Goal: Task Accomplishment & Management: Manage account settings

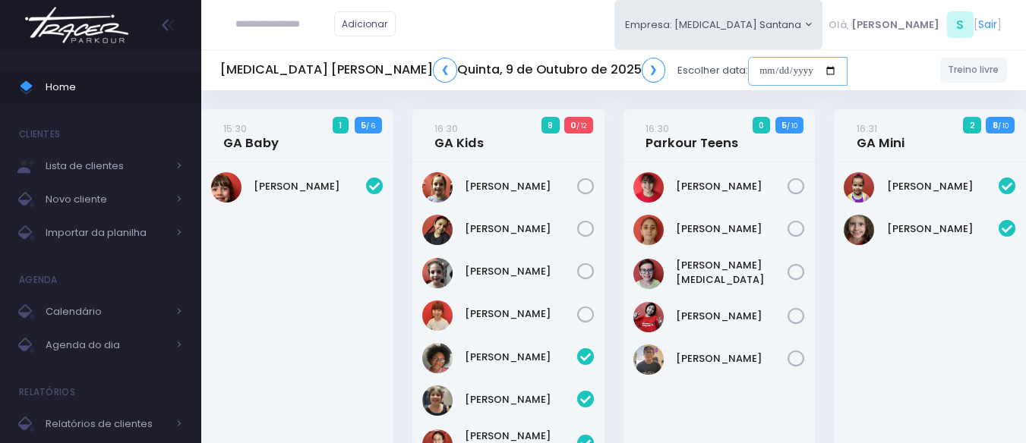
click at [748, 80] on input "date" at bounding box center [797, 71] width 99 height 29
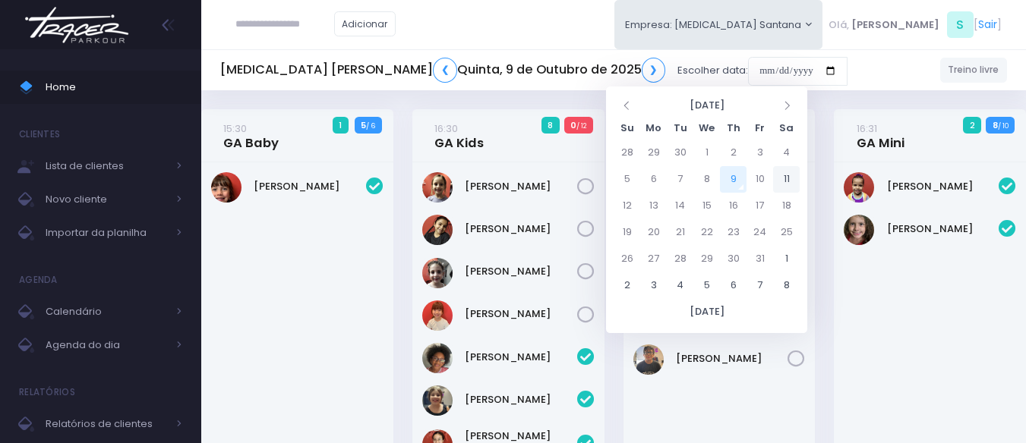
click at [789, 181] on td "11" at bounding box center [786, 179] width 27 height 27
type input "**********"
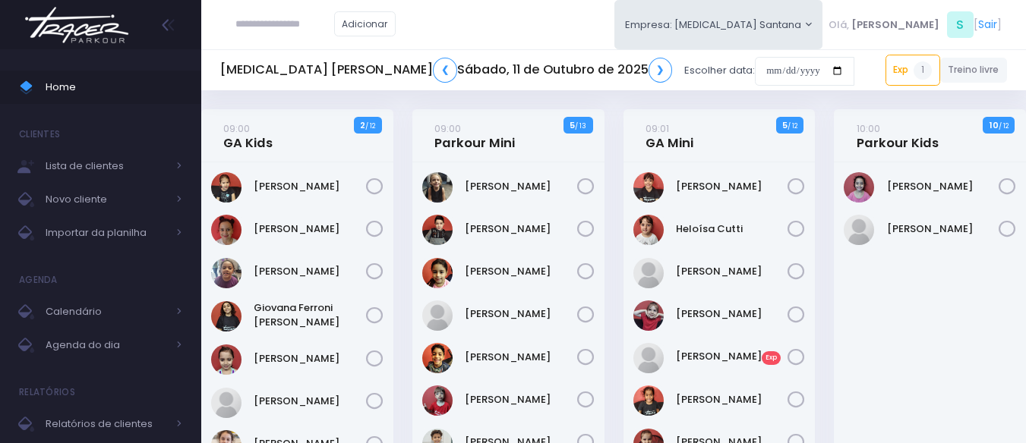
click at [292, 20] on input "text" at bounding box center [284, 24] width 99 height 29
type input "*"
click at [657, 149] on link "09:01 GA Mini" at bounding box center [669, 136] width 48 height 30
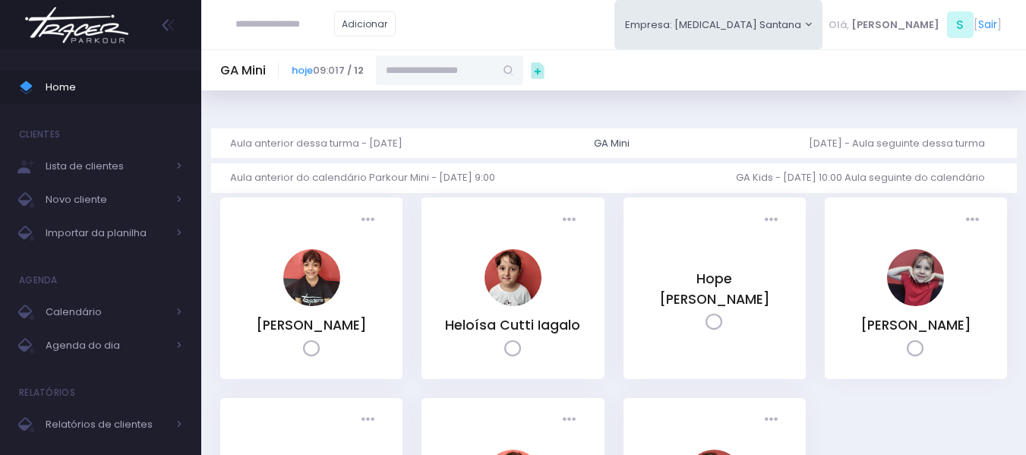
click at [494, 71] on input "text" at bounding box center [435, 69] width 118 height 29
type input "*****"
type input "**********"
type input "********"
click at [79, 84] on span "Home" at bounding box center [114, 87] width 137 height 20
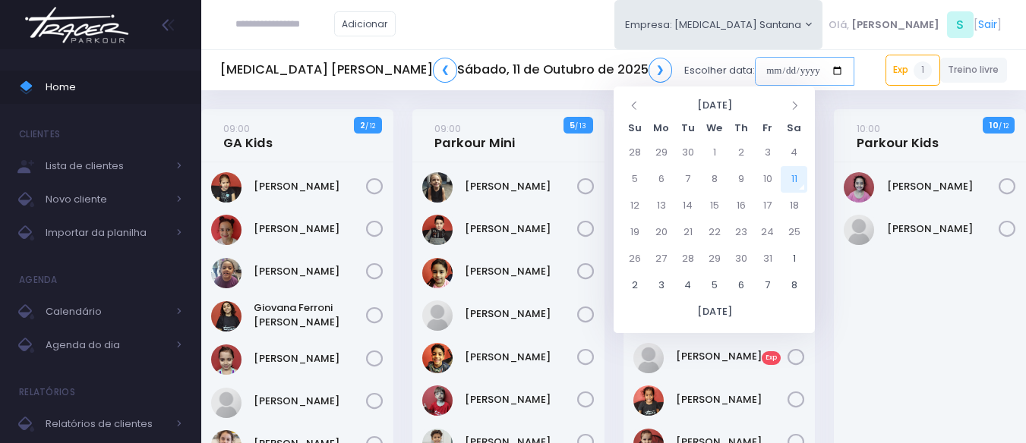
click at [755, 64] on input "date" at bounding box center [804, 71] width 99 height 29
click at [635, 109] on icon at bounding box center [635, 105] width 12 height 12
click at [799, 229] on td "27" at bounding box center [793, 232] width 27 height 27
type input "**********"
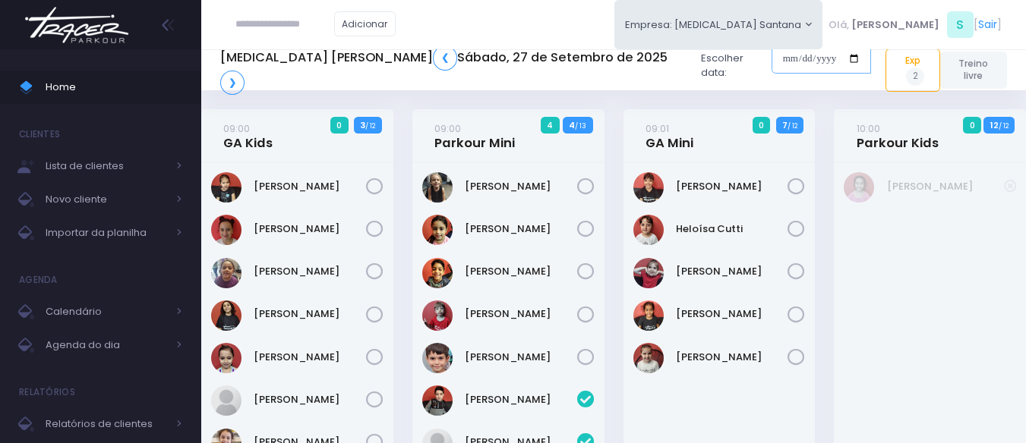
click at [771, 73] on input "date" at bounding box center [820, 58] width 99 height 29
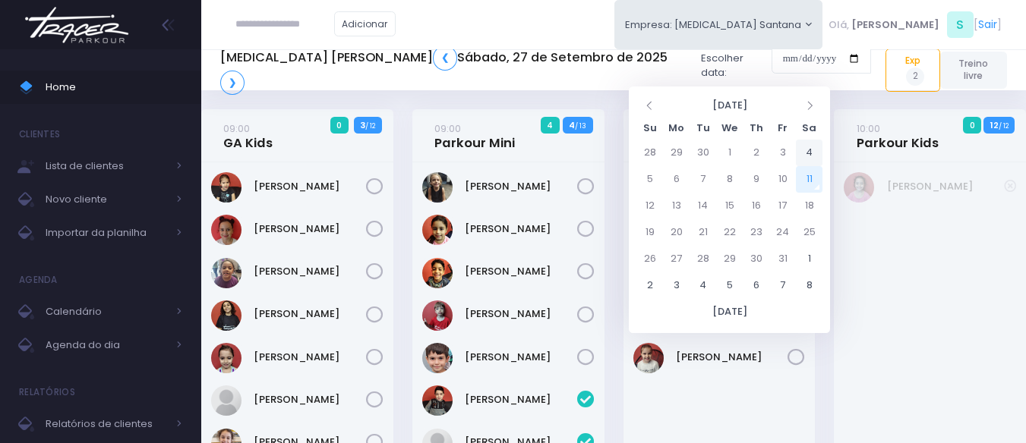
click at [810, 150] on td "4" at bounding box center [809, 153] width 27 height 27
type input "**********"
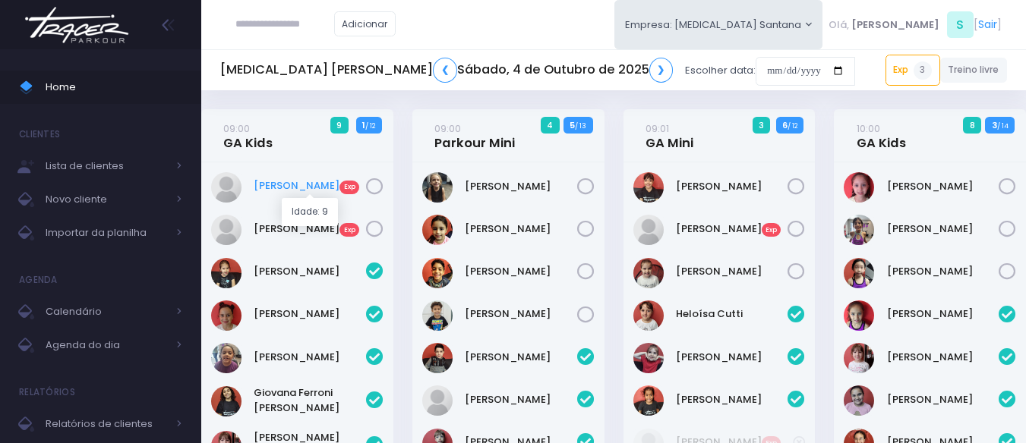
click at [314, 189] on link "Isabela Kezam Exp" at bounding box center [310, 185] width 112 height 15
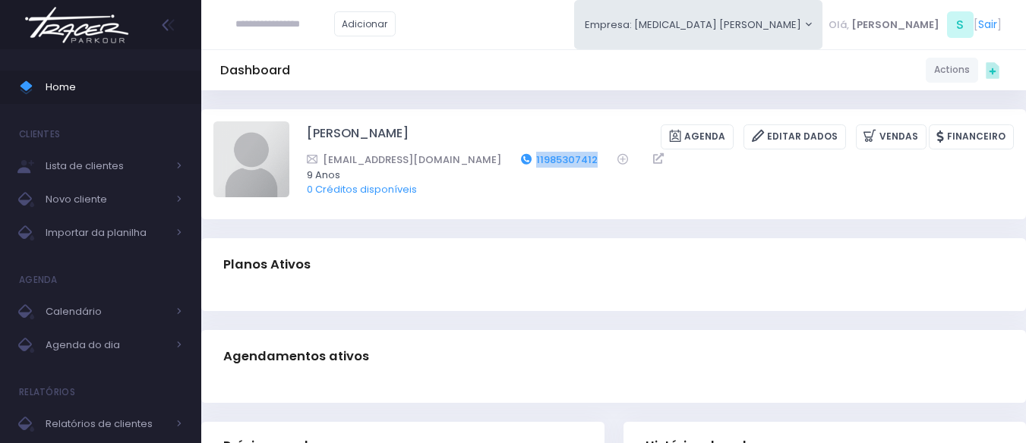
drag, startPoint x: 584, startPoint y: 159, endPoint x: 518, endPoint y: 158, distance: 66.1
click at [518, 158] on div "camilavgcsampaio@uol.com.br 11985307412" at bounding box center [650, 160] width 687 height 16
copy link "11985307412"
click at [125, 77] on span "Home" at bounding box center [114, 87] width 137 height 20
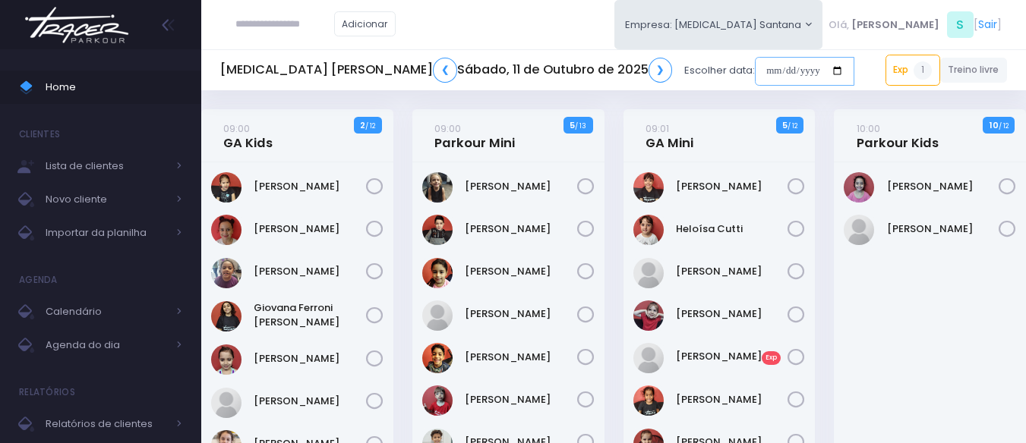
drag, startPoint x: 624, startPoint y: 61, endPoint x: 649, endPoint y: 76, distance: 28.9
click at [755, 61] on input "date" at bounding box center [804, 71] width 99 height 29
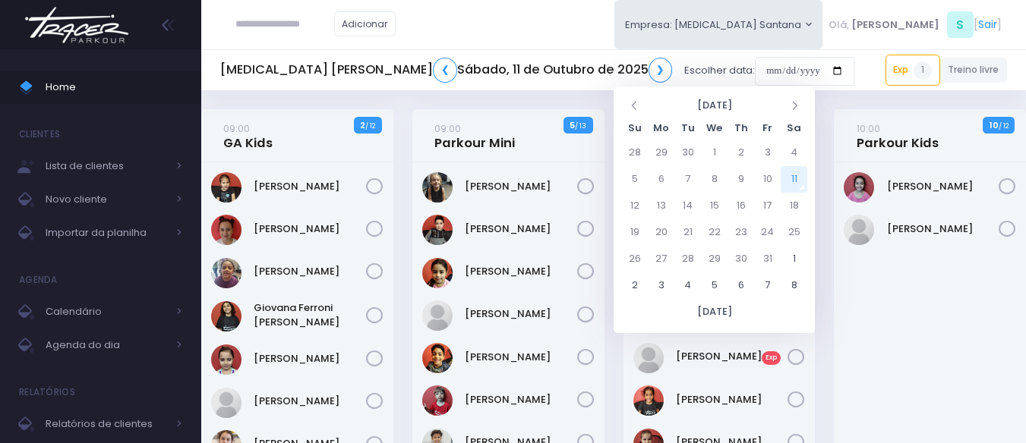
click at [797, 178] on td "11" at bounding box center [793, 179] width 27 height 27
type input "**********"
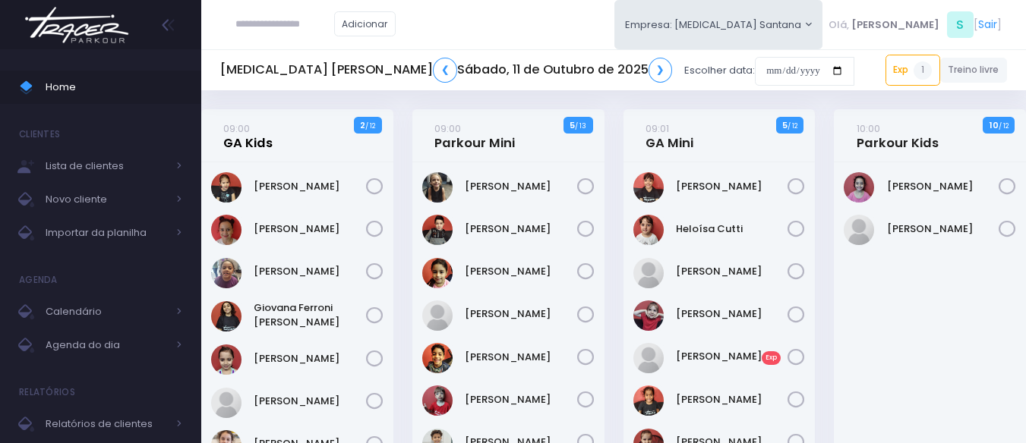
click at [260, 143] on link "09:00 GA Kids" at bounding box center [247, 136] width 49 height 30
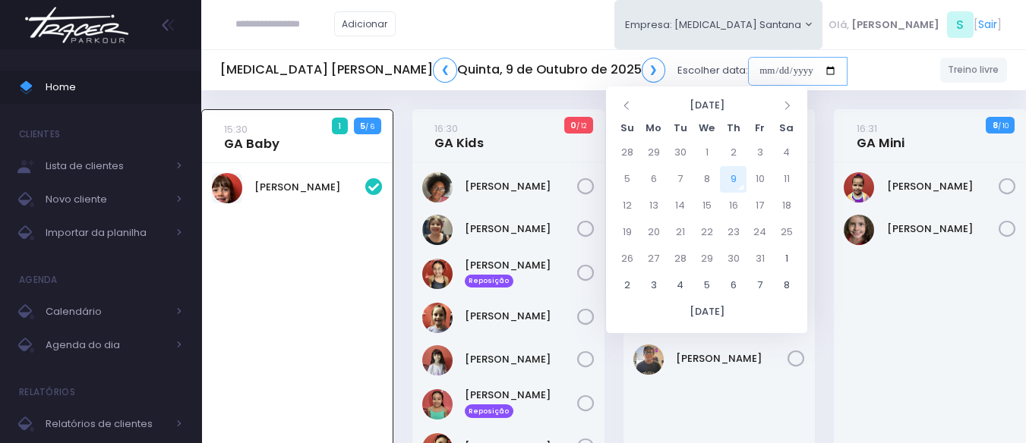
click at [748, 61] on input "date" at bounding box center [797, 71] width 99 height 29
click at [782, 153] on td "4" at bounding box center [786, 153] width 27 height 27
type input "**********"
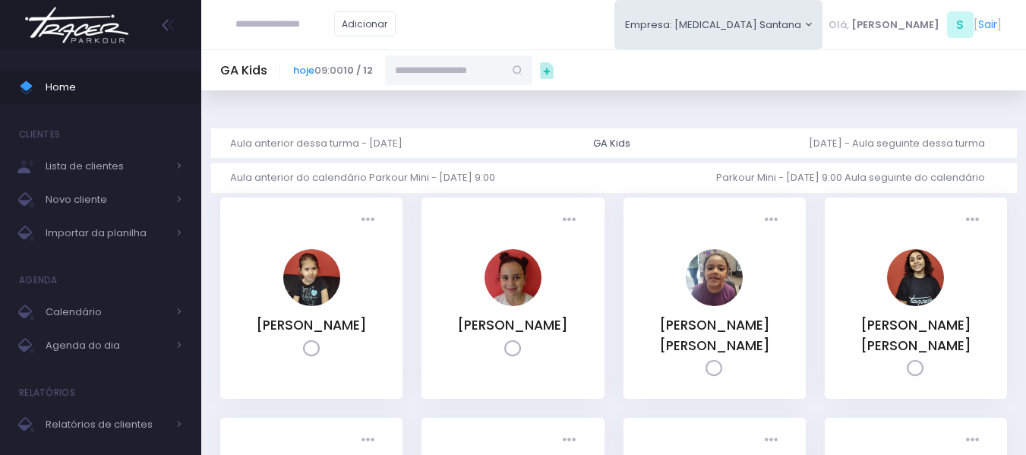
click at [476, 70] on input "text" at bounding box center [444, 69] width 118 height 29
paste input "**********"
click at [465, 147] on link "[PERSON_NAME]" at bounding box center [459, 154] width 88 height 15
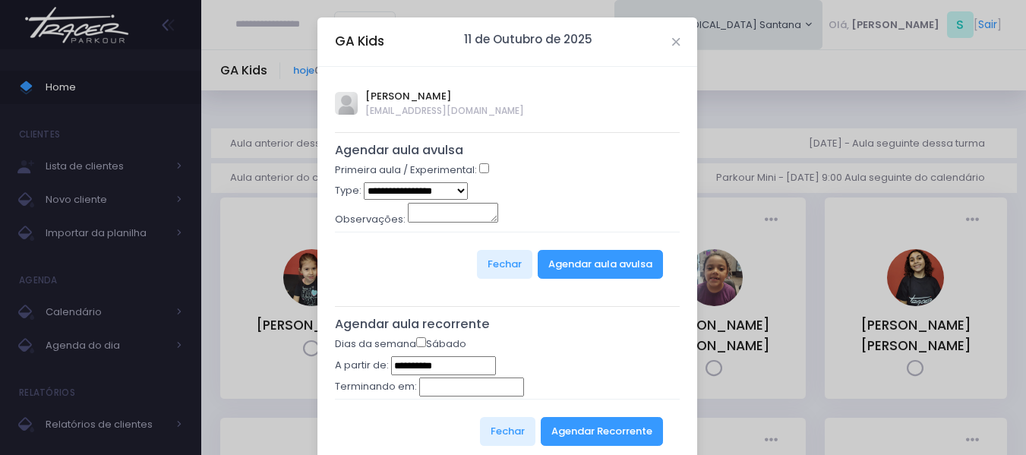
type input "**********"
click at [471, 170] on div "Primeira aula / Experimental:" at bounding box center [507, 172] width 345 height 20
select select "*"
click at [565, 257] on button "Agendar aula avulsa" at bounding box center [600, 264] width 125 height 29
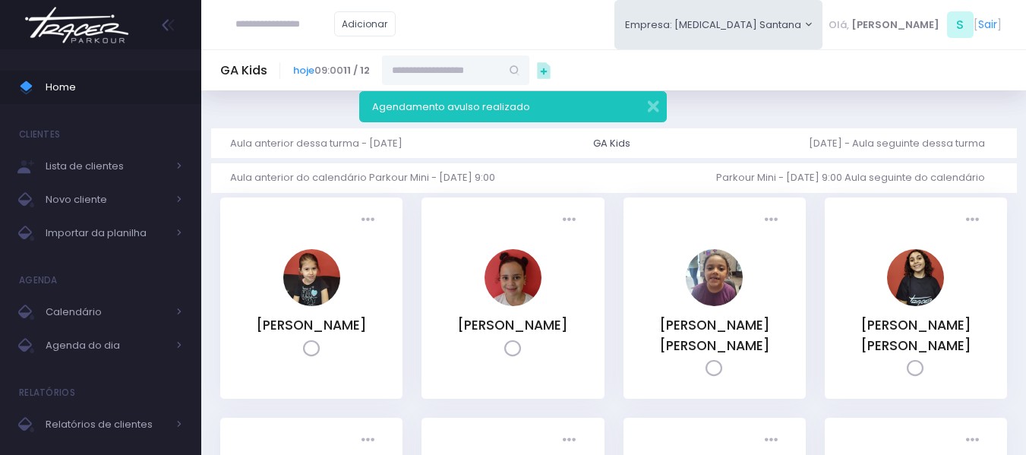
click at [477, 77] on input "text" at bounding box center [441, 69] width 118 height 29
paste input "**********"
type input "**********"
click at [654, 106] on button "button" at bounding box center [643, 104] width 30 height 17
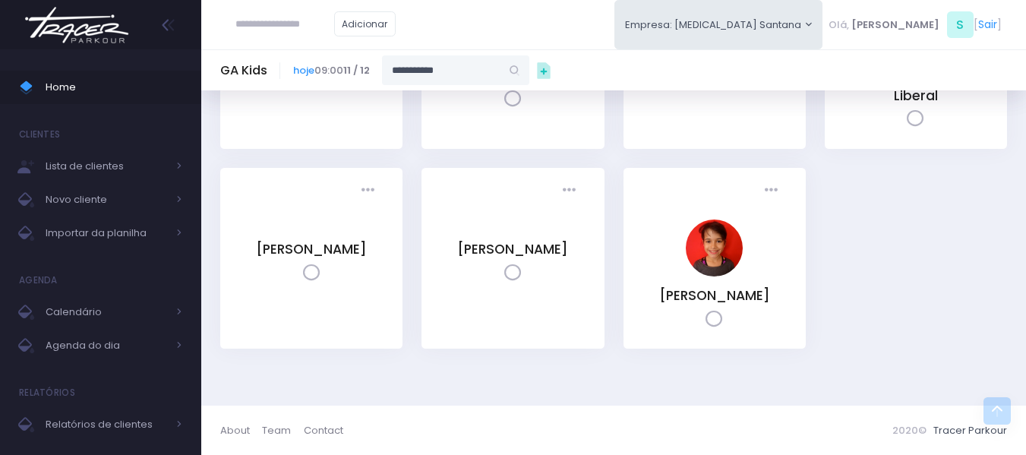
scroll to position [490, 0]
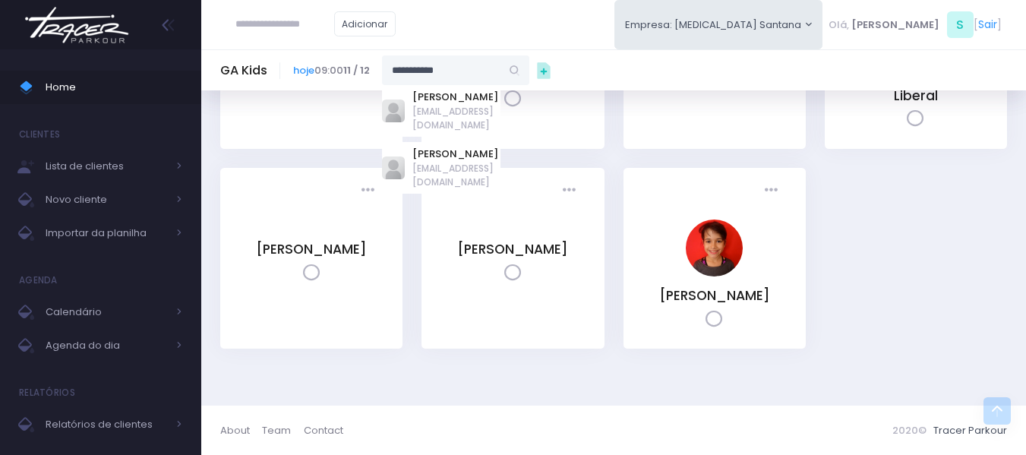
drag, startPoint x: 472, startPoint y: 72, endPoint x: 380, endPoint y: 71, distance: 91.9
click at [380, 71] on div "**********" at bounding box center [411, 69] width 236 height 29
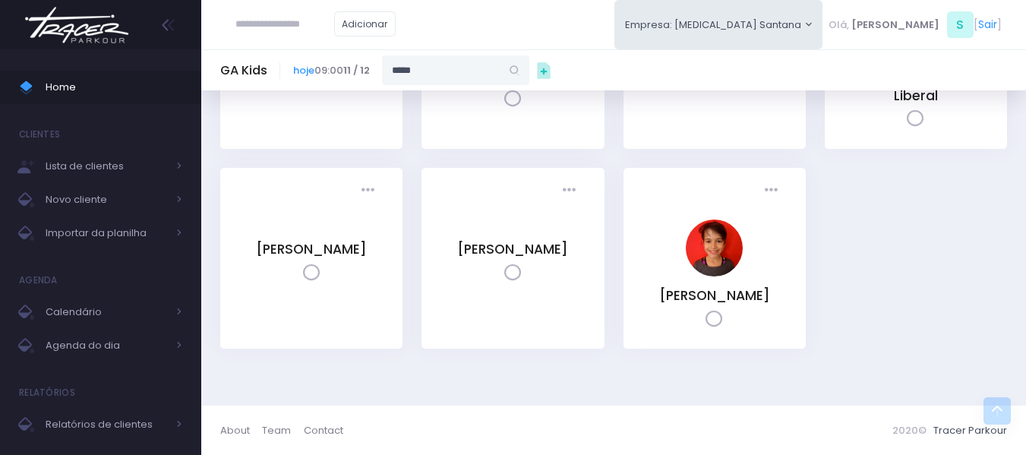
type input "*****"
type input "**********"
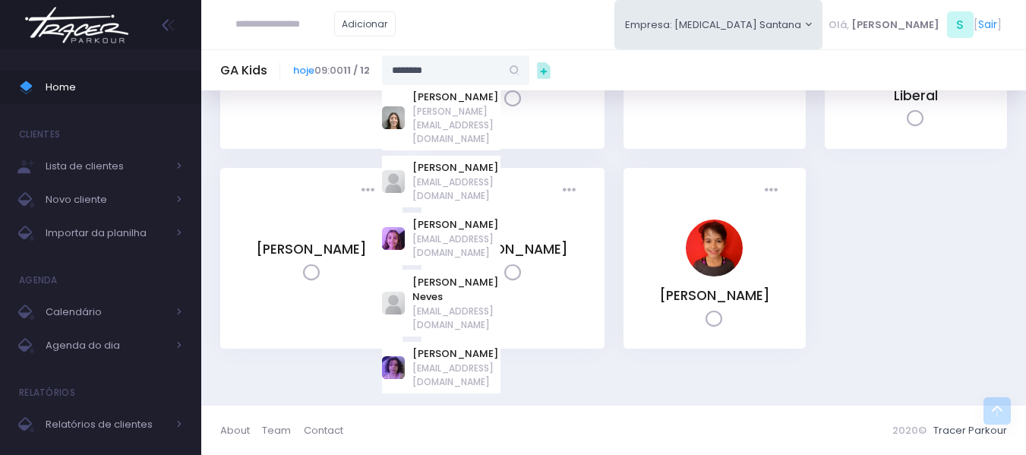
type input "*******"
type input "**********"
type input "*****"
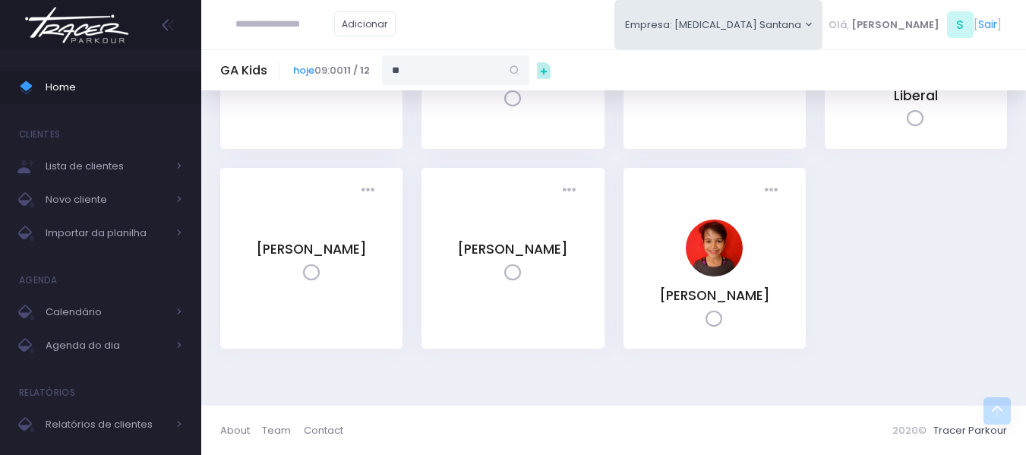
type input "*"
paste input "**********"
type input "*"
type input "****"
type input "**********"
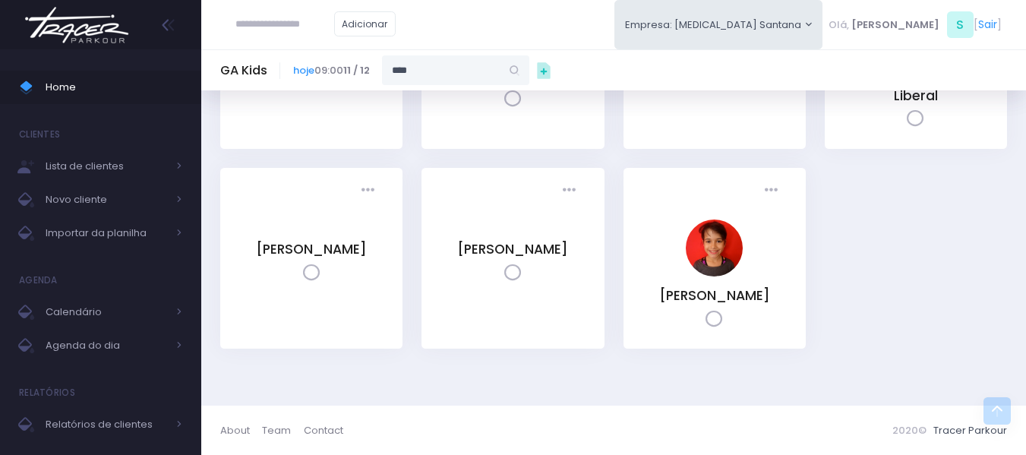
type input "*****"
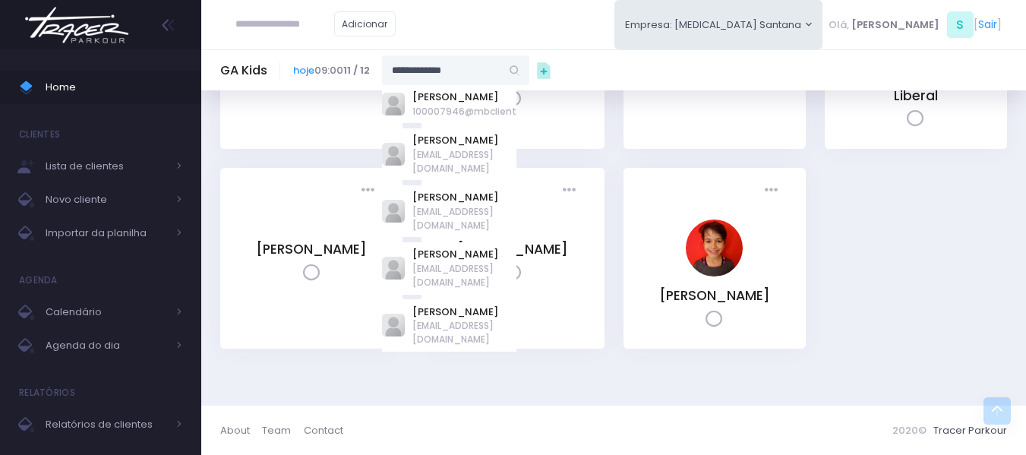
type input "**********"
type input "*****"
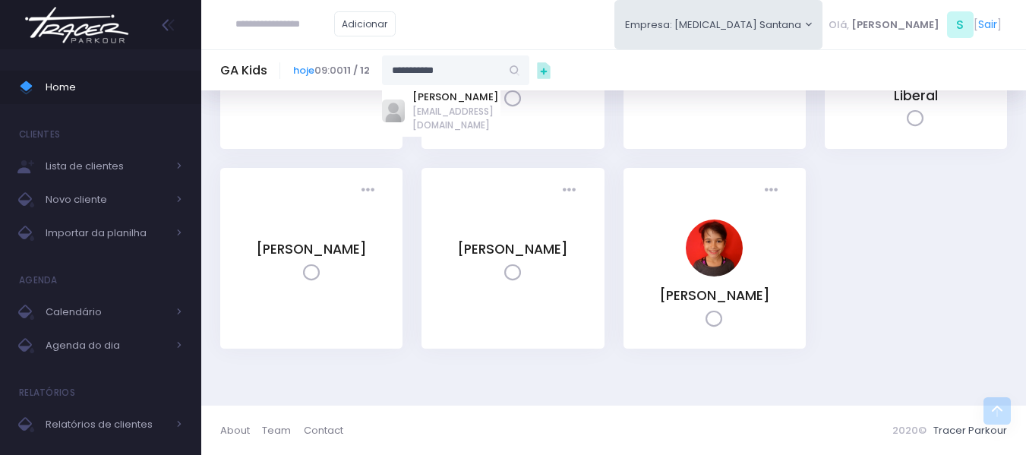
click at [459, 105] on span "camilasampaio@me.com" at bounding box center [456, 118] width 88 height 27
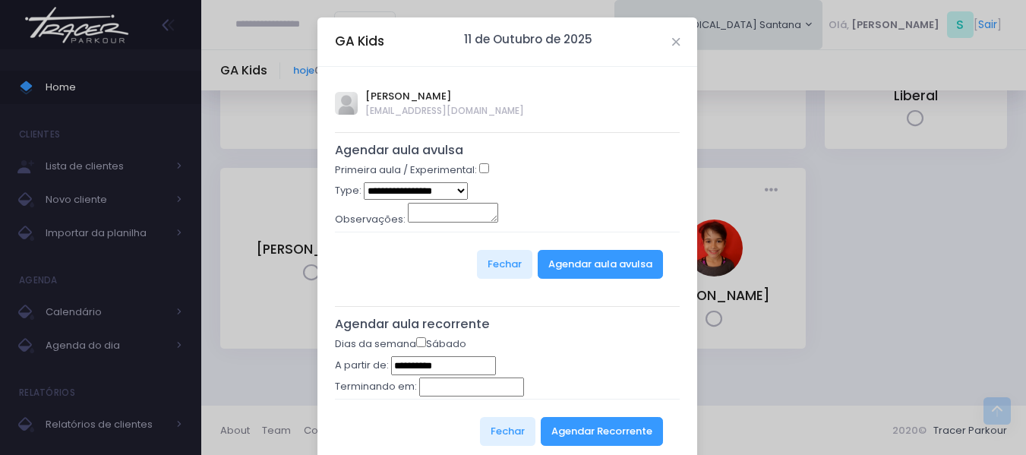
type input "**********"
select select "*"
click at [556, 265] on button "Agendar aula avulsa" at bounding box center [600, 264] width 125 height 29
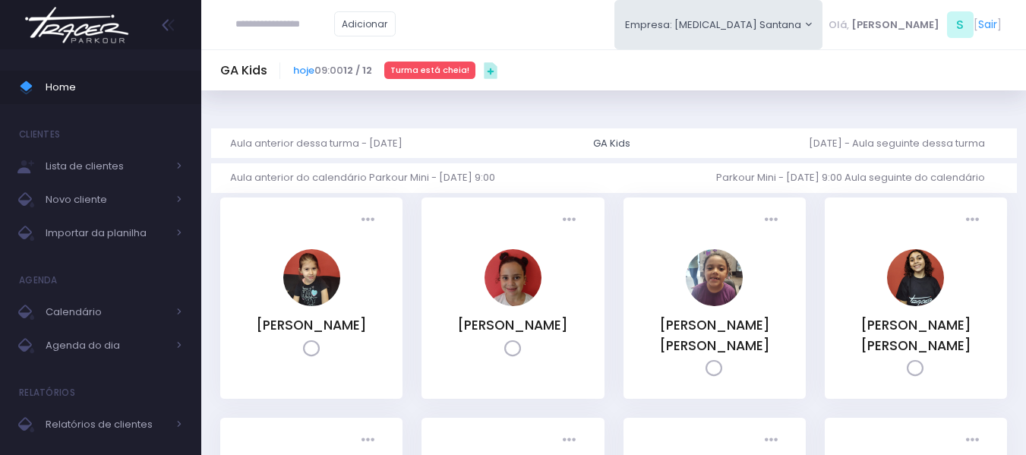
scroll to position [490, 0]
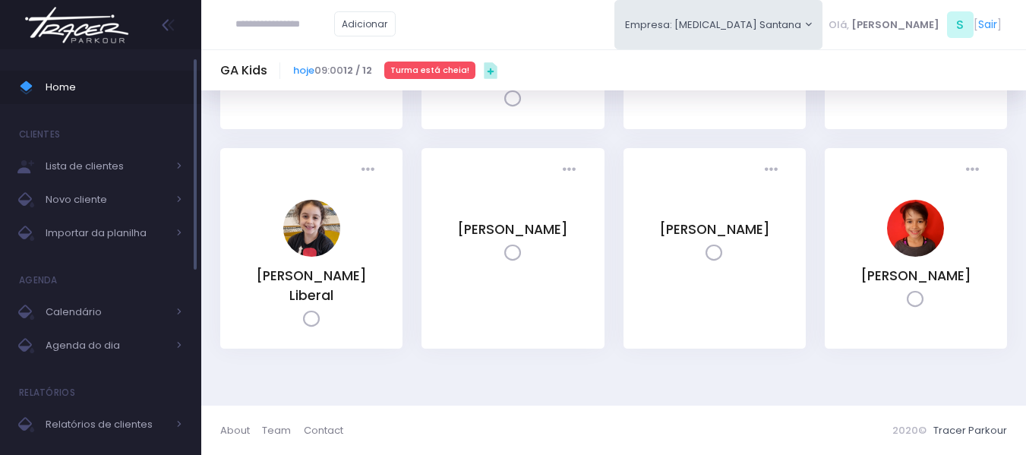
click at [58, 88] on span "Home" at bounding box center [114, 87] width 137 height 20
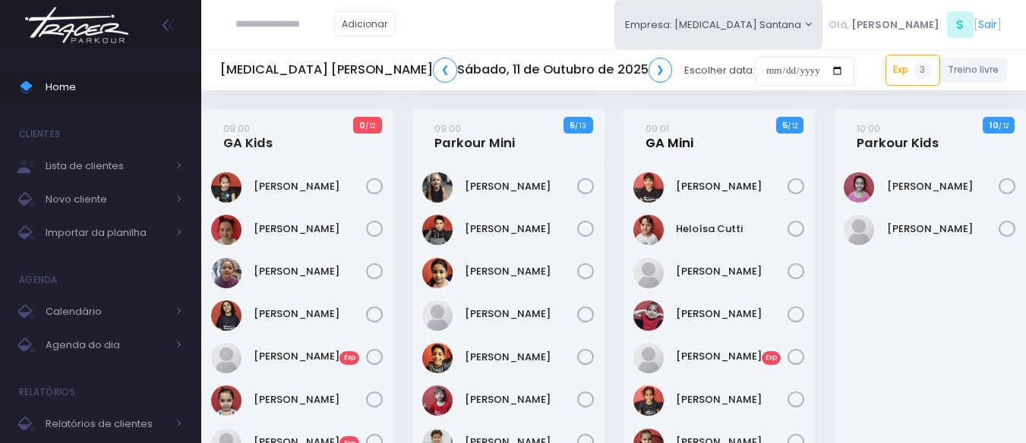
click at [684, 130] on link "09:01 GA Mini" at bounding box center [669, 136] width 48 height 30
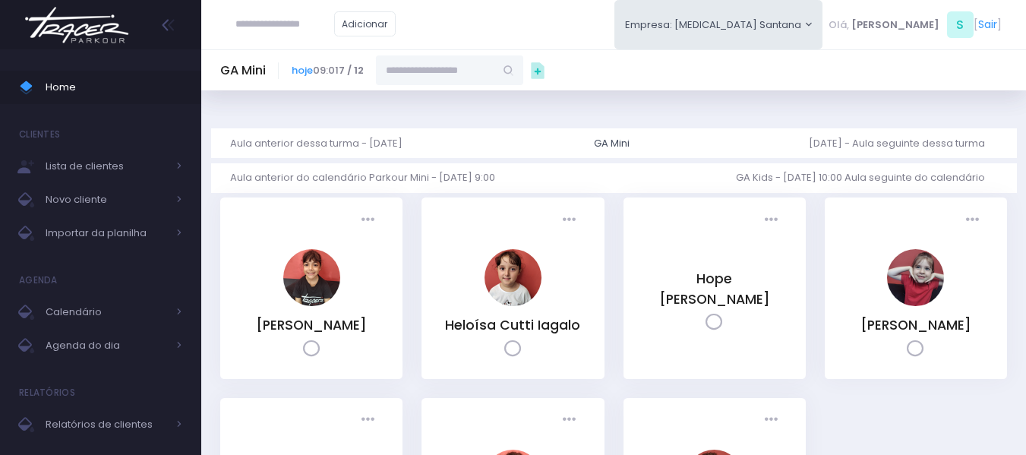
click at [415, 70] on input "text" at bounding box center [435, 69] width 118 height 29
paste input "**********"
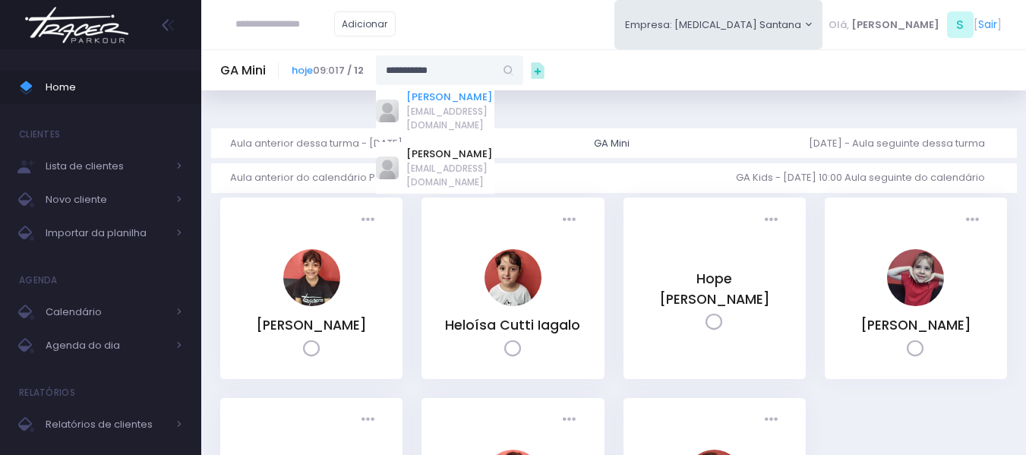
click at [464, 96] on link "[PERSON_NAME]" at bounding box center [450, 97] width 88 height 15
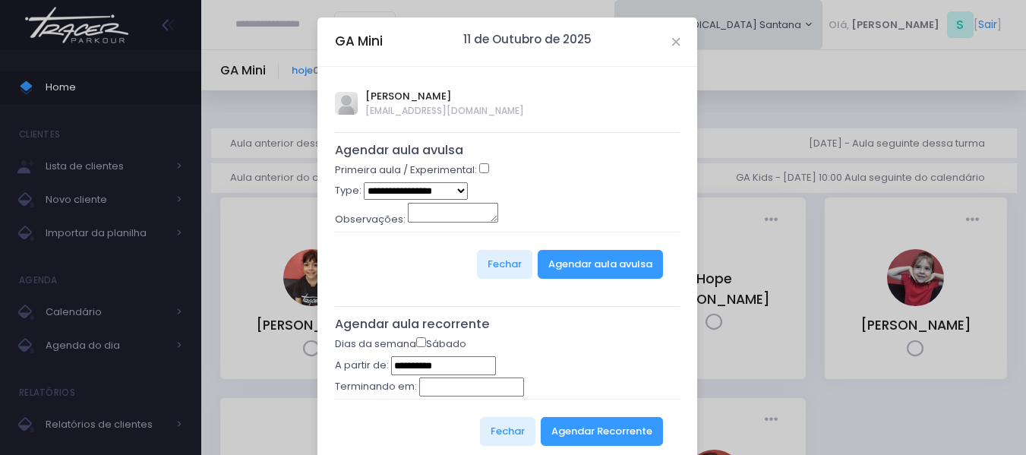
type input "**********"
select select "*"
click at [568, 270] on button "Agendar aula avulsa" at bounding box center [600, 264] width 125 height 29
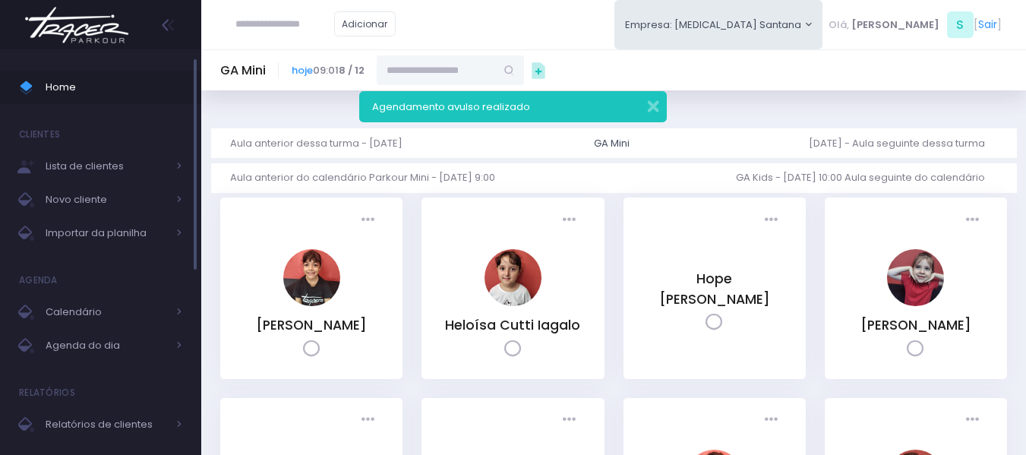
click at [89, 77] on span "Home" at bounding box center [114, 87] width 137 height 20
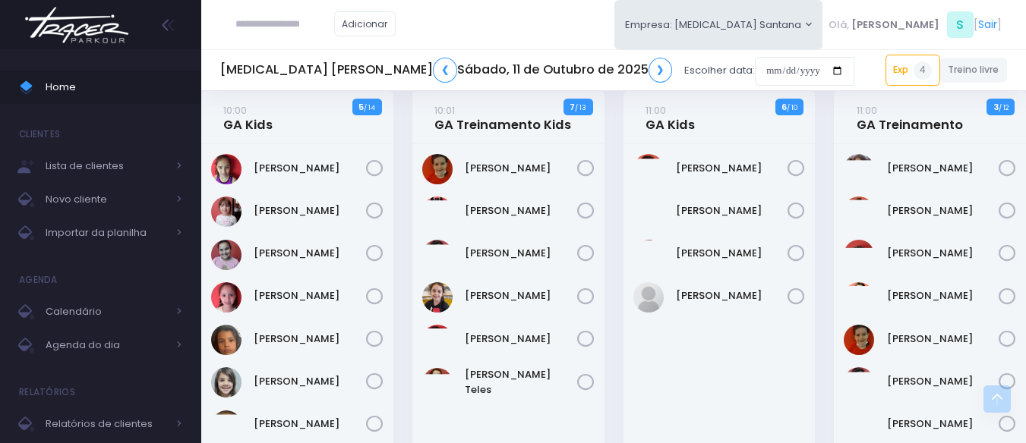
scroll to position [683, 0]
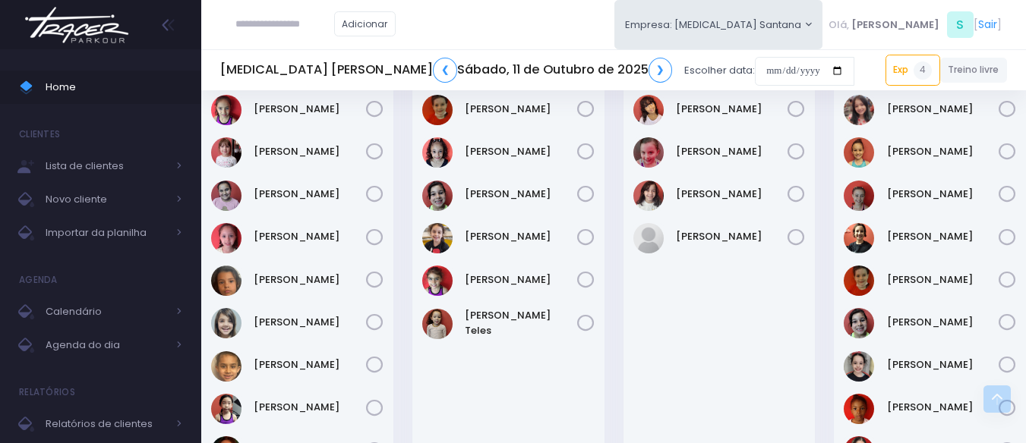
click at [659, 329] on div "Carolina Soares" at bounding box center [719, 330] width 192 height 490
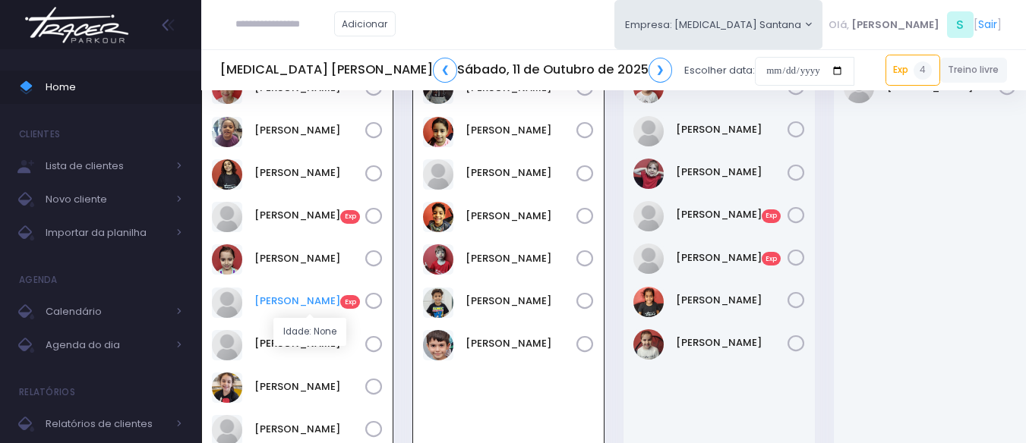
scroll to position [0, 0]
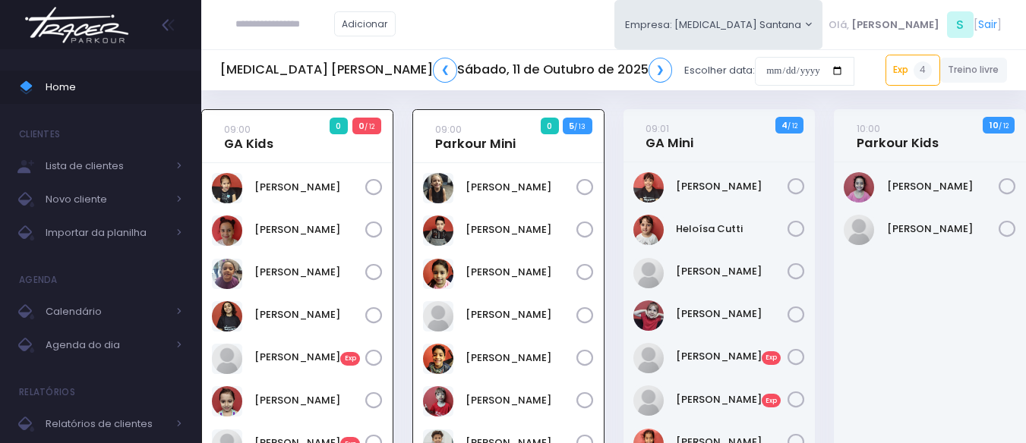
click at [573, 17] on div "Adicionar Empresa: T3 Santana T2 Cerro T3 Santana T4 Pompeia Olá, S" at bounding box center [613, 24] width 824 height 49
click at [566, 32] on div "Adicionar Empresa: T3 Santana T2 Cerro T3 Santana T4 Pompeia Olá, S" at bounding box center [613, 24] width 824 height 49
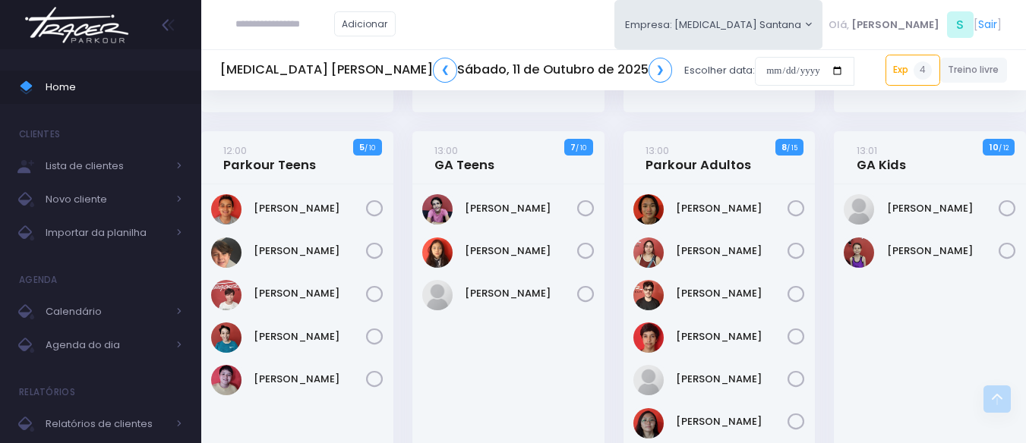
scroll to position [1657, 0]
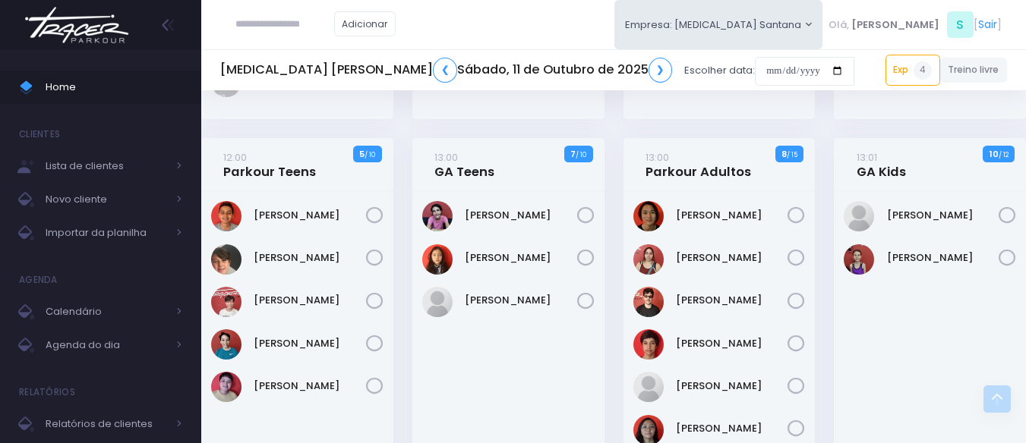
click at [570, 10] on div "Adicionar Empresa: [MEDICAL_DATA] Santana [GEOGRAPHIC_DATA][MEDICAL_DATA], S" at bounding box center [613, 24] width 824 height 49
click at [755, 65] on input "date" at bounding box center [804, 71] width 99 height 29
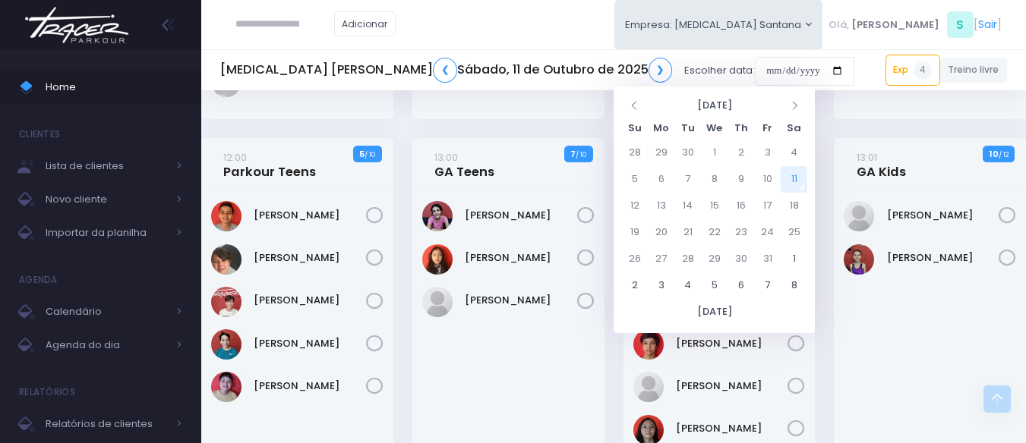
click at [799, 183] on td "11" at bounding box center [793, 179] width 27 height 27
type input "**********"
click at [633, 5] on div "Adicionar Empresa: [MEDICAL_DATA] Santana [GEOGRAPHIC_DATA][MEDICAL_DATA], S" at bounding box center [613, 24] width 824 height 49
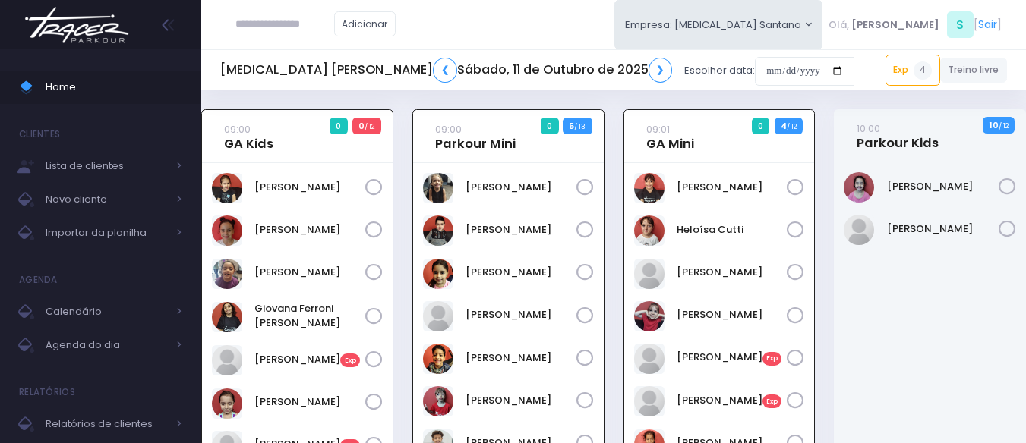
click at [957, 287] on div "Isabella Palma" at bounding box center [930, 429] width 192 height 535
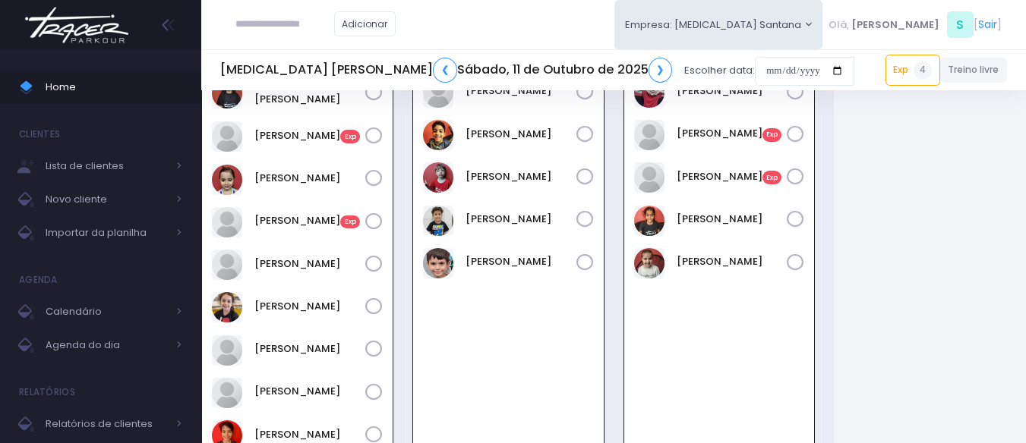
scroll to position [228, 0]
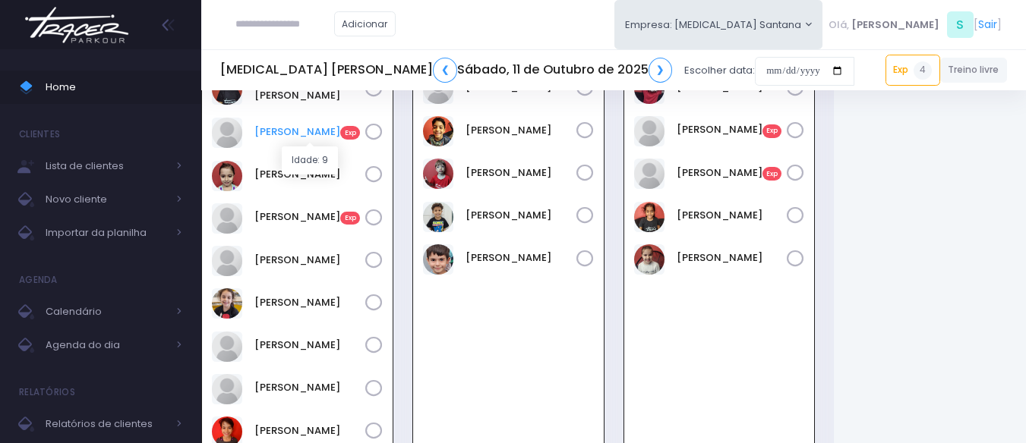
click at [310, 128] on link "Isabela Kezam Exp" at bounding box center [309, 132] width 111 height 15
click at [292, 221] on link "Laura Kezam Exp" at bounding box center [309, 217] width 111 height 15
click at [313, 139] on link "Isabela Kezam Exp" at bounding box center [309, 132] width 111 height 15
click at [302, 225] on link "Laura Kezam Exp" at bounding box center [309, 217] width 111 height 15
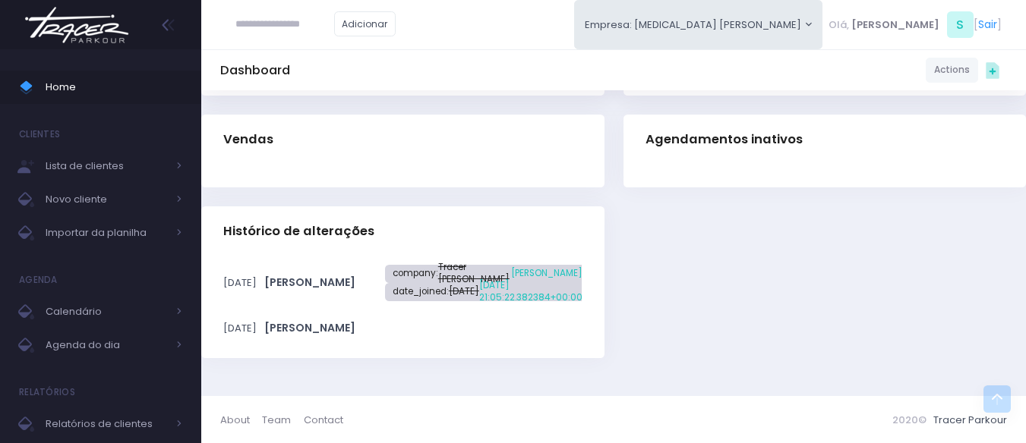
scroll to position [532, 0]
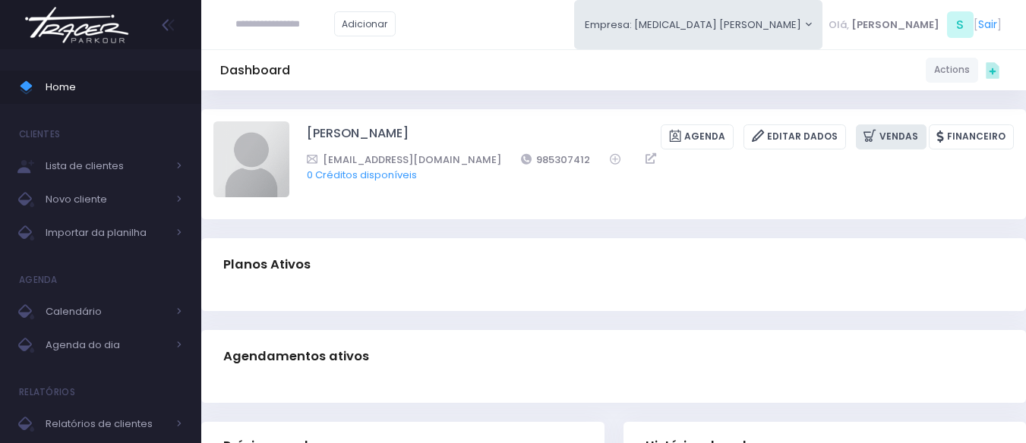
click at [905, 136] on link "Vendas" at bounding box center [891, 137] width 71 height 25
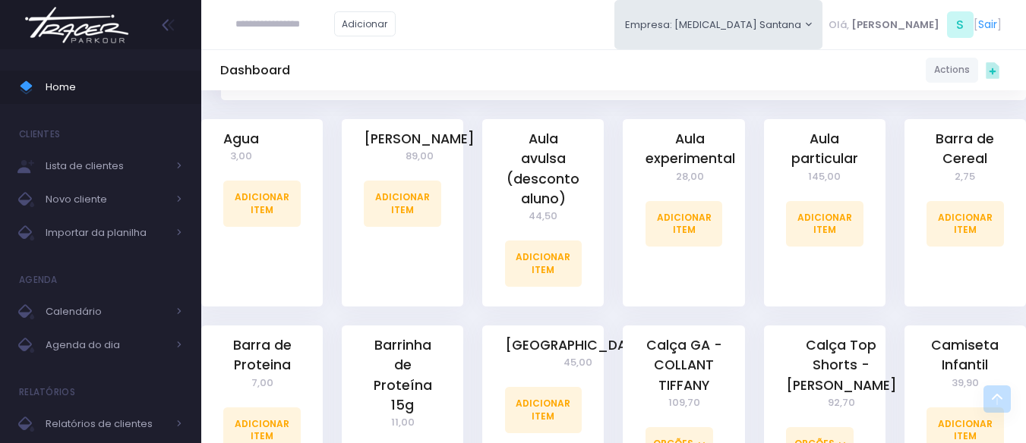
scroll to position [304, 0]
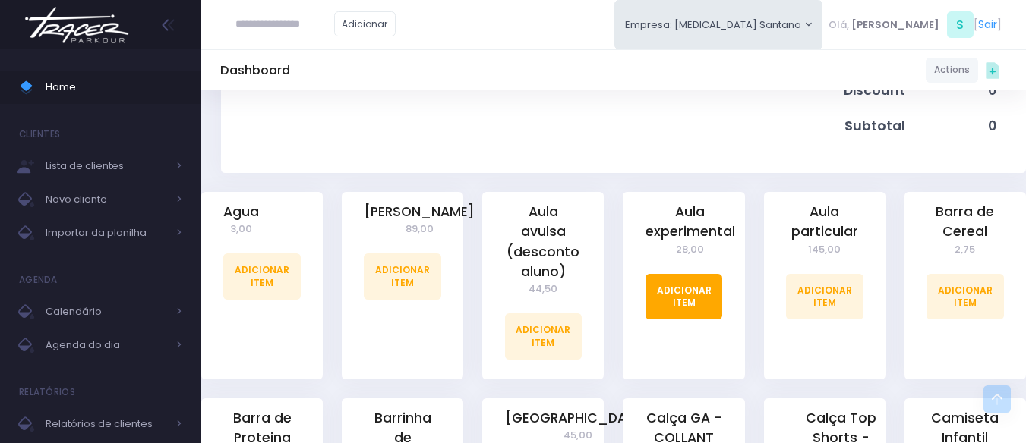
click at [691, 303] on link "Adicionar Item" at bounding box center [683, 297] width 77 height 46
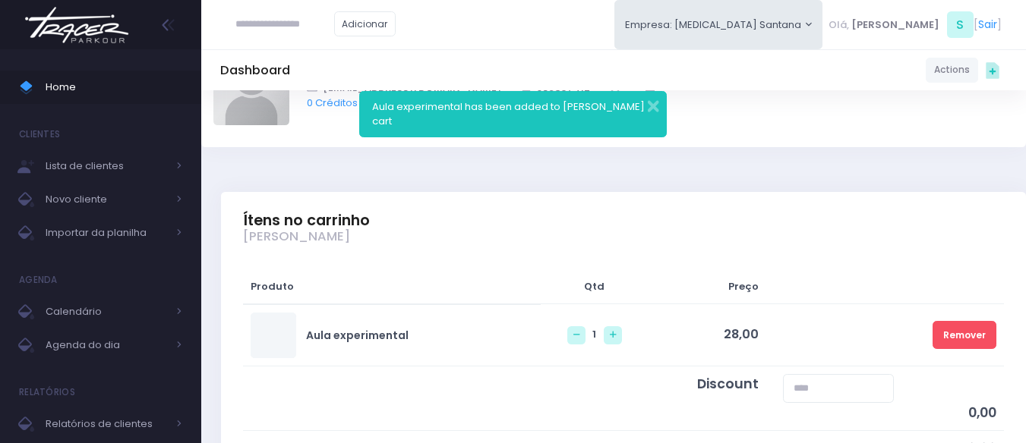
scroll to position [228, 0]
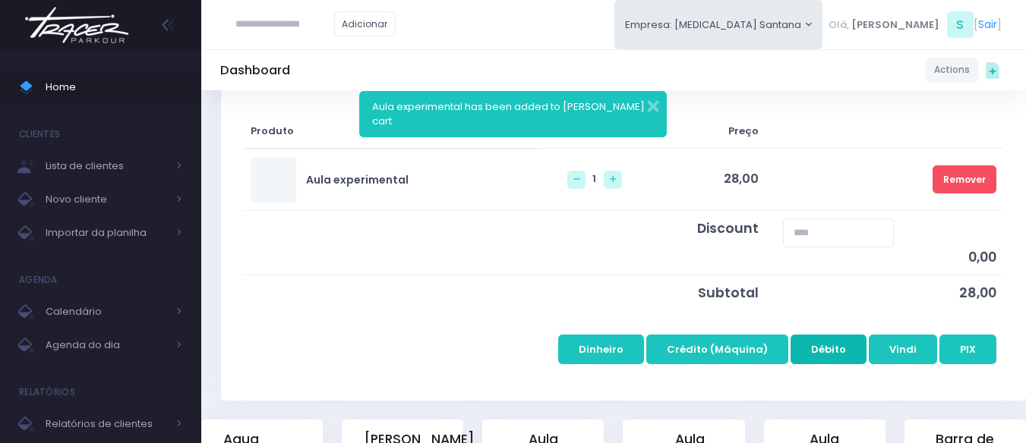
click at [843, 348] on button "Débito" at bounding box center [828, 349] width 76 height 29
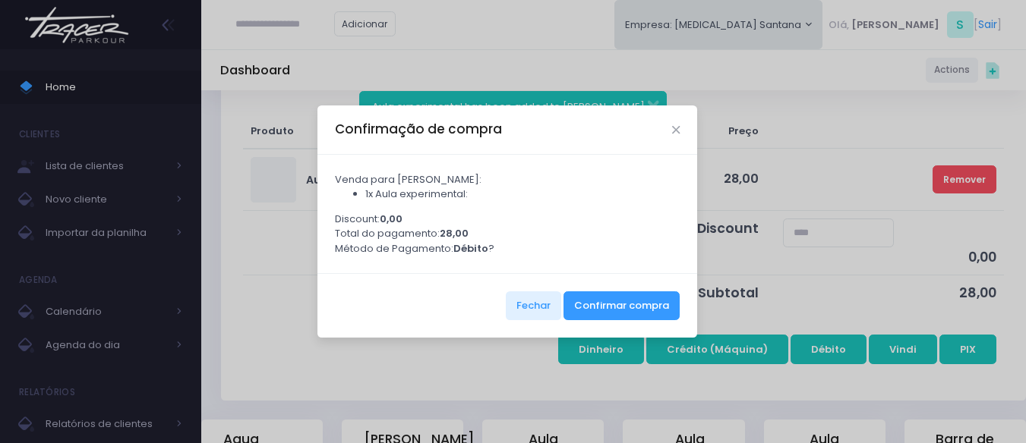
click at [668, 129] on div "Confirmação de compra" at bounding box center [507, 130] width 380 height 49
click at [672, 130] on icon "Close" at bounding box center [676, 130] width 8 height 11
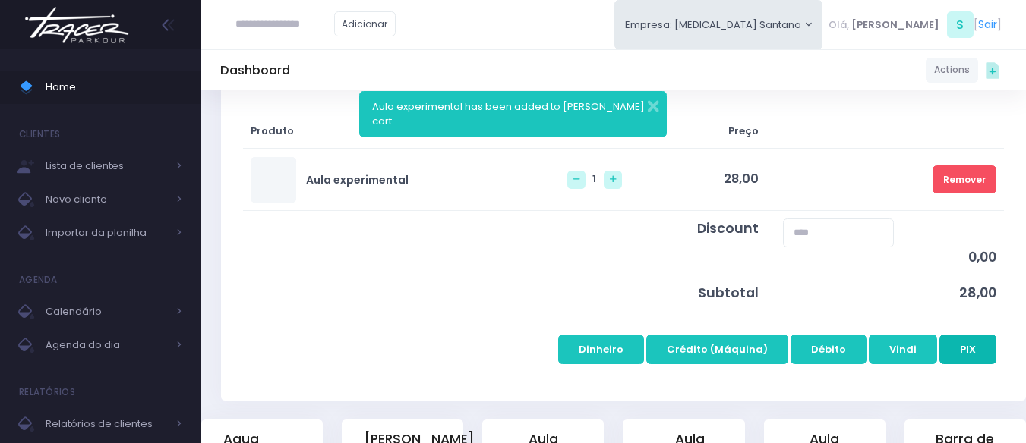
click at [966, 335] on button "PIX" at bounding box center [967, 349] width 57 height 29
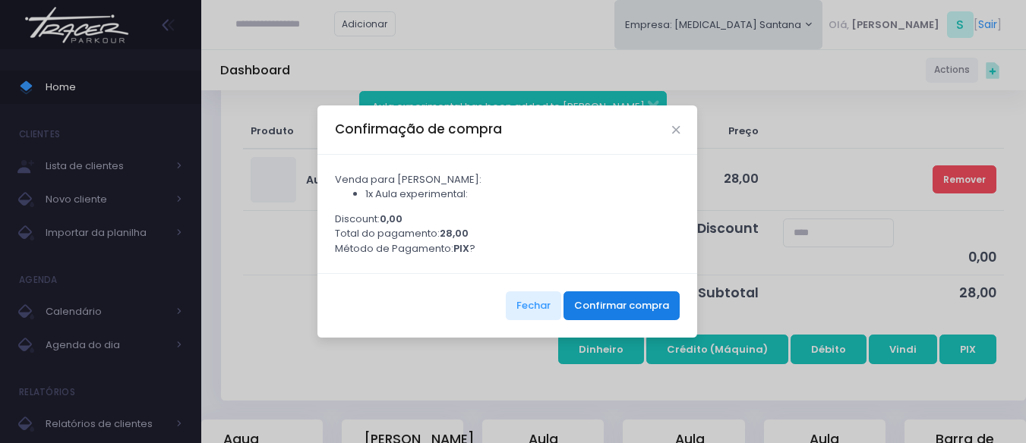
click at [642, 306] on button "Confirmar compra" at bounding box center [621, 306] width 116 height 29
click at [91, 83] on div "Confirmação de compra Venda para Laura Kezam: 1x Aula experimental: Discount: 0…" at bounding box center [513, 221] width 1026 height 443
click at [662, 141] on div "Confirmação de compra" at bounding box center [507, 130] width 380 height 49
click at [672, 132] on icon "Close" at bounding box center [676, 130] width 8 height 11
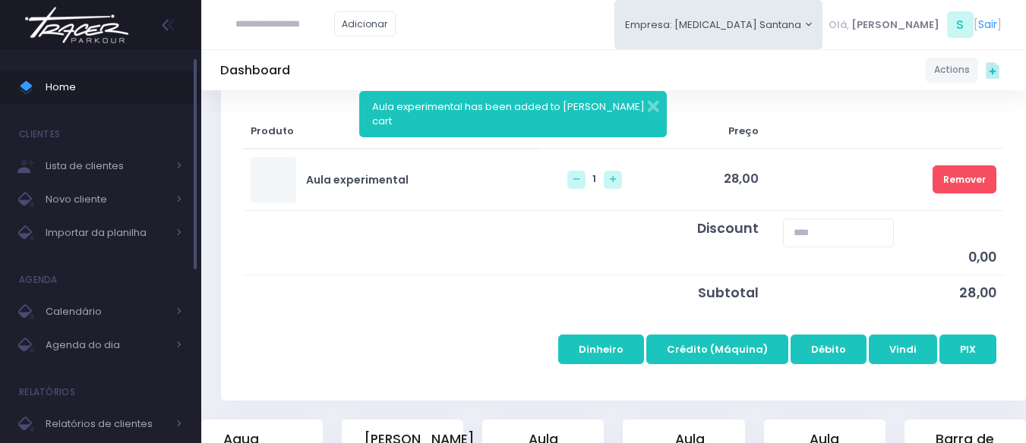
click at [56, 79] on span "Home" at bounding box center [114, 87] width 137 height 20
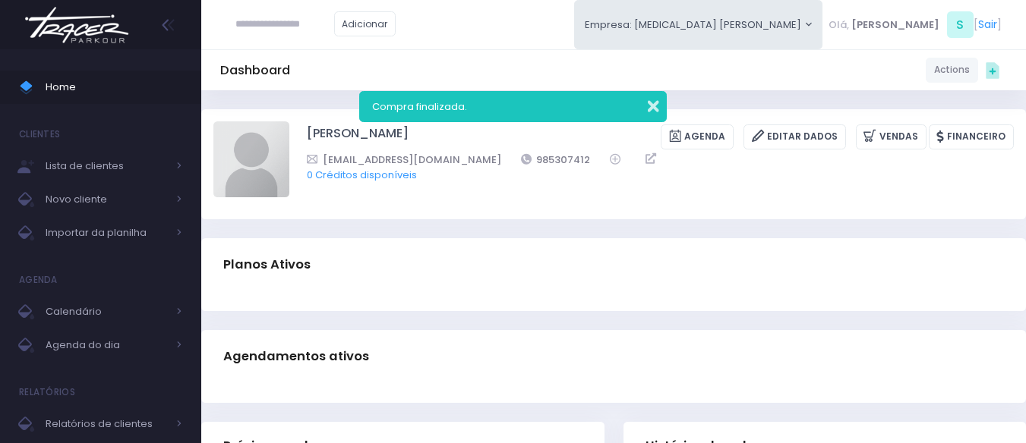
click at [653, 99] on button "button" at bounding box center [643, 104] width 30 height 17
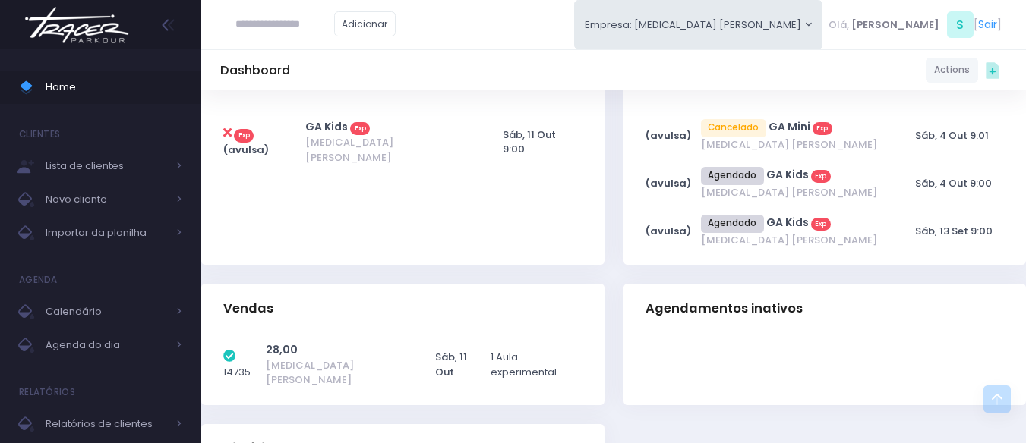
scroll to position [261, 0]
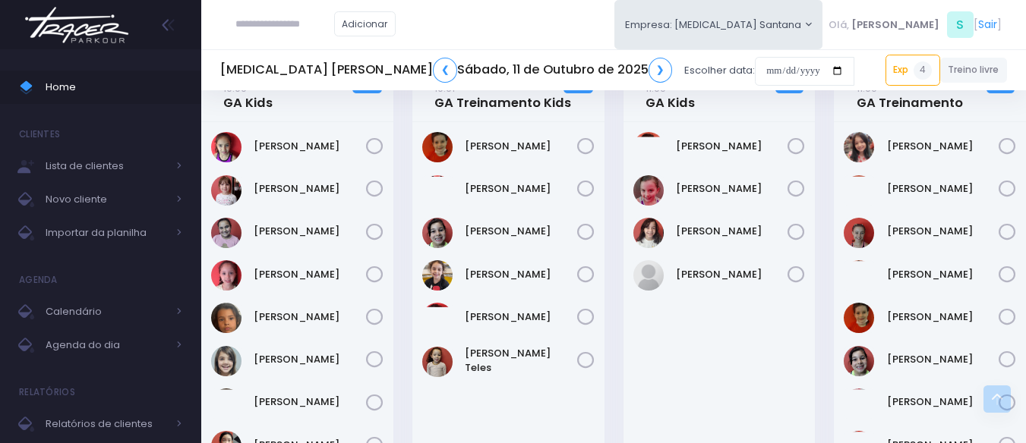
scroll to position [641, 0]
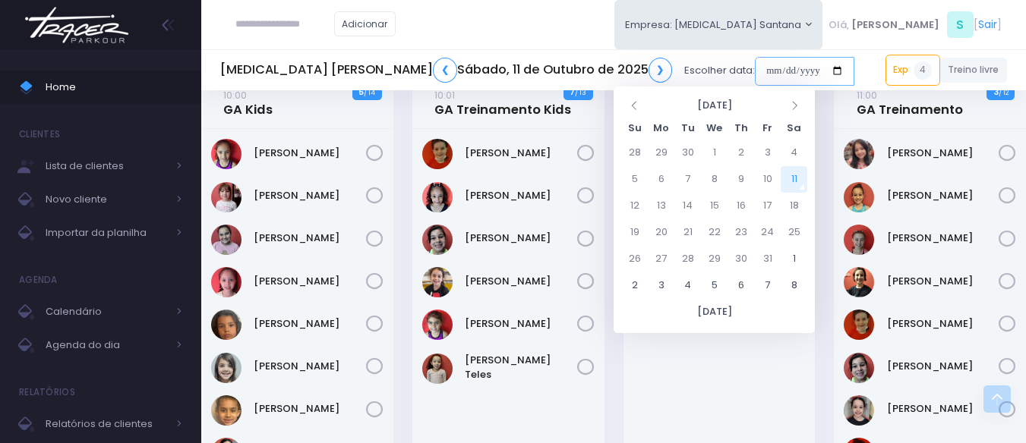
click at [755, 71] on input "date" at bounding box center [804, 71] width 99 height 29
click at [662, 200] on td "13" at bounding box center [661, 206] width 27 height 27
type input "**********"
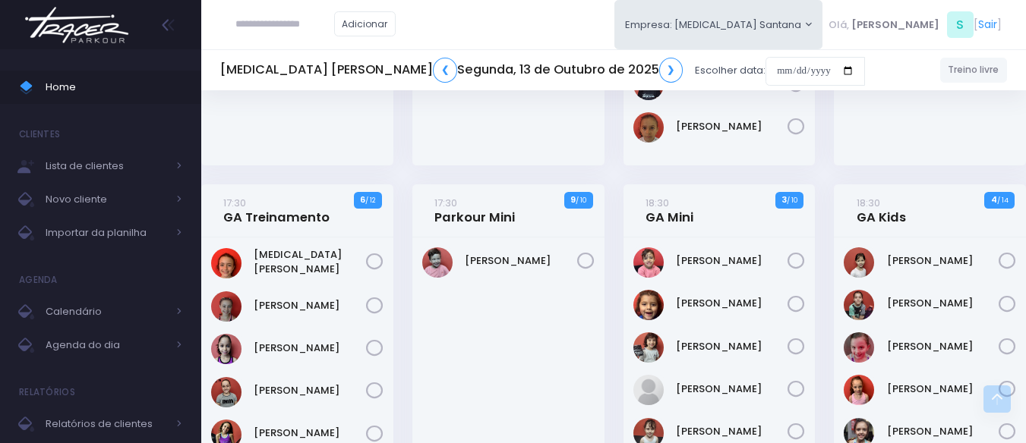
scroll to position [456, 0]
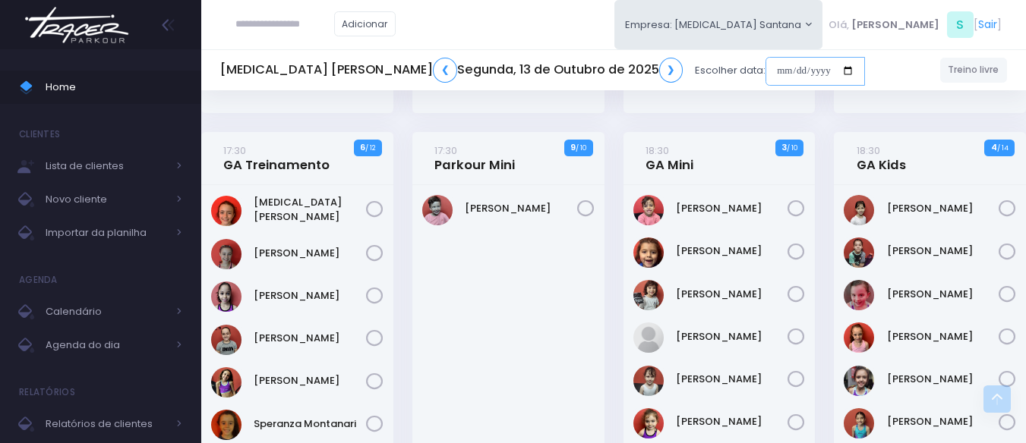
drag, startPoint x: 642, startPoint y: 68, endPoint x: 652, endPoint y: 76, distance: 12.5
click at [765, 69] on input "date" at bounding box center [814, 71] width 99 height 29
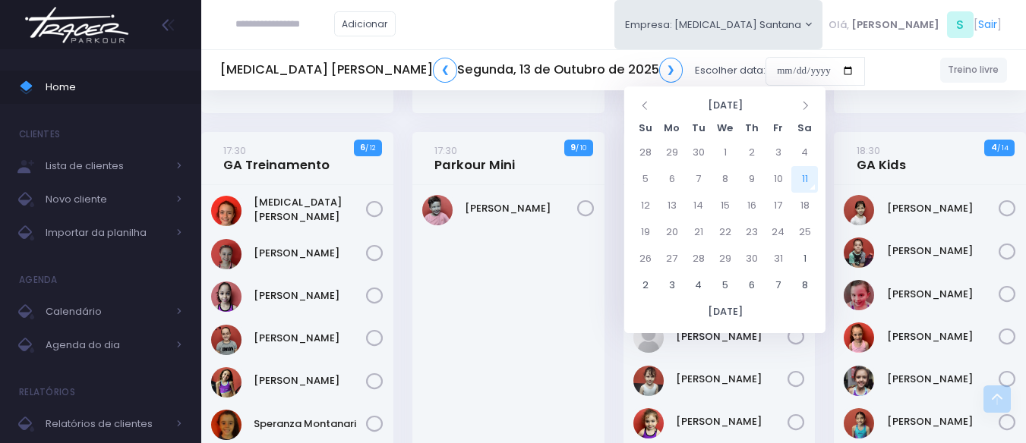
click at [799, 184] on td "11" at bounding box center [804, 179] width 27 height 27
type input "**********"
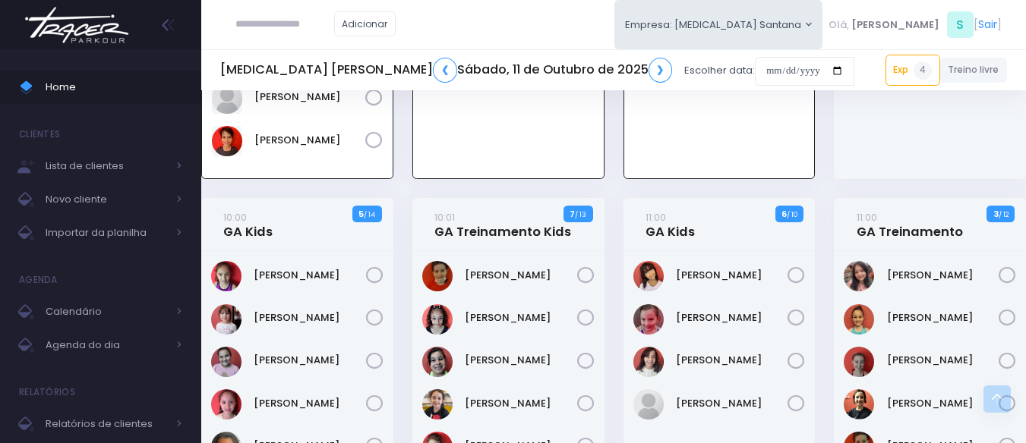
scroll to position [507, 0]
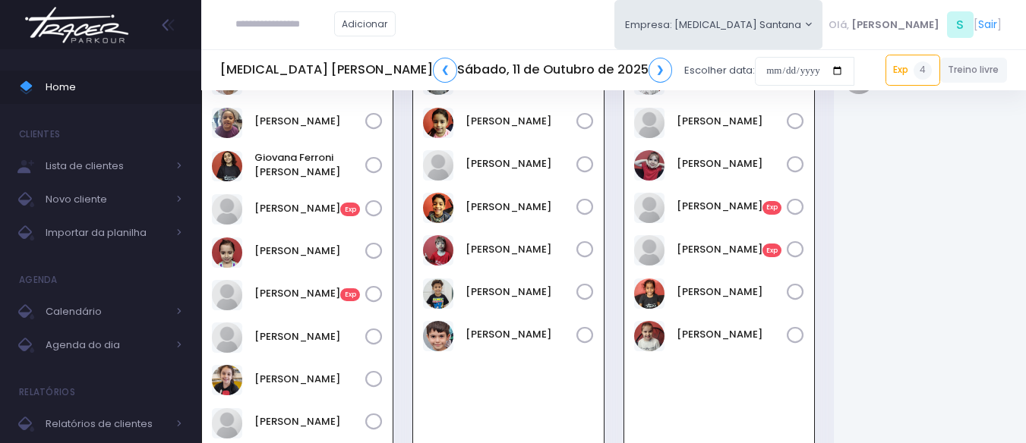
scroll to position [152, 0]
click at [588, 36] on div "Adicionar Empresa: [MEDICAL_DATA] Santana [GEOGRAPHIC_DATA][MEDICAL_DATA], S" at bounding box center [613, 24] width 824 height 49
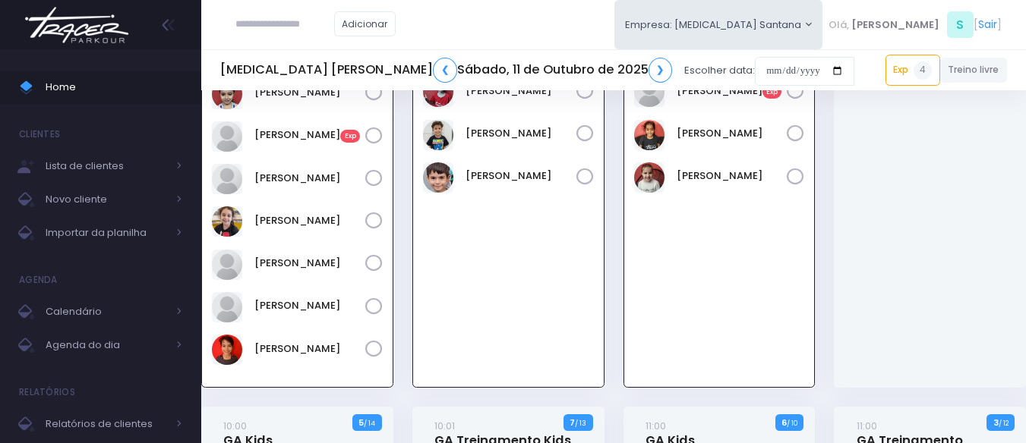
scroll to position [0, 0]
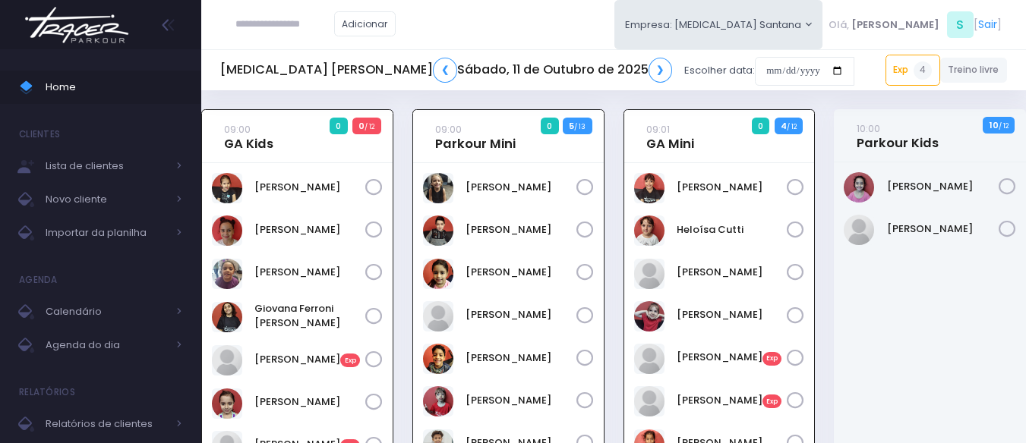
click at [647, 36] on div "Adicionar Empresa: [MEDICAL_DATA] Santana [GEOGRAPHIC_DATA][MEDICAL_DATA], S" at bounding box center [613, 24] width 824 height 49
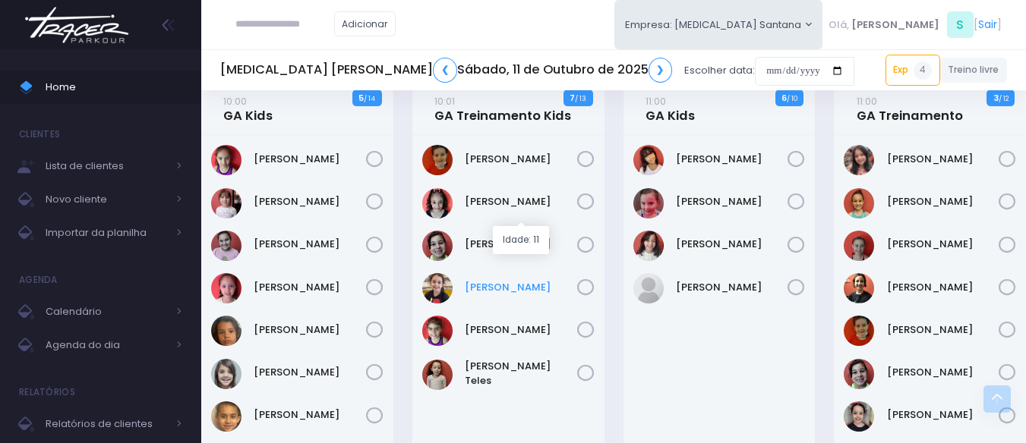
scroll to position [607, 0]
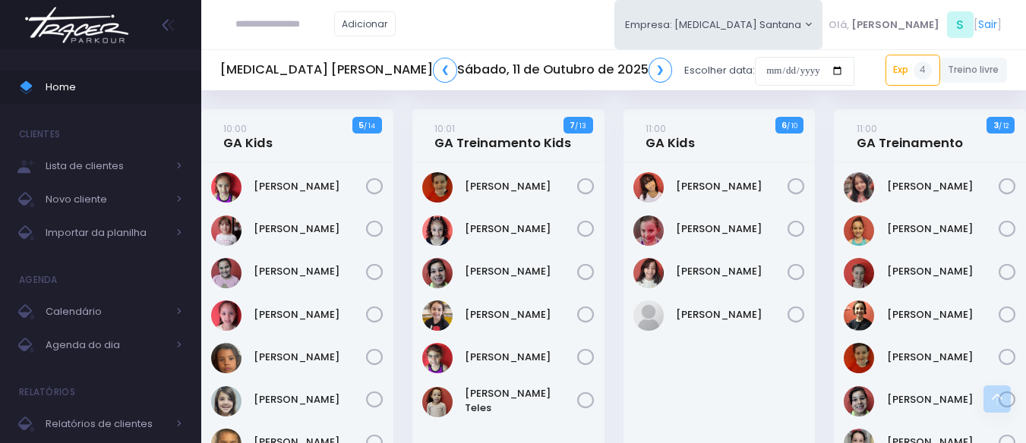
drag, startPoint x: 578, startPoint y: 26, endPoint x: 607, endPoint y: 13, distance: 32.3
click at [577, 26] on div "Adicionar Empresa: T3 Santana T2 Cerro T3 Santana T4 Pompeia Olá, S" at bounding box center [613, 24] width 824 height 49
click at [626, 23] on div "Adicionar Empresa: T3 Santana T2 Cerro T3 Santana T4 Pompeia Olá, S" at bounding box center [613, 24] width 824 height 49
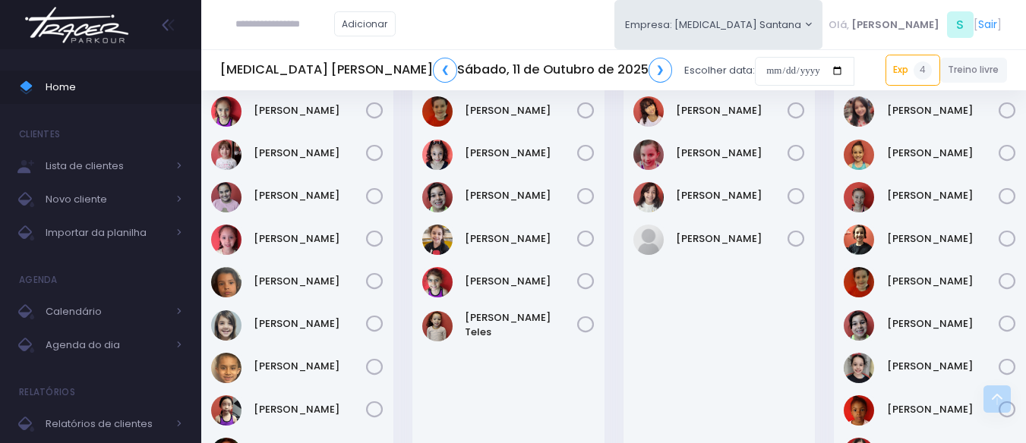
scroll to position [456, 0]
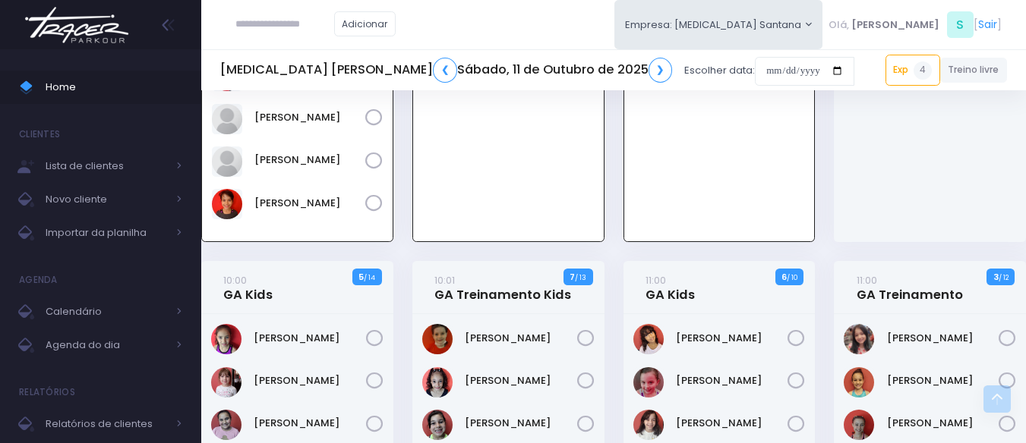
click at [624, 43] on div "Adicionar Empresa: T3 Santana T2 Cerro T3 Santana T4 Pompeia Olá, S" at bounding box center [613, 24] width 824 height 49
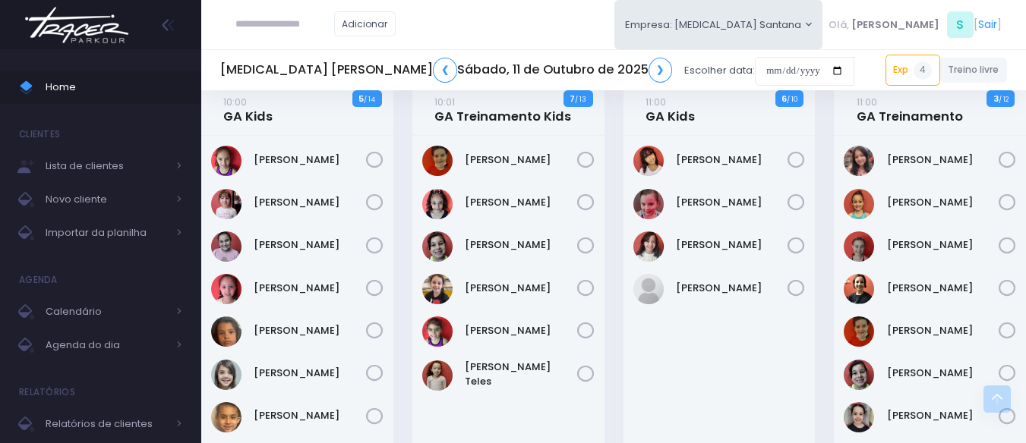
scroll to position [607, 0]
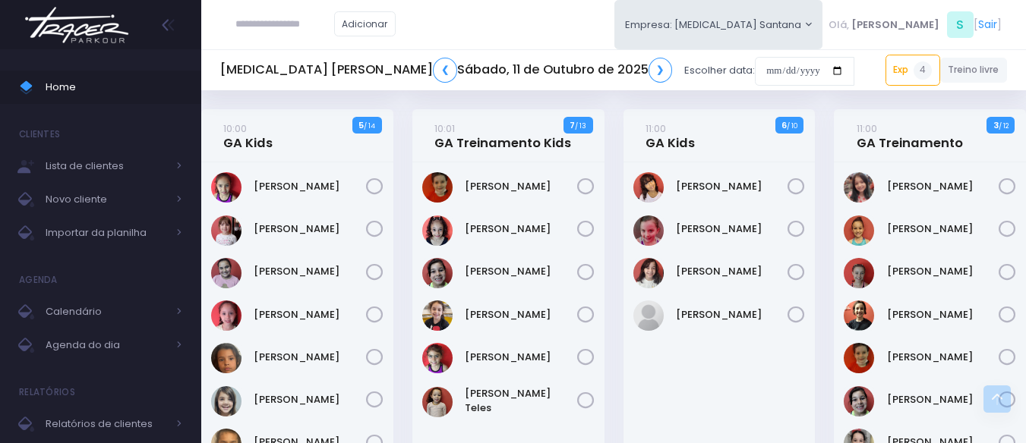
click at [588, 11] on div "Adicionar Empresa: T3 Santana T2 Cerro T3 Santana T4 Pompeia Olá, S" at bounding box center [613, 24] width 824 height 49
click at [664, 1] on div "Adicionar Empresa: T3 Santana T2 Cerro T3 Santana T4 Pompeia Olá, S" at bounding box center [613, 24] width 824 height 49
click at [573, 8] on div "Adicionar Empresa: T3 Santana T2 Cerro T3 Santana T4 Pompeia Olá, S" at bounding box center [613, 24] width 824 height 49
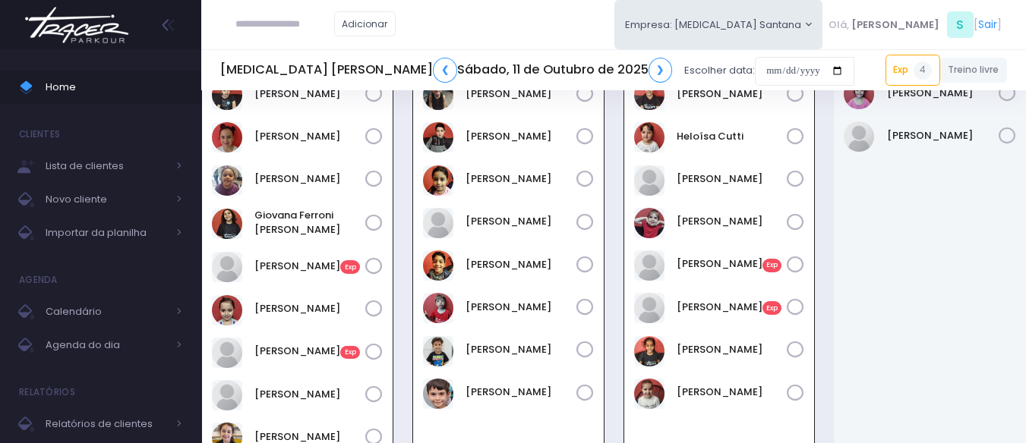
scroll to position [0, 0]
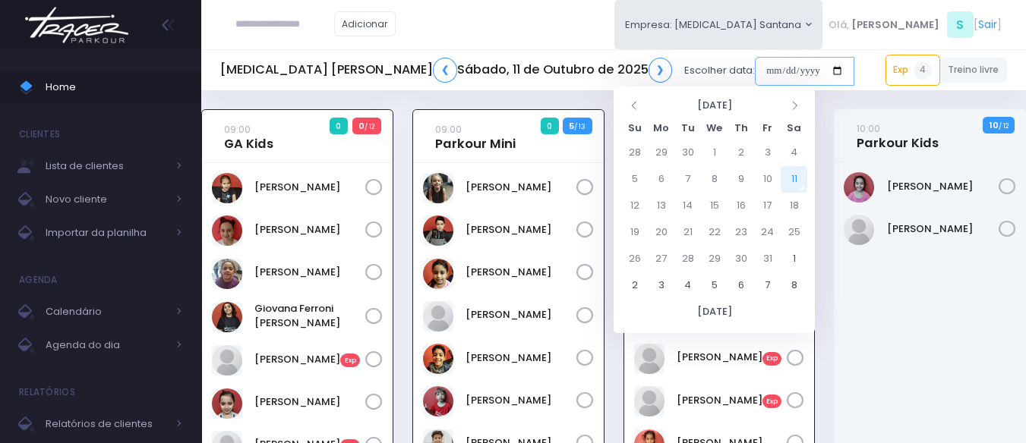
click at [755, 74] on input "date" at bounding box center [804, 71] width 99 height 29
click at [792, 181] on td "11" at bounding box center [793, 179] width 27 height 27
type input "**********"
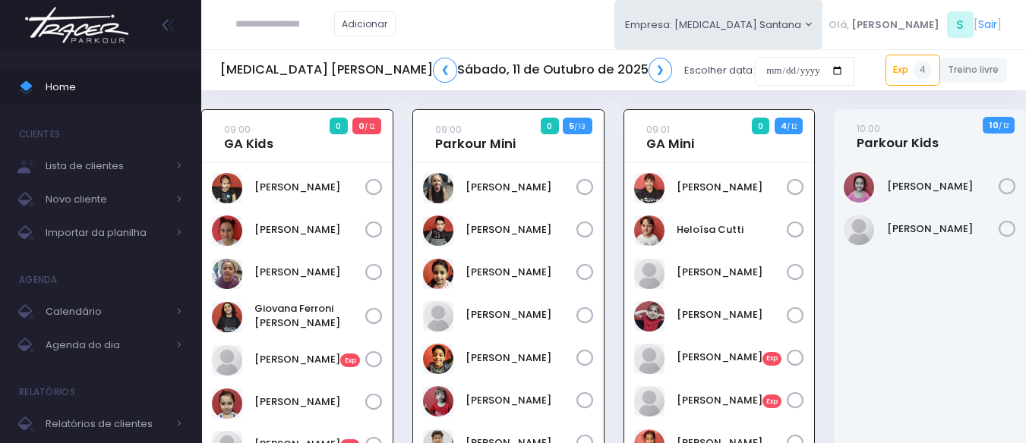
scroll to position [109, 0]
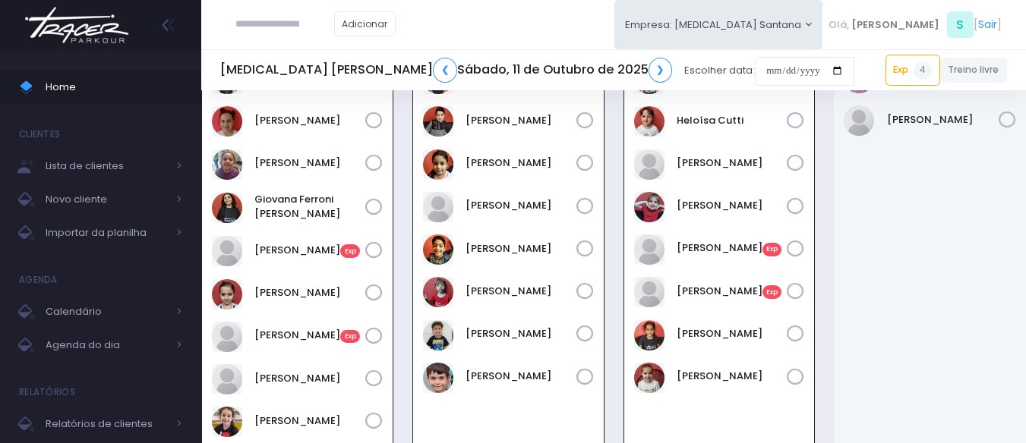
click at [648, 6] on div "Adicionar Empresa: [MEDICAL_DATA] Santana [GEOGRAPHIC_DATA][MEDICAL_DATA], S" at bounding box center [613, 24] width 824 height 49
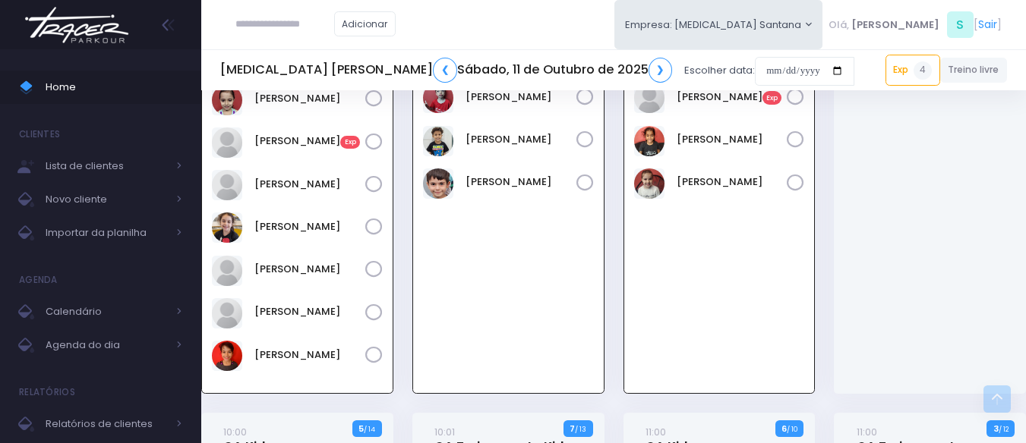
scroll to position [0, 0]
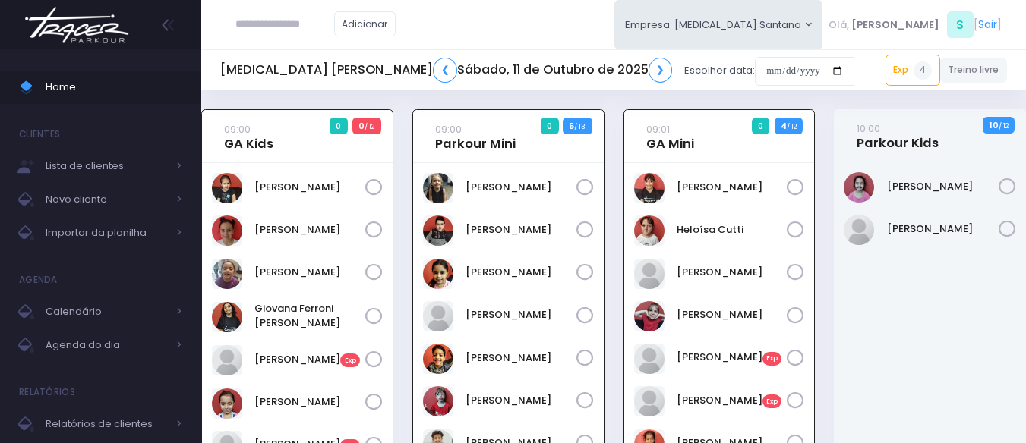
click at [564, 2] on div "Adicionar Empresa: [MEDICAL_DATA] Santana [GEOGRAPHIC_DATA][MEDICAL_DATA], S" at bounding box center [613, 24] width 824 height 49
click at [295, 23] on input "text" at bounding box center [284, 24] width 99 height 29
paste input "**********"
type input "**********"
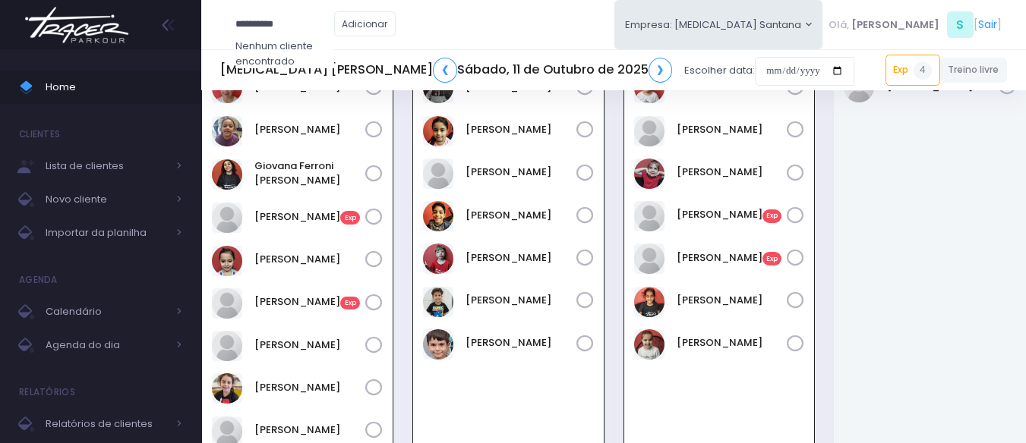
scroll to position [152, 0]
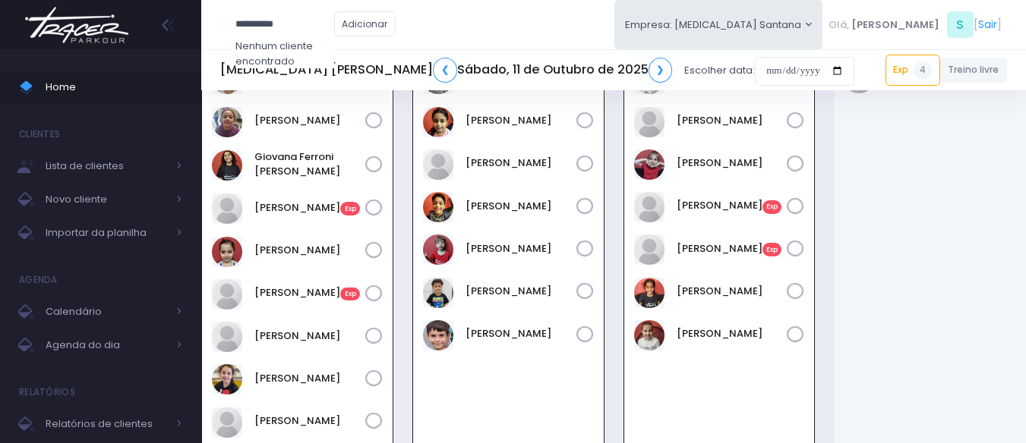
click at [891, 203] on div "[PERSON_NAME]" at bounding box center [930, 278] width 192 height 535
click at [724, 248] on link "Lívia Queiroz Exp" at bounding box center [731, 248] width 111 height 15
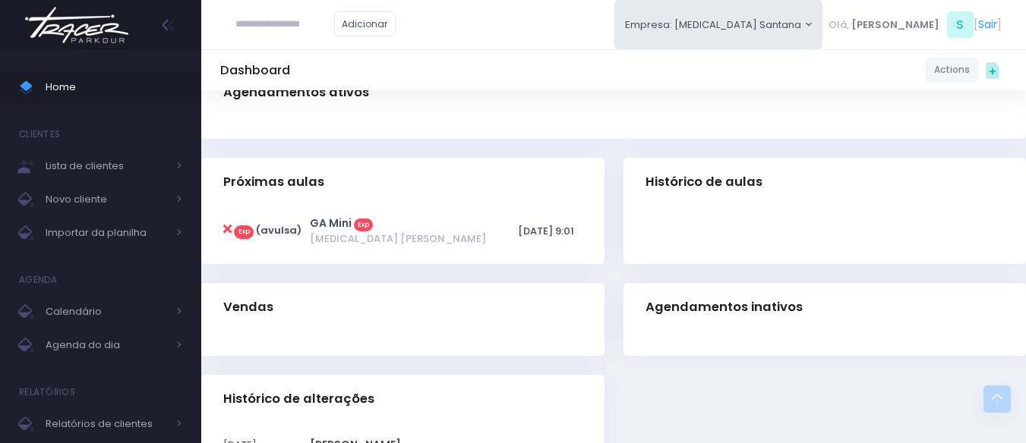
scroll to position [155, 0]
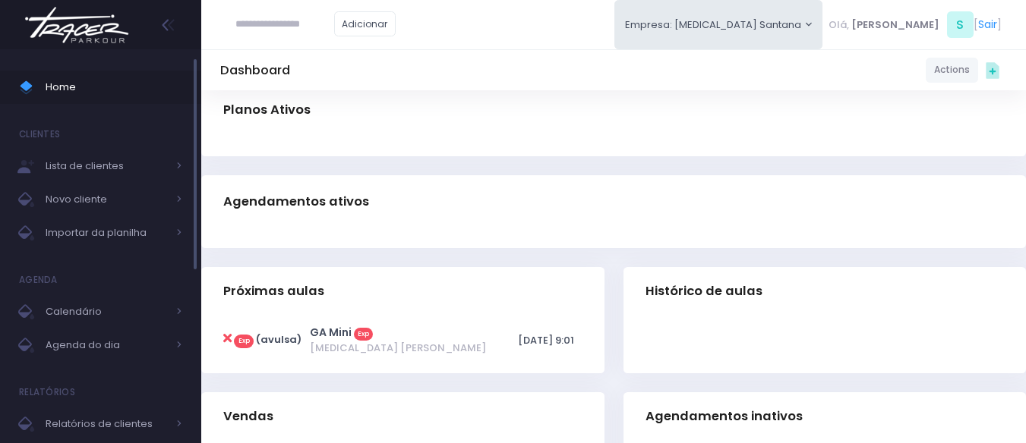
click at [138, 91] on span "Home" at bounding box center [114, 87] width 137 height 20
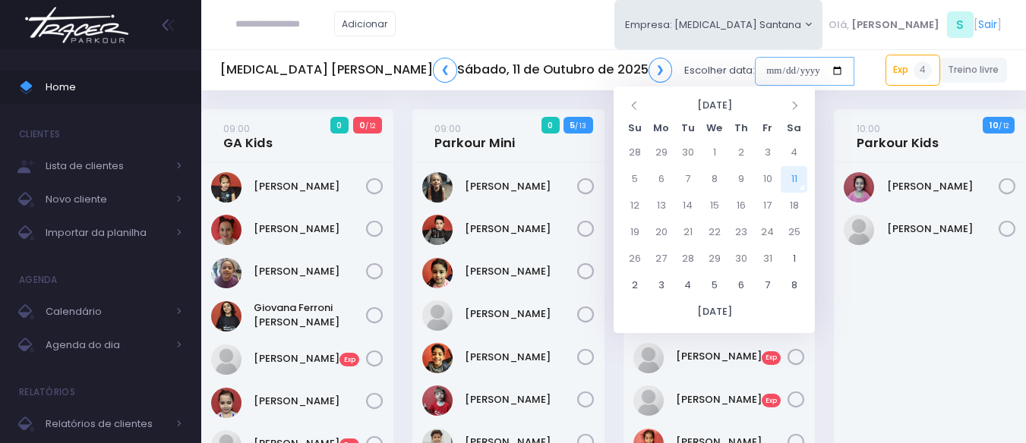
click at [755, 61] on input "date" at bounding box center [804, 71] width 99 height 29
click at [745, 205] on td "16" at bounding box center [740, 206] width 27 height 27
type input "**********"
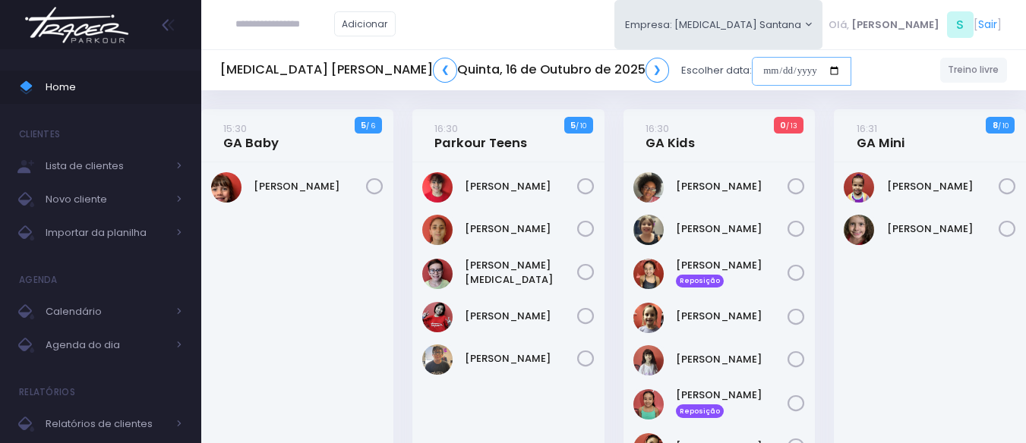
click at [752, 67] on input "date" at bounding box center [801, 71] width 99 height 29
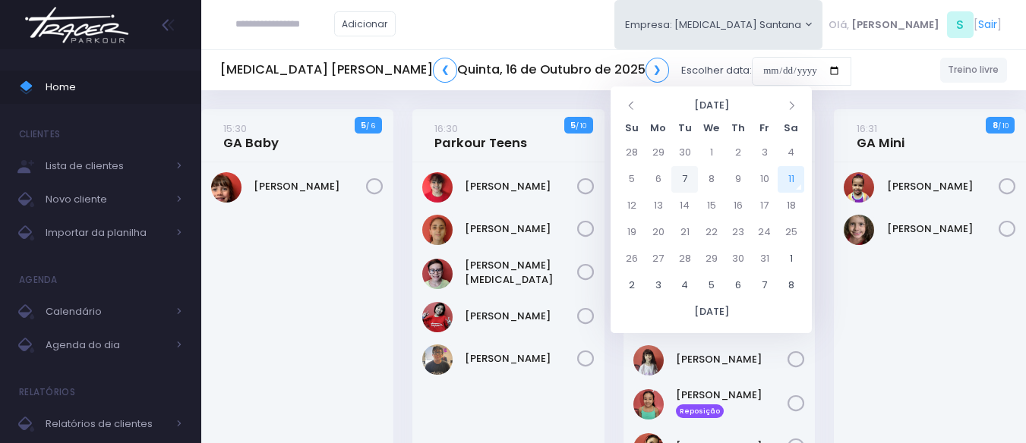
click at [678, 182] on td "7" at bounding box center [684, 179] width 27 height 27
type input "**********"
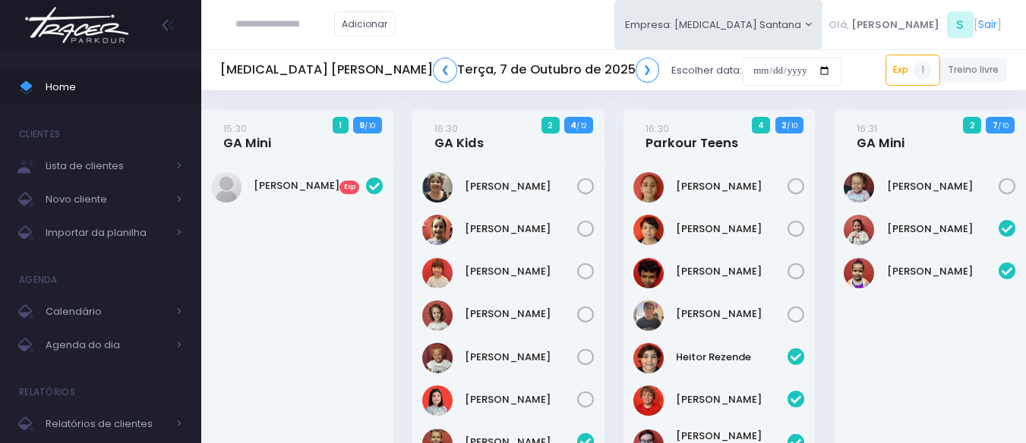
click at [382, 229] on div "[PERSON_NAME] Exp" at bounding box center [297, 364] width 192 height 404
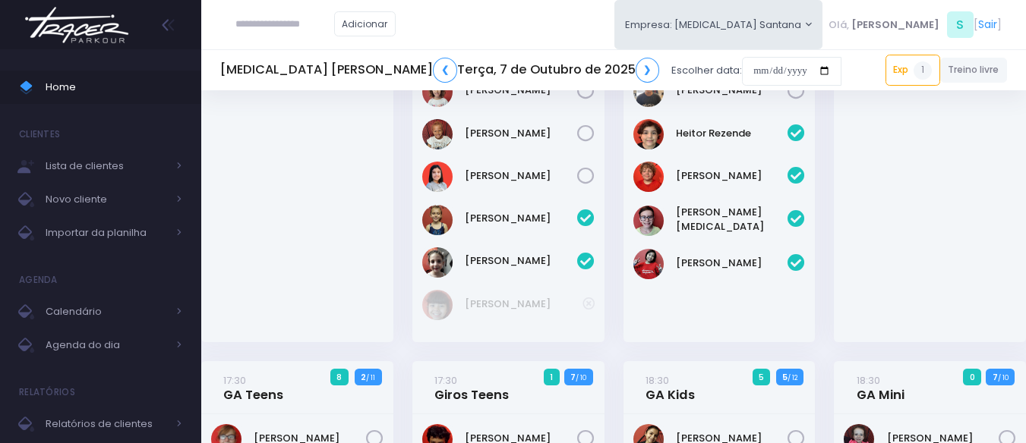
scroll to position [228, 0]
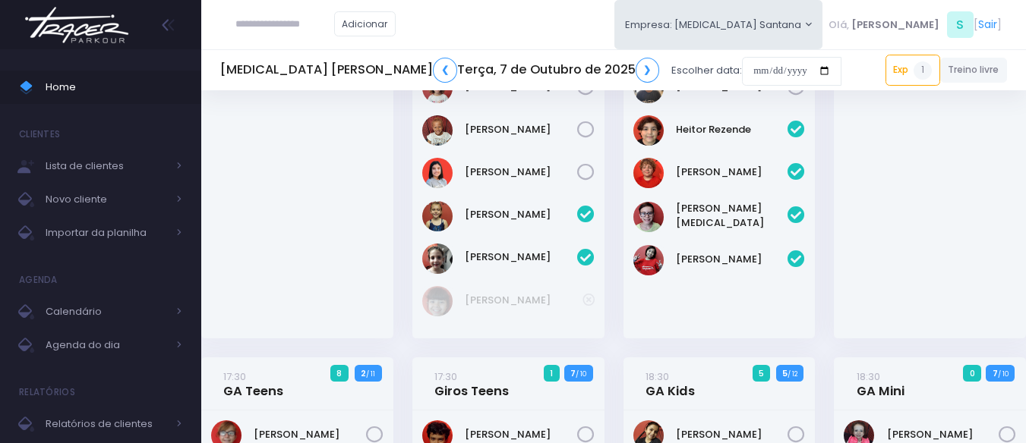
click at [554, 39] on div "Adicionar Empresa: [MEDICAL_DATA] Santana [GEOGRAPHIC_DATA][MEDICAL_DATA], S" at bounding box center [613, 24] width 824 height 49
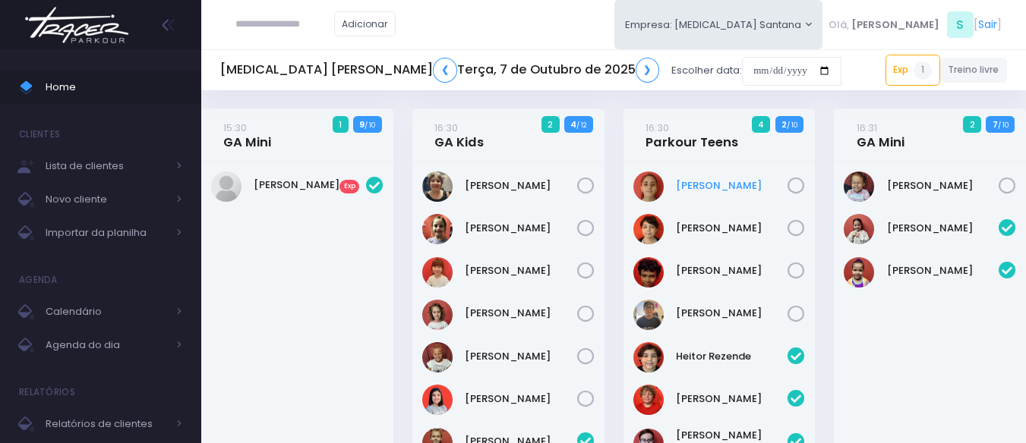
scroll to position [0, 0]
click at [693, 36] on div "Adicionar Empresa: [MEDICAL_DATA] Santana [GEOGRAPHIC_DATA][MEDICAL_DATA], S" at bounding box center [613, 24] width 824 height 49
click at [508, 35] on div "Adicionar Empresa: [MEDICAL_DATA] Santana [GEOGRAPHIC_DATA][MEDICAL_DATA], S" at bounding box center [613, 24] width 824 height 49
click at [670, 49] on div "[MEDICAL_DATA] Santana ❮ [DATE] ❯ Escolher data: Exp 1 15:30 [PERSON_NAME] Simõ…" at bounding box center [613, 69] width 824 height 41
drag, startPoint x: 547, startPoint y: 11, endPoint x: 570, endPoint y: 0, distance: 25.8
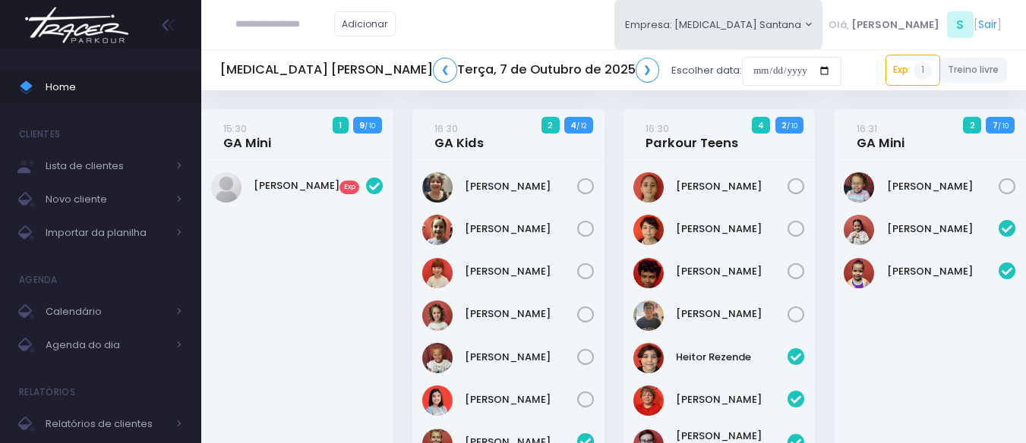
click at [547, 10] on div "Adicionar Empresa: [MEDICAL_DATA] Santana [GEOGRAPHIC_DATA][MEDICAL_DATA], S" at bounding box center [613, 24] width 824 height 49
click at [588, 22] on div "Adicionar Empresa: [MEDICAL_DATA] Santana [GEOGRAPHIC_DATA][MEDICAL_DATA], S" at bounding box center [613, 24] width 824 height 49
click at [519, 45] on div "Adicionar Empresa: [MEDICAL_DATA] Santana [GEOGRAPHIC_DATA][MEDICAL_DATA], S" at bounding box center [613, 24] width 824 height 49
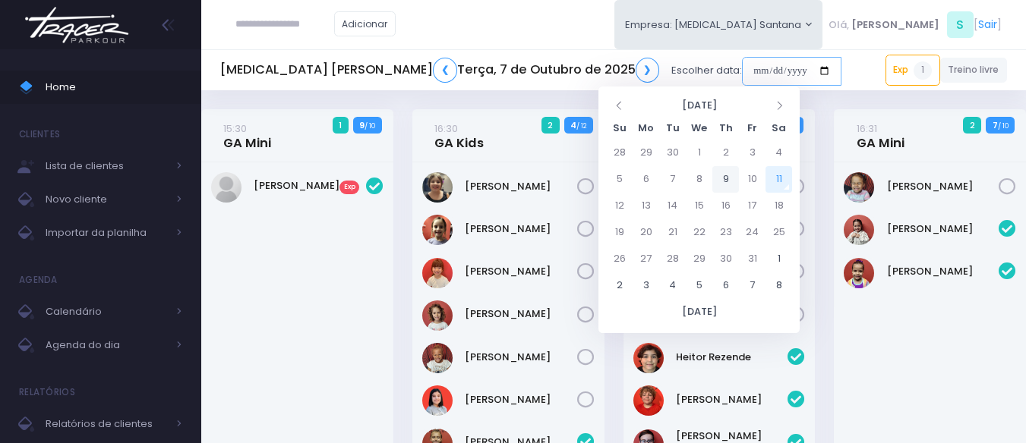
drag, startPoint x: 617, startPoint y: 77, endPoint x: 715, endPoint y: 178, distance: 141.2
click at [742, 78] on input "date" at bounding box center [791, 71] width 99 height 29
click at [774, 181] on td "11" at bounding box center [778, 179] width 27 height 27
type input "**********"
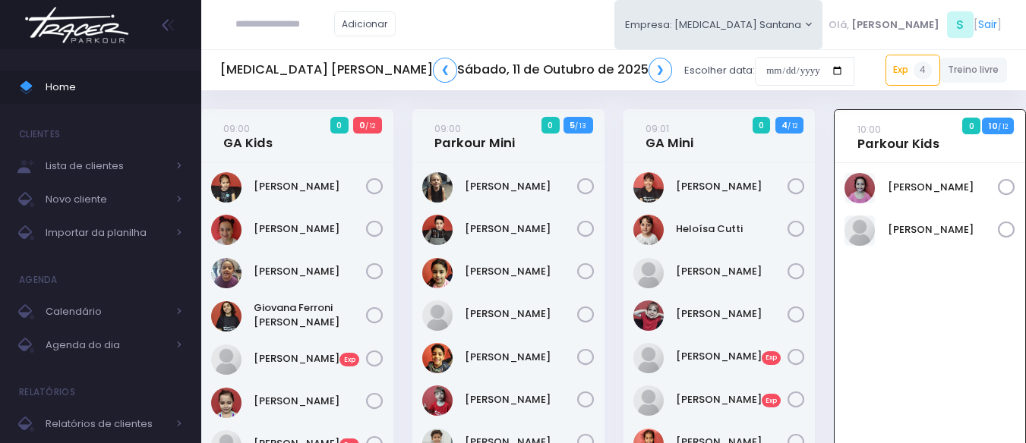
scroll to position [109, 0]
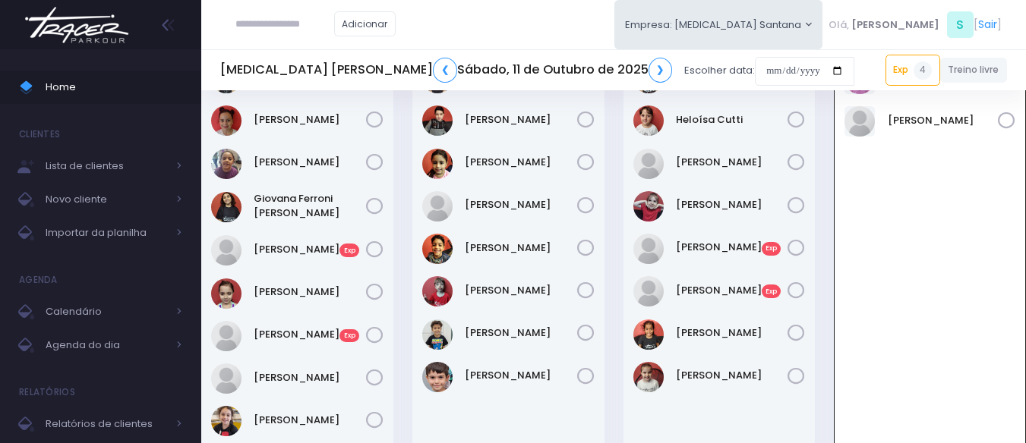
click at [560, 40] on div "Adicionar Empresa: [MEDICAL_DATA] Santana [GEOGRAPHIC_DATA][MEDICAL_DATA], S" at bounding box center [613, 24] width 824 height 49
click at [503, 28] on div "Adicionar Empresa: [MEDICAL_DATA] Santana [GEOGRAPHIC_DATA][MEDICAL_DATA], S" at bounding box center [613, 24] width 824 height 49
click at [474, 0] on html "Home Clientes Lista de clientes Novo cliente" at bounding box center [513, 112] width 1026 height 443
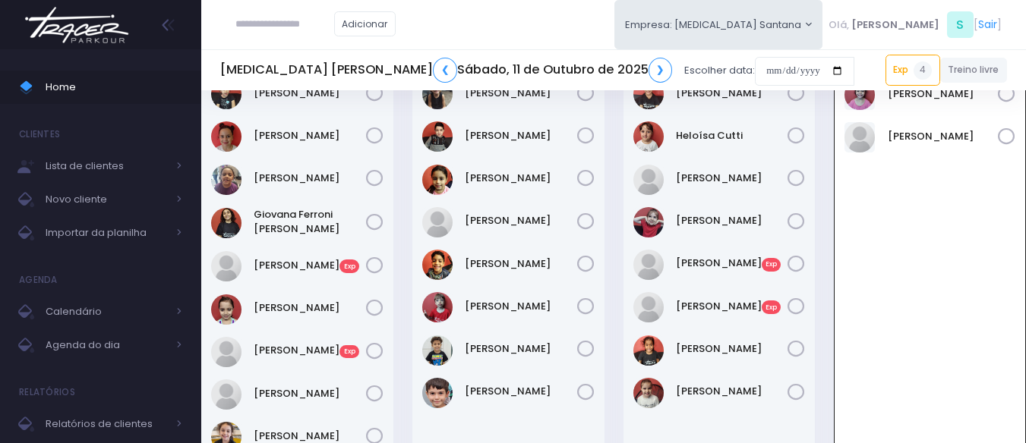
click at [241, 12] on input "text" at bounding box center [284, 24] width 99 height 29
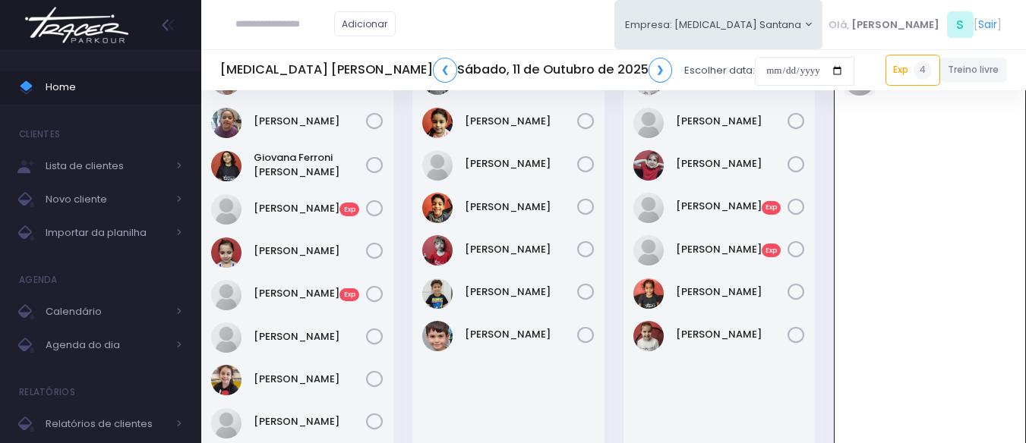
scroll to position [152, 0]
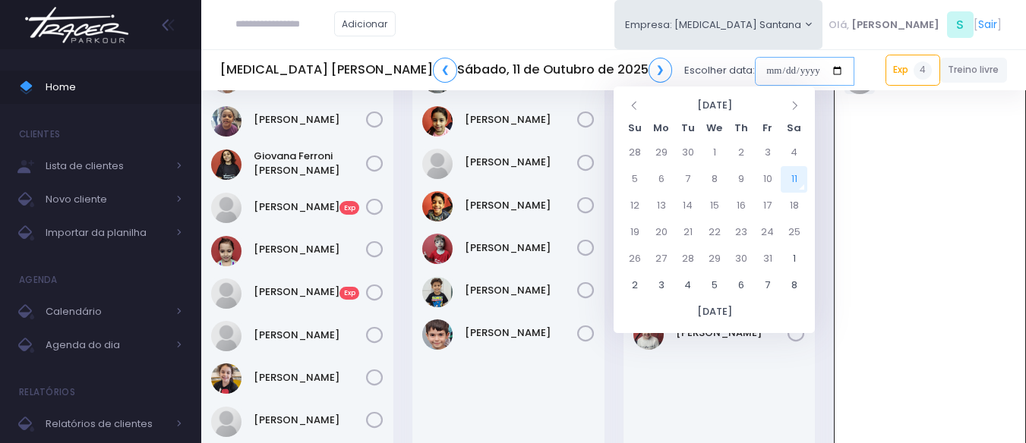
click at [755, 73] on input "date" at bounding box center [804, 71] width 99 height 29
click at [690, 201] on td "14" at bounding box center [687, 206] width 27 height 27
type input "**********"
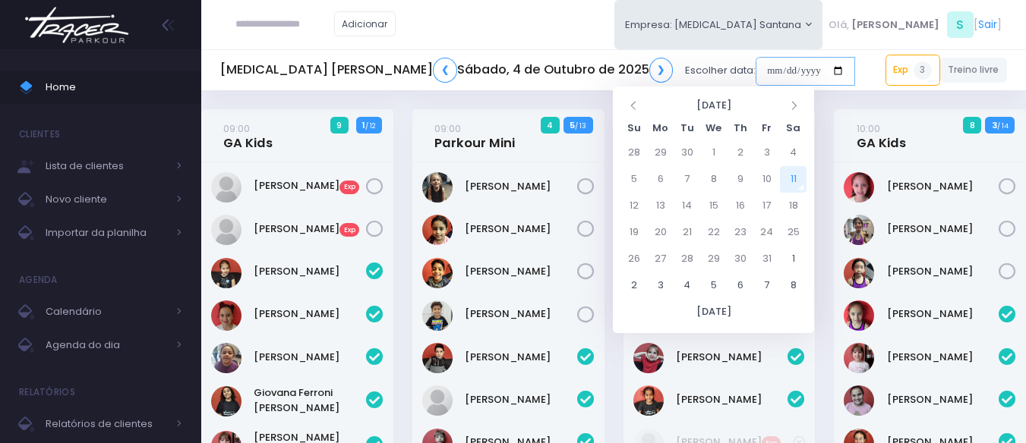
click at [755, 74] on input "date" at bounding box center [804, 71] width 99 height 29
click at [801, 181] on td "11" at bounding box center [793, 179] width 27 height 27
type input "**********"
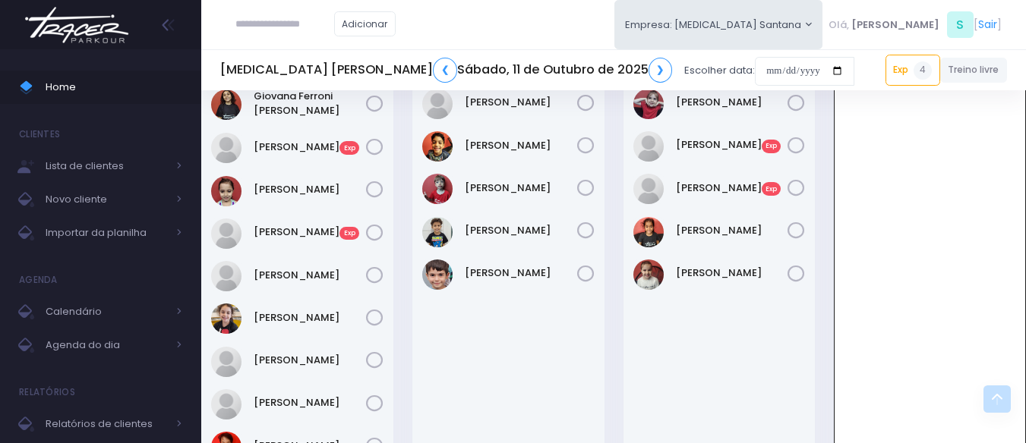
scroll to position [185, 0]
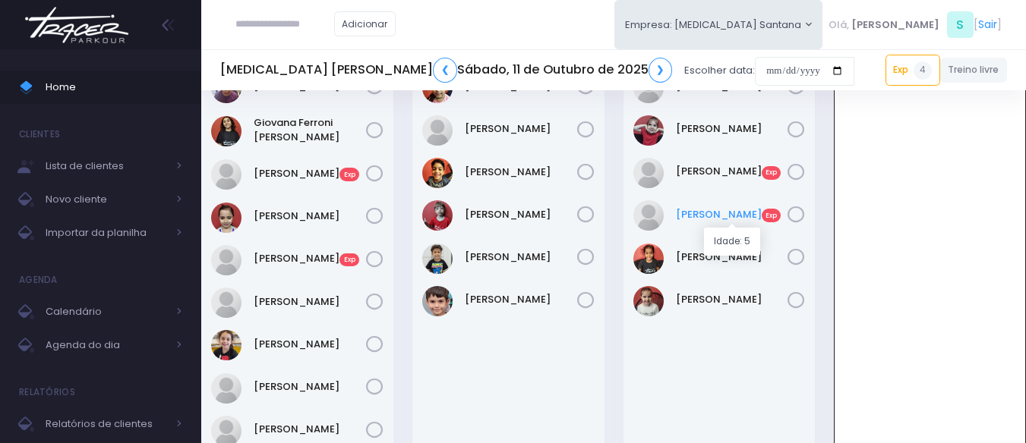
click at [718, 209] on link "Lívia Queiroz Exp" at bounding box center [732, 214] width 112 height 15
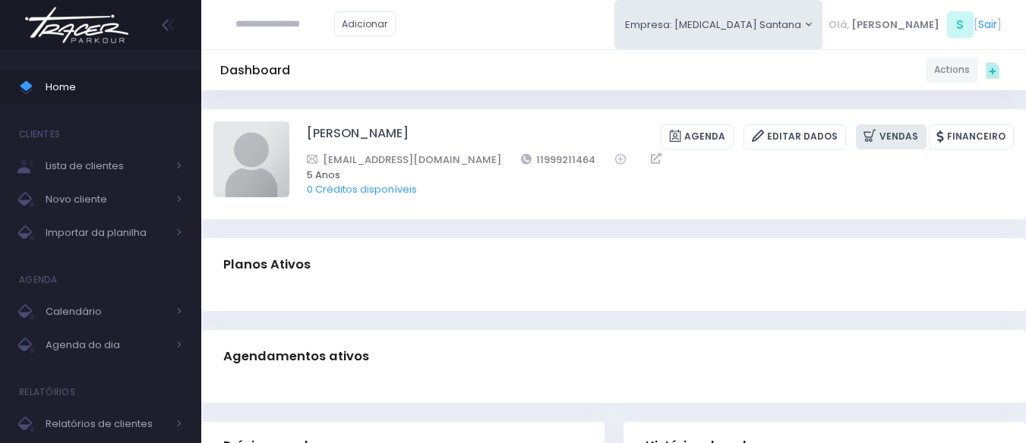
click at [900, 134] on link "Vendas" at bounding box center [891, 137] width 71 height 25
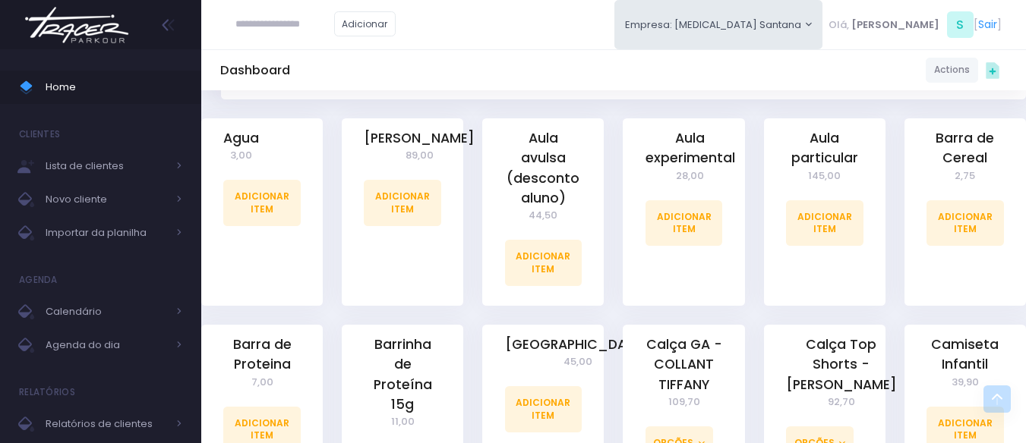
scroll to position [380, 0]
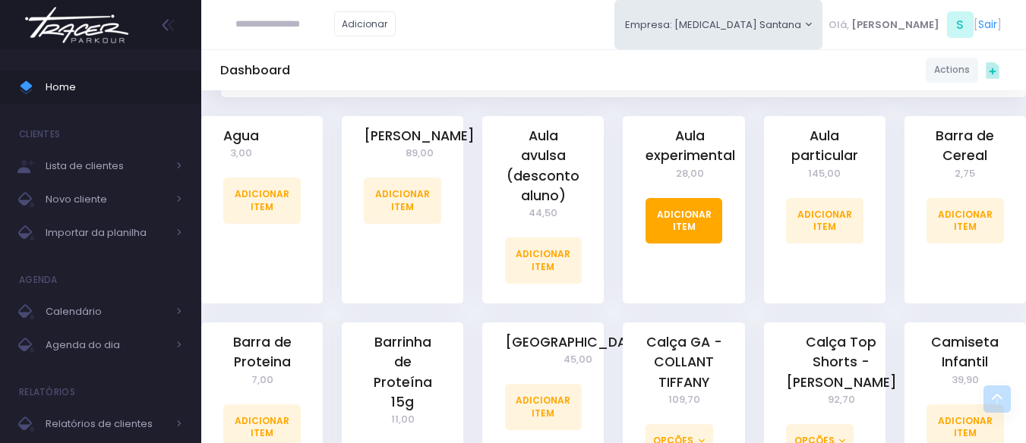
click at [668, 219] on link "Adicionar Item" at bounding box center [683, 221] width 77 height 46
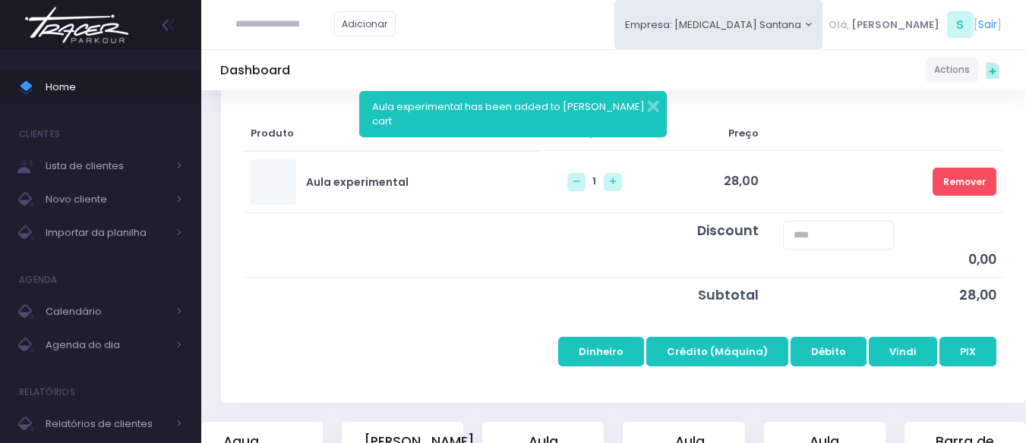
scroll to position [228, 0]
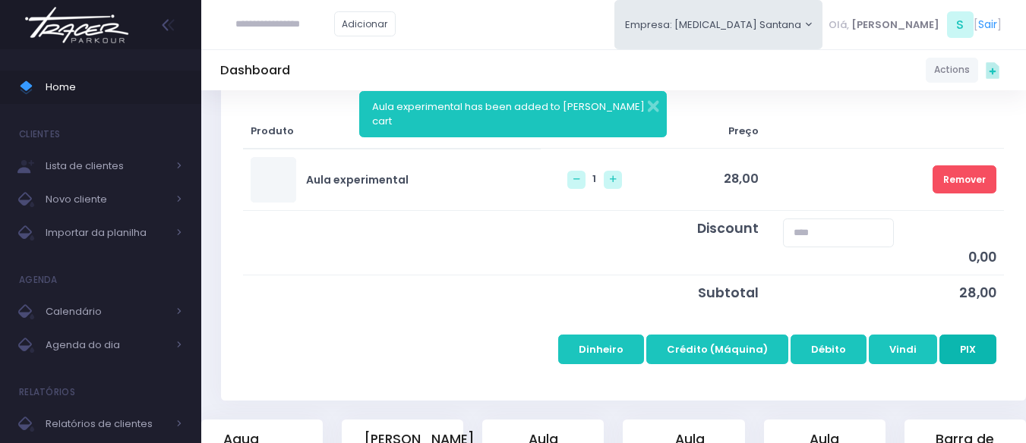
click at [979, 346] on button "PIX" at bounding box center [967, 349] width 57 height 29
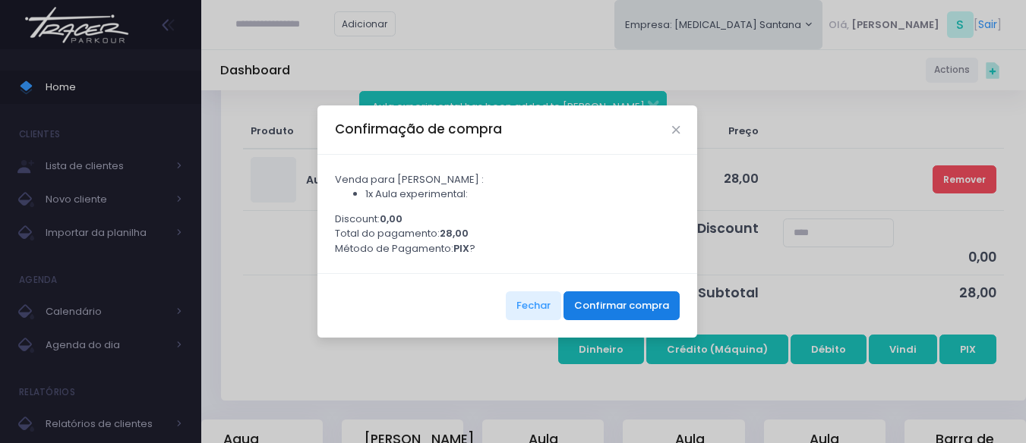
click at [613, 309] on button "Confirmar compra" at bounding box center [621, 306] width 116 height 29
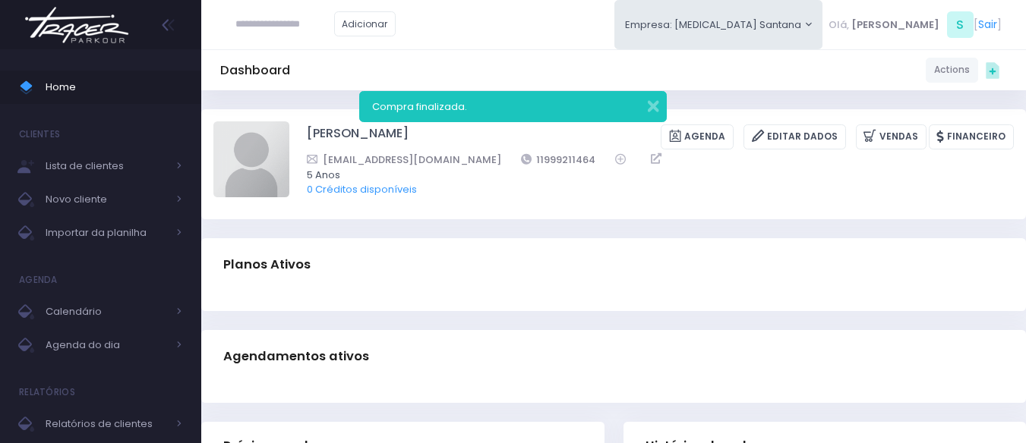
paste input "**********"
click at [270, 23] on input "**********" at bounding box center [284, 24] width 99 height 29
type input "*********"
click input "submit" at bounding box center [0, 0] width 0 height 0
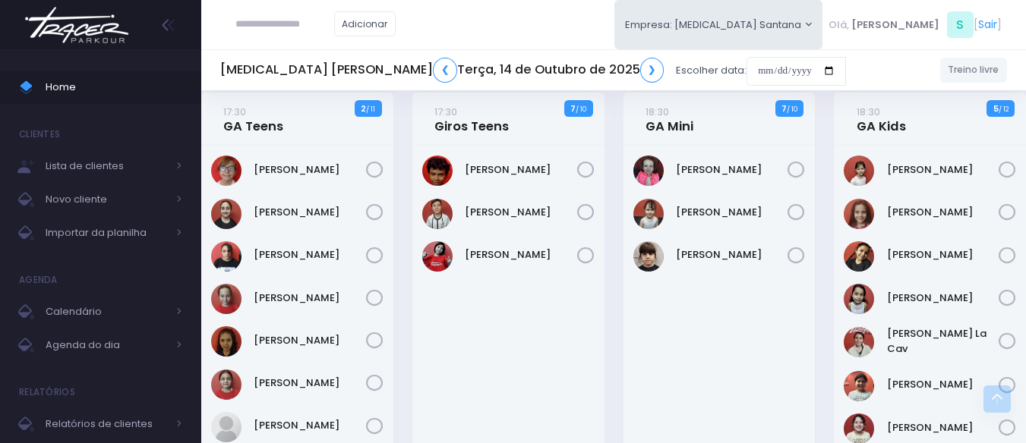
scroll to position [456, 0]
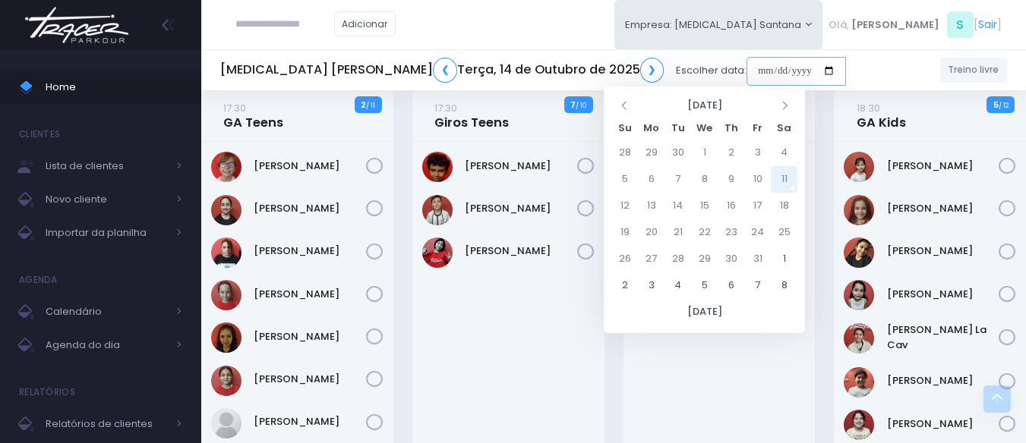
click at [746, 64] on input "date" at bounding box center [795, 71] width 99 height 29
click at [673, 200] on td "14" at bounding box center [677, 206] width 27 height 27
type input "**********"
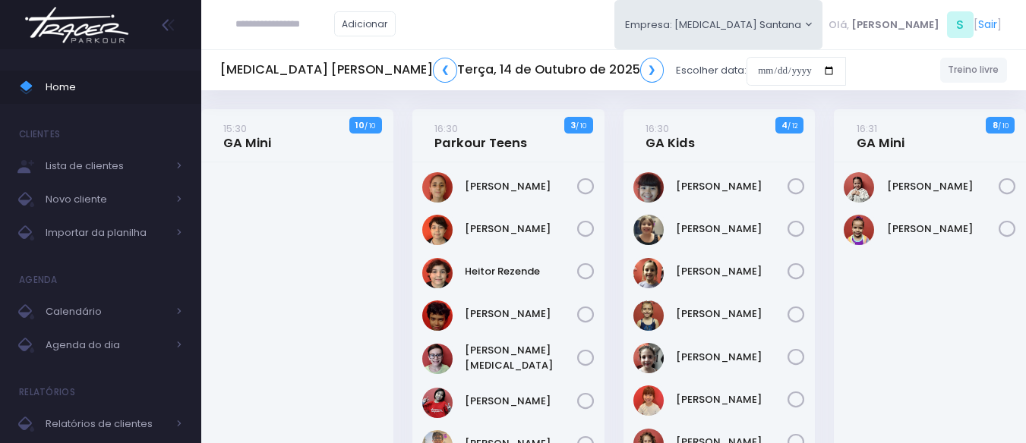
click at [580, 23] on div "Adicionar Empresa: [MEDICAL_DATA] Santana [GEOGRAPHIC_DATA][MEDICAL_DATA], S" at bounding box center [613, 24] width 824 height 49
click at [746, 75] on input "date" at bounding box center [795, 71] width 99 height 29
click at [940, 330] on div "[PERSON_NAME]" at bounding box center [930, 343] width 192 height 363
click at [746, 63] on input "date" at bounding box center [795, 71] width 99 height 29
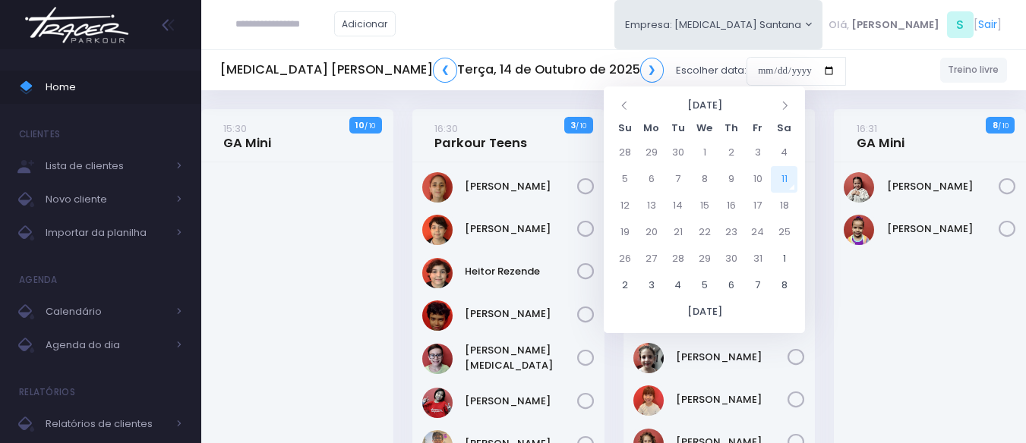
click at [789, 183] on td "11" at bounding box center [784, 179] width 27 height 27
type input "**********"
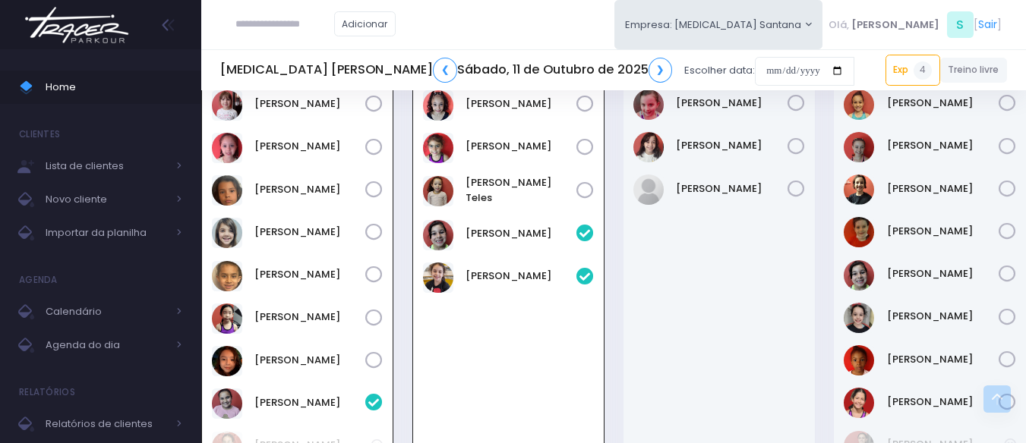
scroll to position [759, 0]
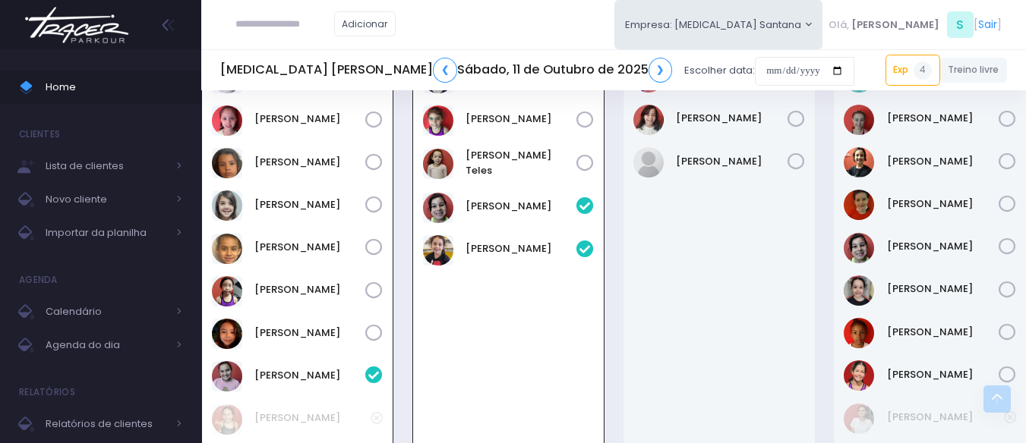
click at [655, 263] on div "Carolina Soares" at bounding box center [719, 254] width 192 height 491
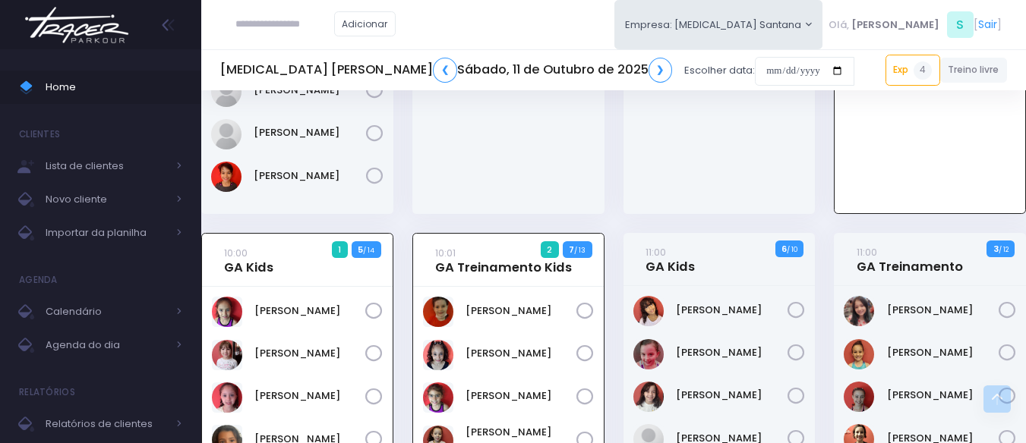
scroll to position [683, 0]
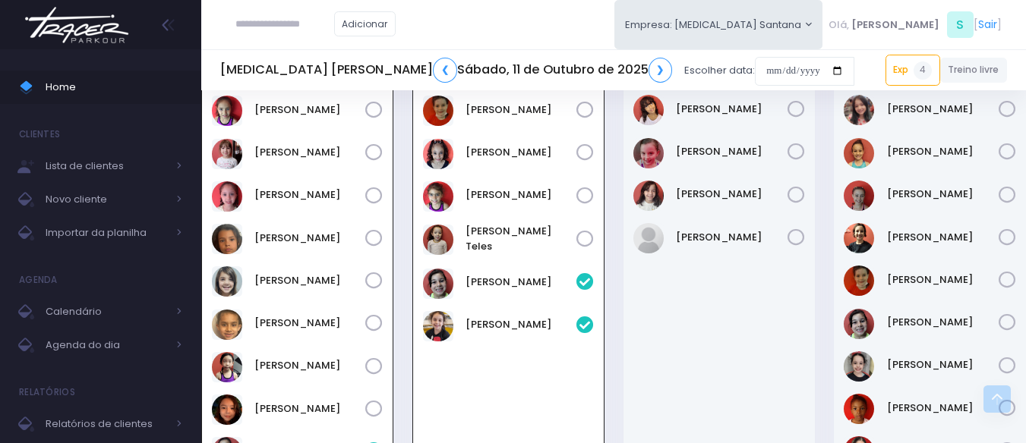
click at [671, 355] on div "Carolina Soares" at bounding box center [719, 330] width 192 height 491
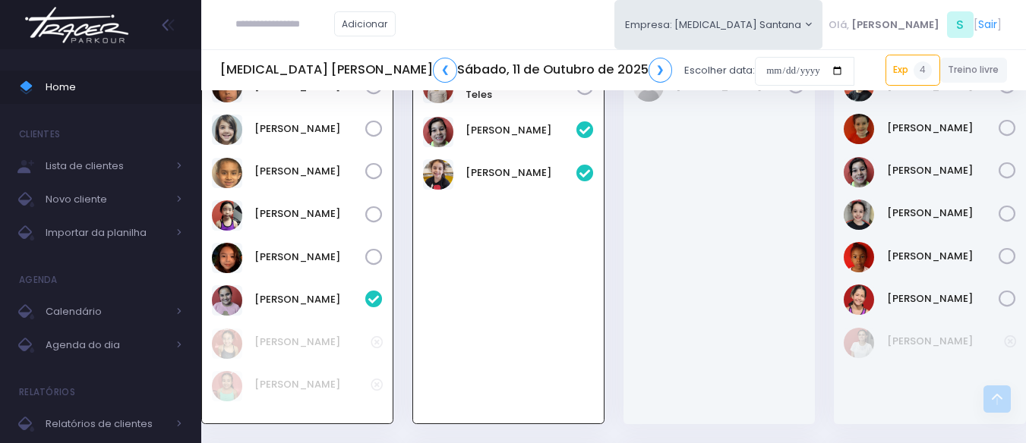
click at [426, 263] on div "Giovana Simões" at bounding box center [508, 179] width 191 height 490
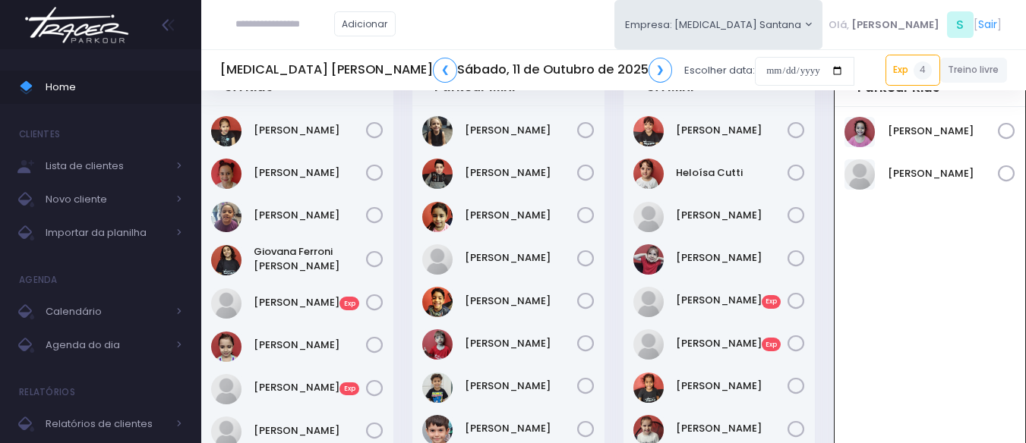
scroll to position [0, 0]
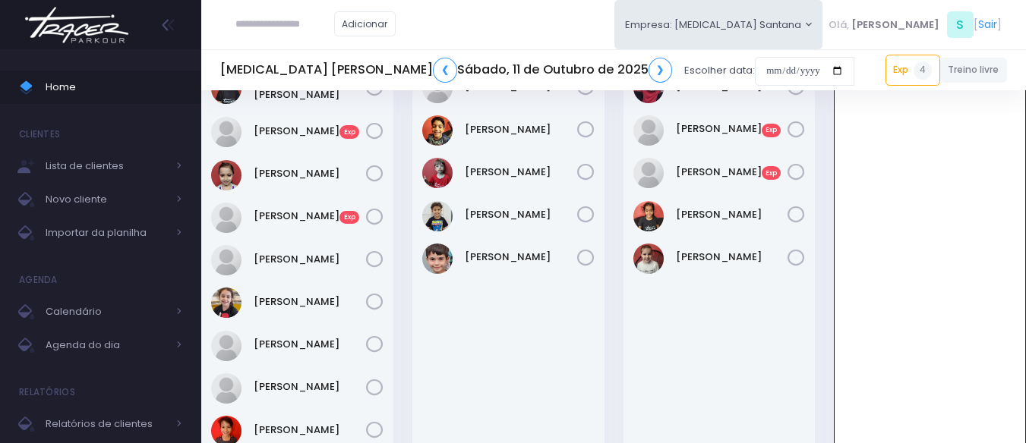
click at [541, 20] on div "Adicionar Empresa: [MEDICAL_DATA] Santana [GEOGRAPHIC_DATA][MEDICAL_DATA], S" at bounding box center [613, 24] width 824 height 49
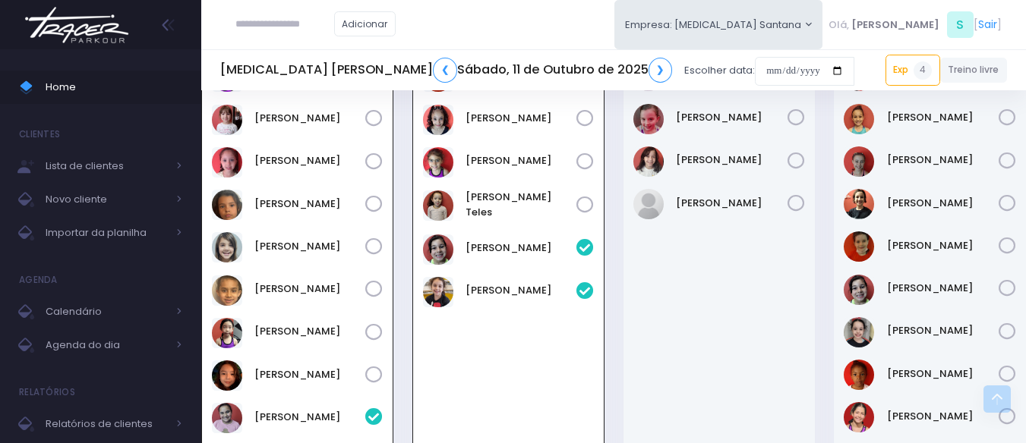
scroll to position [759, 0]
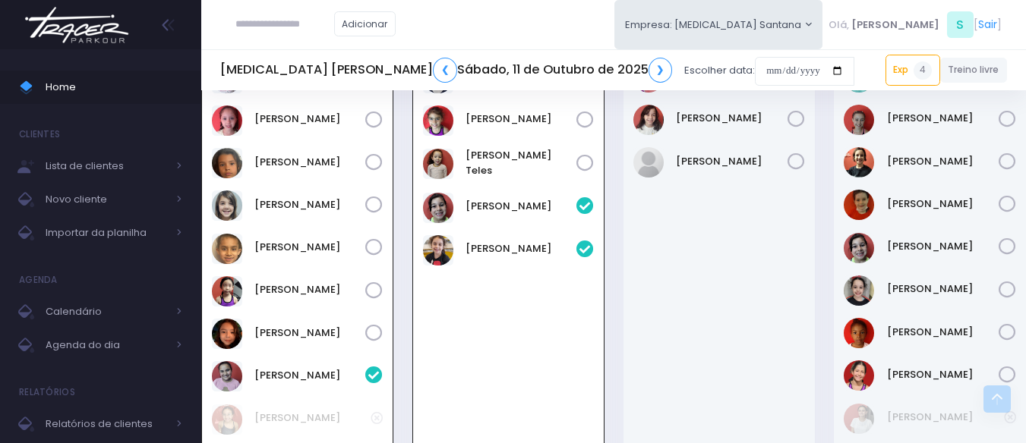
click at [525, 10] on div "Adicionar Empresa: [MEDICAL_DATA] Santana [GEOGRAPHIC_DATA][MEDICAL_DATA], S" at bounding box center [613, 24] width 824 height 49
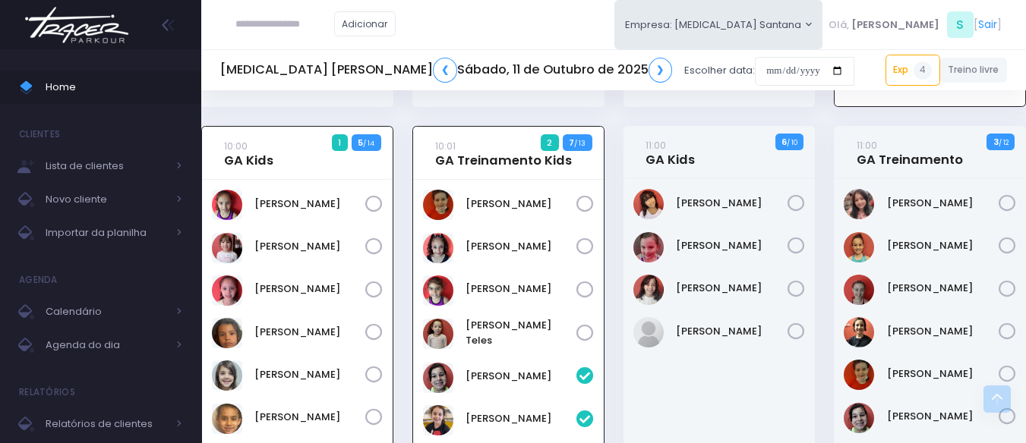
scroll to position [380, 0]
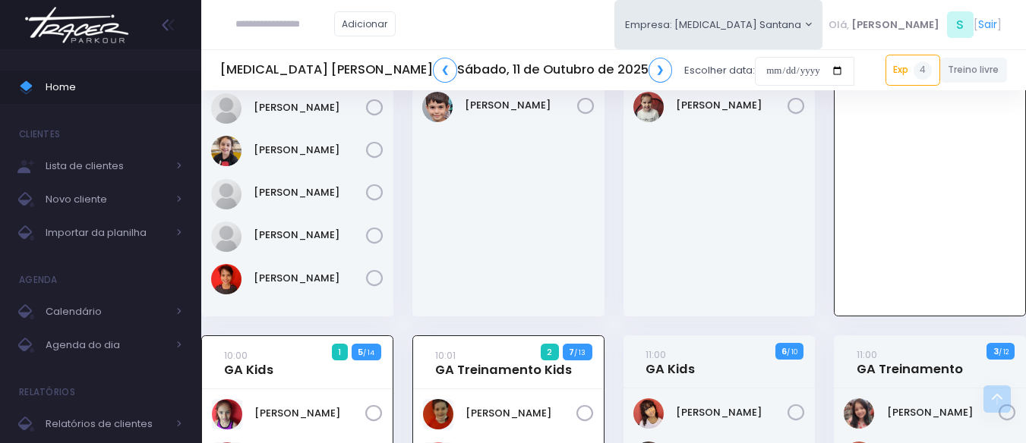
click at [569, 24] on div "Adicionar Empresa: [MEDICAL_DATA] Santana [GEOGRAPHIC_DATA][MEDICAL_DATA], S" at bounding box center [613, 24] width 824 height 49
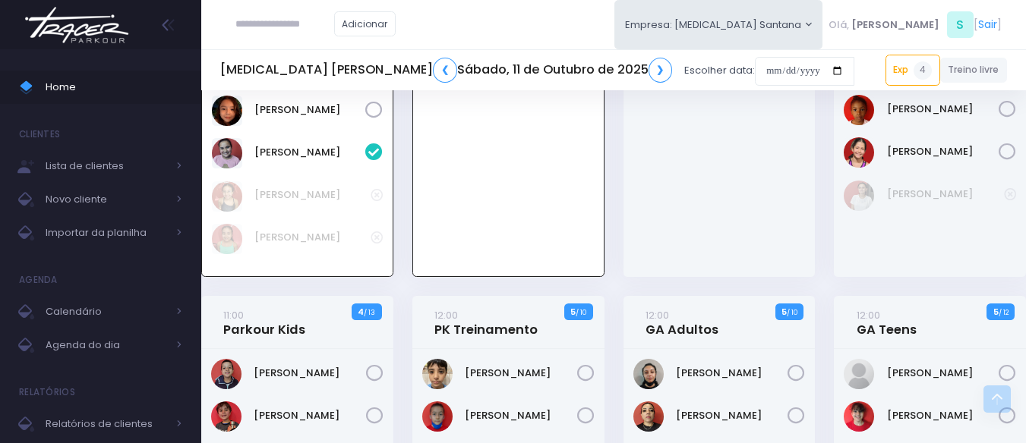
scroll to position [759, 0]
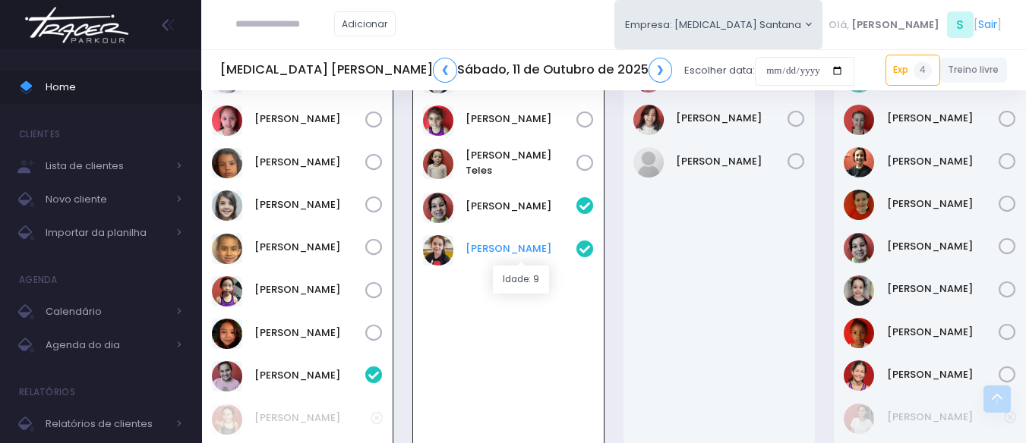
click at [491, 252] on link "Lívia Fontoura" at bounding box center [520, 248] width 111 height 15
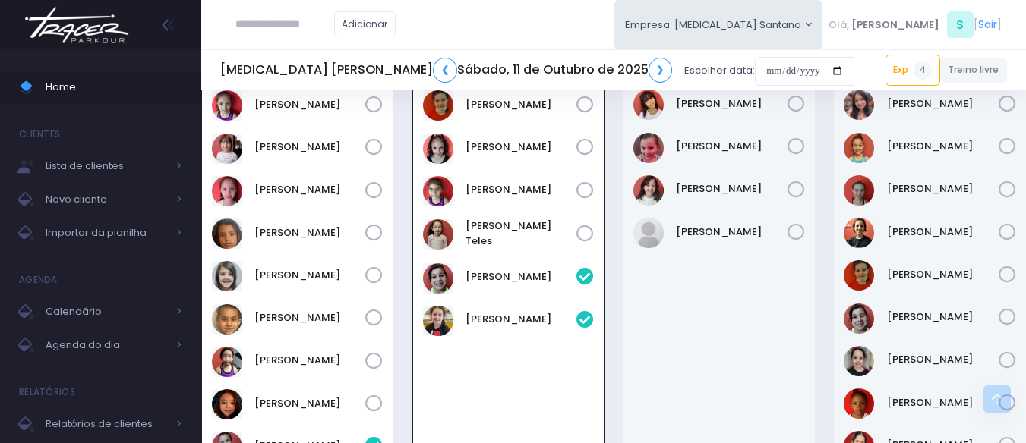
scroll to position [683, 0]
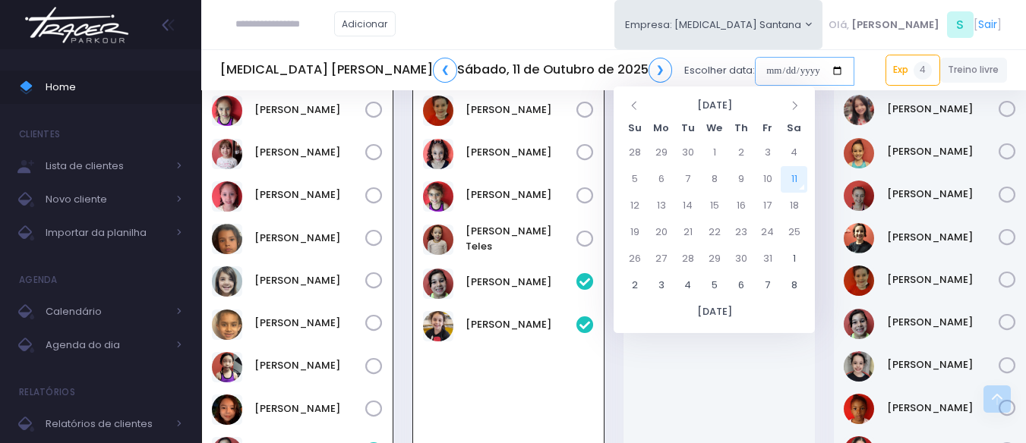
click at [755, 67] on input "date" at bounding box center [804, 71] width 99 height 29
click at [780, 200] on td "17" at bounding box center [767, 206] width 27 height 27
type input "**********"
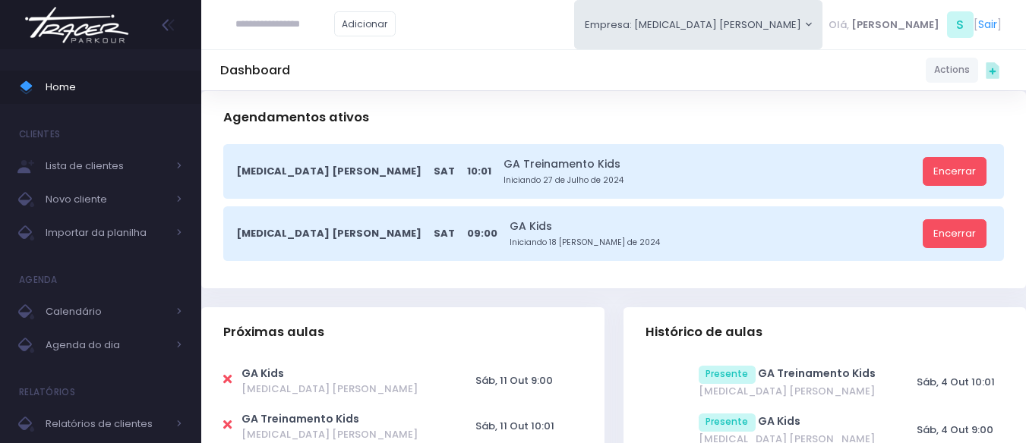
scroll to position [304, 0]
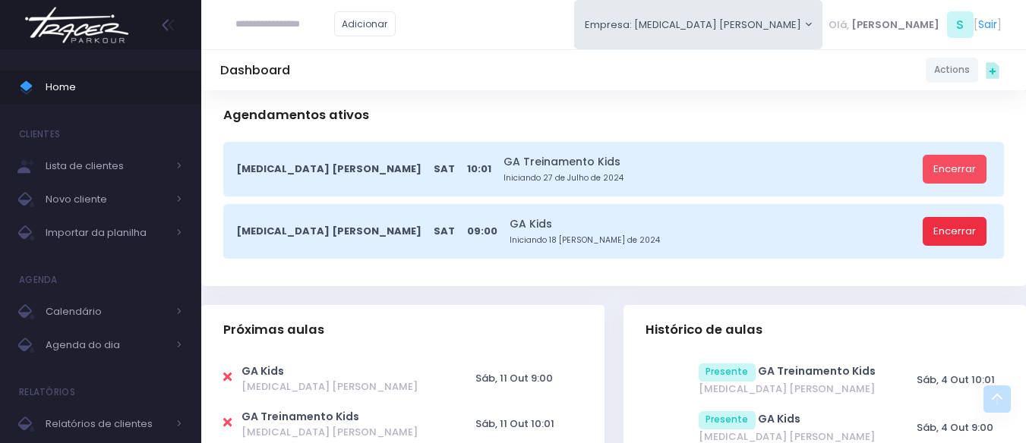
click at [965, 233] on link "Encerrar" at bounding box center [954, 231] width 64 height 29
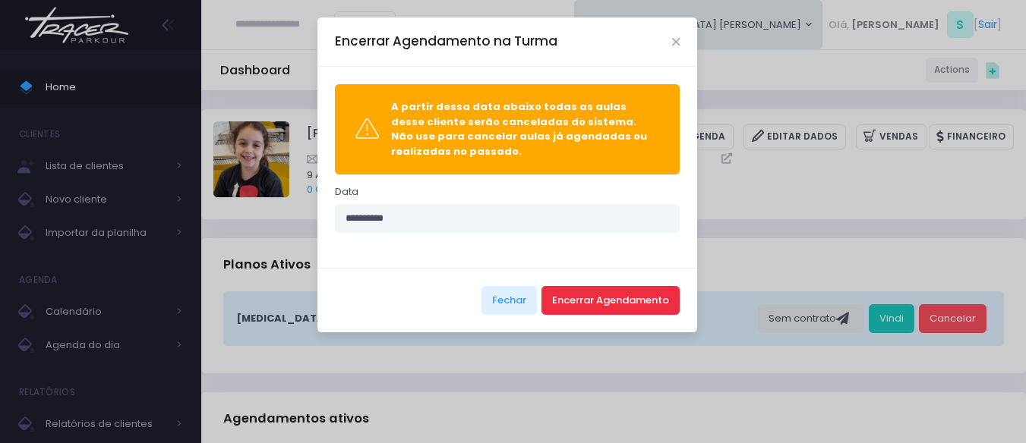
click at [628, 298] on button "Encerrar Agendamento" at bounding box center [610, 300] width 138 height 29
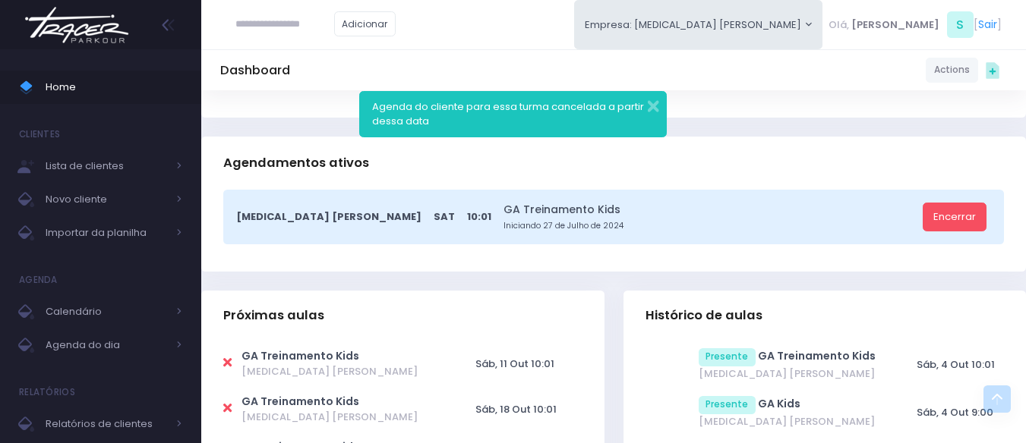
scroll to position [304, 0]
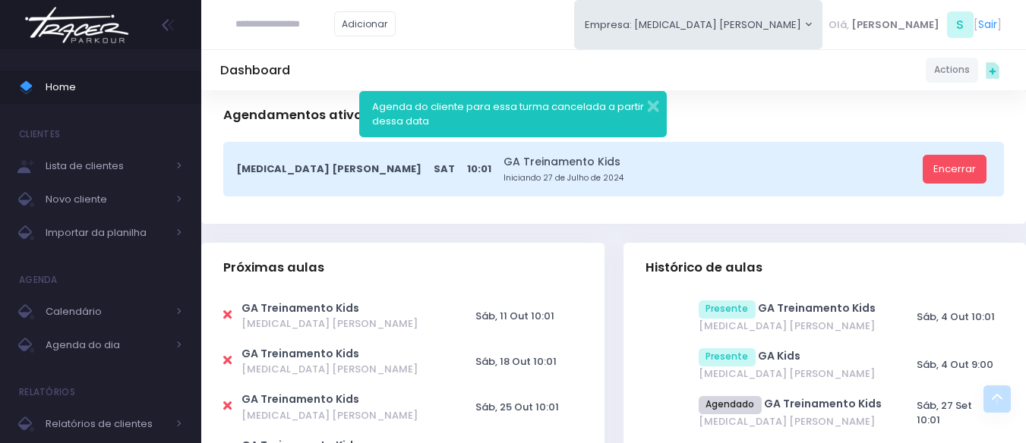
click at [659, 105] on div "Agenda do cliente para essa turma cancelada a partir dessa data" at bounding box center [512, 114] width 307 height 46
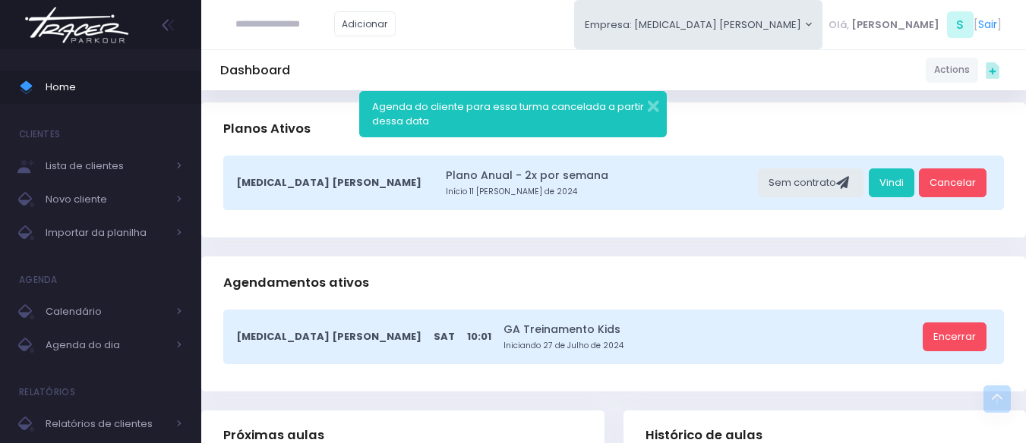
scroll to position [0, 0]
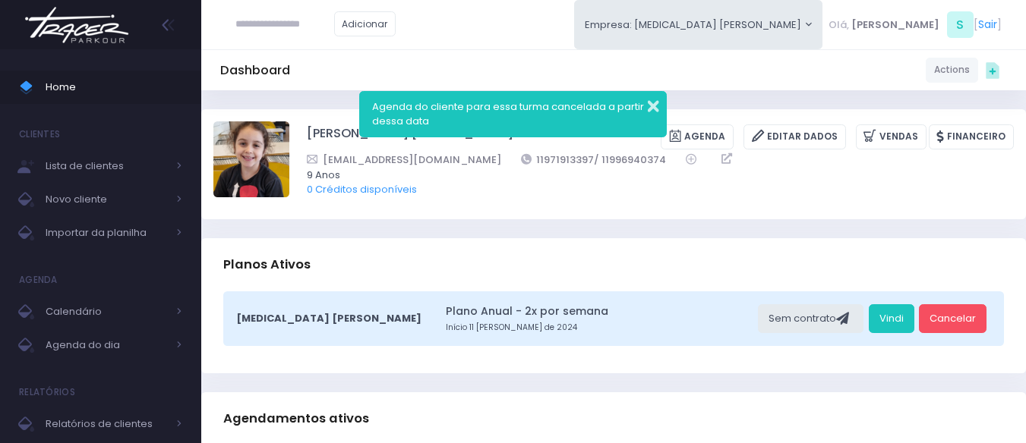
click at [644, 109] on button "button" at bounding box center [643, 104] width 30 height 17
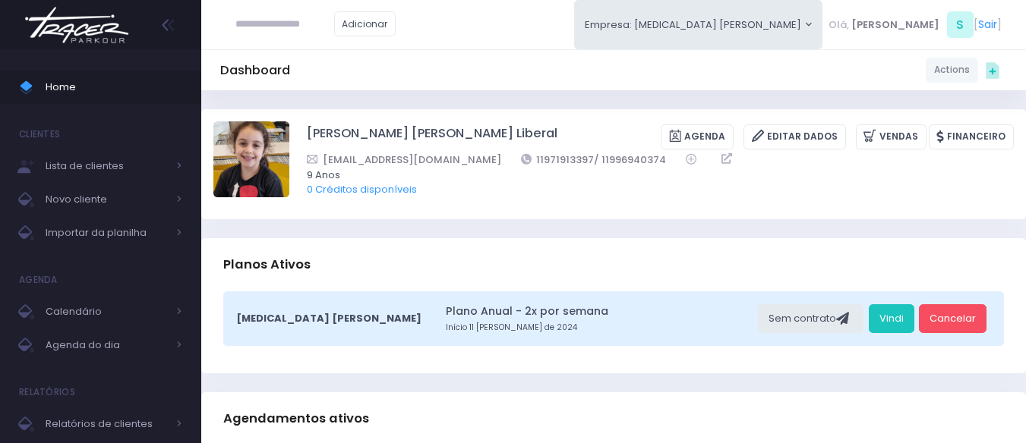
scroll to position [304, 0]
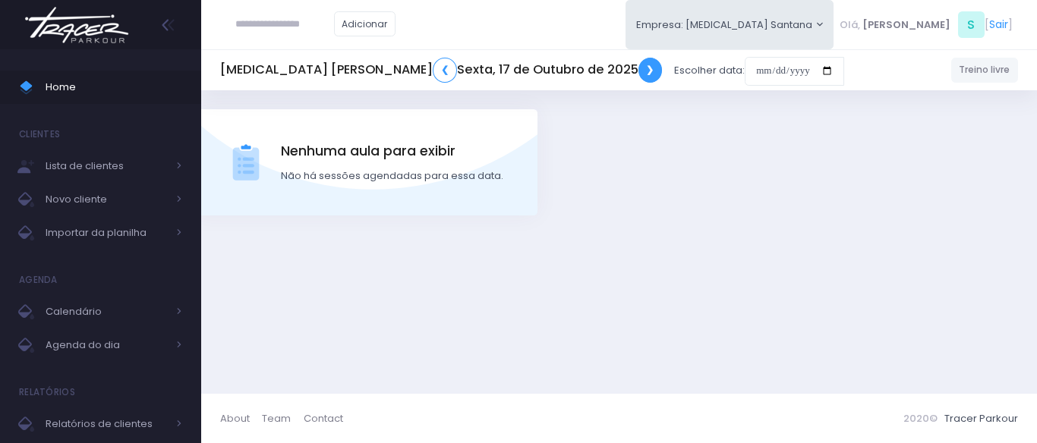
click at [638, 68] on link "❯" at bounding box center [650, 70] width 24 height 25
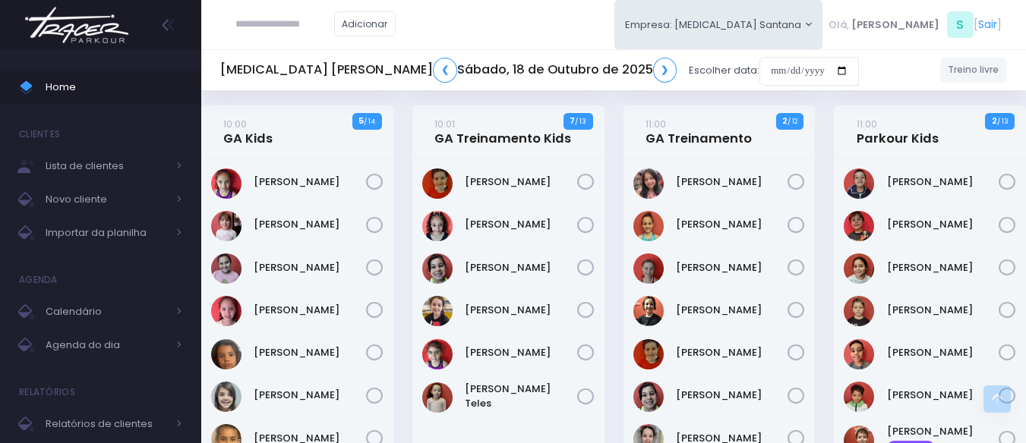
scroll to position [456, 0]
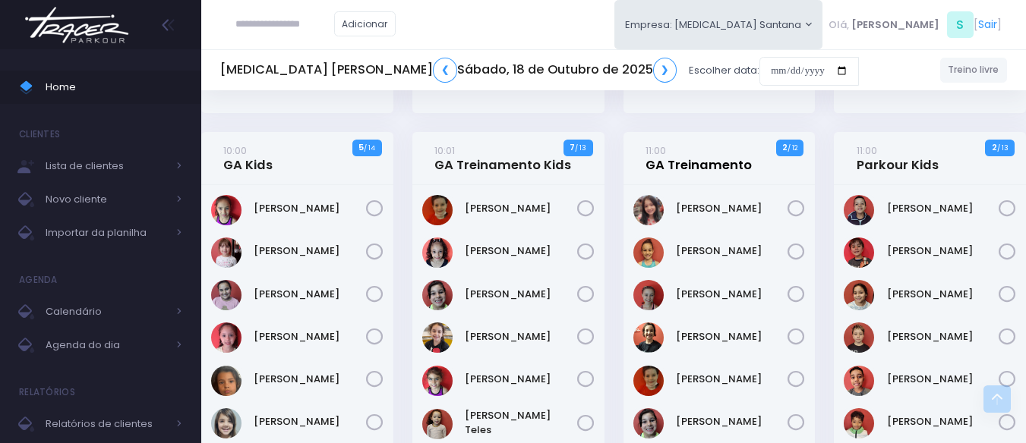
click at [727, 173] on link "11:00 GA Treinamento" at bounding box center [698, 158] width 106 height 30
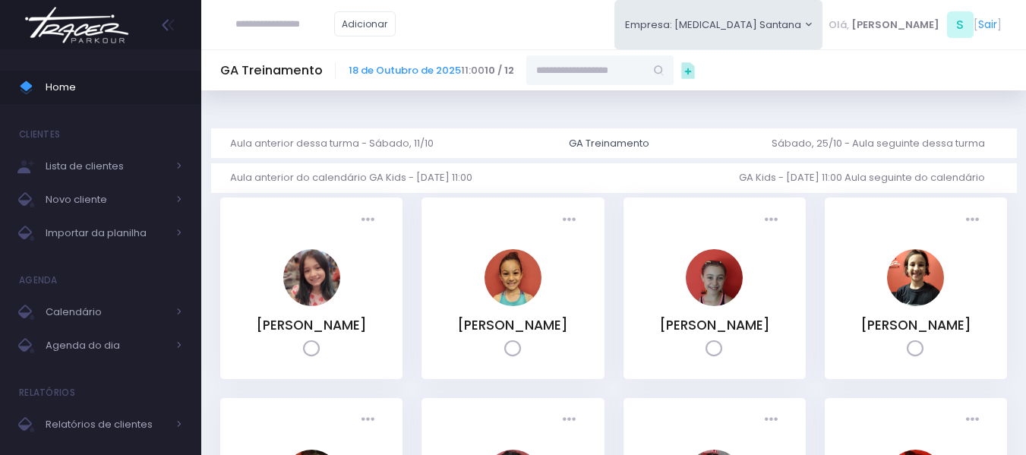
click at [587, 66] on input "text" at bounding box center [585, 69] width 118 height 29
type input "*"
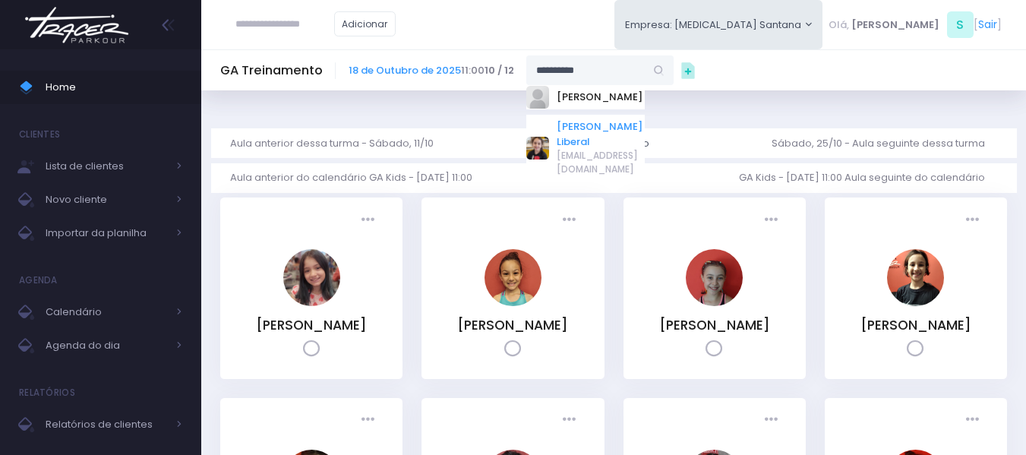
click at [571, 144] on link "[PERSON_NAME] Liberal" at bounding box center [600, 134] width 88 height 30
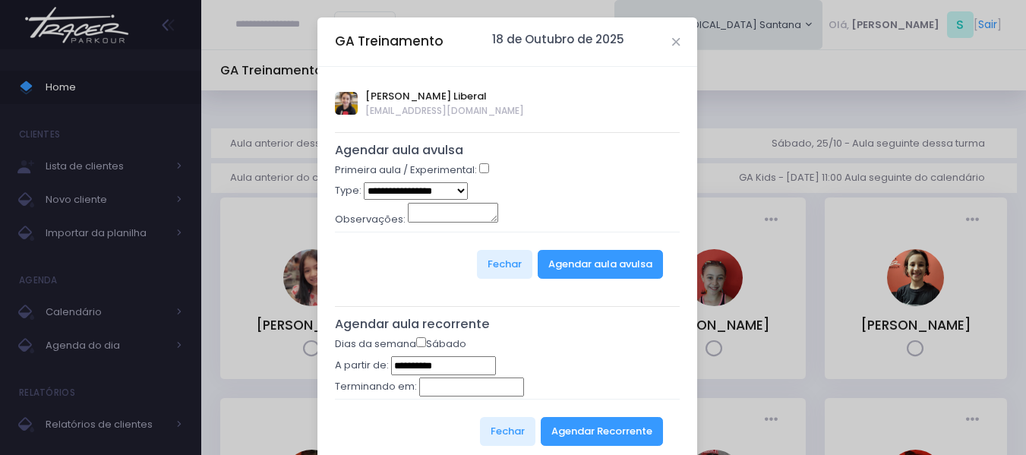
type input "**********"
click at [569, 427] on button "Agendar Recorrente" at bounding box center [602, 431] width 122 height 29
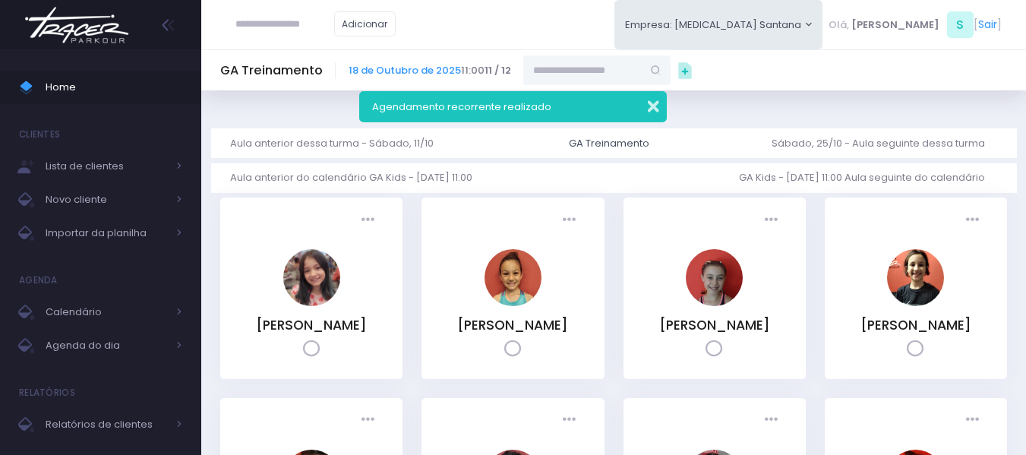
click at [656, 109] on button "button" at bounding box center [643, 104] width 30 height 17
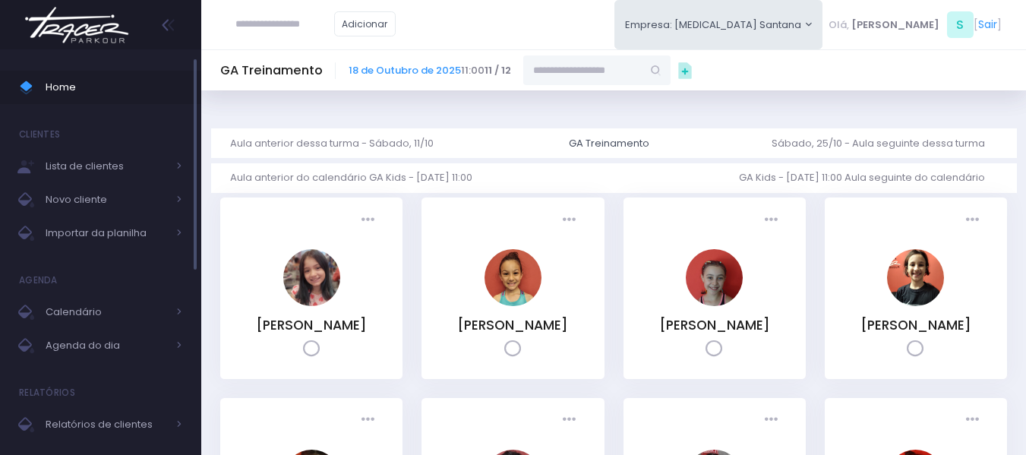
click at [44, 79] on span at bounding box center [32, 87] width 27 height 20
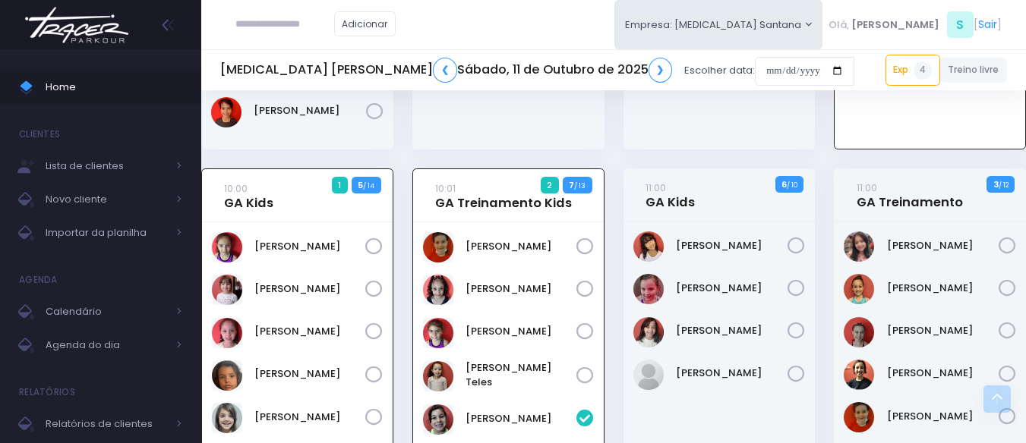
scroll to position [531, 0]
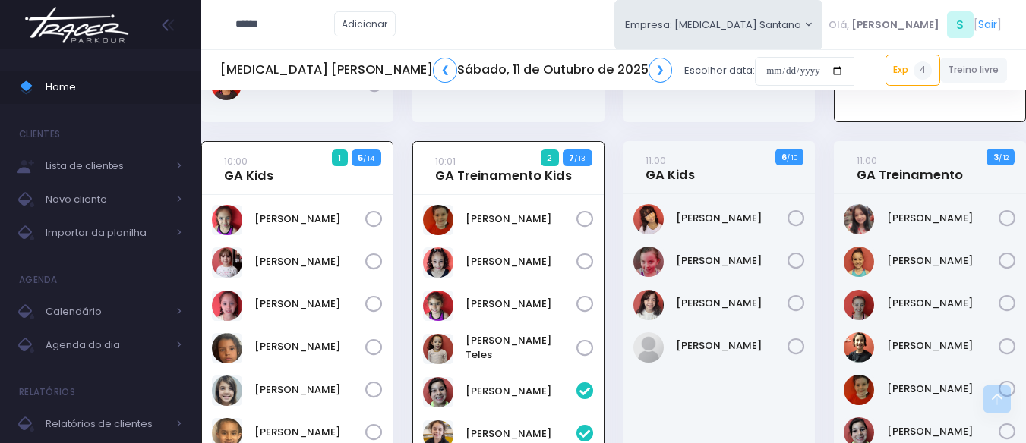
type input "*****"
click input "submit" at bounding box center [0, 0] width 0 height 0
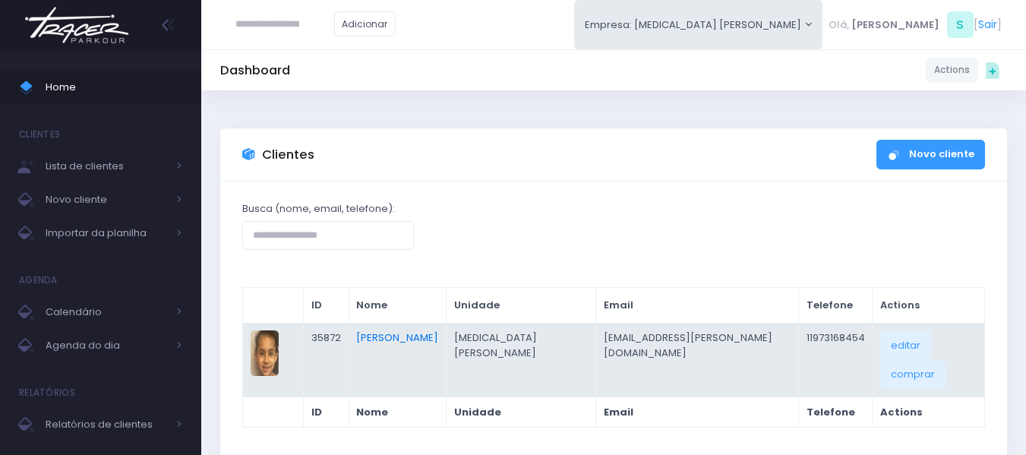
click at [420, 342] on link "[PERSON_NAME]" at bounding box center [397, 337] width 82 height 14
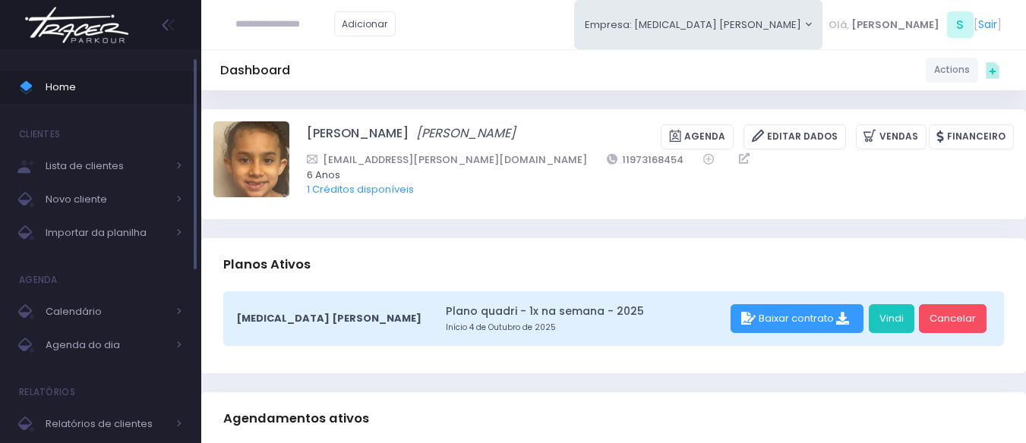
click at [119, 84] on span "Home" at bounding box center [114, 87] width 137 height 20
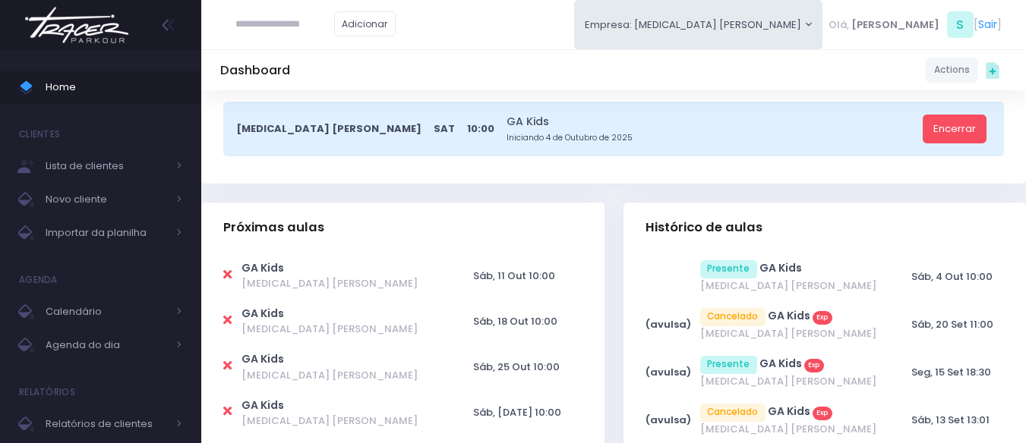
scroll to position [380, 0]
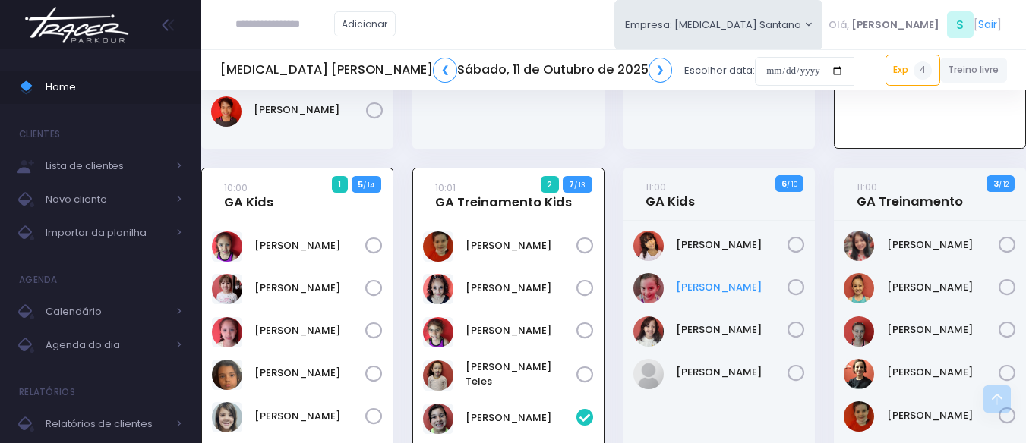
scroll to position [531, 0]
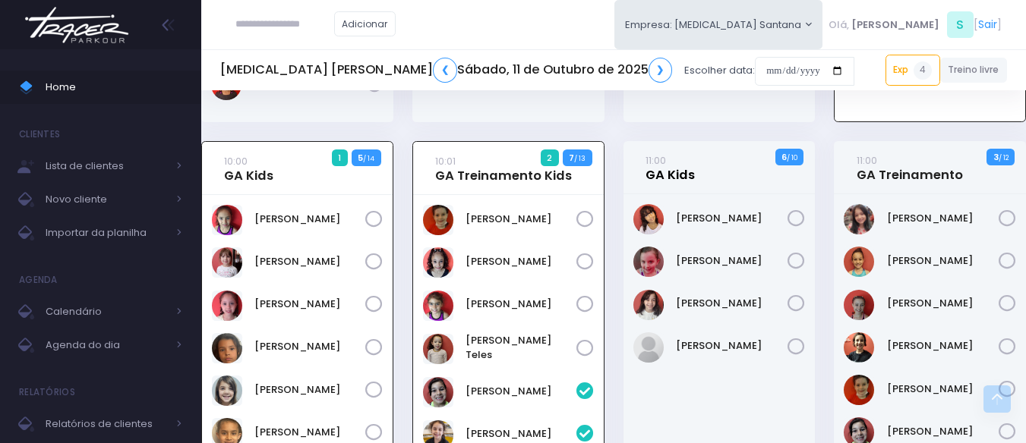
click at [655, 177] on link "11:00 GA Kids" at bounding box center [669, 168] width 49 height 30
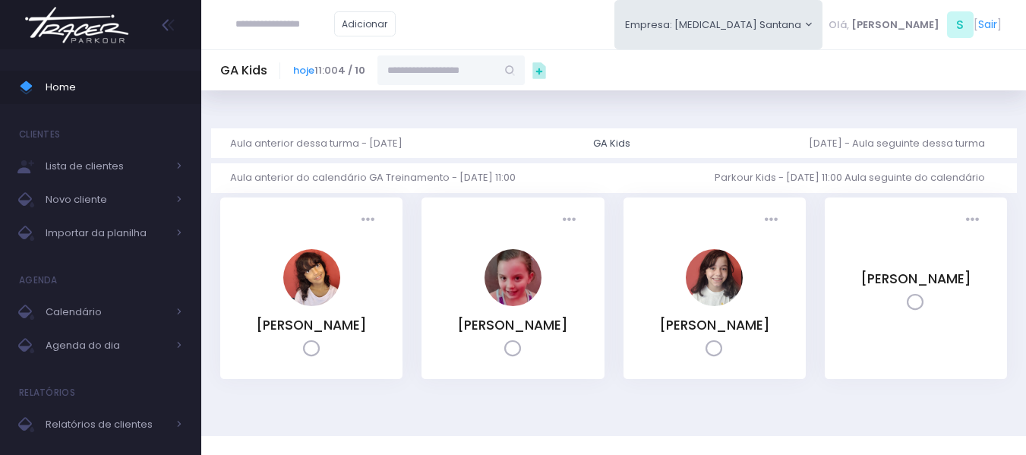
click at [442, 77] on input "text" at bounding box center [436, 69] width 118 height 29
paste input "**********"
click at [421, 72] on input "**********" at bounding box center [436, 69] width 118 height 29
click at [436, 96] on link "[PERSON_NAME]" at bounding box center [452, 97] width 88 height 15
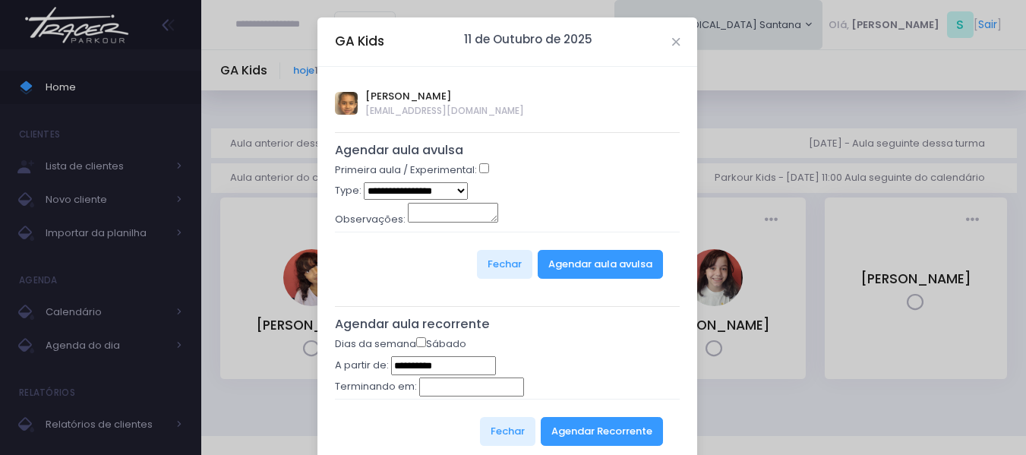
type input "**********"
click at [404, 191] on select "**********" at bounding box center [416, 190] width 104 height 17
click at [402, 286] on div "Fechar Agendar aula avulsa" at bounding box center [507, 264] width 345 height 65
click at [613, 263] on button "Agendar aula avulsa" at bounding box center [600, 264] width 125 height 29
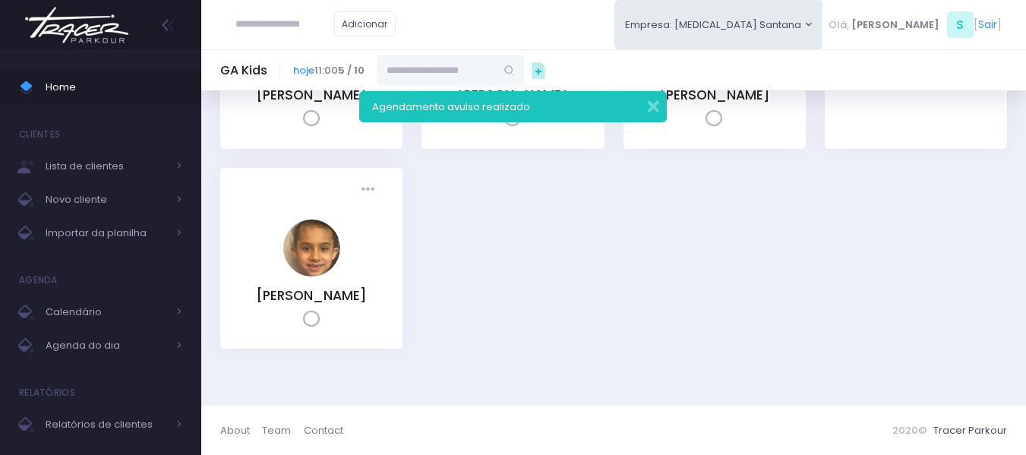
scroll to position [251, 0]
click at [324, 294] on link "[PERSON_NAME]" at bounding box center [311, 295] width 111 height 18
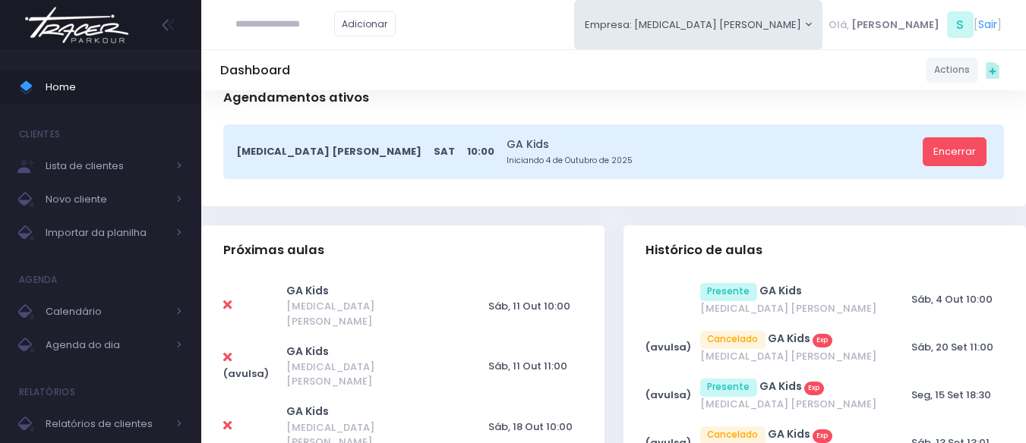
scroll to position [456, 0]
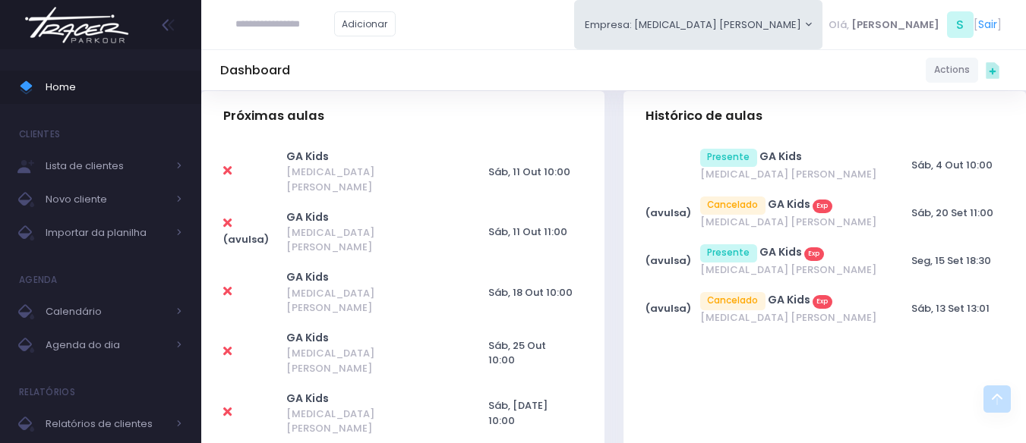
click at [229, 167] on icon at bounding box center [227, 171] width 8 height 12
type input "**********"
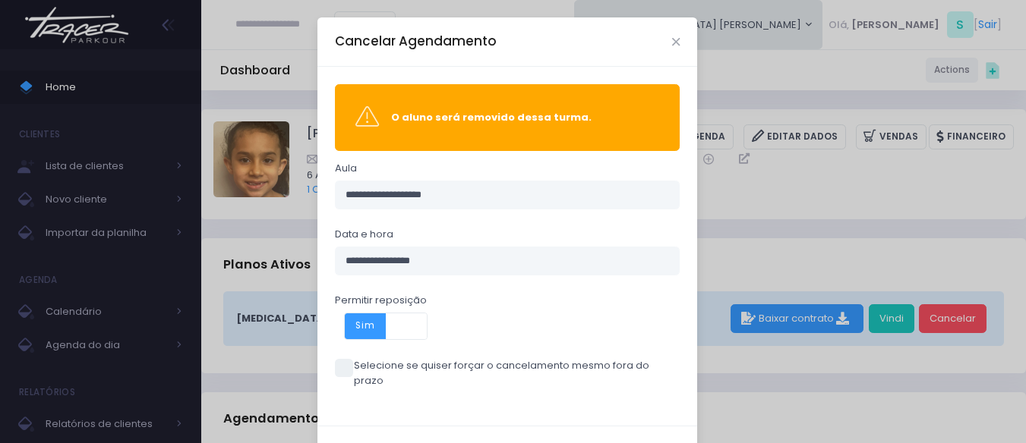
click at [361, 327] on span "Sim" at bounding box center [365, 327] width 41 height 26
click at [335, 360] on span at bounding box center [344, 368] width 18 height 18
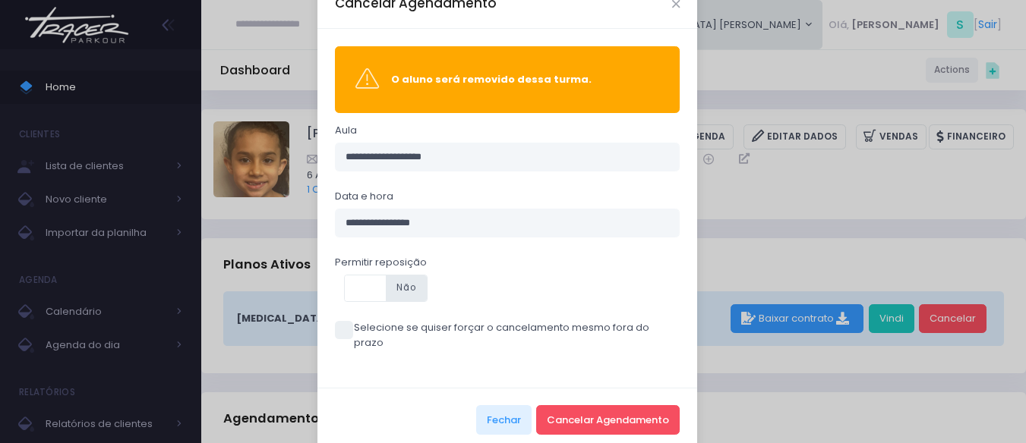
scroll to position [49, 0]
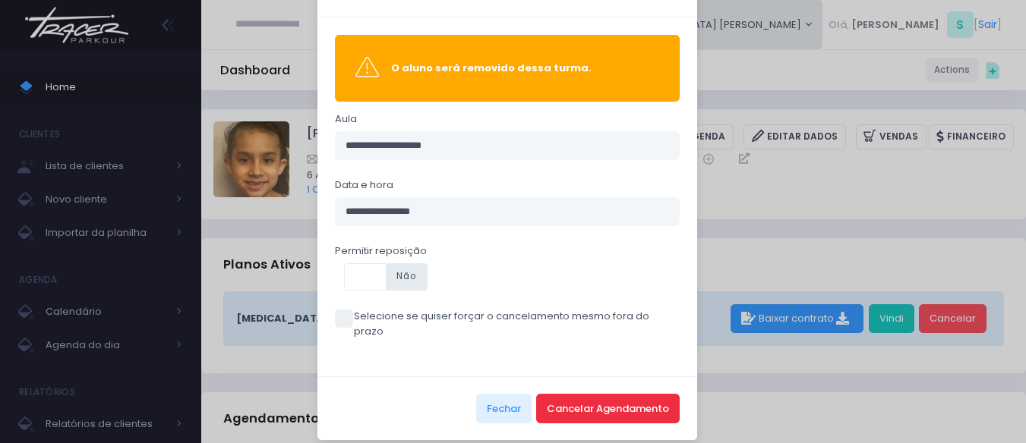
click at [632, 394] on button "Cancelar Agendamento" at bounding box center [607, 408] width 143 height 29
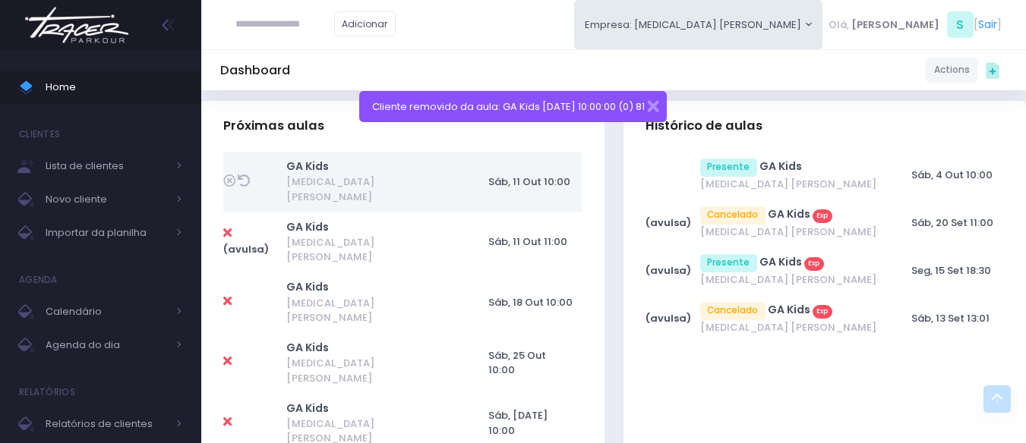
scroll to position [456, 0]
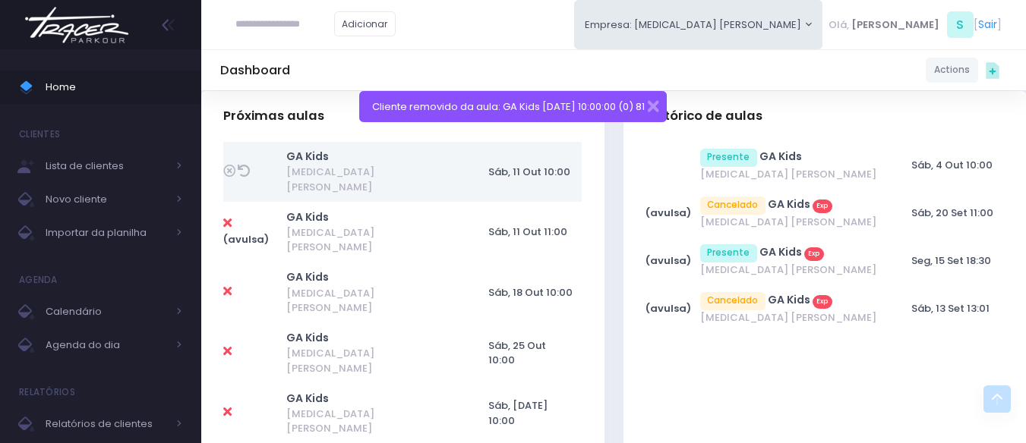
click at [293, 30] on input "text" at bounding box center [284, 24] width 99 height 29
paste input "**********"
click at [266, 26] on input "**********" at bounding box center [284, 24] width 99 height 29
click at [342, 50] on link "Lorena Nunes Ramos" at bounding box center [308, 51] width 86 height 15
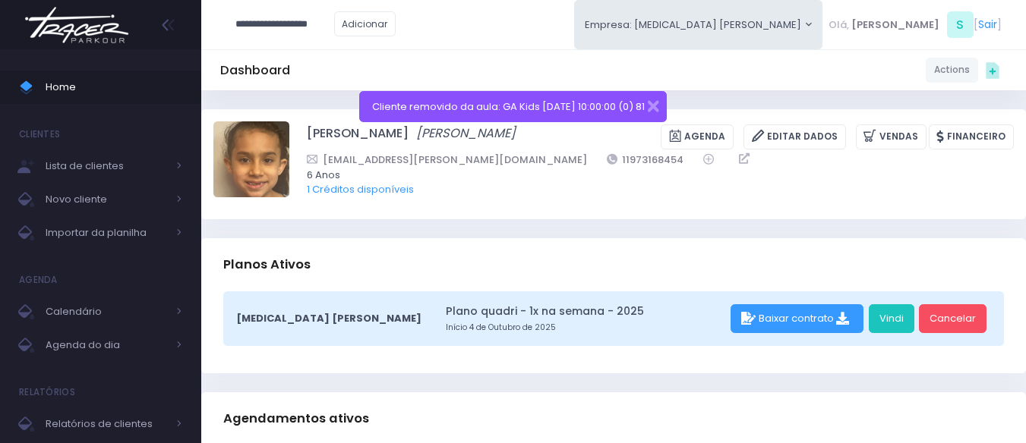
type input "**********"
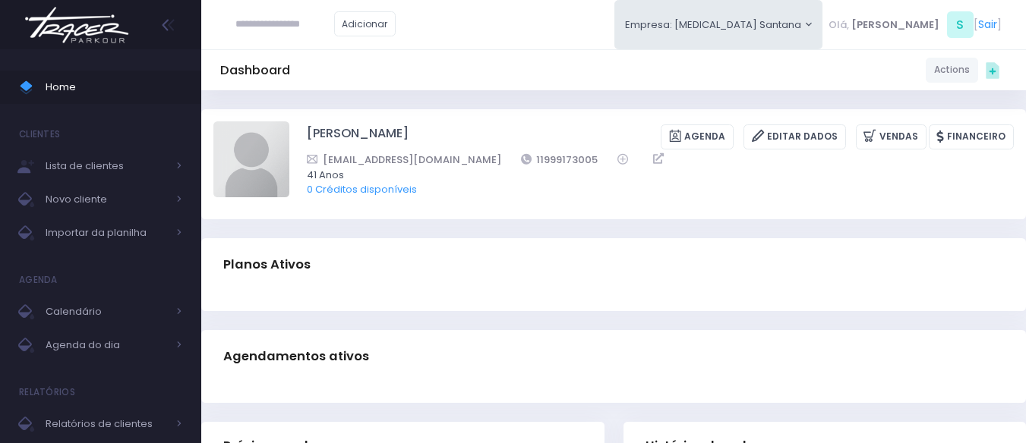
scroll to position [337, 0]
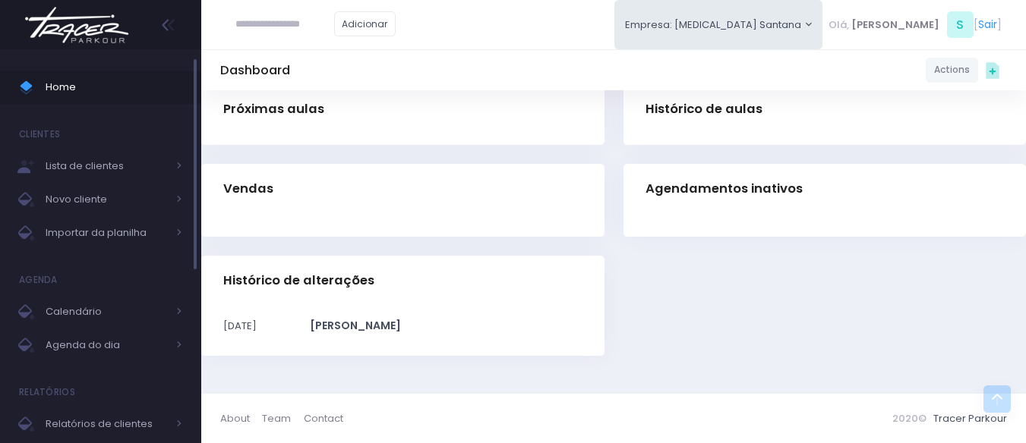
click at [103, 87] on span "Home" at bounding box center [114, 87] width 137 height 20
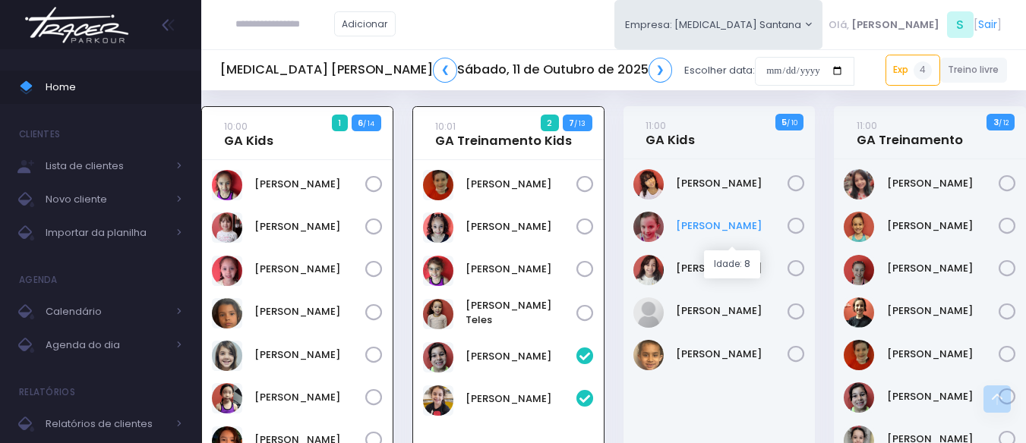
scroll to position [531, 0]
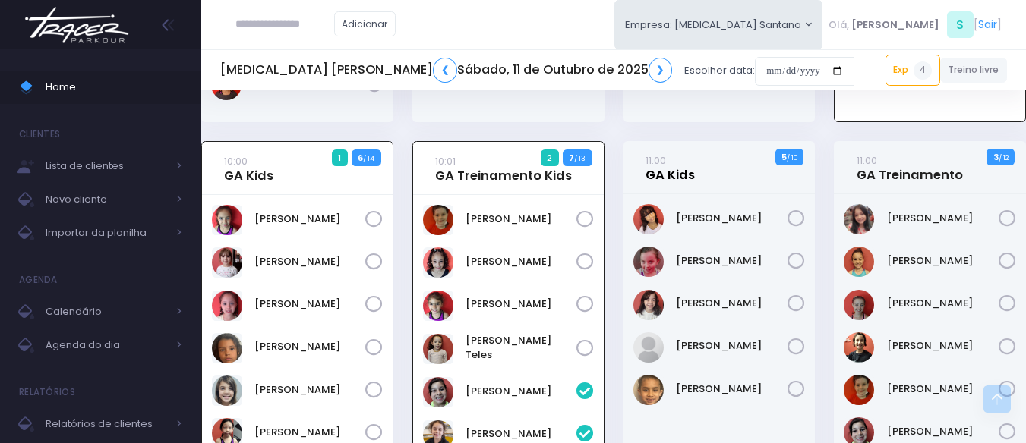
click at [669, 183] on link "11:00 GA Kids" at bounding box center [669, 168] width 49 height 30
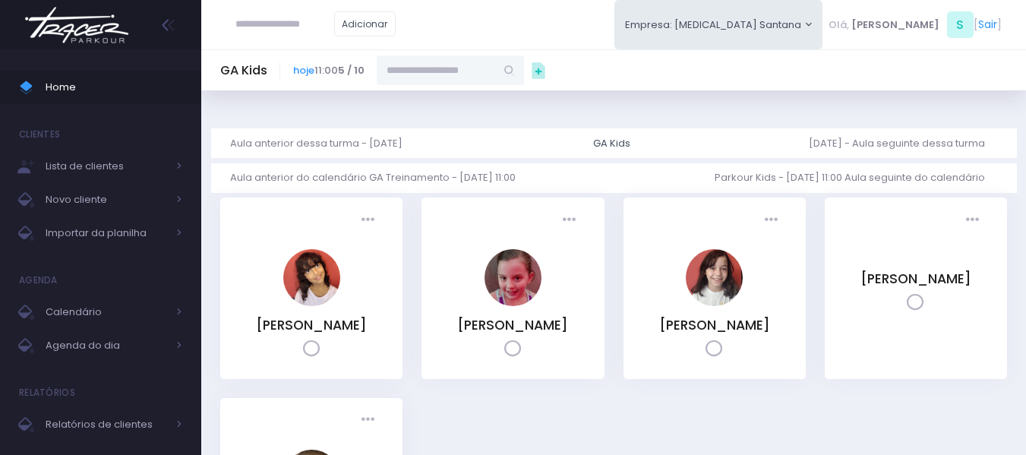
click at [405, 75] on input "text" at bounding box center [436, 69] width 118 height 29
paste input "**********"
click at [424, 70] on input "**********" at bounding box center [436, 69] width 118 height 29
click at [448, 105] on span "renunesp@hotmail.com" at bounding box center [451, 118] width 88 height 27
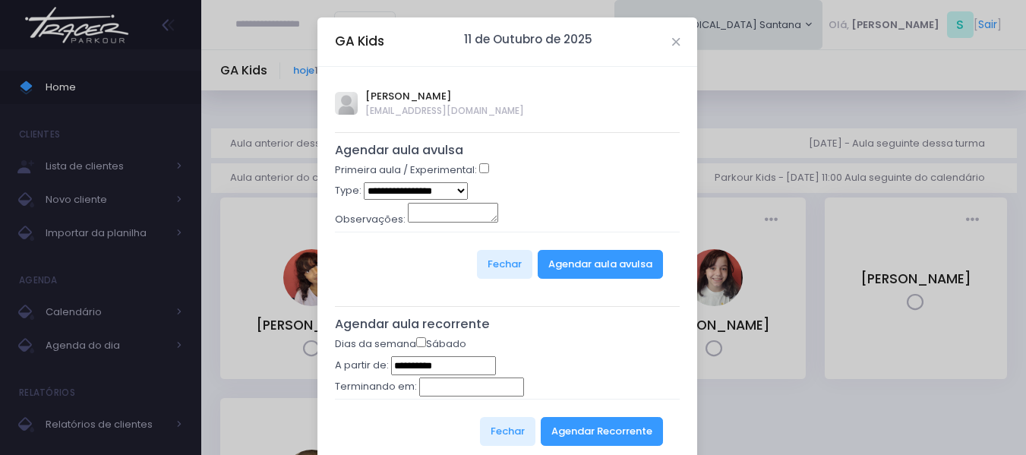
type input "**********"
select select "*"
click at [577, 265] on button "Agendar aula avulsa" at bounding box center [600, 264] width 125 height 29
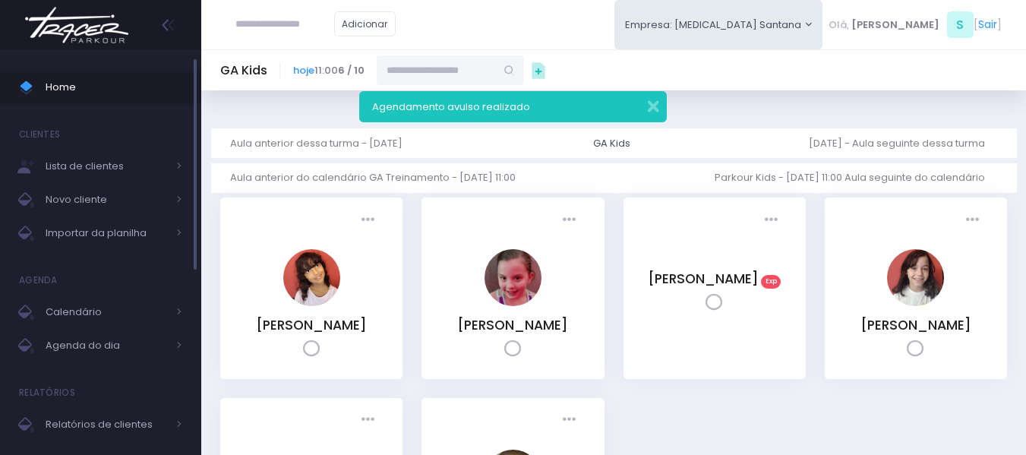
click at [121, 87] on span "Home" at bounding box center [114, 87] width 137 height 20
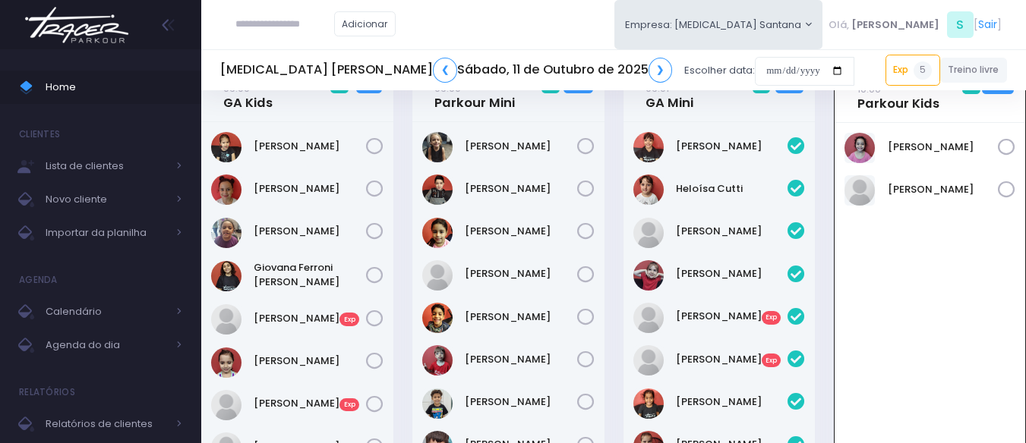
scroll to position [76, 0]
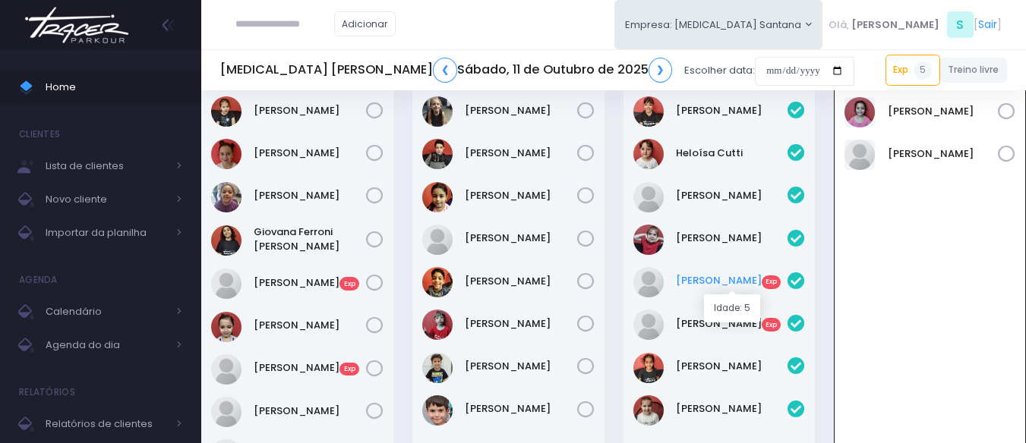
click at [712, 281] on link "[PERSON_NAME] Exp" at bounding box center [732, 280] width 112 height 15
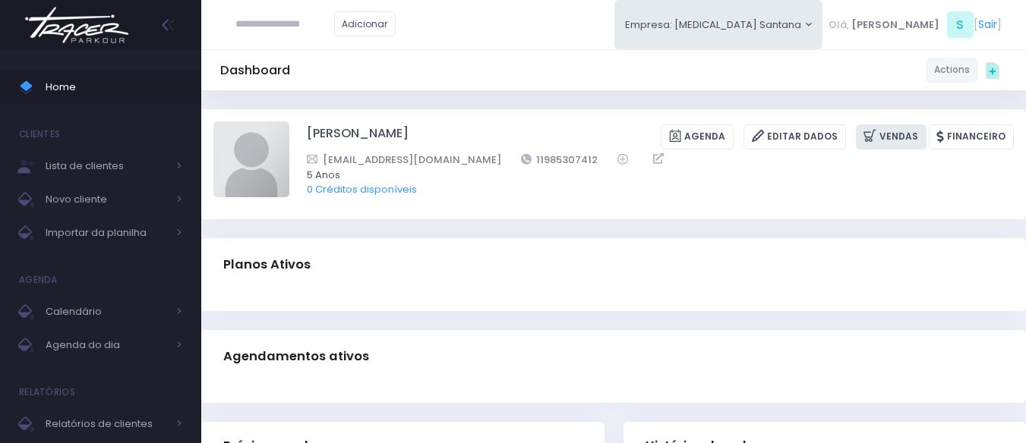
click at [900, 137] on link "Vendas" at bounding box center [891, 137] width 71 height 25
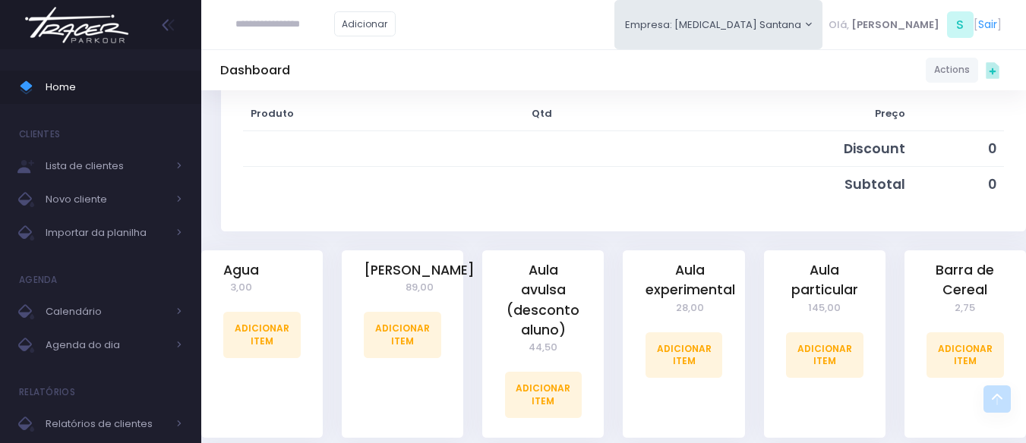
scroll to position [304, 0]
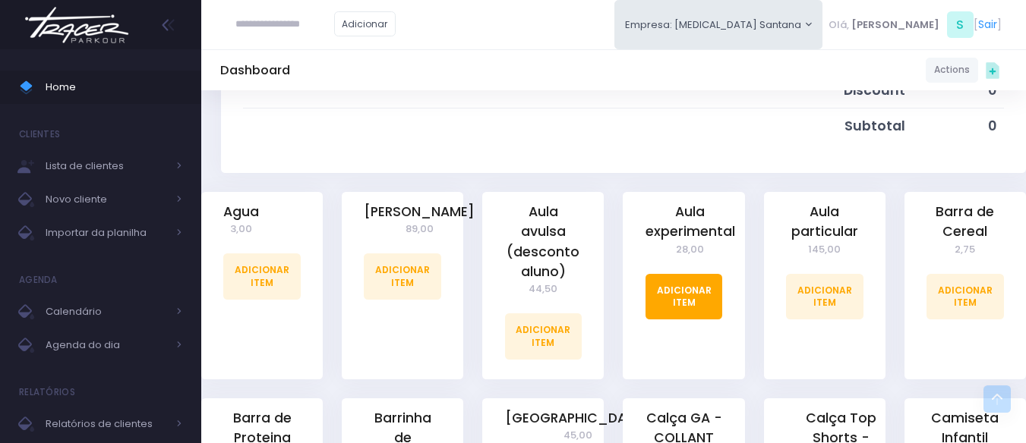
click at [687, 284] on link "Adicionar Item" at bounding box center [683, 297] width 77 height 46
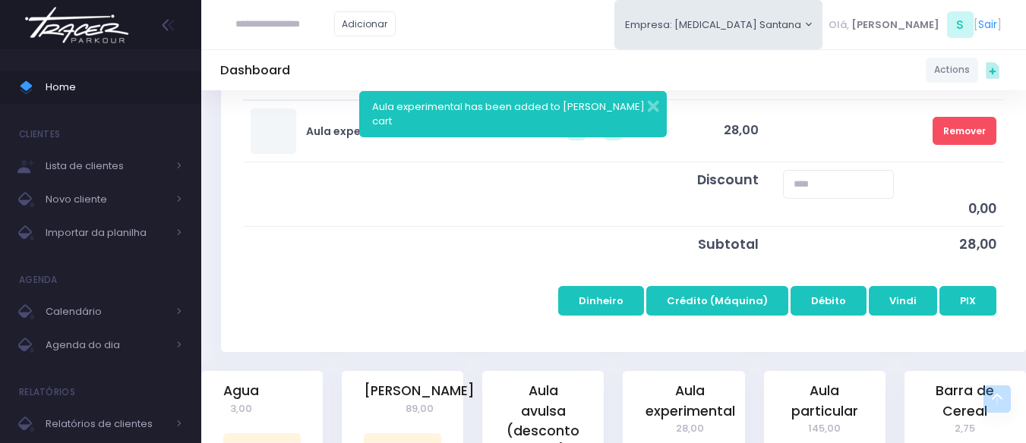
scroll to position [304, 0]
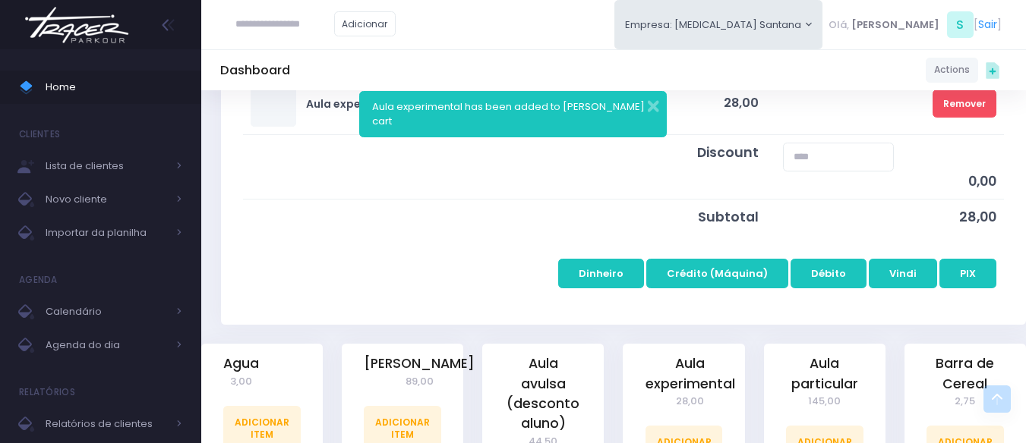
click at [750, 293] on td "Dinheiro Crédito (Máquina) Débito Vindi PIX" at bounding box center [623, 265] width 761 height 61
click at [755, 280] on button "Crédito (Máquina)" at bounding box center [717, 273] width 142 height 29
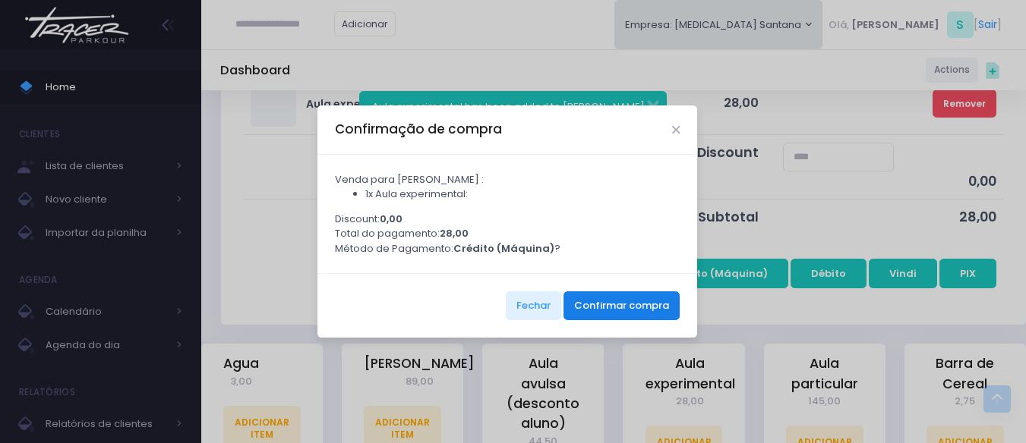
click at [632, 309] on button "Confirmar compra" at bounding box center [621, 306] width 116 height 29
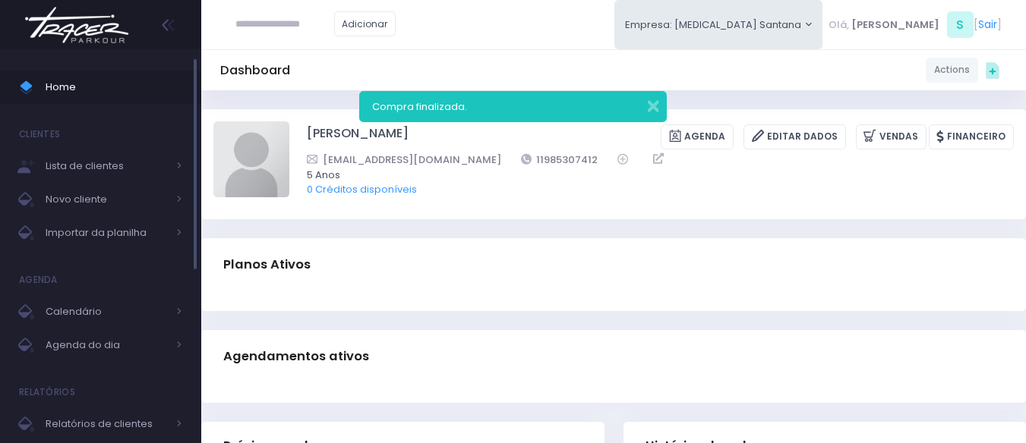
click at [94, 74] on link "Home" at bounding box center [100, 87] width 201 height 33
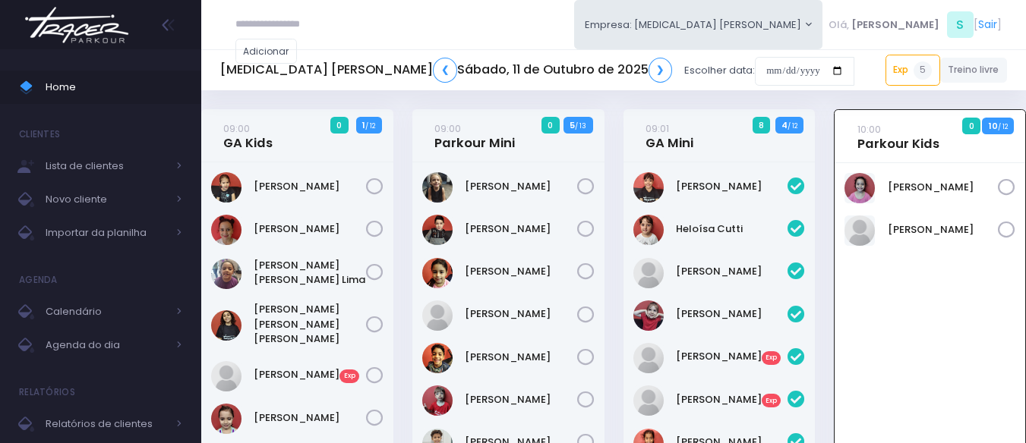
scroll to position [109, 0]
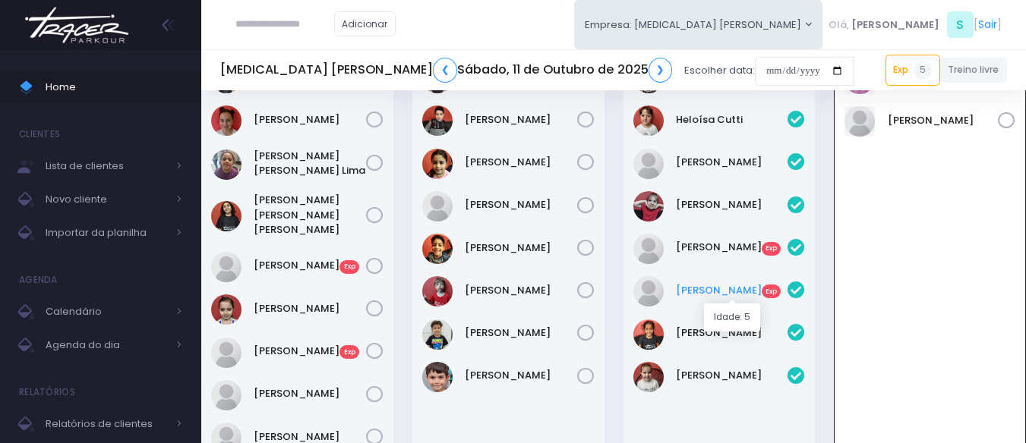
click at [723, 286] on link "Lívia Queiroz Exp" at bounding box center [732, 290] width 112 height 15
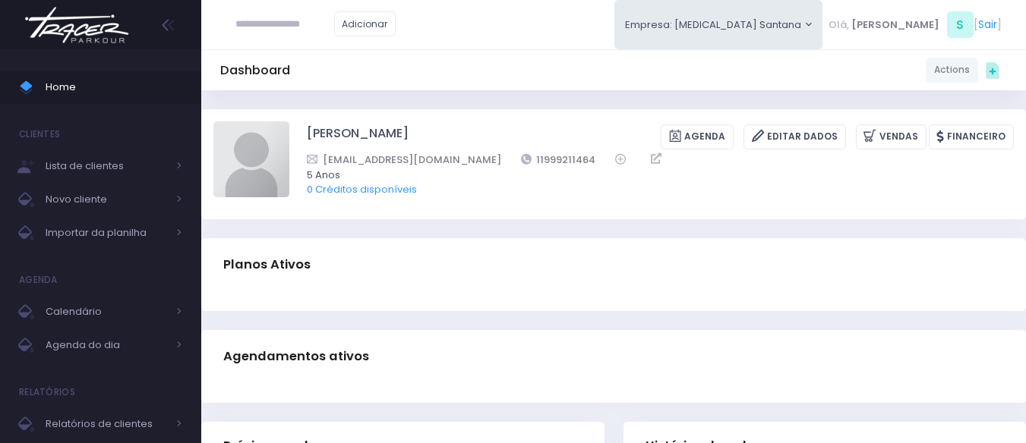
scroll to position [416, 0]
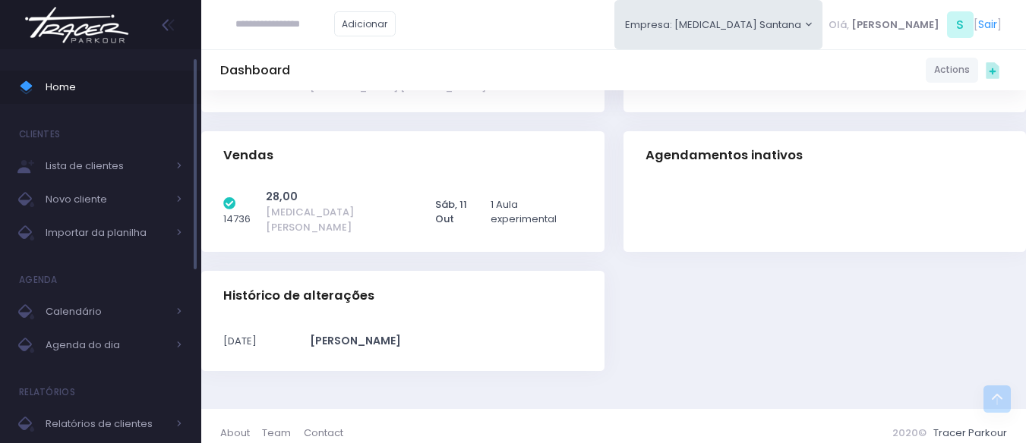
click at [52, 82] on span "Home" at bounding box center [114, 87] width 137 height 20
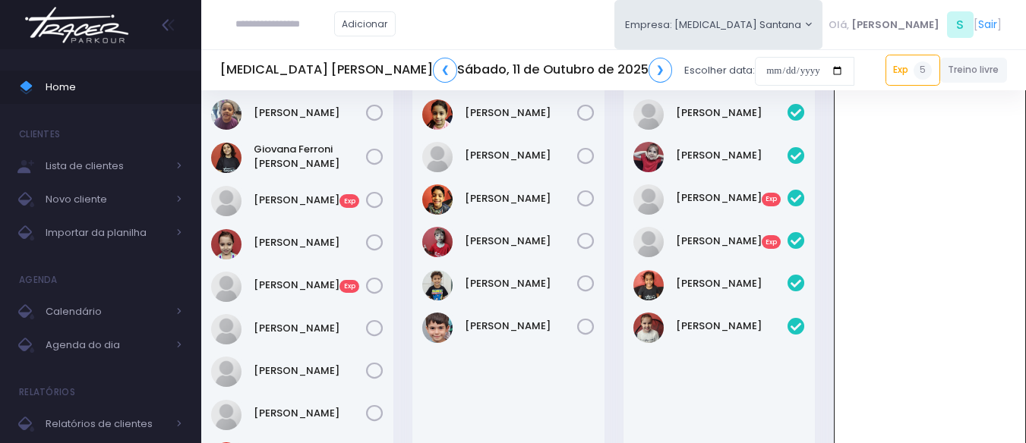
scroll to position [185, 0]
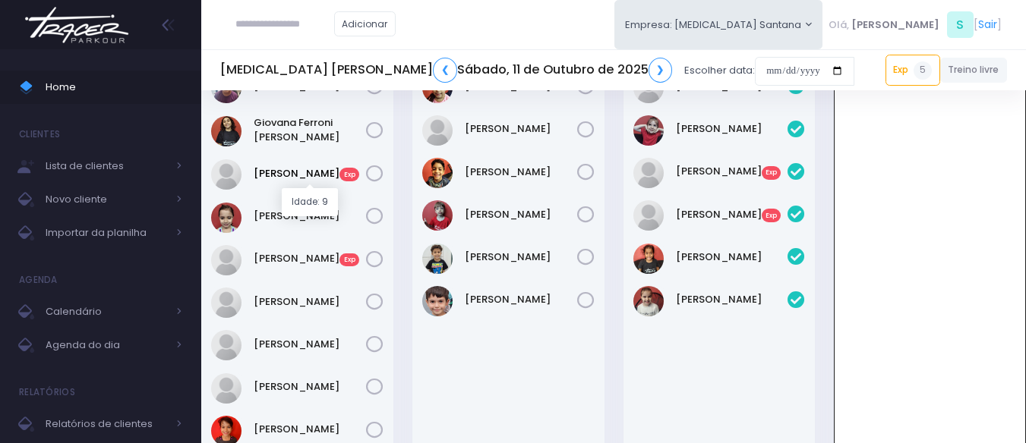
click at [300, 173] on link "Isabela Kezam Exp" at bounding box center [310, 173] width 112 height 15
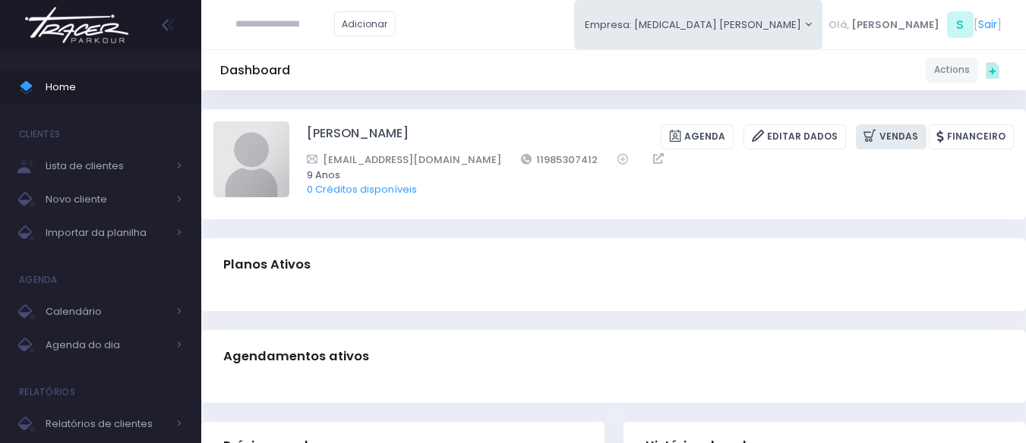
click at [879, 140] on icon at bounding box center [871, 136] width 16 height 17
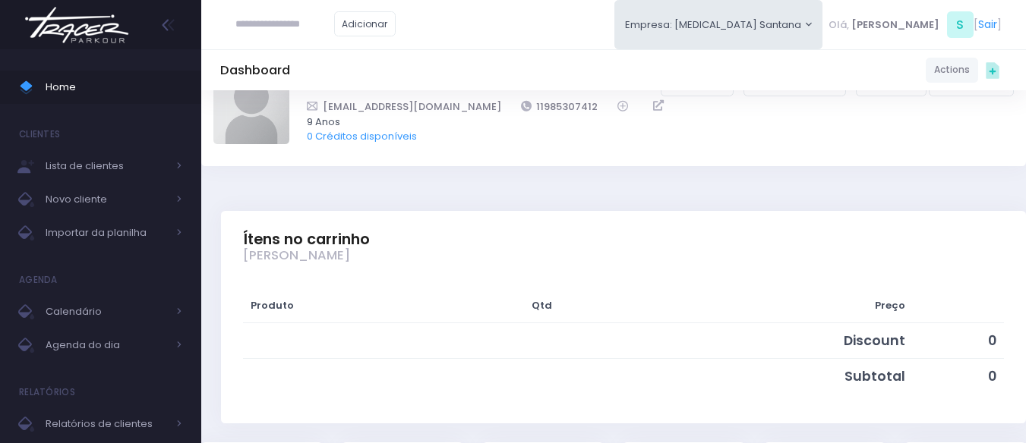
scroll to position [304, 0]
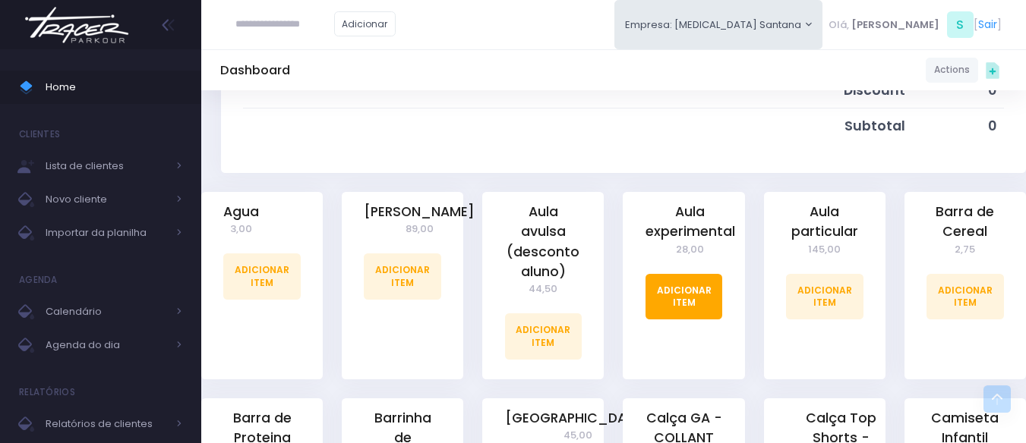
click at [683, 286] on link "Adicionar Item" at bounding box center [683, 297] width 77 height 46
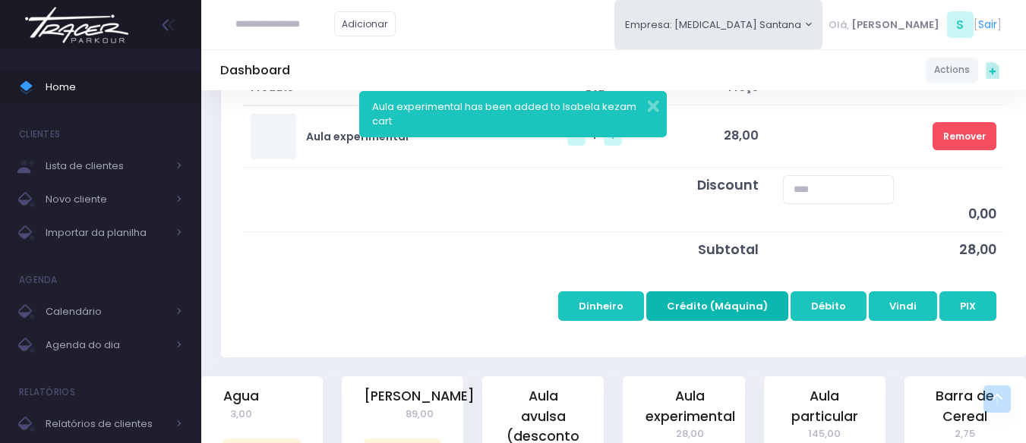
scroll to position [304, 0]
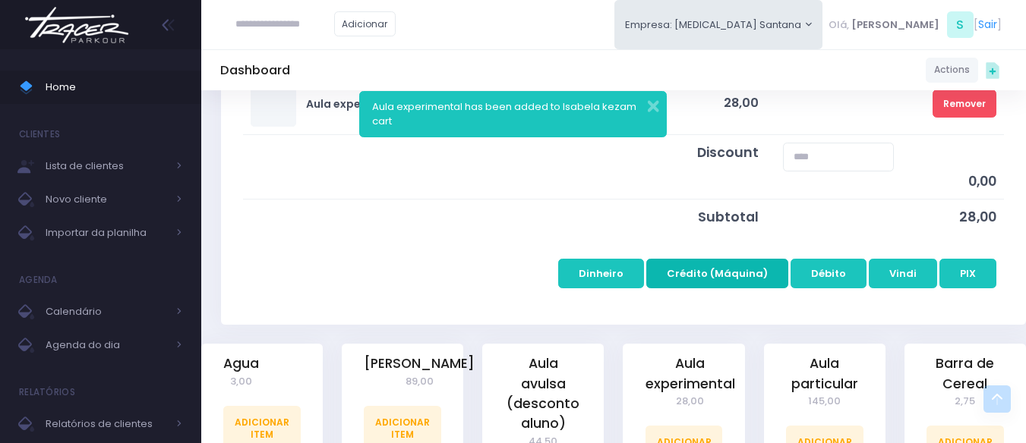
click at [695, 275] on button "Crédito (Máquina)" at bounding box center [717, 273] width 142 height 29
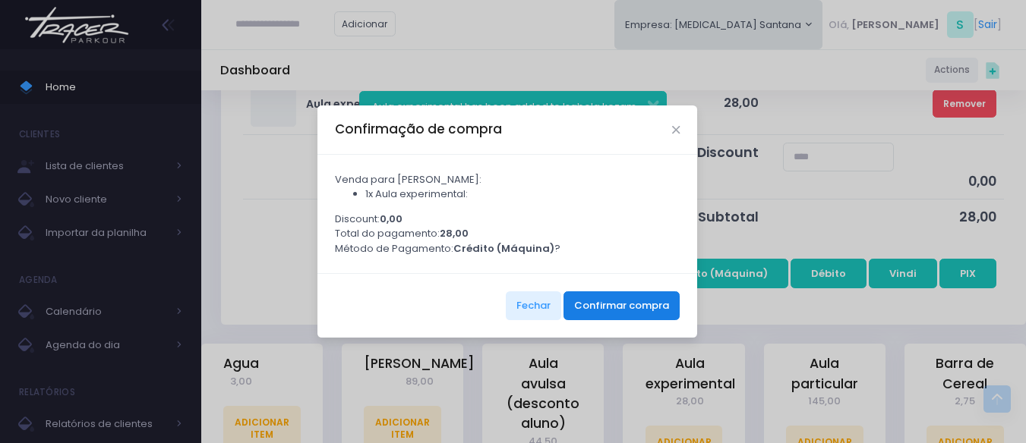
click at [603, 320] on button "Confirmar compra" at bounding box center [621, 306] width 116 height 29
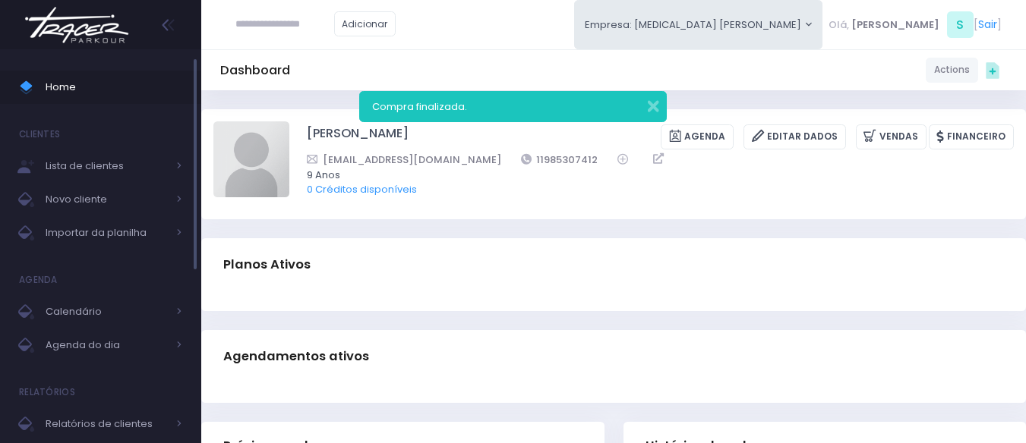
click at [64, 84] on span "Home" at bounding box center [114, 87] width 137 height 20
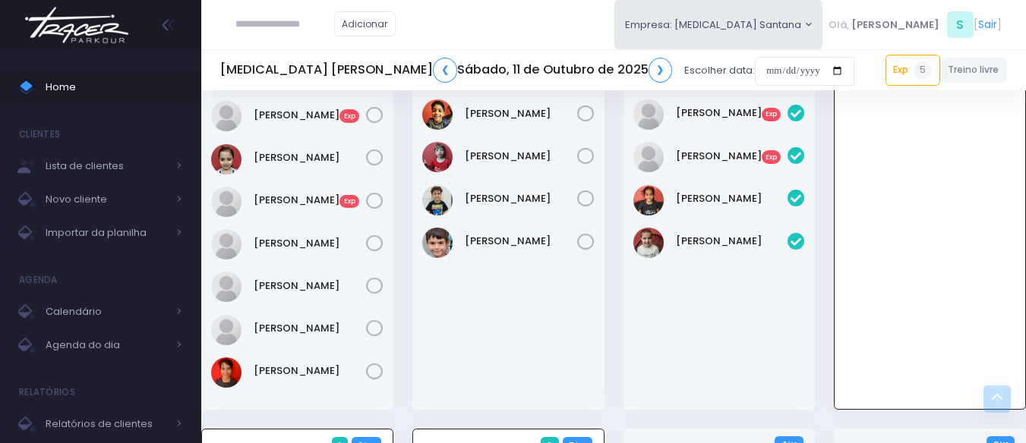
scroll to position [261, 0]
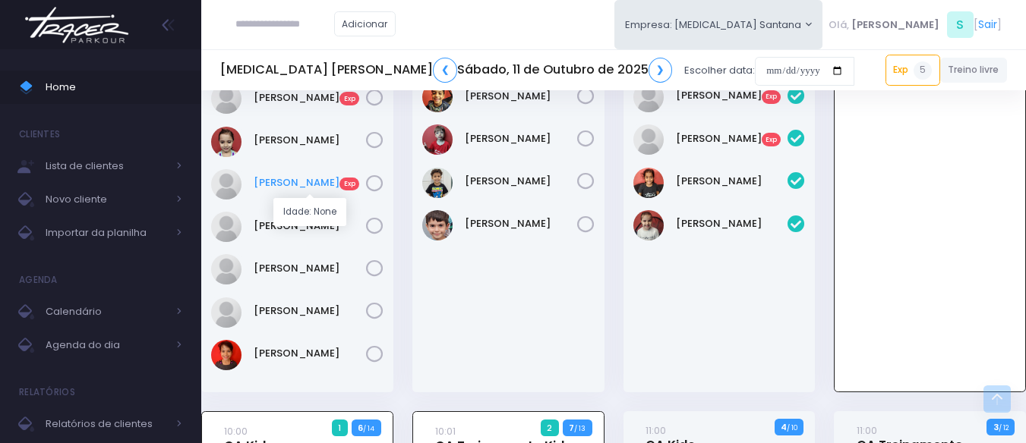
click at [318, 189] on link "Laura Kezam Exp" at bounding box center [310, 182] width 112 height 15
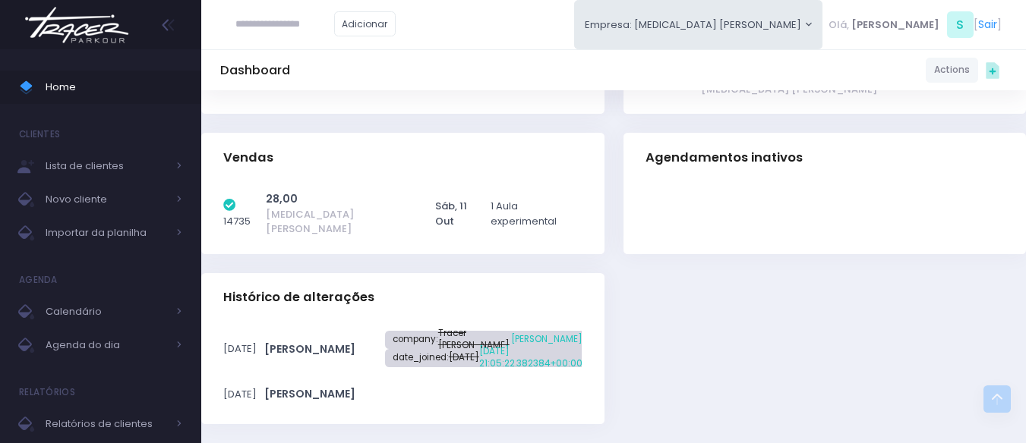
scroll to position [565, 0]
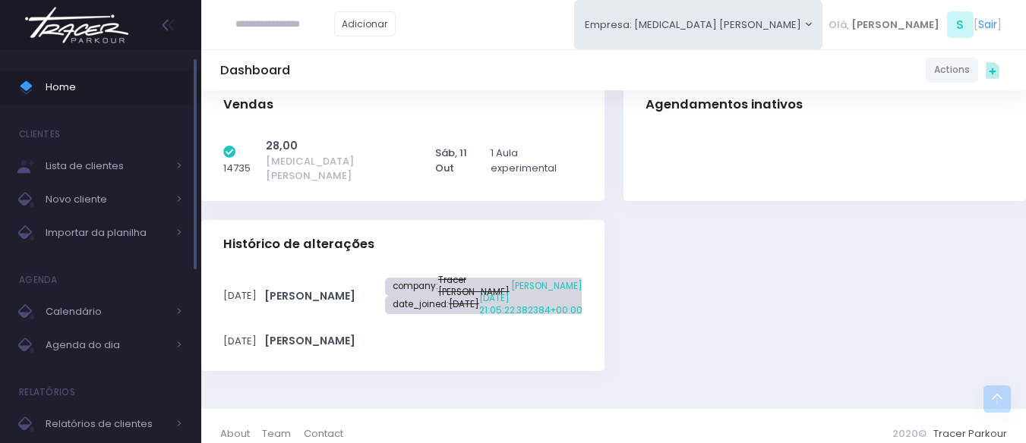
click at [115, 83] on span "Home" at bounding box center [114, 87] width 137 height 20
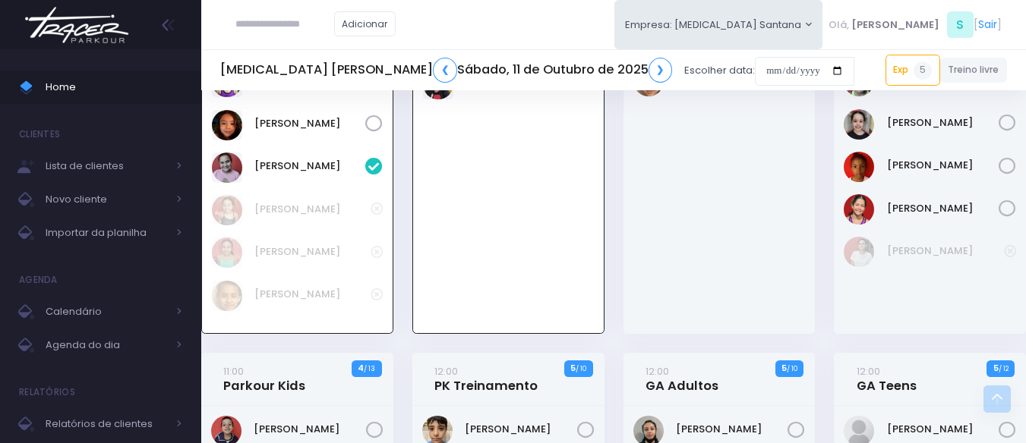
scroll to position [531, 0]
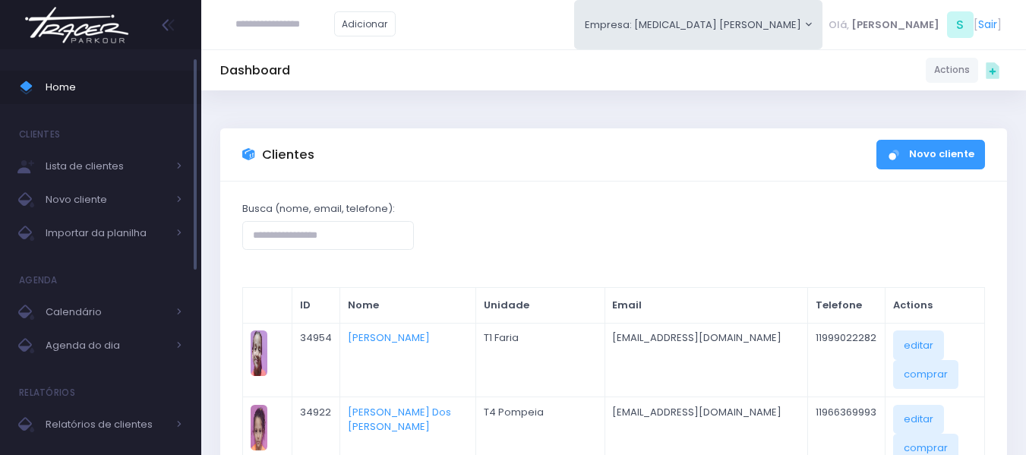
click at [136, 85] on span "Home" at bounding box center [114, 87] width 137 height 20
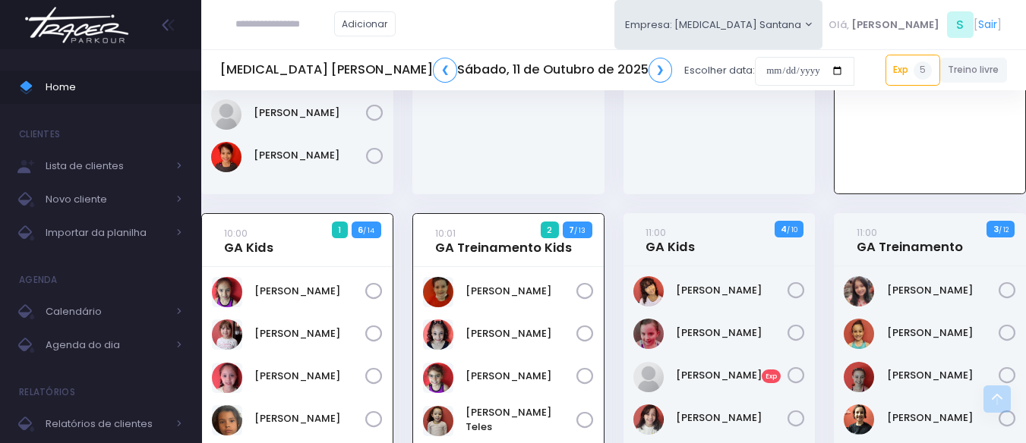
scroll to position [531, 0]
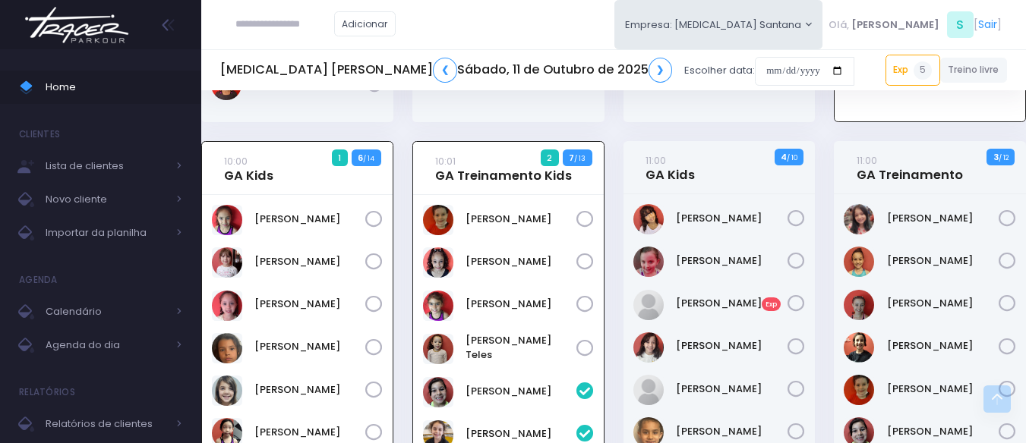
click at [711, 305] on link "Lorena Nunes Exp" at bounding box center [732, 303] width 112 height 15
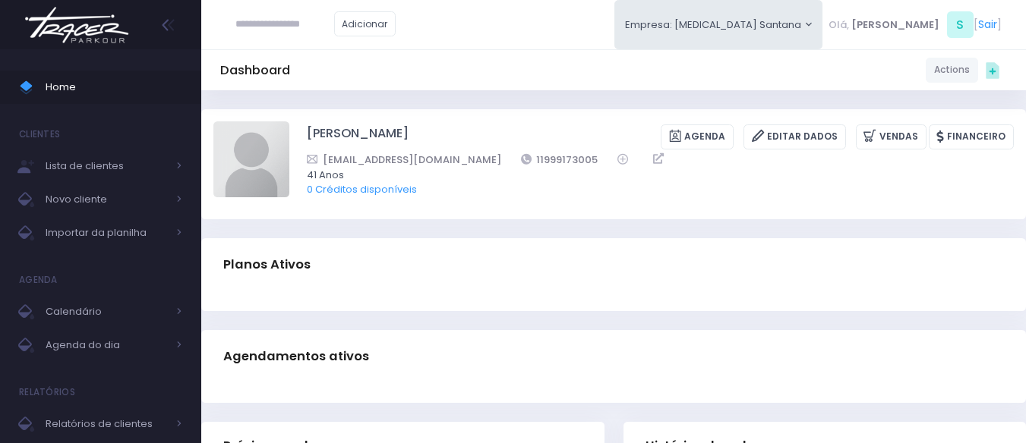
click at [500, 238] on div "Planos Ativos" at bounding box center [613, 264] width 824 height 53
click at [670, 75] on div "Dashboard Actions Choose Label: Customer Partner Suplier Member Staff Add new" at bounding box center [613, 69] width 824 height 29
click at [497, 60] on div "Dashboard Actions Choose Label: Customer Partner Suplier Member Staff Add new" at bounding box center [613, 69] width 824 height 29
click at [522, 55] on div "Dashboard Actions Choose Label: Customer Partner Suplier Member Staff Add new" at bounding box center [613, 69] width 824 height 29
click at [538, 27] on div "Adicionar Empresa: T3 Santana T2 Cerro T3 Santana T4 Pompeia Olá, S" at bounding box center [613, 24] width 824 height 49
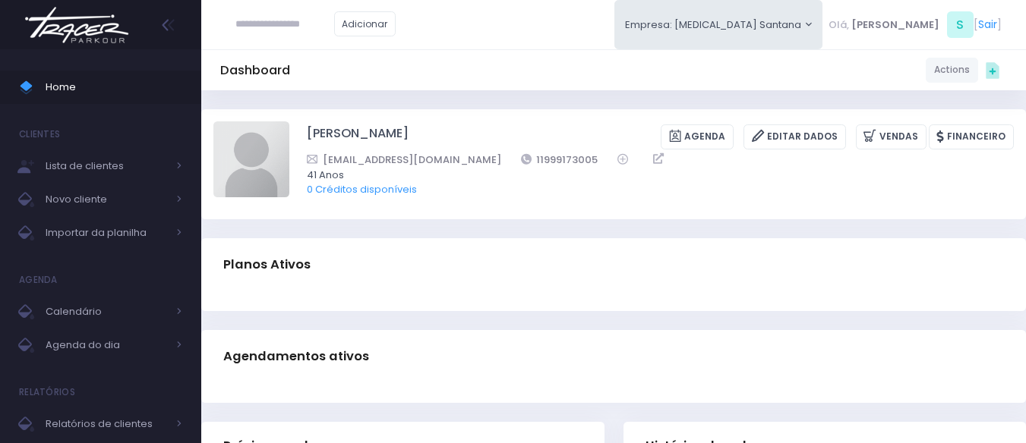
click at [559, 46] on div "Adicionar Empresa: T3 Santana T2 Cerro T3 Santana T4 Pompeia Olá, S" at bounding box center [613, 24] width 824 height 49
click at [553, 18] on div "Adicionar Empresa: T3 Santana T2 Cerro T3 Santana T4 Pompeia Olá, S" at bounding box center [613, 24] width 824 height 49
click at [281, 131] on img at bounding box center [251, 159] width 76 height 76
click at [288, 121] on input "file" at bounding box center [288, 121] width 1 height 1
type input "**********"
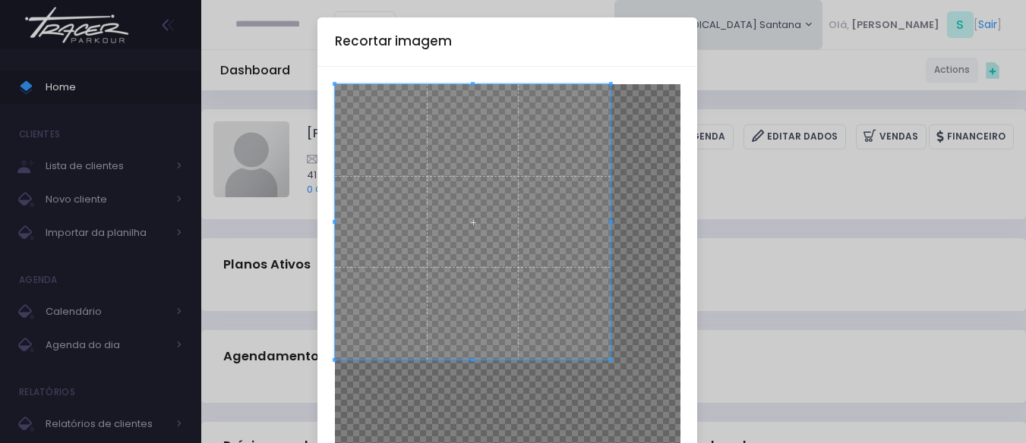
click at [402, 204] on span at bounding box center [473, 222] width 276 height 276
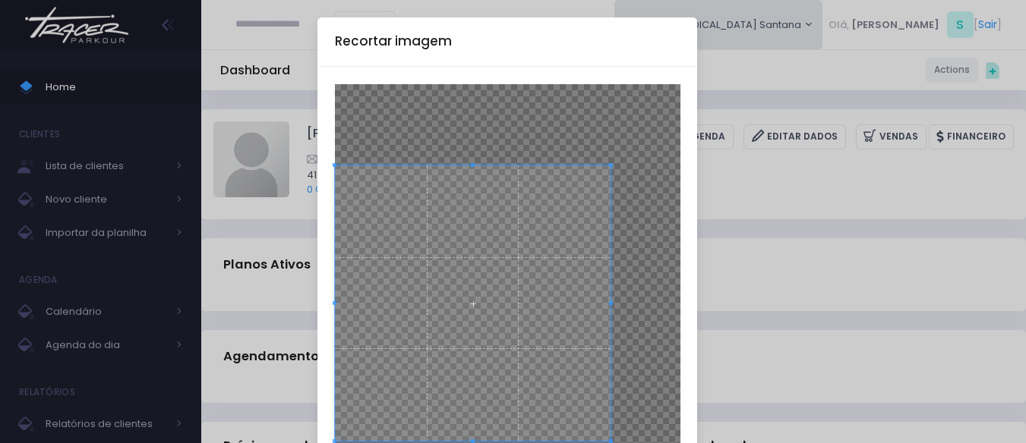
click at [421, 322] on span at bounding box center [473, 304] width 276 height 276
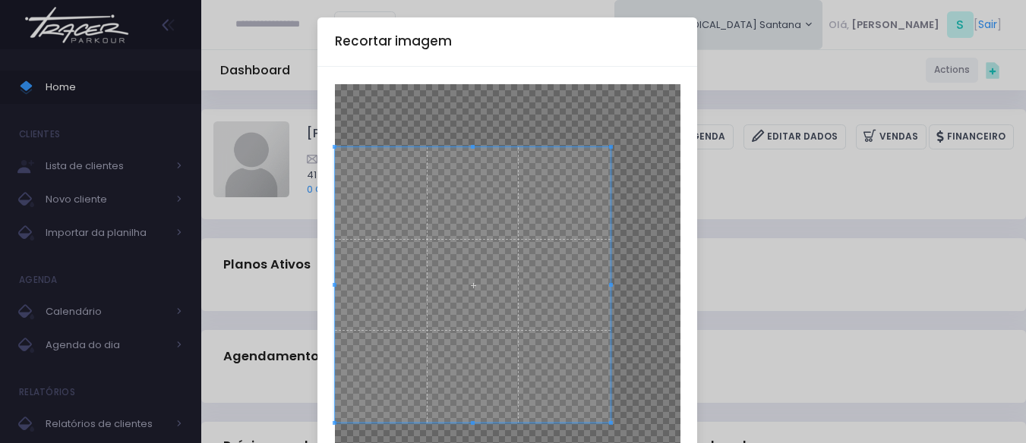
click at [509, 247] on span at bounding box center [473, 285] width 276 height 276
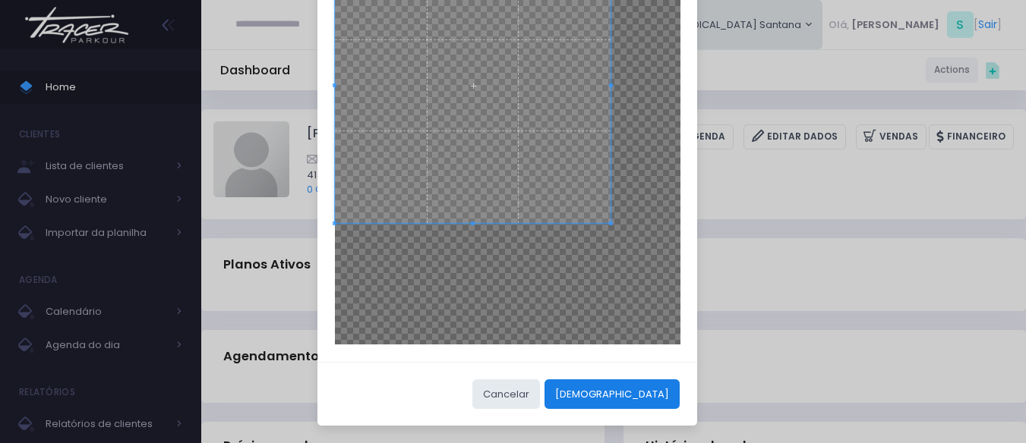
click at [666, 404] on button "[DEMOGRAPHIC_DATA]" at bounding box center [611, 394] width 135 height 29
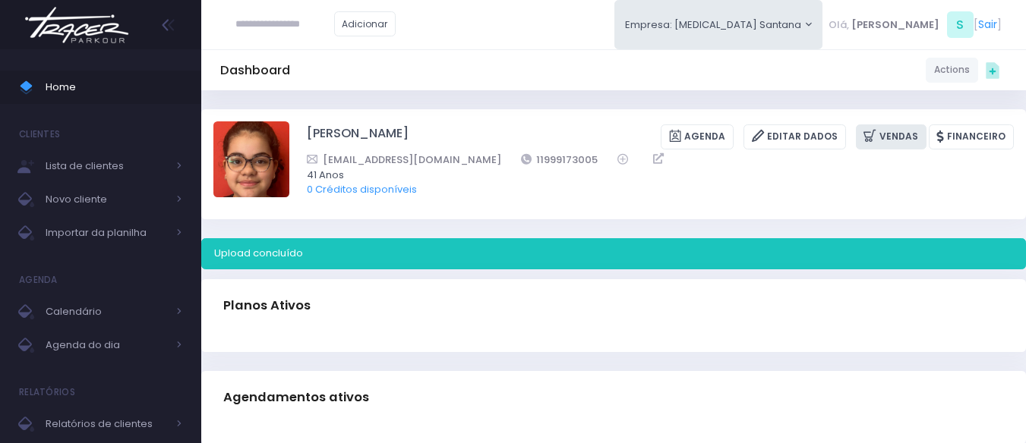
click at [908, 139] on link "Vendas" at bounding box center [891, 137] width 71 height 25
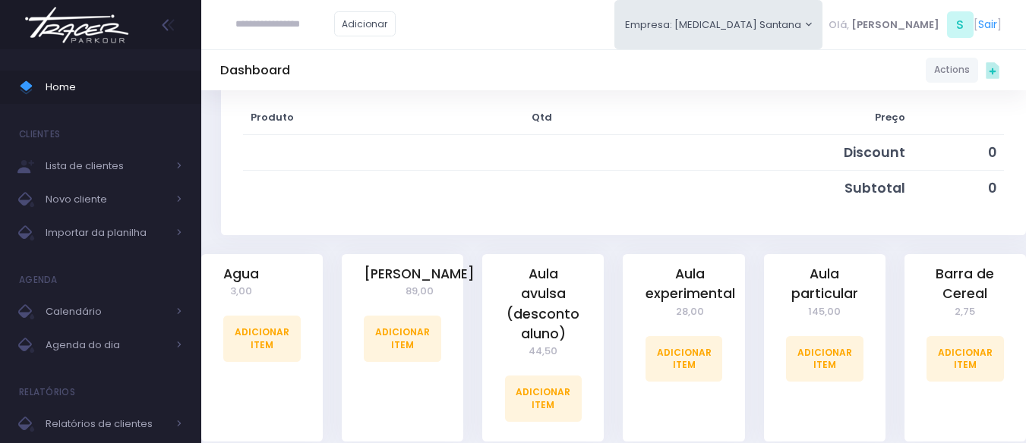
scroll to position [304, 0]
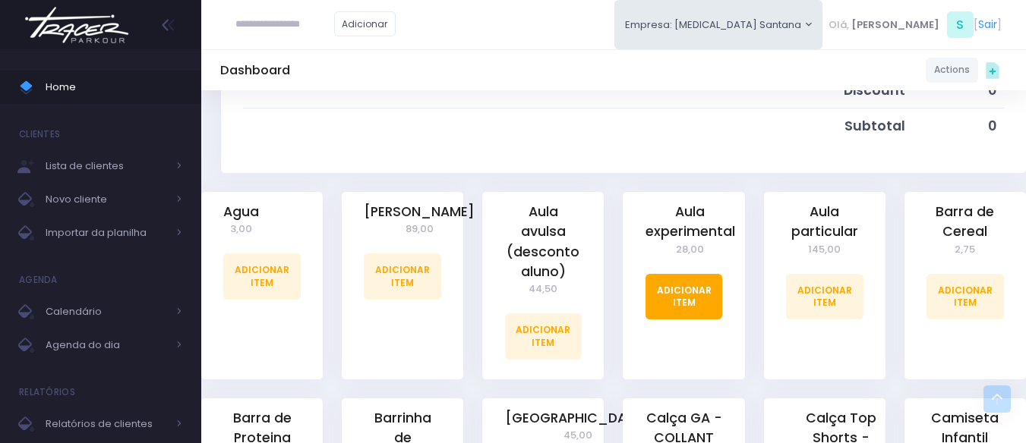
click at [686, 296] on link "Adicionar Item" at bounding box center [683, 297] width 77 height 46
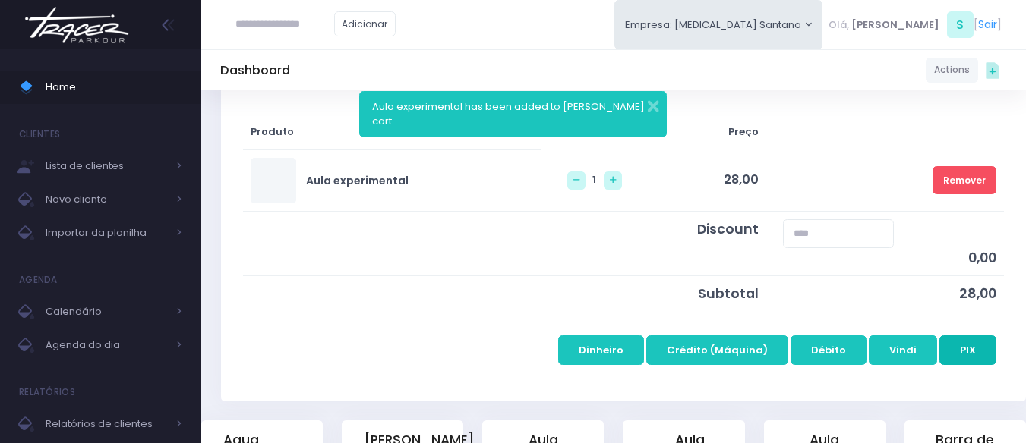
scroll to position [228, 0]
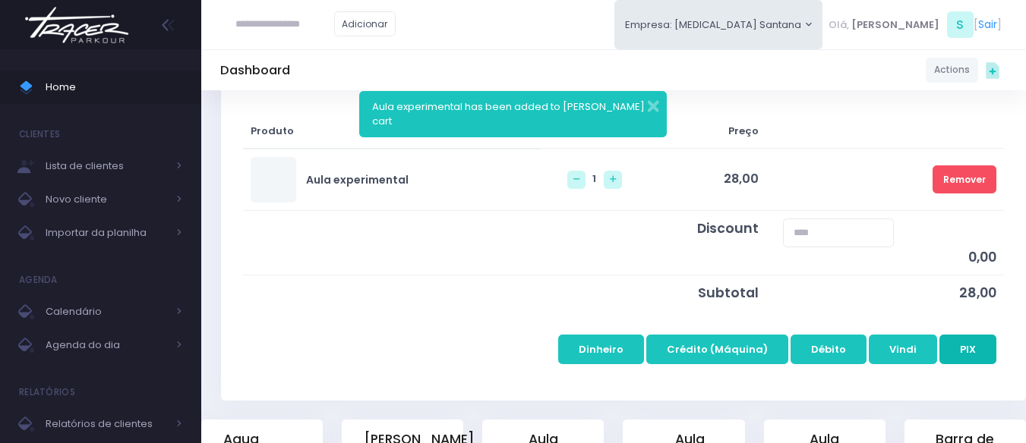
click at [989, 351] on button "PIX" at bounding box center [967, 349] width 57 height 29
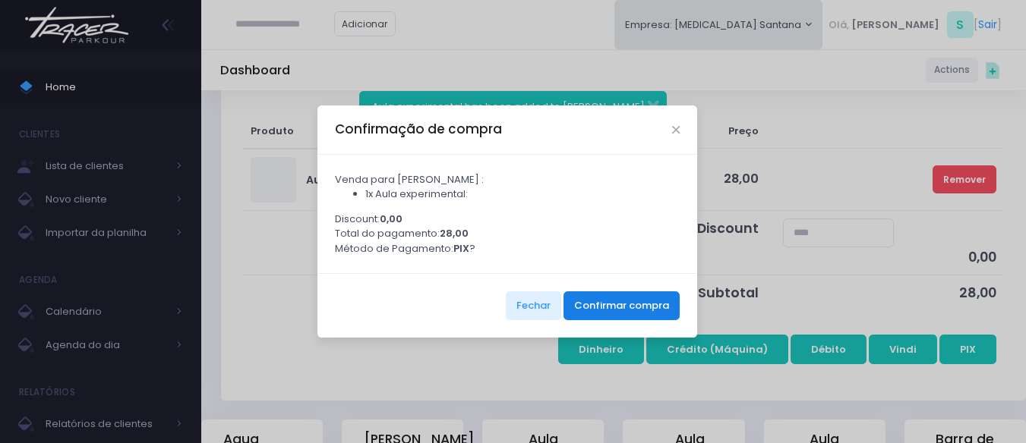
click at [636, 316] on button "Confirmar compra" at bounding box center [621, 306] width 116 height 29
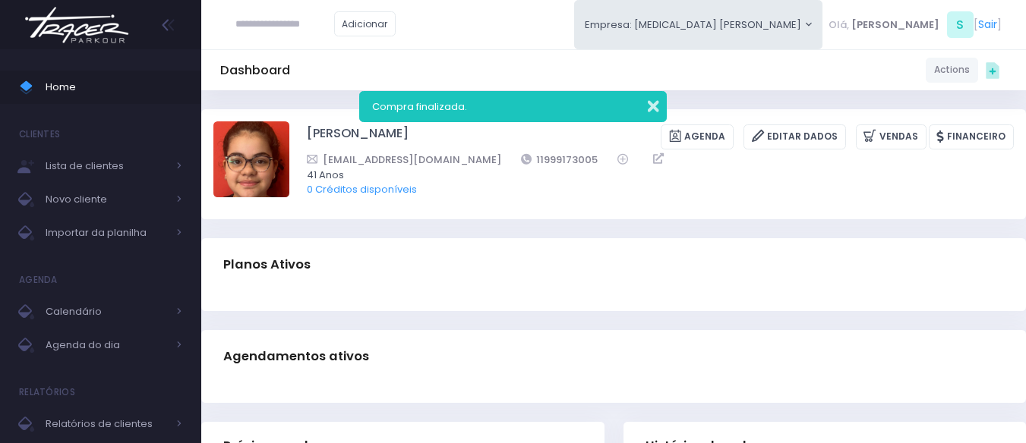
click at [651, 105] on button "button" at bounding box center [643, 104] width 30 height 17
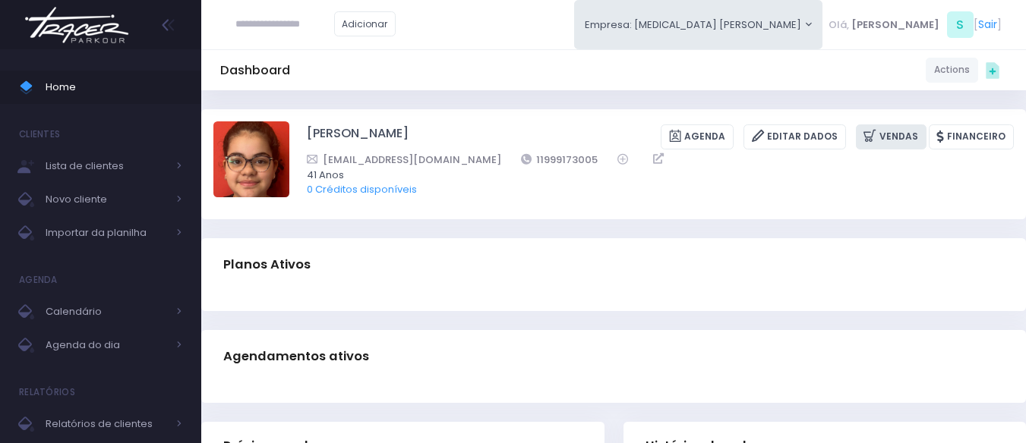
click at [879, 140] on icon at bounding box center [871, 136] width 16 height 17
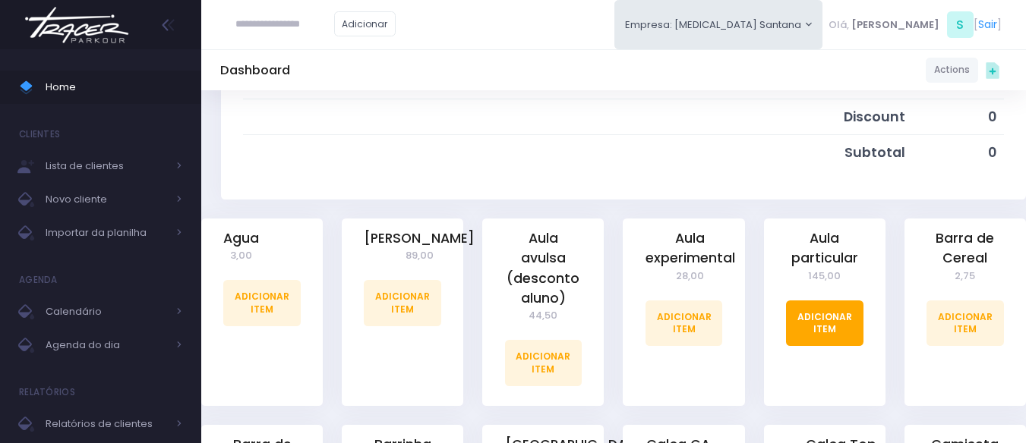
scroll to position [304, 0]
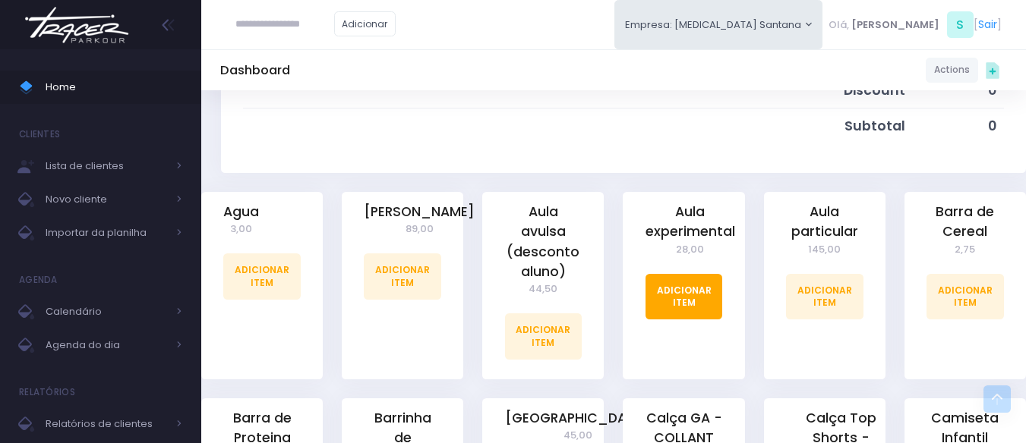
click at [670, 304] on link "Adicionar Item" at bounding box center [683, 297] width 77 height 46
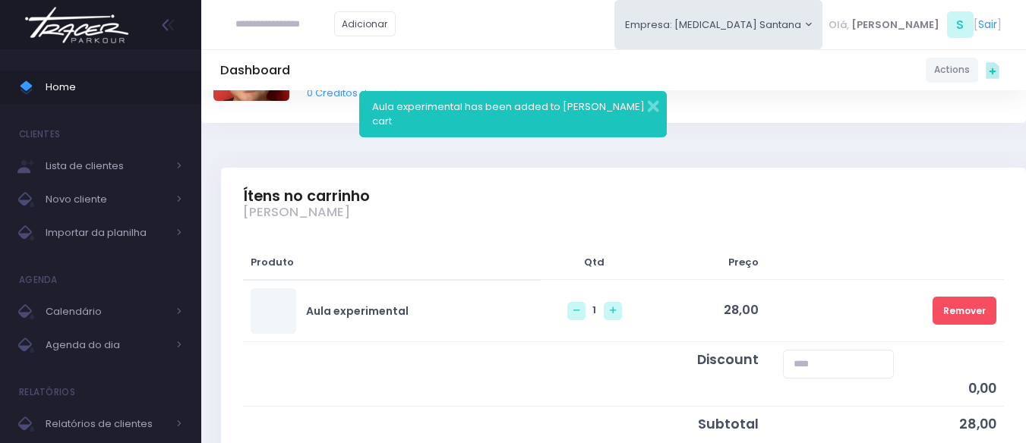
scroll to position [228, 0]
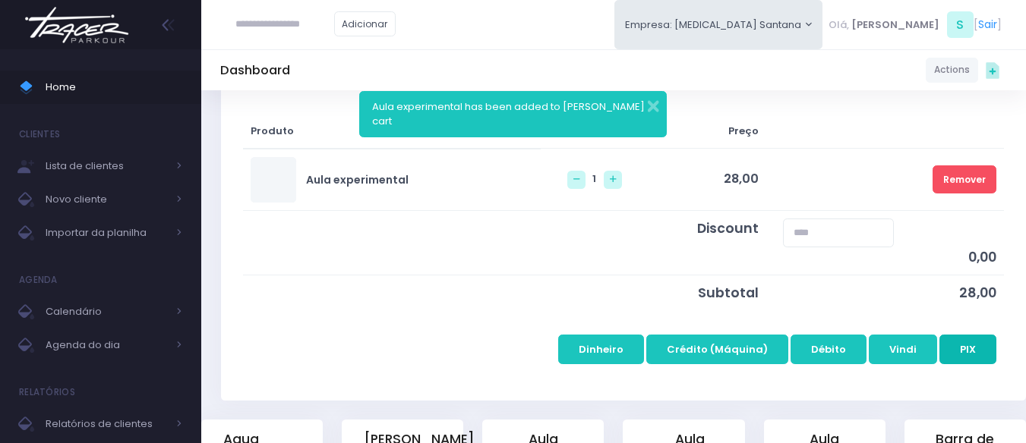
click at [954, 342] on button "PIX" at bounding box center [967, 349] width 57 height 29
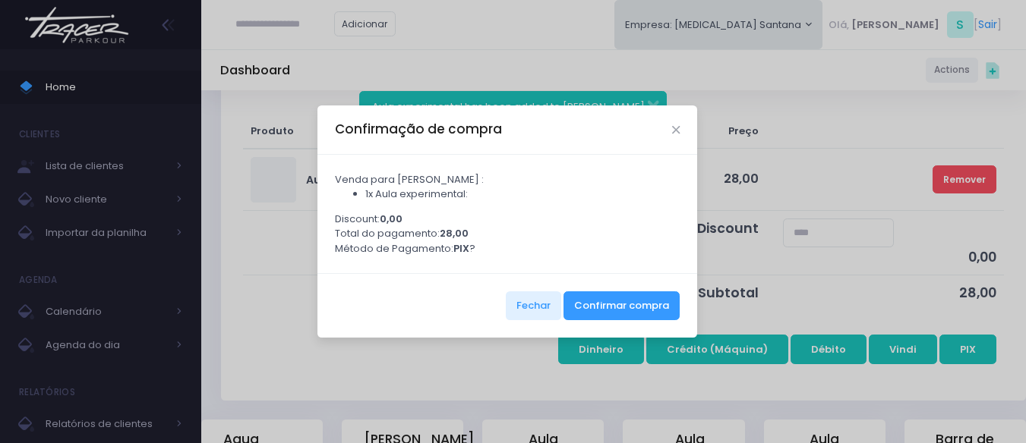
click at [614, 295] on div "Fechar Confirmar compra" at bounding box center [507, 305] width 380 height 65
click at [613, 301] on button "Confirmar compra" at bounding box center [621, 306] width 116 height 29
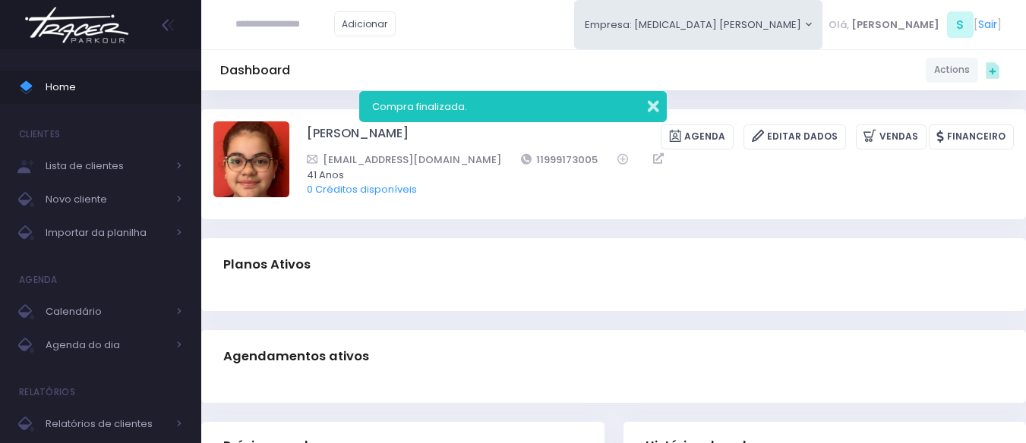
click at [655, 96] on button "button" at bounding box center [643, 104] width 30 height 17
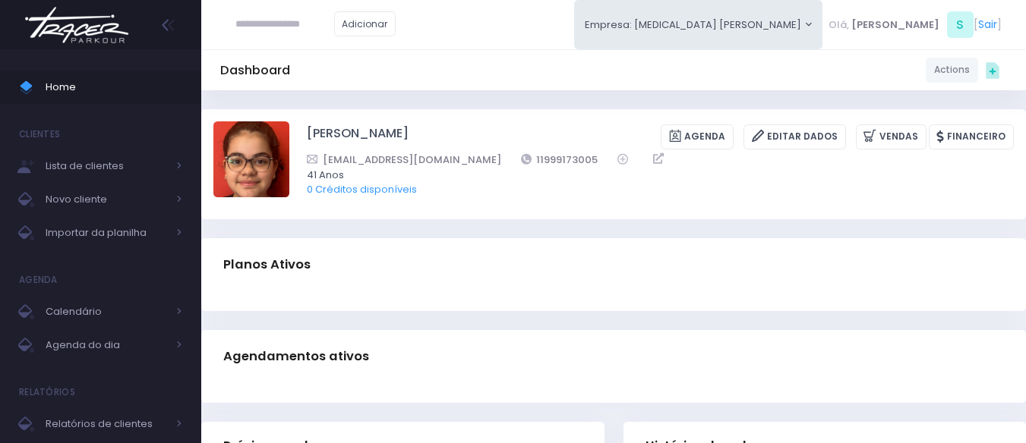
click at [546, 49] on div "Dashboard Actions Choose Label: Customer Partner Suplier Member Staff Add new" at bounding box center [613, 69] width 824 height 41
click at [162, 90] on span "Home" at bounding box center [114, 87] width 137 height 20
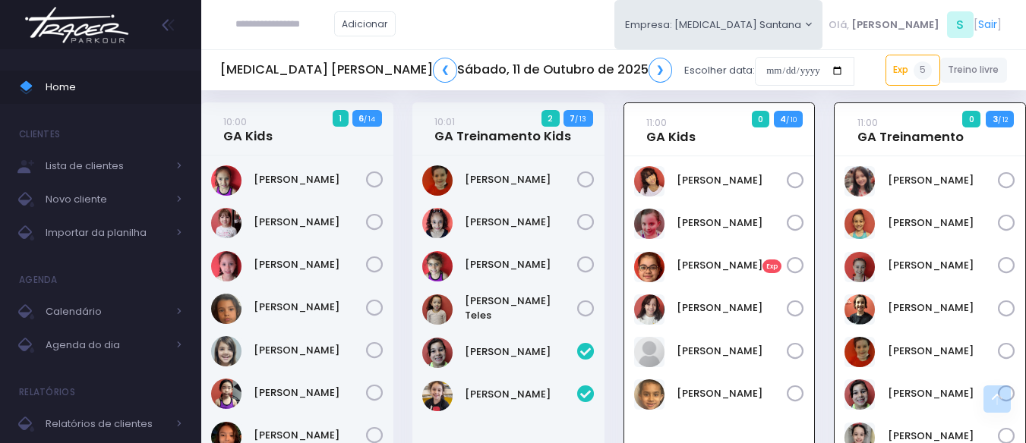
scroll to position [526, 0]
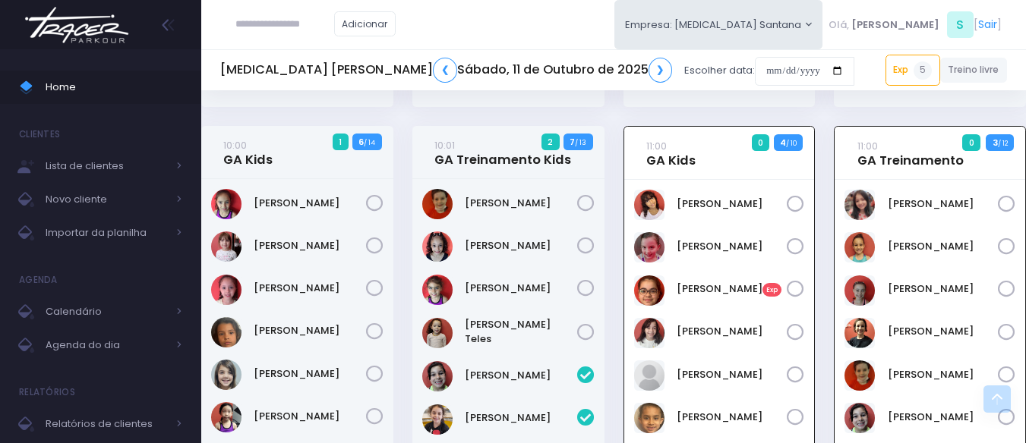
scroll to position [835, 0]
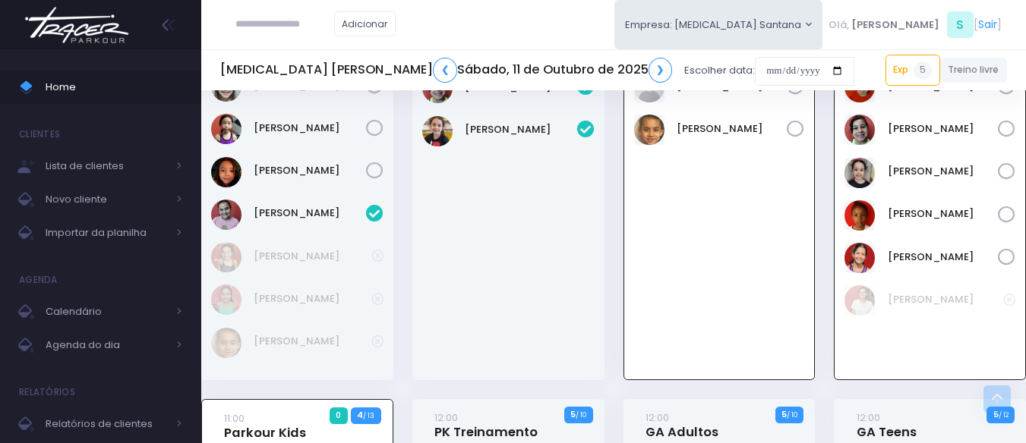
click at [538, 266] on div "[PERSON_NAME]" at bounding box center [508, 136] width 192 height 490
click at [586, 297] on div "Giovana Simões" at bounding box center [508, 136] width 192 height 490
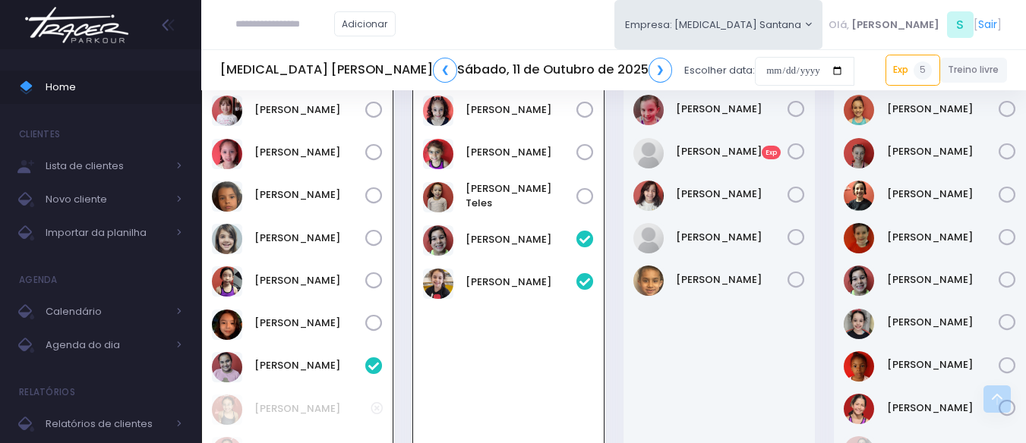
scroll to position [607, 0]
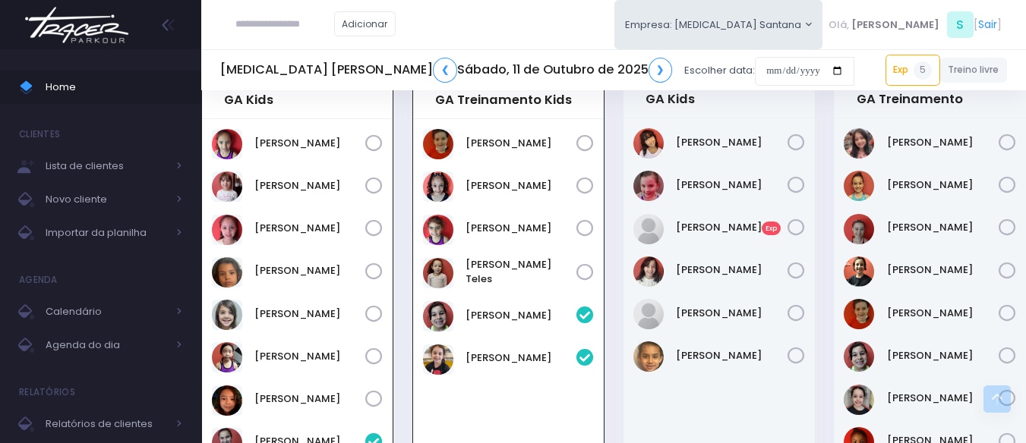
click at [320, 17] on input "text" at bounding box center [284, 24] width 99 height 29
click at [550, 27] on div "Adicionar Empresa: T3 Santana T2 Cerro T3 Santana T4 Pompeia Olá, S" at bounding box center [613, 24] width 824 height 49
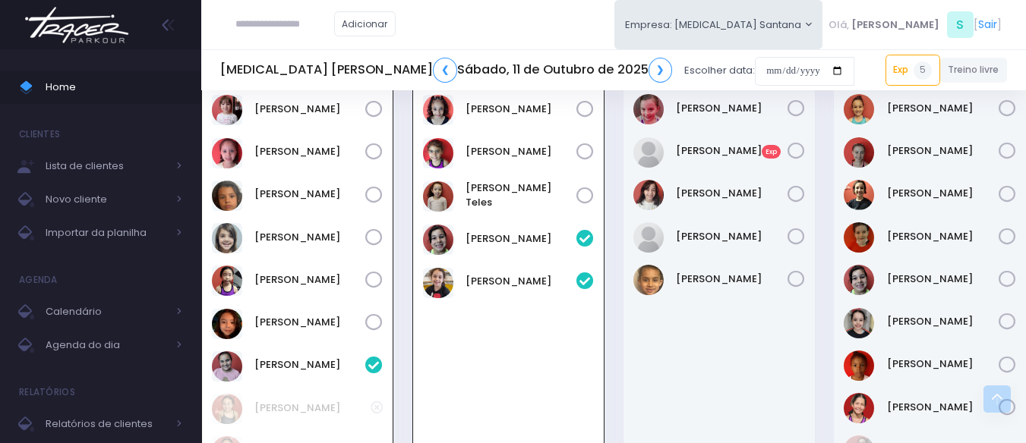
scroll to position [531, 0]
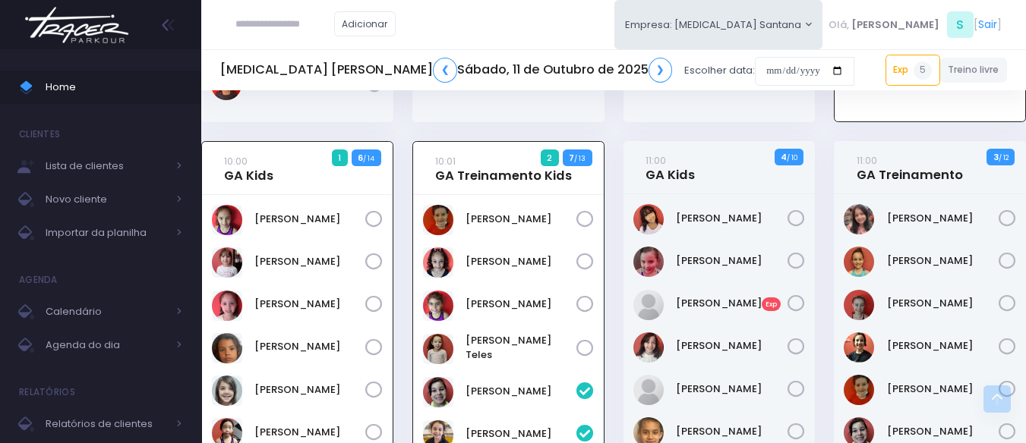
click at [560, 23] on div "Adicionar Empresa: T3 Santana T2 Cerro T3 Santana T4 Pompeia Olá, S" at bounding box center [613, 24] width 824 height 49
click at [607, 90] on div "T3 Santana ❮ Sábado, 11 de Outubro de 2025 ❯ Escolher data: Exp 5 09:00 Isabela…" at bounding box center [613, 69] width 824 height 41
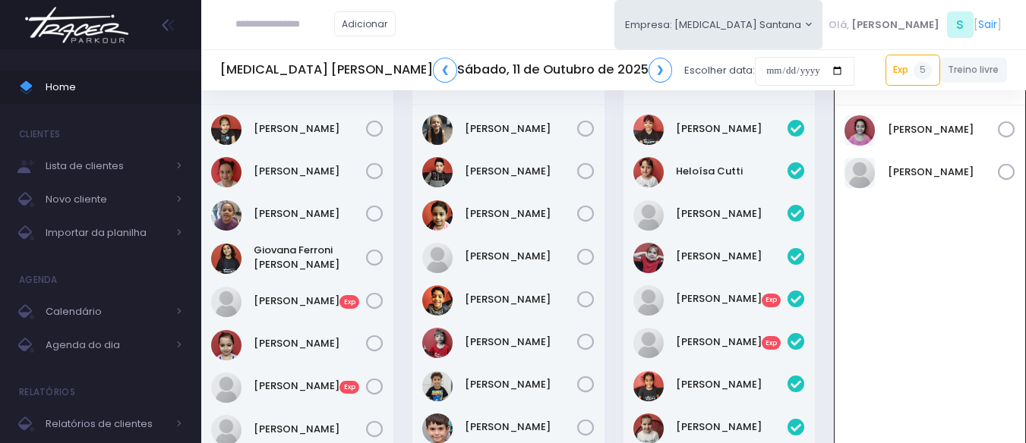
scroll to position [0, 0]
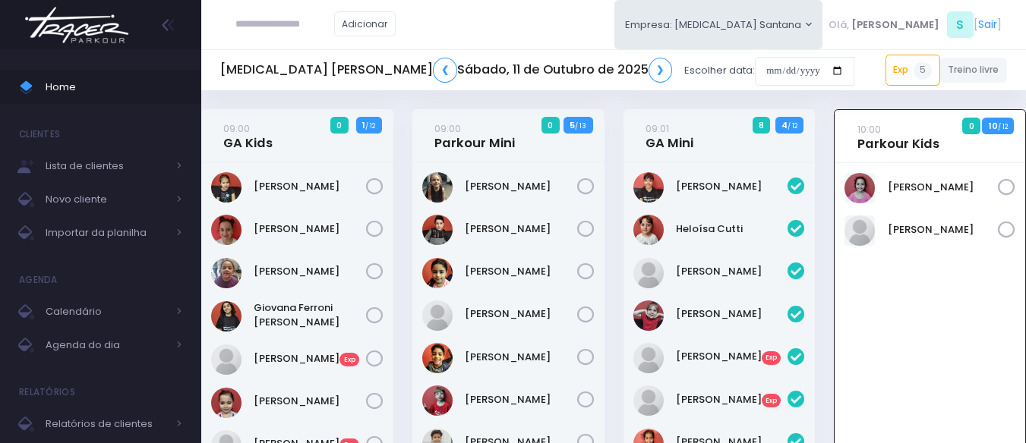
click at [510, 40] on div "Adicionar Empresa: T3 Santana T2 Cerro T3 Santana T4 Pompeia Olá, S" at bounding box center [613, 24] width 824 height 49
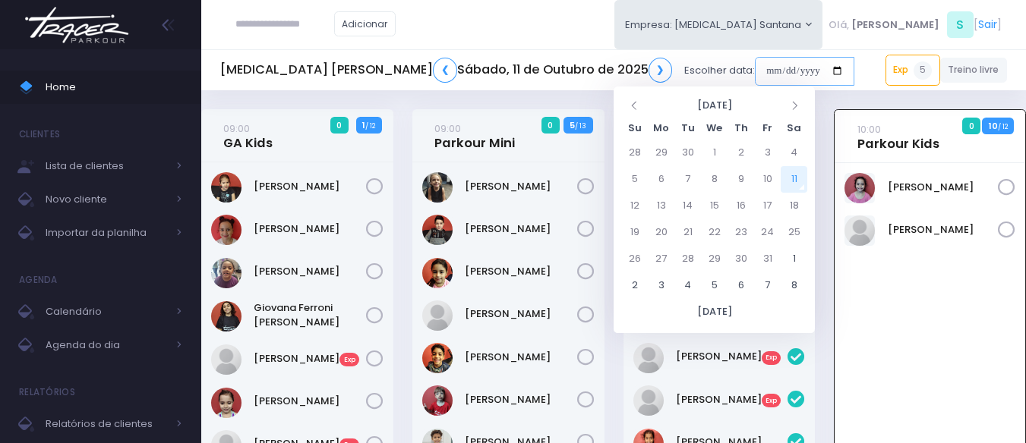
click at [755, 64] on input "date" at bounding box center [804, 71] width 99 height 29
click at [799, 200] on td "18" at bounding box center [793, 206] width 27 height 27
type input "**********"
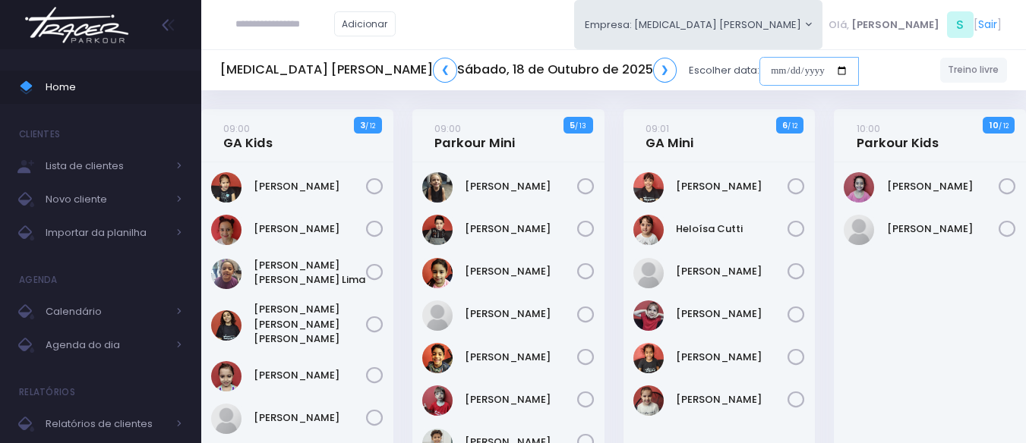
drag, startPoint x: 637, startPoint y: 68, endPoint x: 665, endPoint y: 84, distance: 31.9
click at [759, 70] on input "date" at bounding box center [808, 71] width 99 height 29
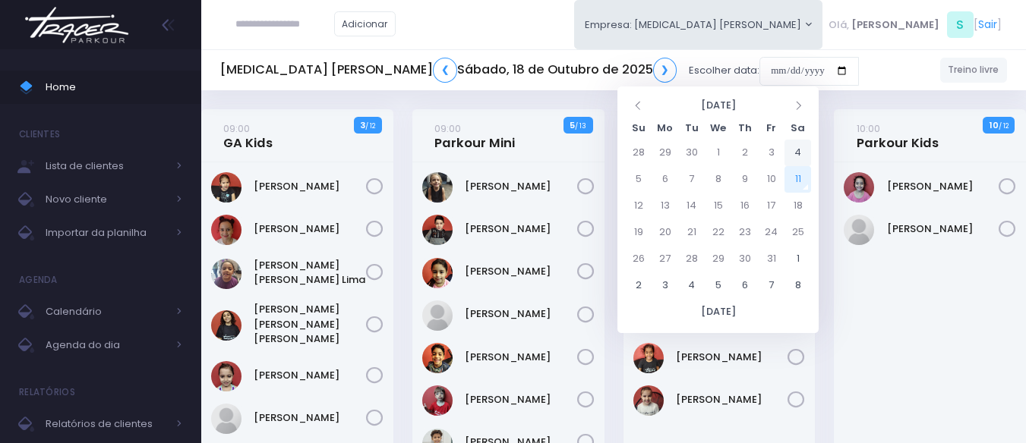
click at [797, 143] on td "4" at bounding box center [797, 153] width 27 height 27
type input "**********"
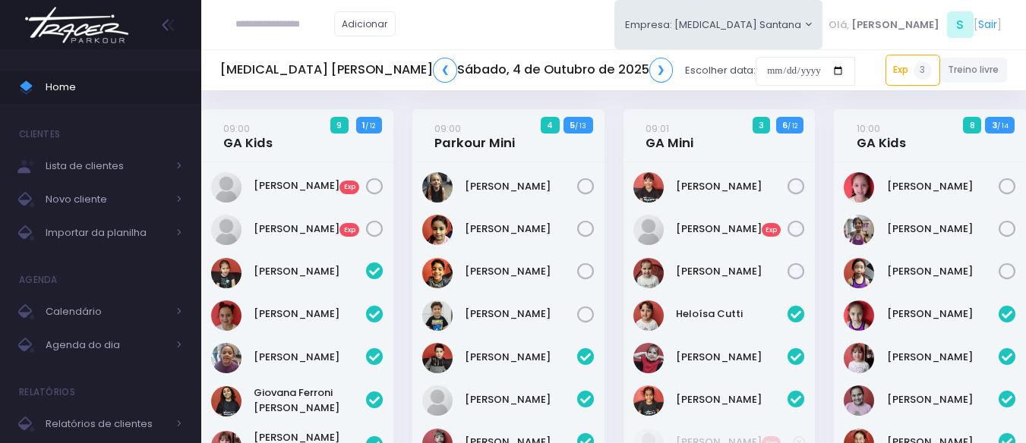
click at [594, 14] on div "Adicionar Empresa: T3 Santana T2 Cerro T3 Santana T4 Pompeia Olá, S" at bounding box center [613, 24] width 824 height 49
click at [568, 10] on div "Adicionar Empresa: T3 Santana T2 Cerro T3 Santana T4 Pompeia Olá, S" at bounding box center [613, 24] width 824 height 49
click at [568, 37] on div "Adicionar Empresa: T3 Santana T2 Cerro T3 Santana T4 Pompeia Olá, S" at bounding box center [613, 24] width 824 height 49
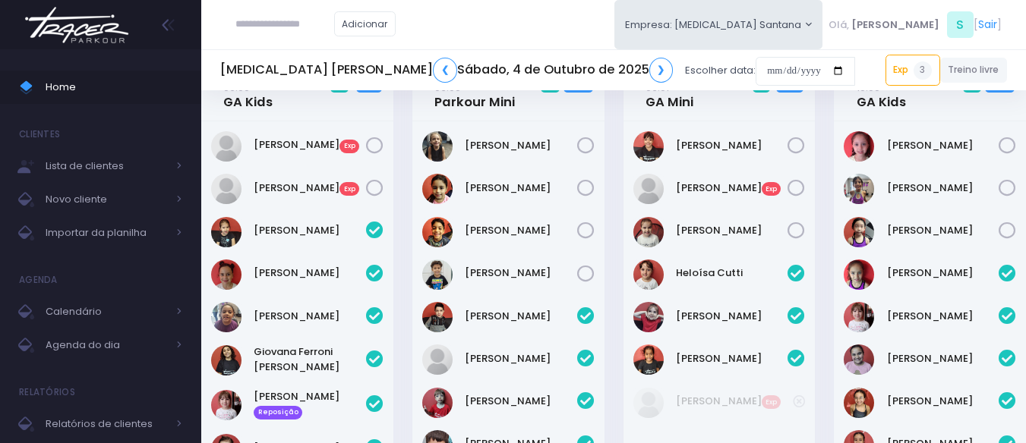
scroll to position [152, 0]
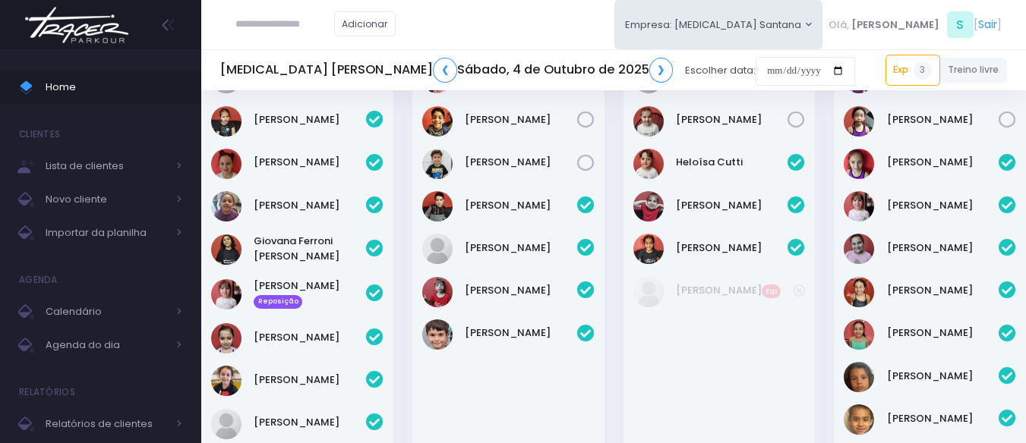
click at [538, 26] on div "Adicionar Empresa: [MEDICAL_DATA] Santana [GEOGRAPHIC_DATA][MEDICAL_DATA], S" at bounding box center [613, 24] width 824 height 49
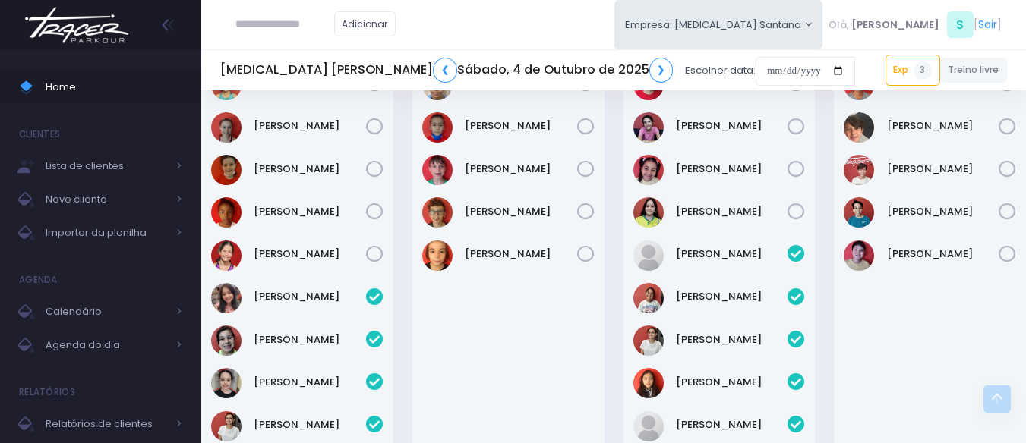
scroll to position [1367, 0]
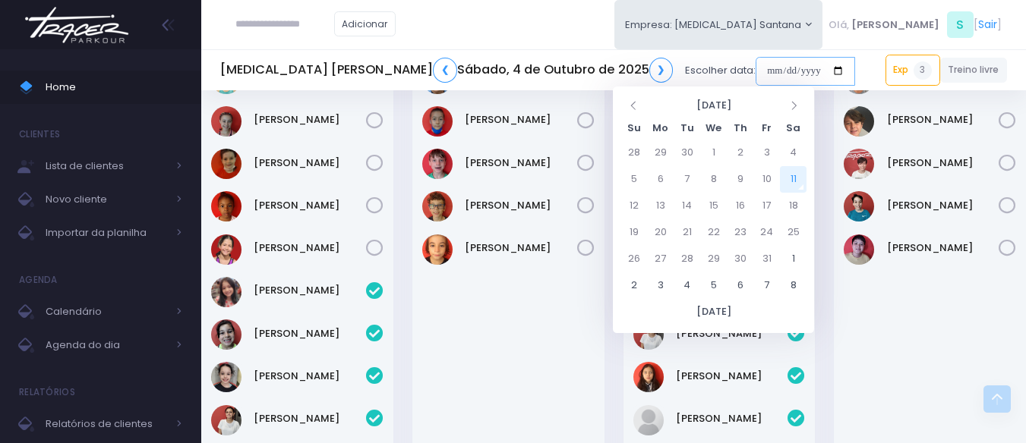
click at [755, 73] on input "date" at bounding box center [804, 71] width 99 height 29
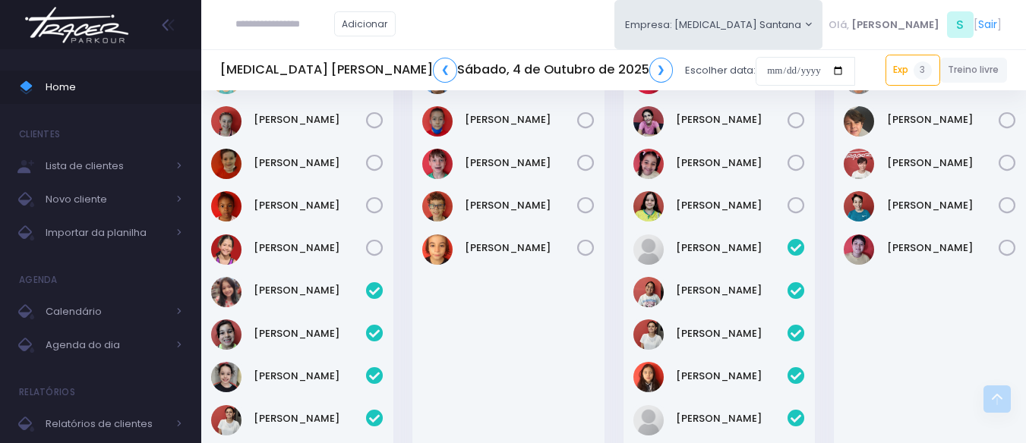
click at [840, 134] on div "[PERSON_NAME]" at bounding box center [930, 277] width 192 height 447
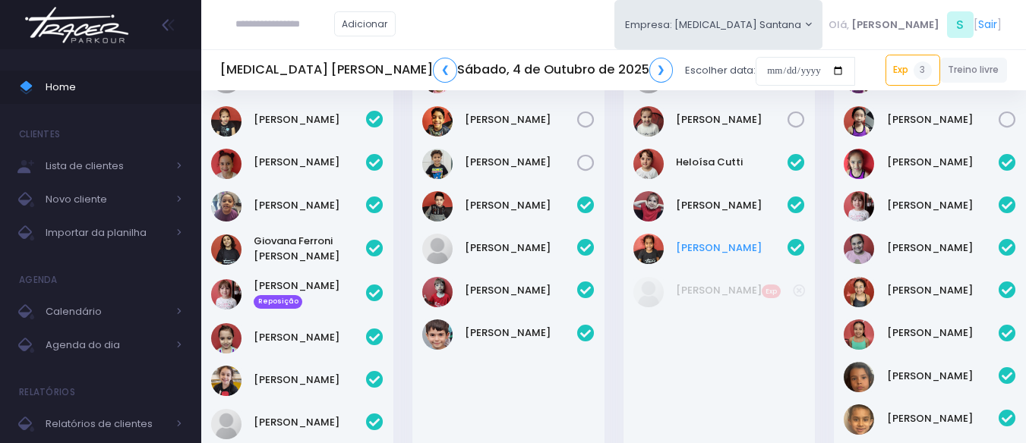
scroll to position [0, 0]
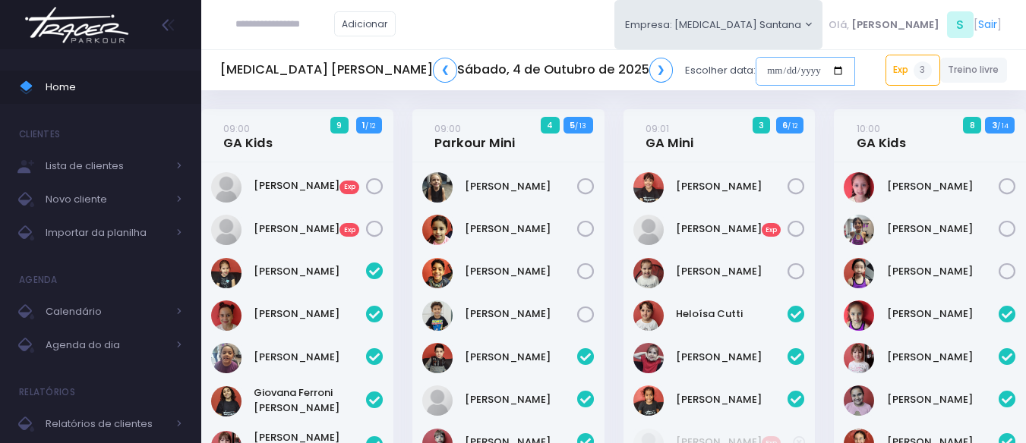
click at [755, 74] on input "date" at bounding box center [804, 71] width 99 height 29
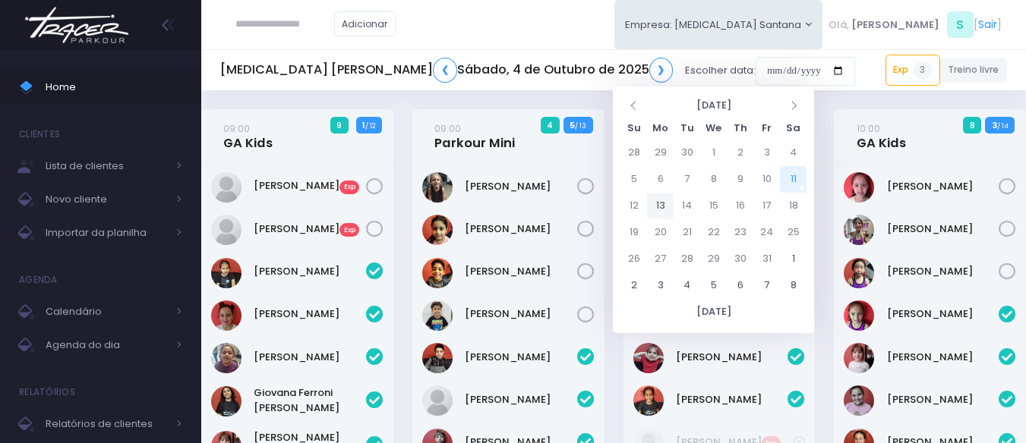
click at [660, 201] on td "13" at bounding box center [660, 206] width 27 height 27
type input "**********"
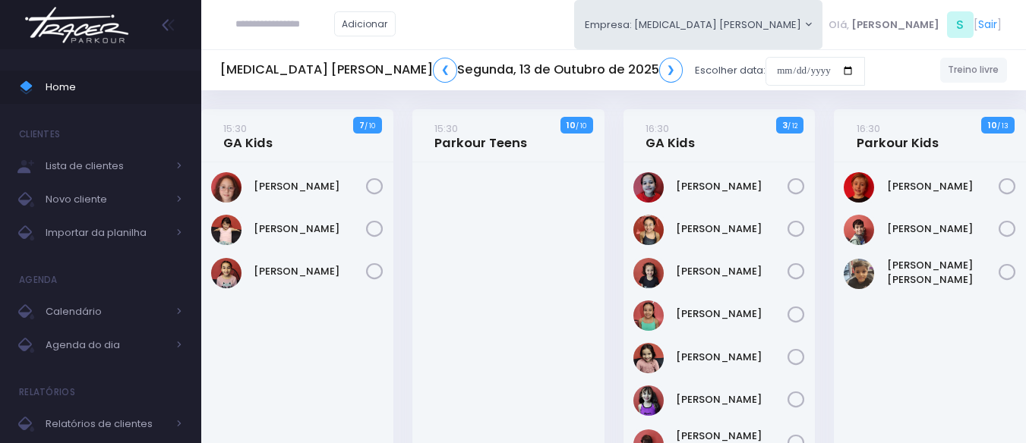
click at [541, 31] on div "Adicionar Empresa: [MEDICAL_DATA] [PERSON_NAME] [GEOGRAPHIC_DATA][MEDICAL_DATA]…" at bounding box center [613, 24] width 824 height 49
click at [468, 10] on div "Adicionar Empresa: [MEDICAL_DATA] [PERSON_NAME] [GEOGRAPHIC_DATA][MEDICAL_DATA]…" at bounding box center [613, 24] width 824 height 49
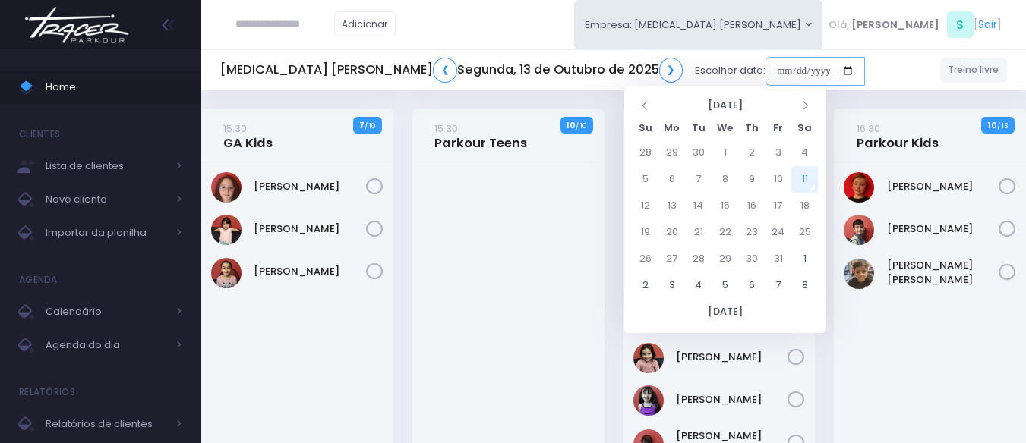
drag, startPoint x: 632, startPoint y: 69, endPoint x: 654, endPoint y: 74, distance: 21.9
click at [765, 69] on input "date" at bounding box center [814, 71] width 99 height 29
click at [812, 178] on td "11" at bounding box center [804, 179] width 27 height 27
type input "**********"
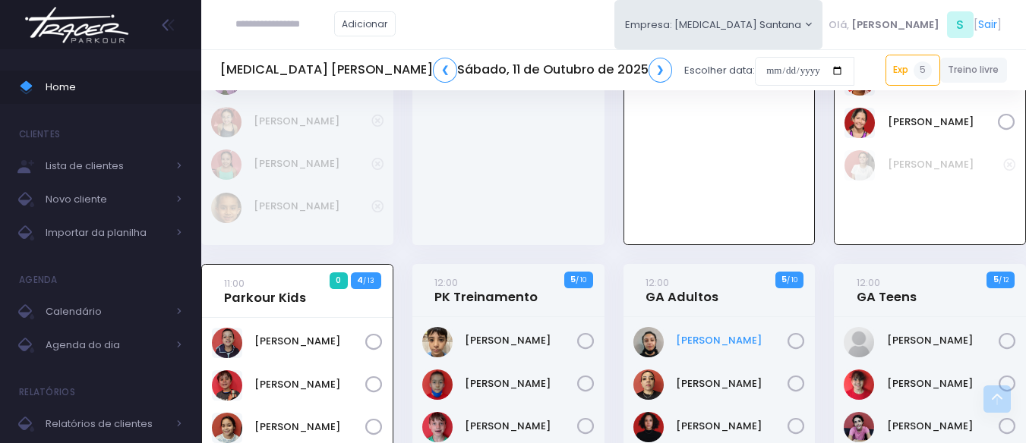
scroll to position [1133, 0]
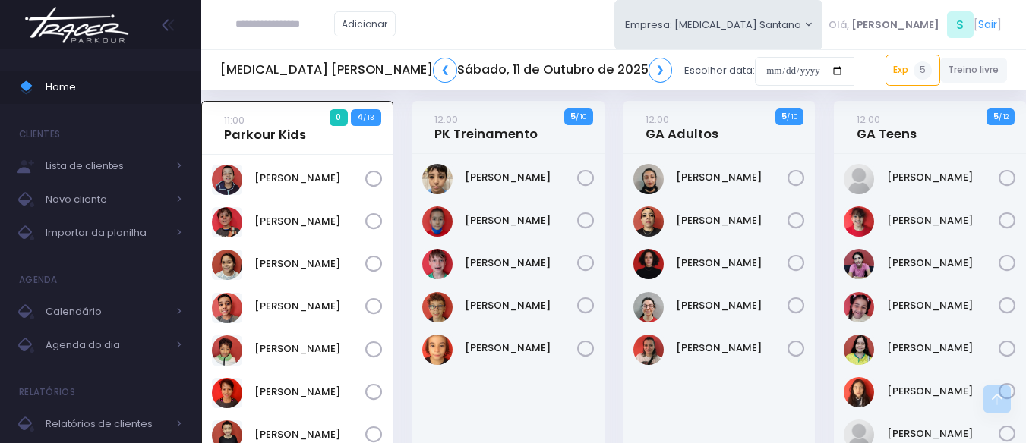
click at [317, 36] on input "text" at bounding box center [284, 24] width 99 height 29
paste input "**********"
click at [267, 24] on input "**********" at bounding box center [284, 24] width 99 height 29
click at [351, 53] on link "Manuela Lopes Canova" at bounding box center [308, 51] width 86 height 15
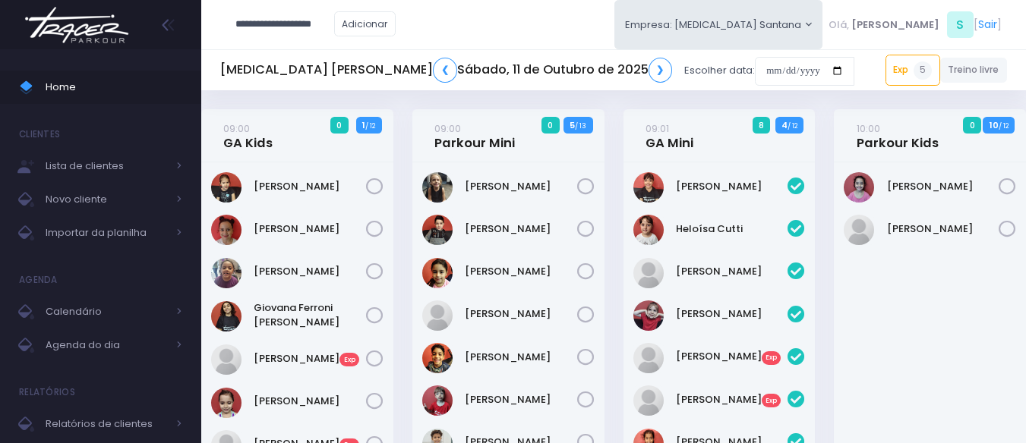
type input "**********"
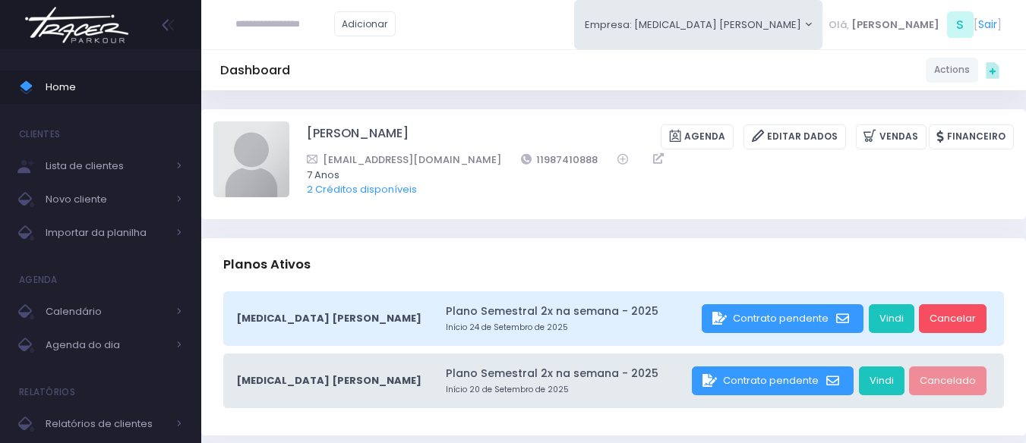
click at [137, 90] on span "Home" at bounding box center [114, 87] width 137 height 20
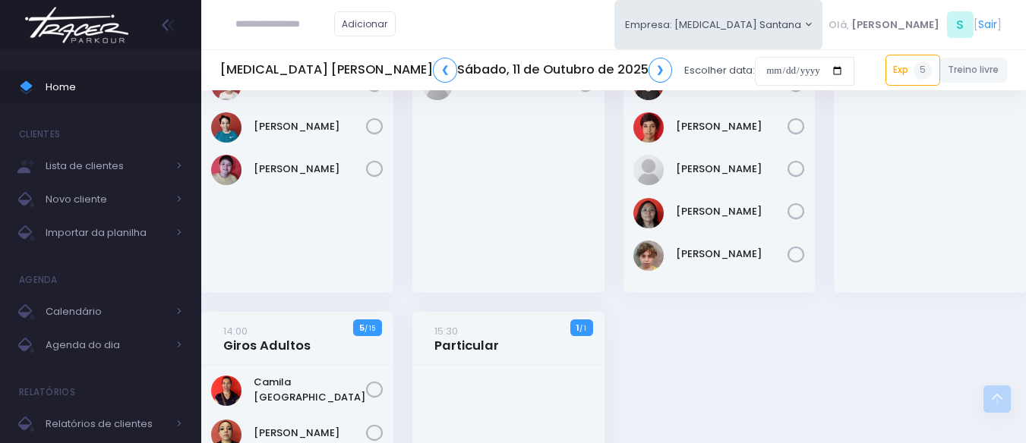
scroll to position [1767, 0]
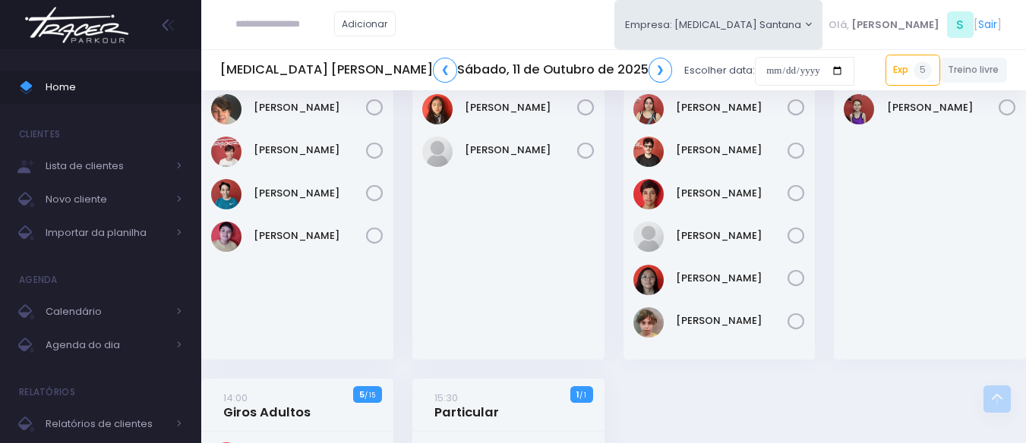
click at [408, 238] on div "13:00 GA Teens 7 / 10" at bounding box center [507, 183] width 211 height 391
click at [118, 27] on img at bounding box center [76, 24] width 115 height 53
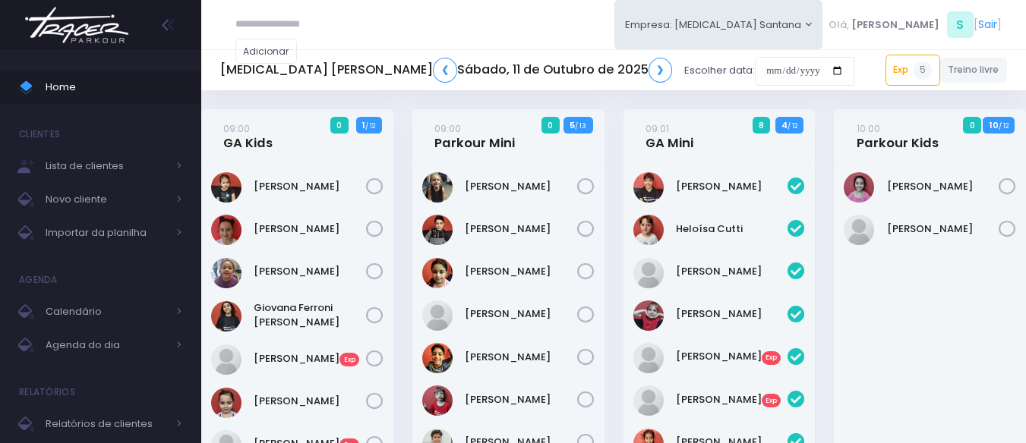
scroll to position [678, 0]
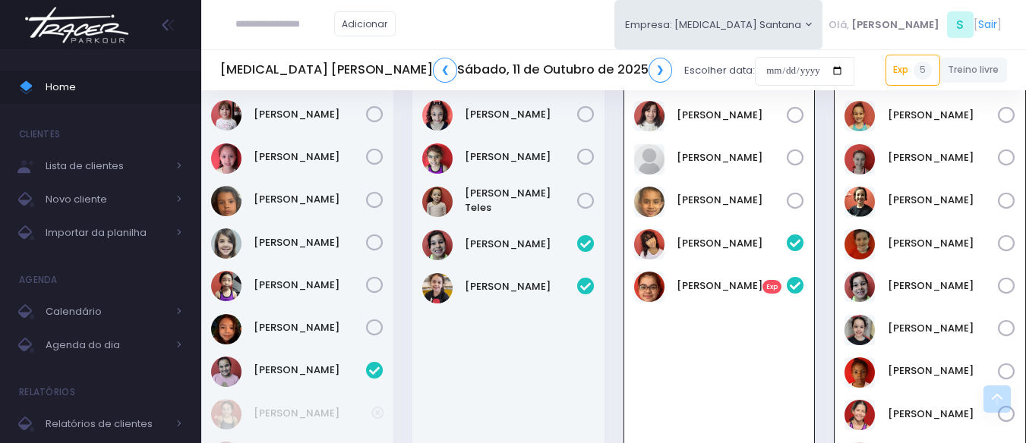
click at [571, 8] on div "Adicionar Empresa: [MEDICAL_DATA] Santana [GEOGRAPHIC_DATA][MEDICAL_DATA], S" at bounding box center [613, 24] width 824 height 49
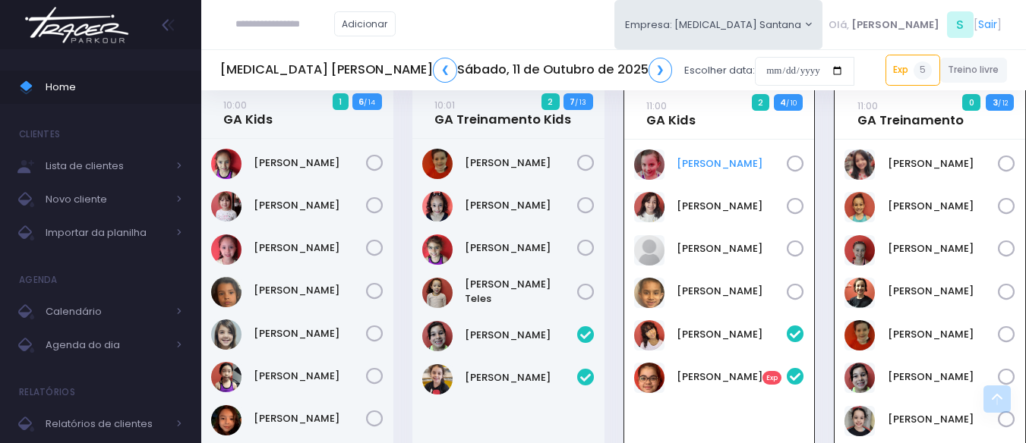
scroll to position [602, 0]
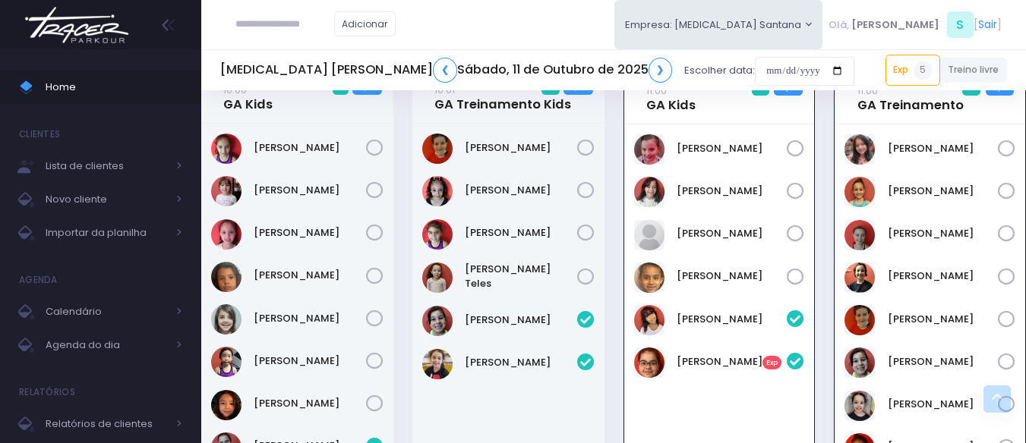
click at [604, 31] on div "Adicionar Empresa: T3 Santana T2 Cerro T3 Santana T4 Pompeia Olá, S" at bounding box center [613, 24] width 824 height 49
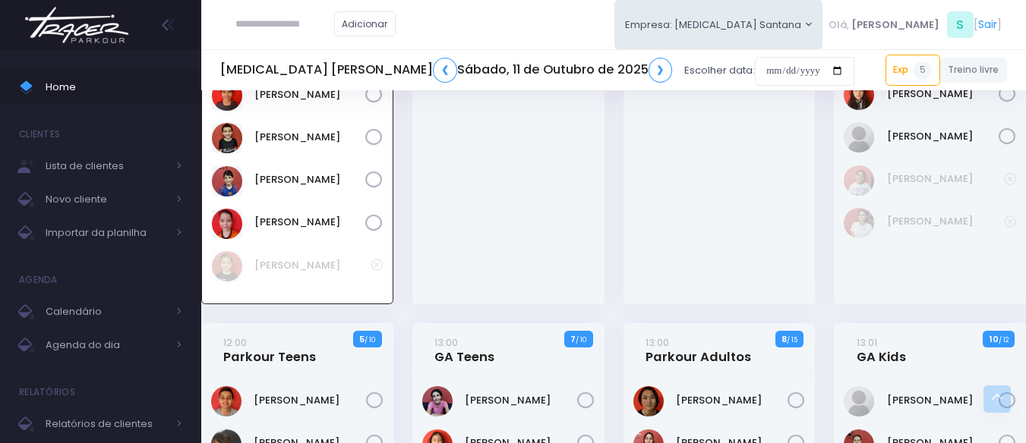
scroll to position [1437, 0]
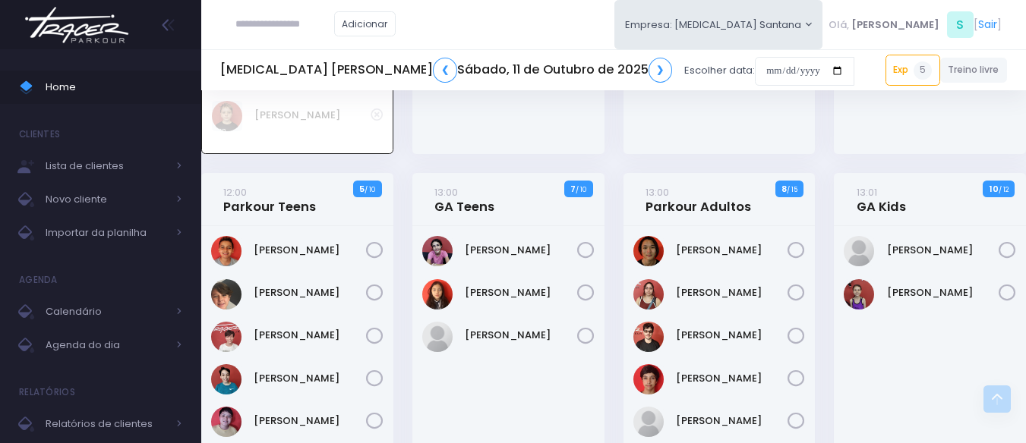
scroll to position [1594, 0]
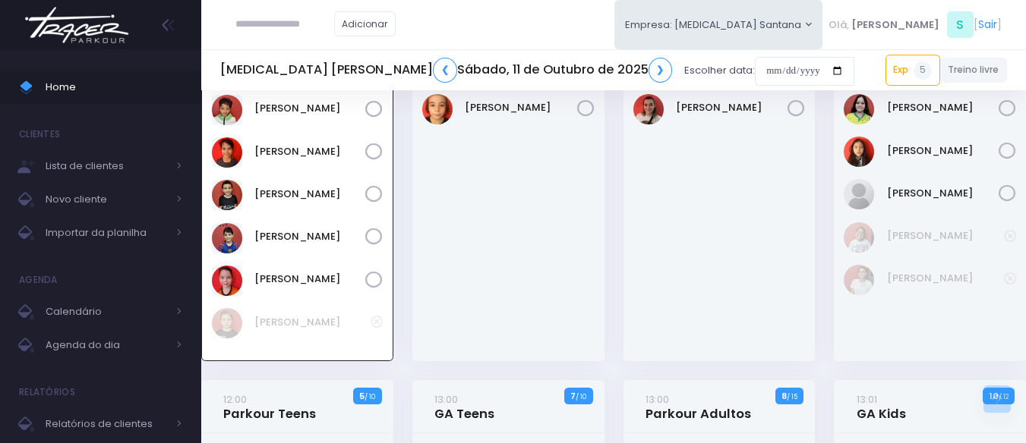
scroll to position [1518, 0]
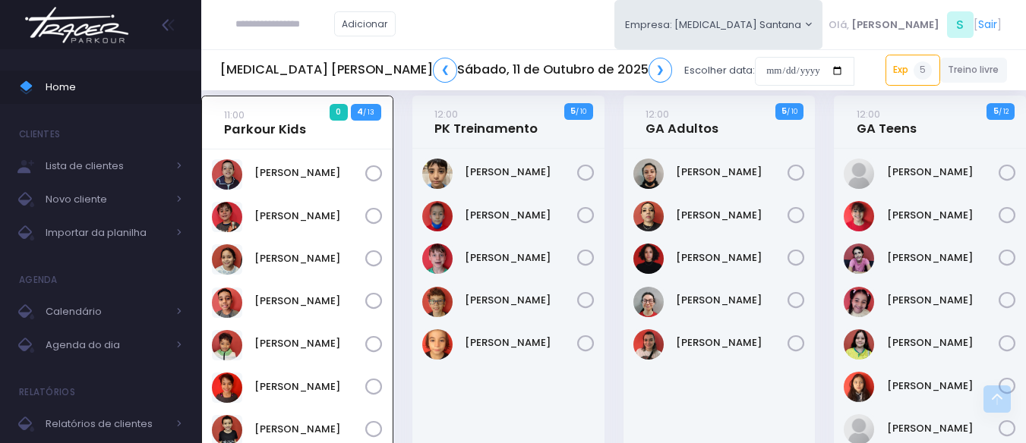
scroll to position [1063, 0]
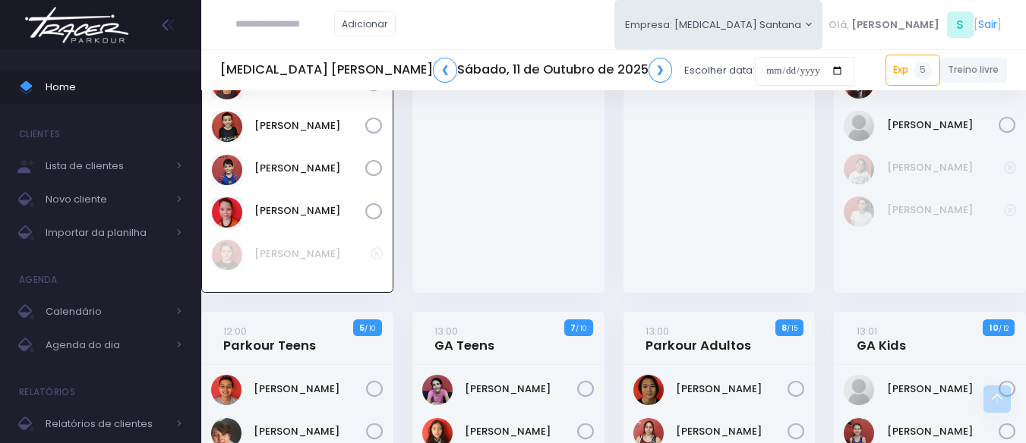
scroll to position [1594, 0]
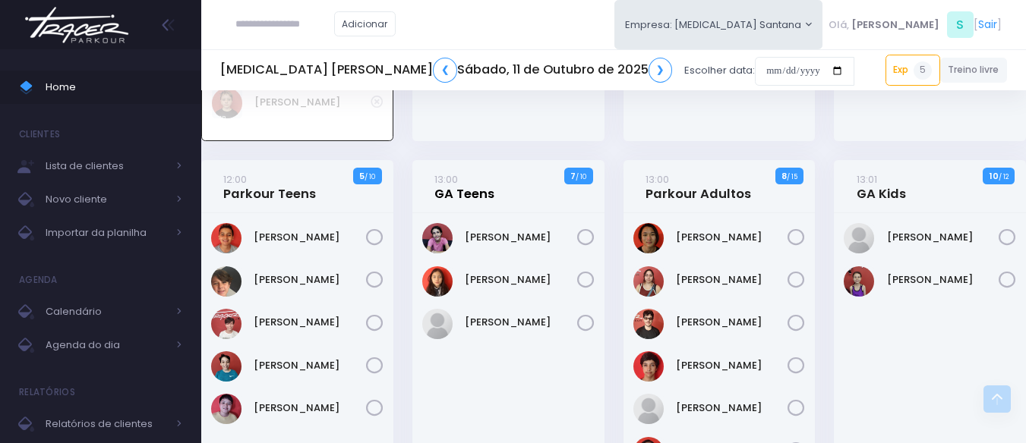
click at [485, 192] on link "13:00 GA Teens" at bounding box center [464, 187] width 60 height 30
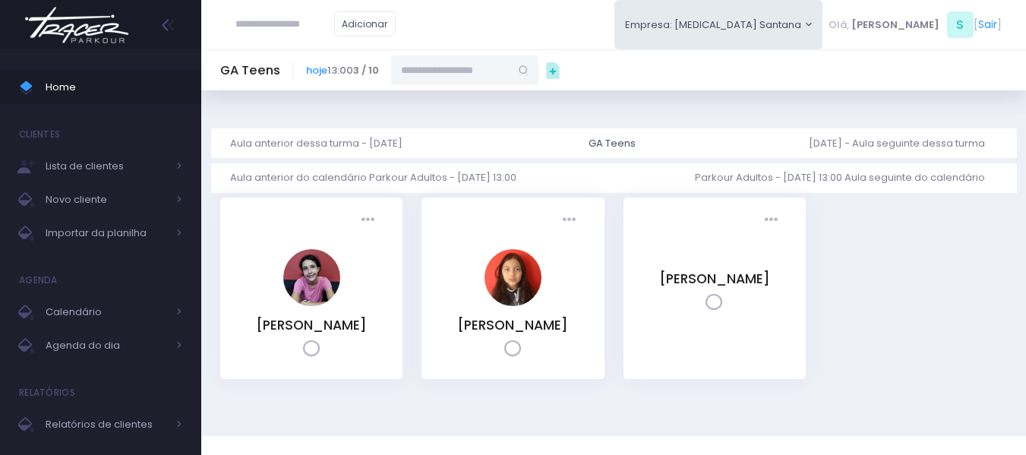
click at [444, 75] on input "text" at bounding box center [450, 69] width 118 height 29
click at [490, 93] on link "[PERSON_NAME]" at bounding box center [465, 97] width 88 height 15
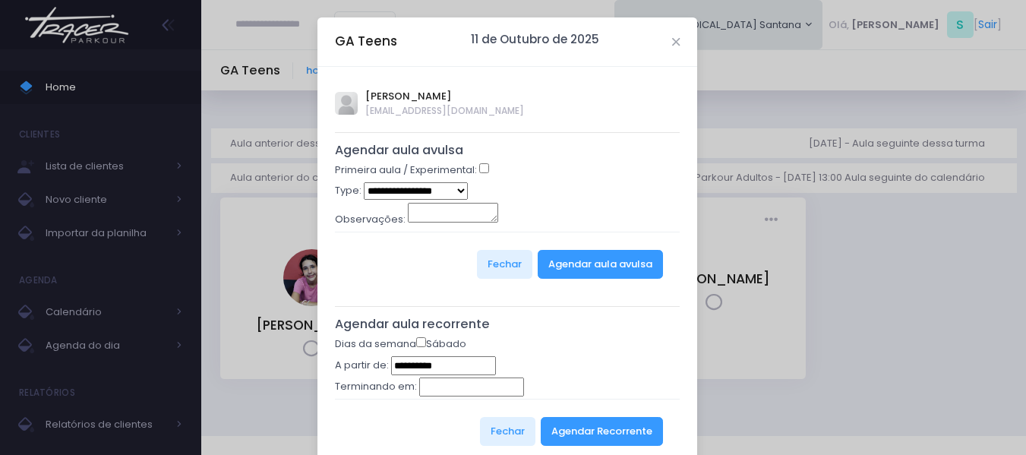
type input "**********"
click at [412, 188] on select "**********" at bounding box center [416, 190] width 104 height 17
select select "*"
click at [364, 182] on select "**********" at bounding box center [416, 190] width 104 height 17
click at [661, 266] on div "Fechar Agendar aula avulsa" at bounding box center [507, 264] width 345 height 65
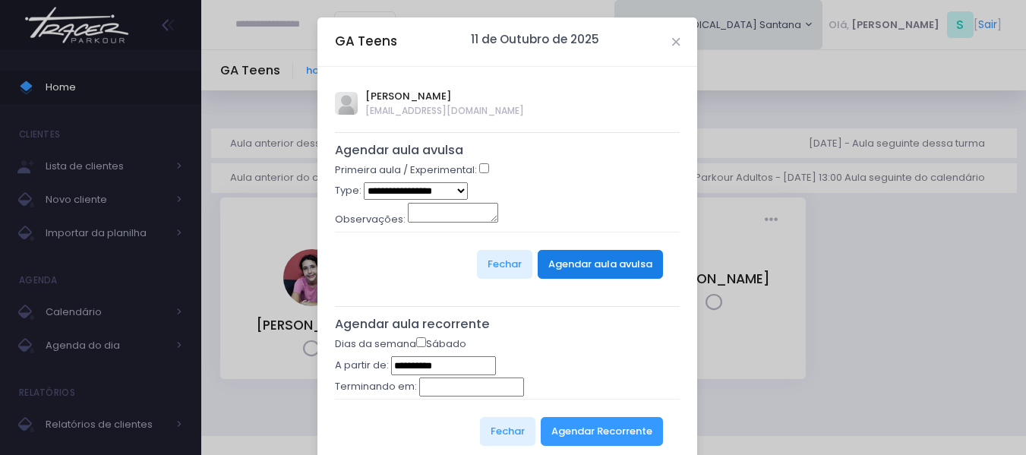
click at [623, 259] on button "Agendar aula avulsa" at bounding box center [600, 264] width 125 height 29
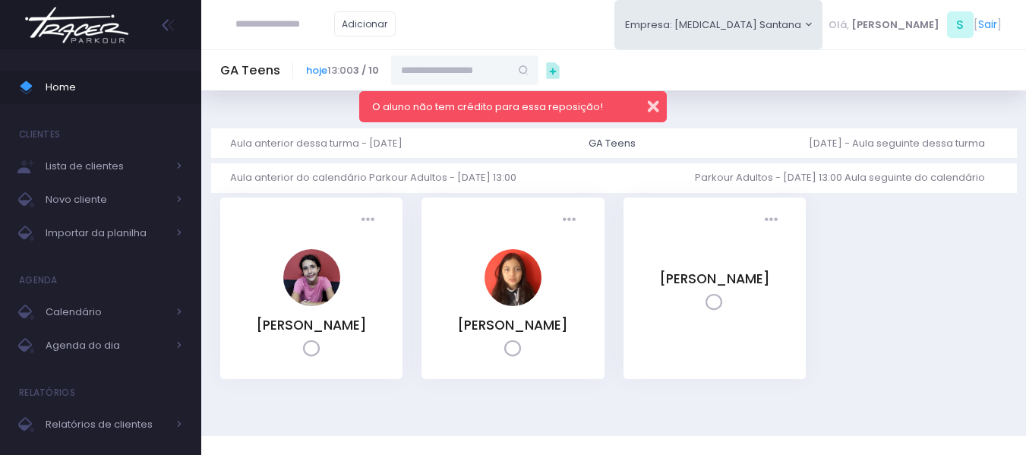
click at [654, 105] on button "button" at bounding box center [643, 104] width 30 height 17
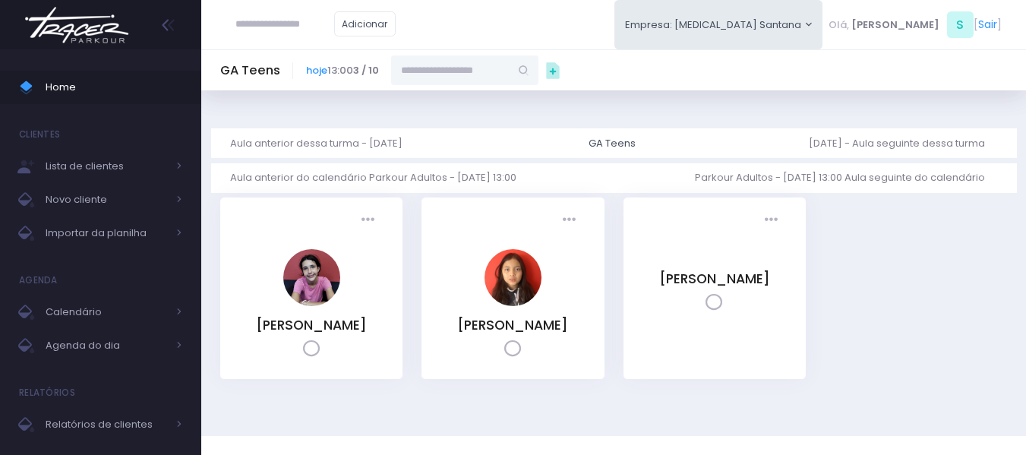
click at [901, 60] on div "GA Teens hoje 13:00 3 / 10" at bounding box center [613, 69] width 824 height 29
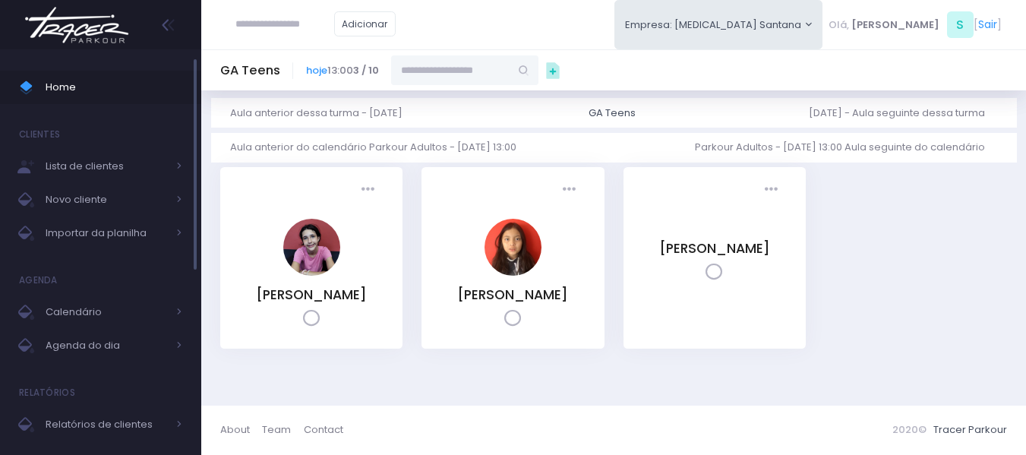
click at [79, 85] on span "Home" at bounding box center [114, 87] width 137 height 20
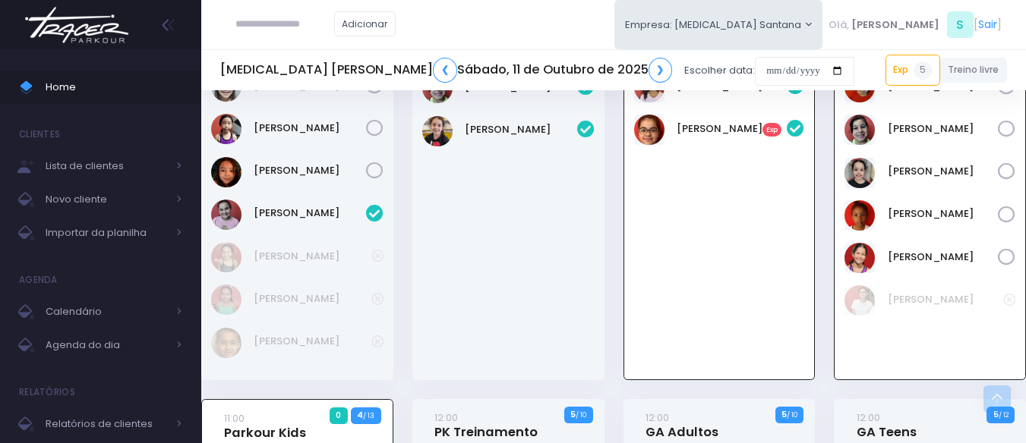
scroll to position [1063, 0]
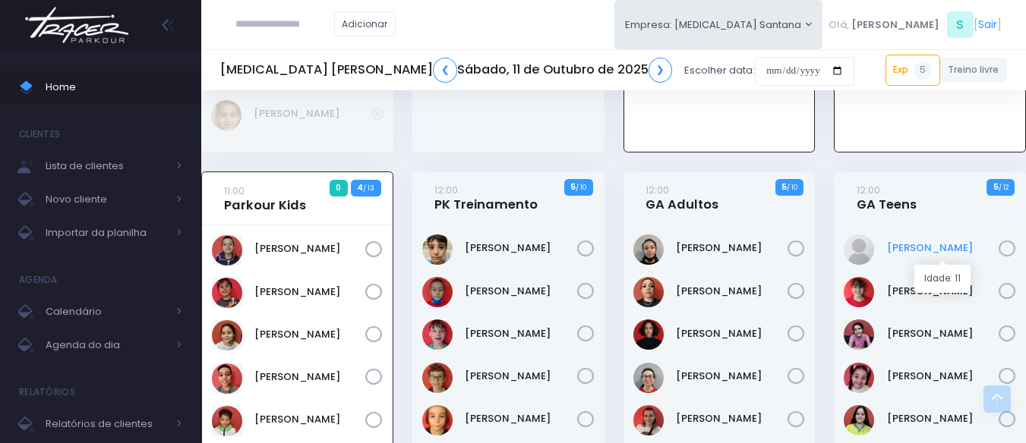
click at [922, 254] on link "[PERSON_NAME]" at bounding box center [943, 248] width 112 height 15
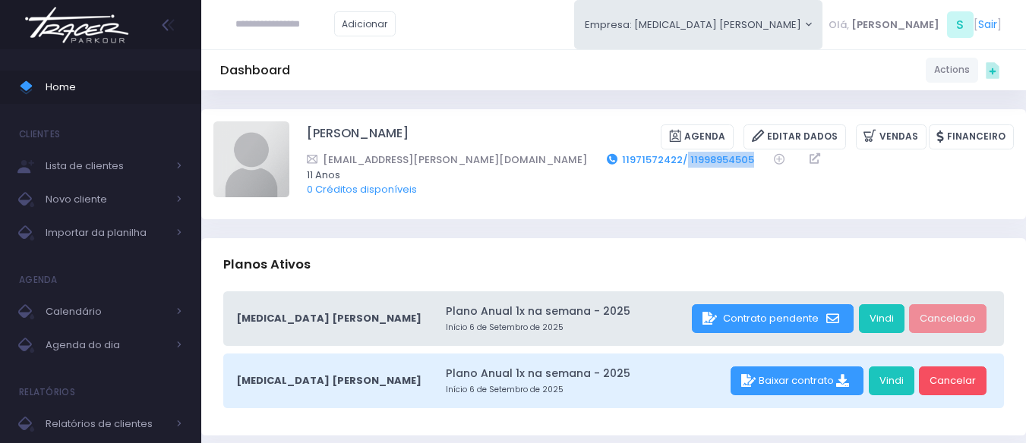
drag, startPoint x: 636, startPoint y: 158, endPoint x: 562, endPoint y: 159, distance: 74.4
click at [562, 159] on div "carina.pereira@hotmail.com 11971572422/ 11998954505" at bounding box center [650, 160] width 687 height 16
copy link "11998954505"
click at [529, 20] on div "Adicionar Empresa: T3 Santana T2 Cerro T3 Santana T4 Pompeia Olá, S" at bounding box center [613, 24] width 824 height 49
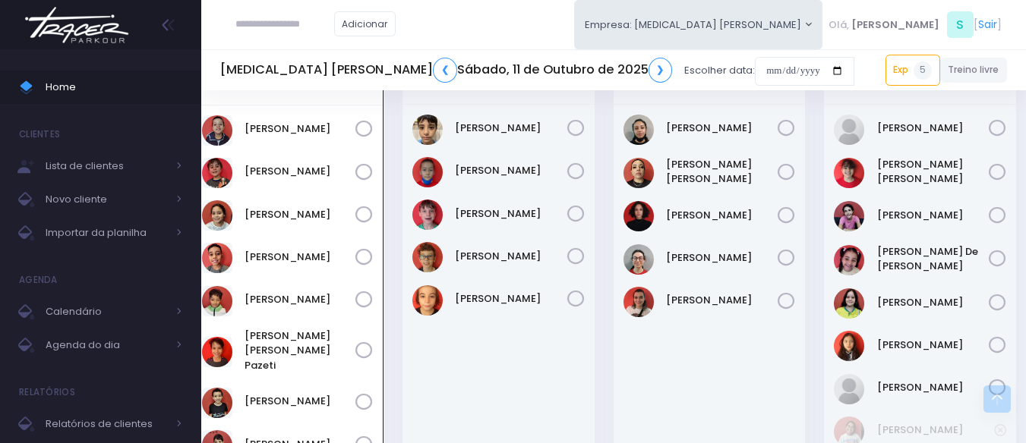
scroll to position [1361, 10]
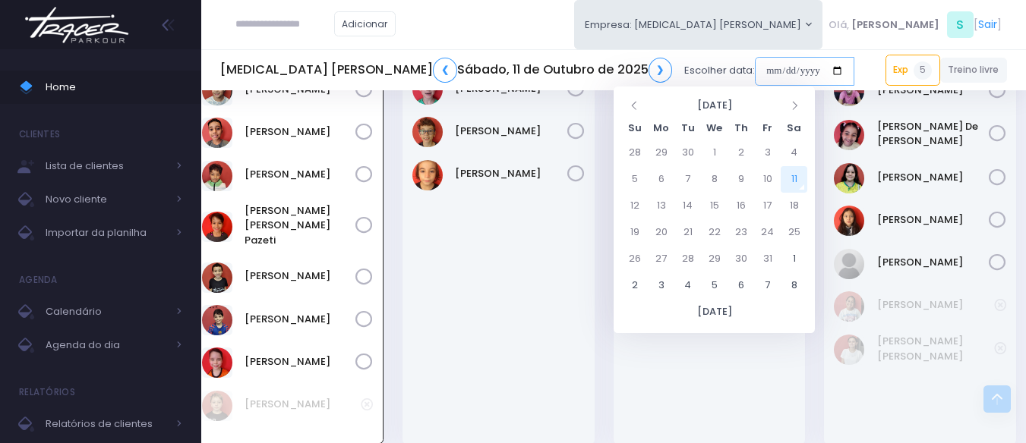
click at [755, 70] on input "date" at bounding box center [804, 71] width 99 height 29
click at [790, 201] on td "18" at bounding box center [793, 206] width 27 height 27
type input "**********"
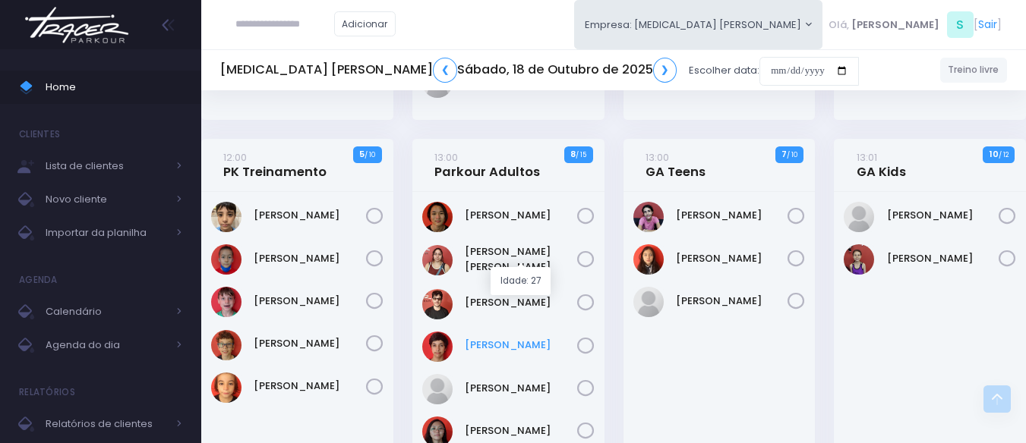
scroll to position [1518, 0]
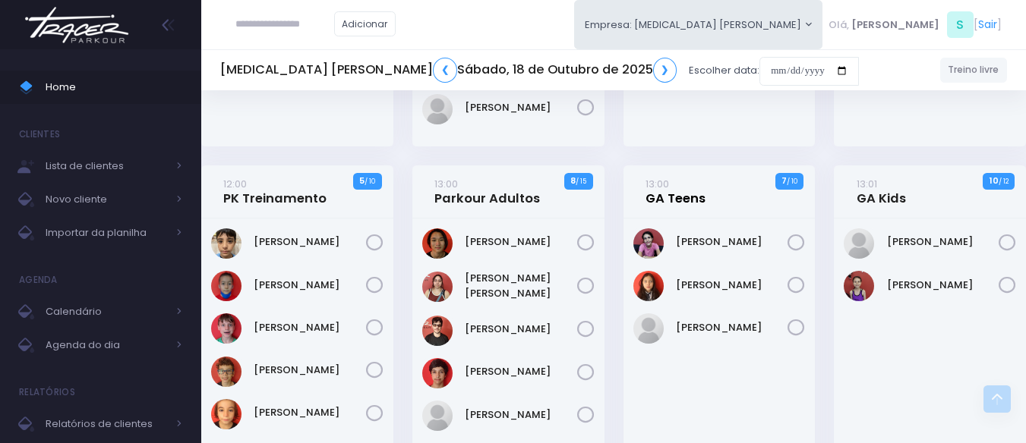
click at [692, 176] on link "13:00 GA Teens" at bounding box center [675, 191] width 60 height 30
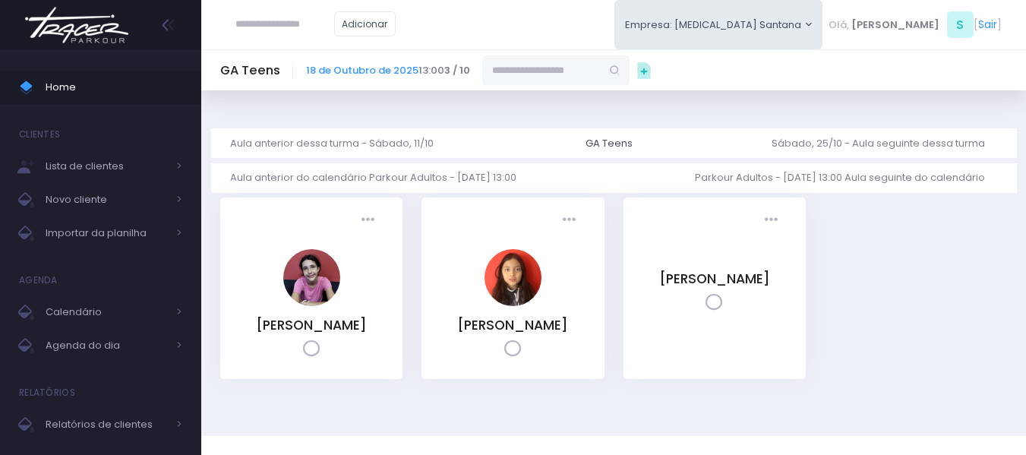
drag, startPoint x: 547, startPoint y: 87, endPoint x: 545, endPoint y: 72, distance: 15.3
click at [546, 90] on div "Dashboard Actions Choose Label: Customer Partner Suplier Member Staff Add new" at bounding box center [613, 262] width 824 height 345
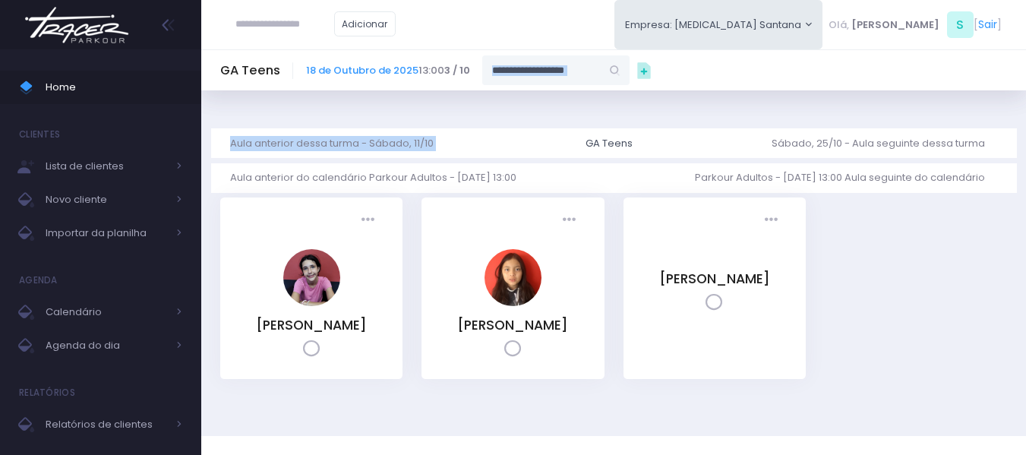
click at [545, 72] on input "text" at bounding box center [541, 69] width 118 height 29
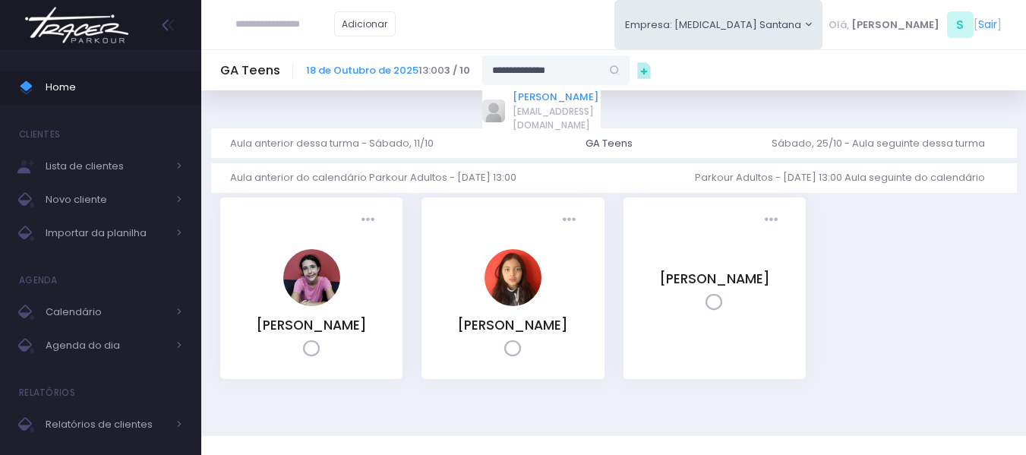
click at [535, 98] on link "[PERSON_NAME]" at bounding box center [556, 97] width 88 height 15
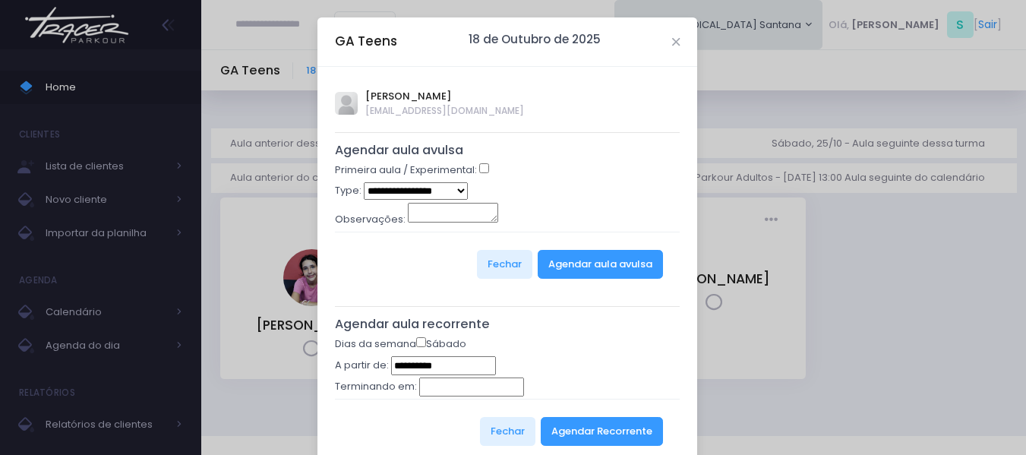
type input "**********"
click at [439, 192] on select "**********" at bounding box center [416, 190] width 104 height 17
select select "*"
click at [364, 182] on select "**********" at bounding box center [416, 190] width 104 height 17
click at [607, 255] on button "Agendar aula avulsa" at bounding box center [600, 264] width 125 height 29
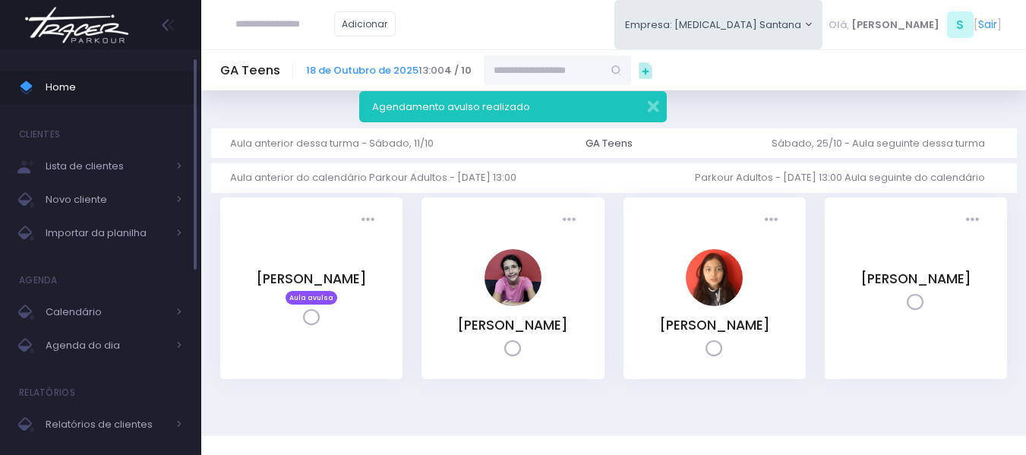
click at [133, 95] on span "Home" at bounding box center [114, 87] width 137 height 20
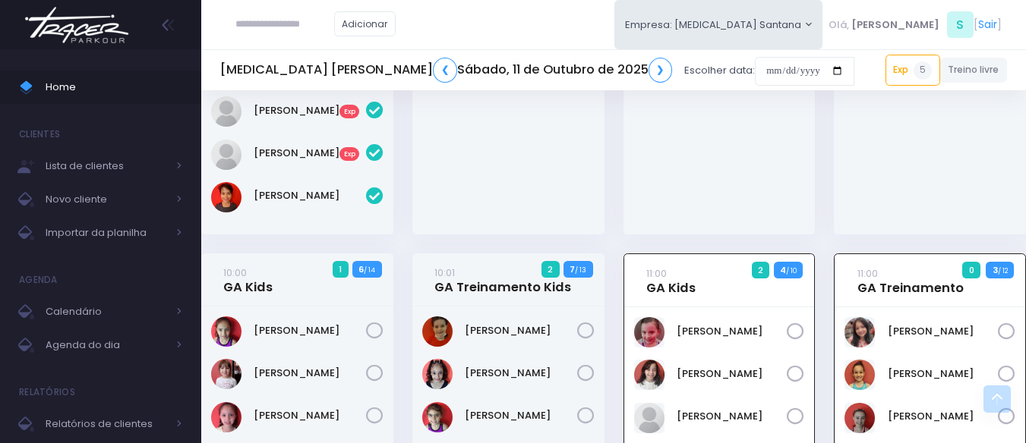
scroll to position [380, 0]
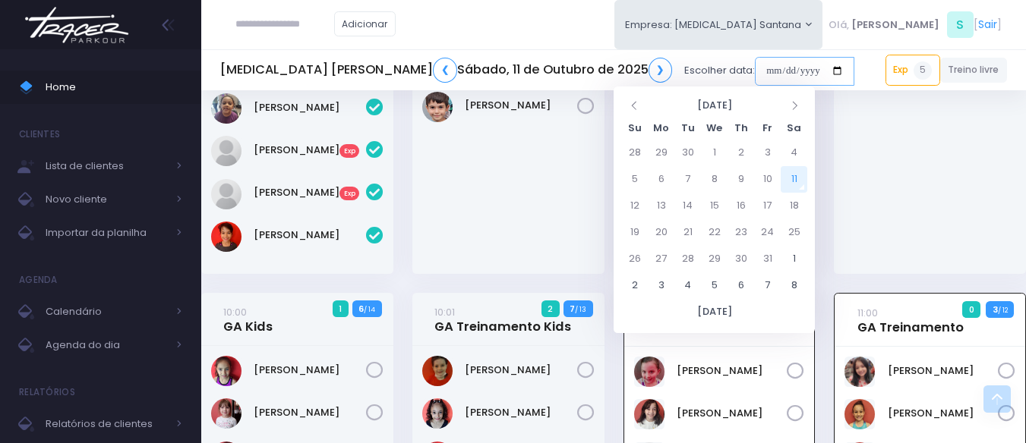
click at [755, 71] on input "date" at bounding box center [804, 71] width 99 height 29
click at [664, 198] on td "13" at bounding box center [661, 206] width 27 height 27
type input "**********"
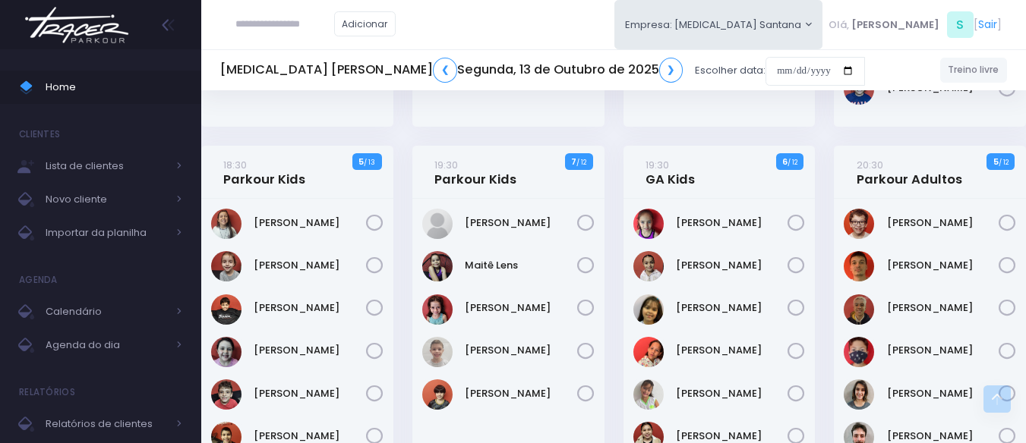
scroll to position [987, 0]
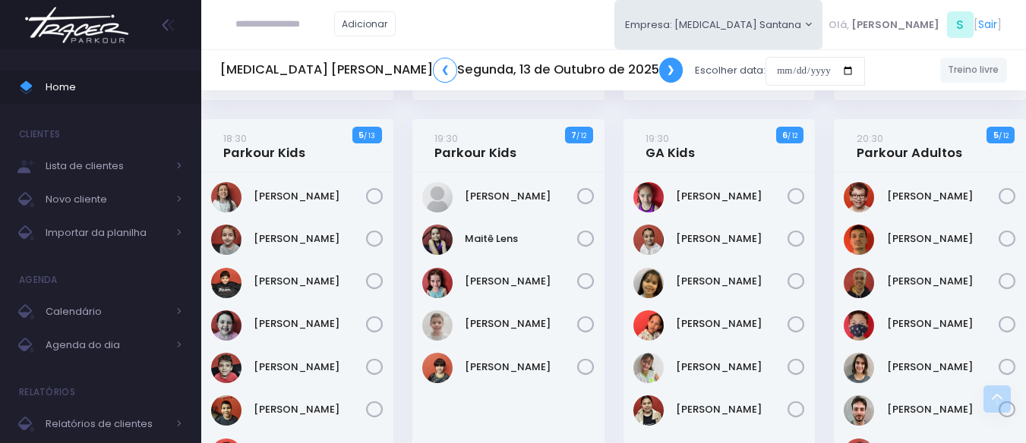
click at [659, 68] on link "❯" at bounding box center [671, 70] width 24 height 25
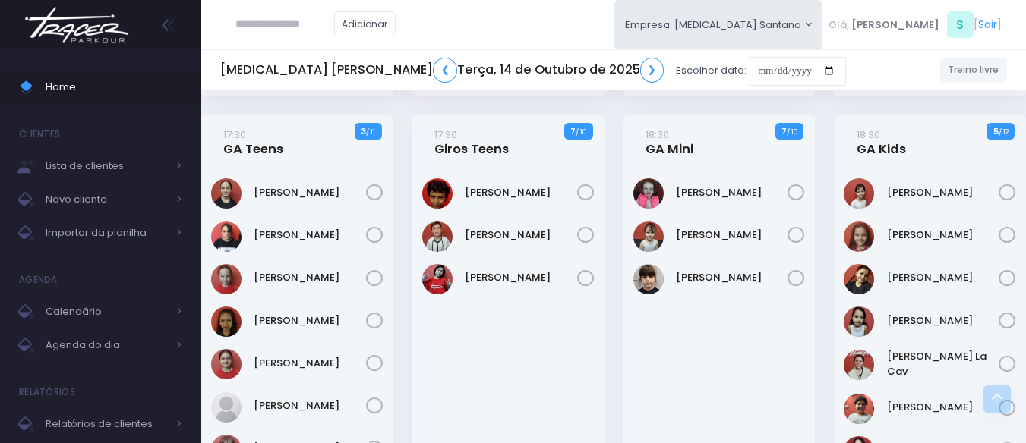
scroll to position [456, 0]
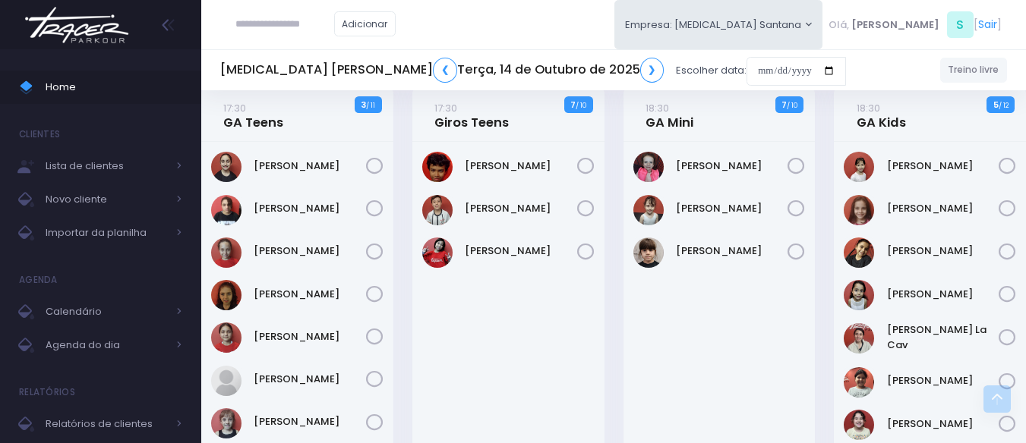
click at [500, 68] on h5 "[MEDICAL_DATA] Santana ❮ [DATE] ❯" at bounding box center [441, 70] width 443 height 25
click at [640, 63] on link "❯" at bounding box center [652, 70] width 24 height 25
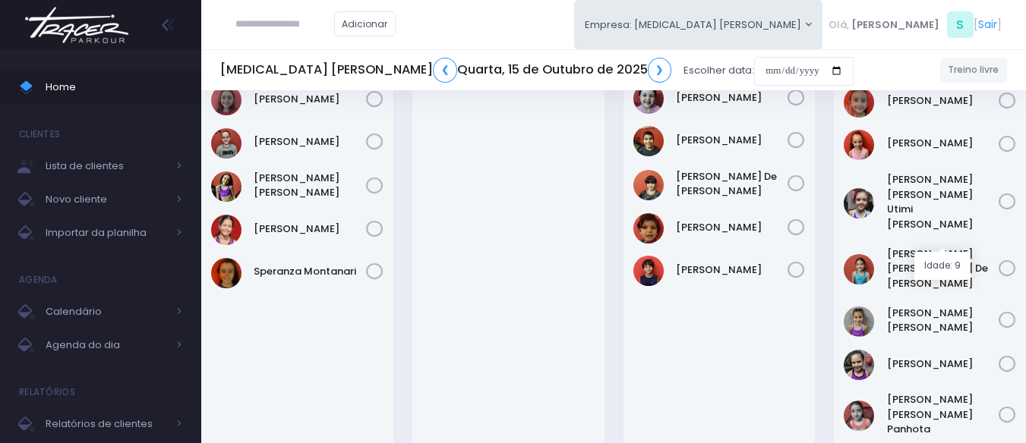
scroll to position [531, 0]
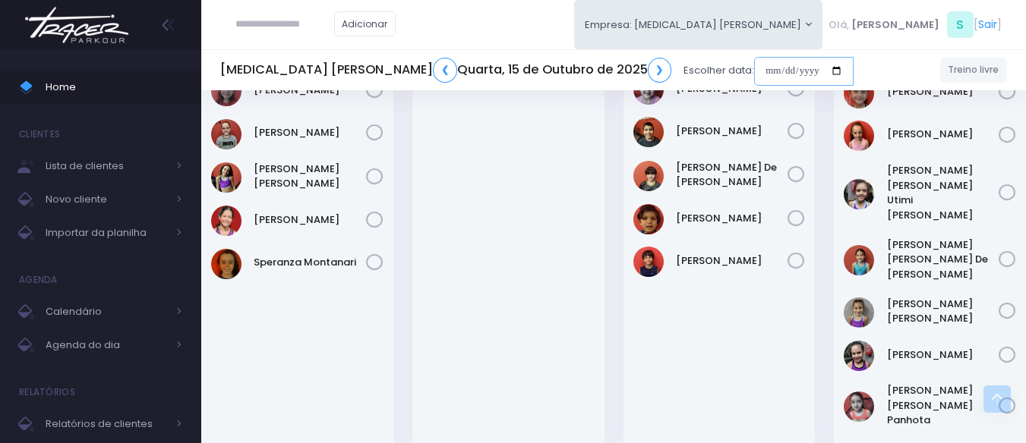
click at [754, 62] on input "date" at bounding box center [803, 71] width 99 height 29
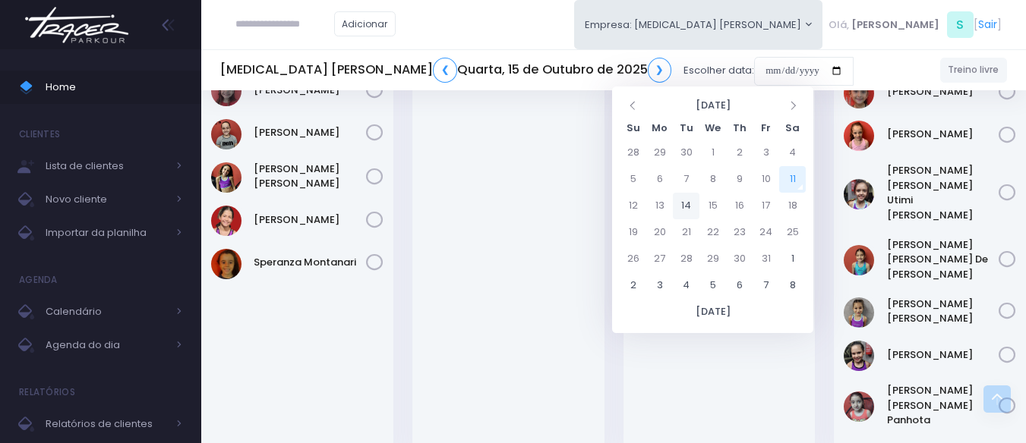
click at [676, 202] on td "14" at bounding box center [686, 206] width 27 height 27
type input "**********"
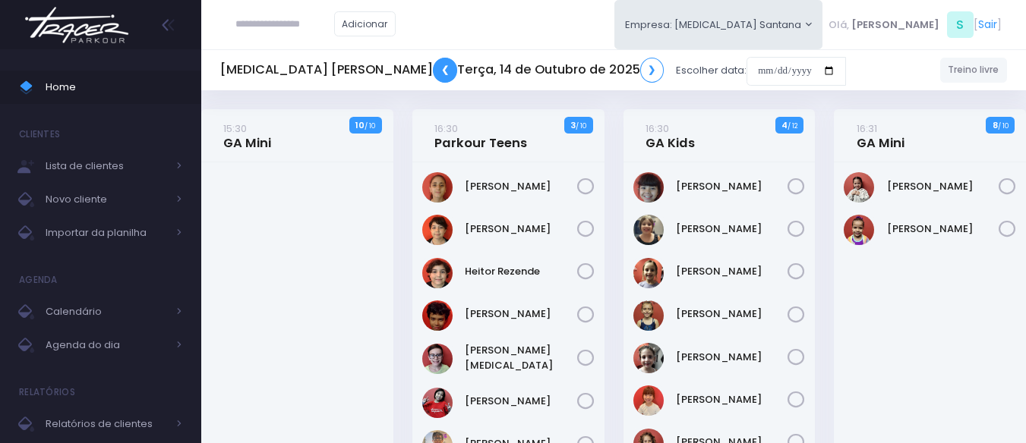
click at [433, 60] on link "❮" at bounding box center [445, 70] width 24 height 25
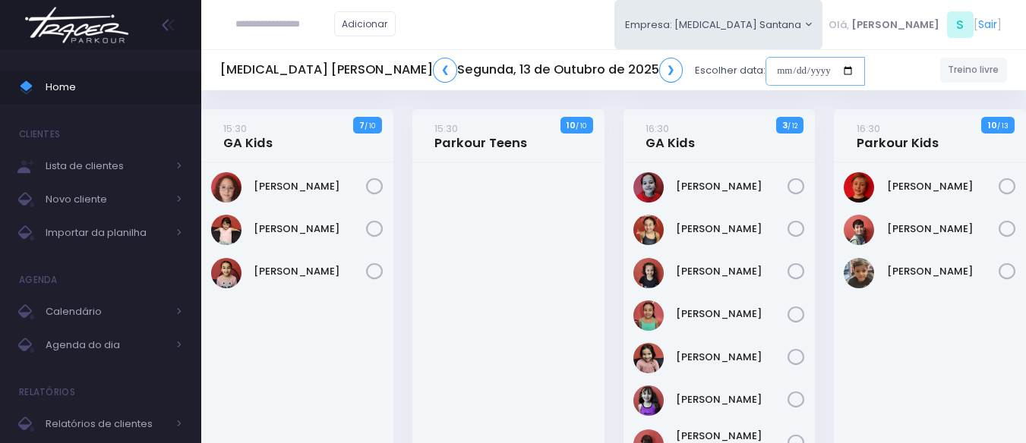
click at [765, 71] on input "date" at bounding box center [814, 71] width 99 height 29
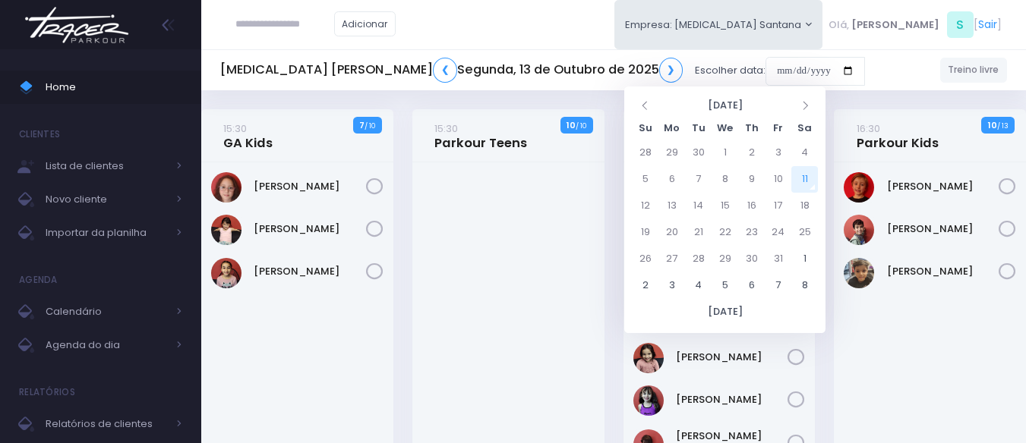
click at [804, 178] on td "11" at bounding box center [804, 179] width 27 height 27
type input "**********"
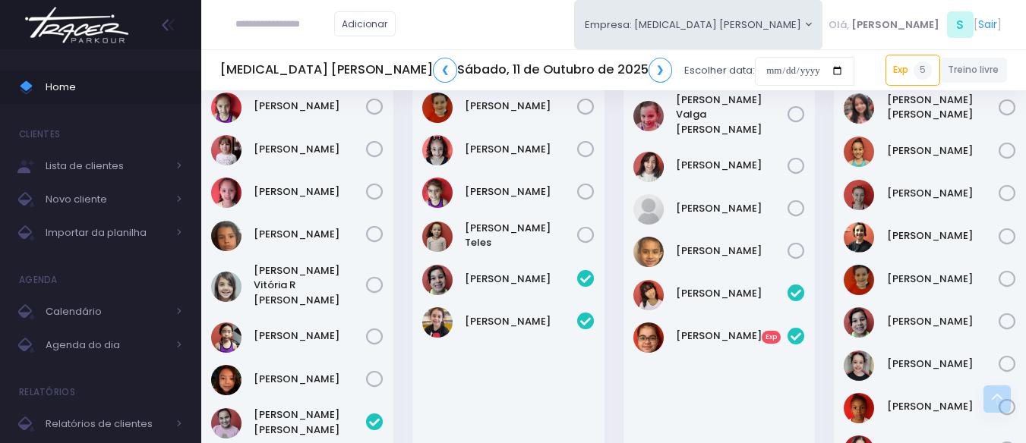
scroll to position [708, 0]
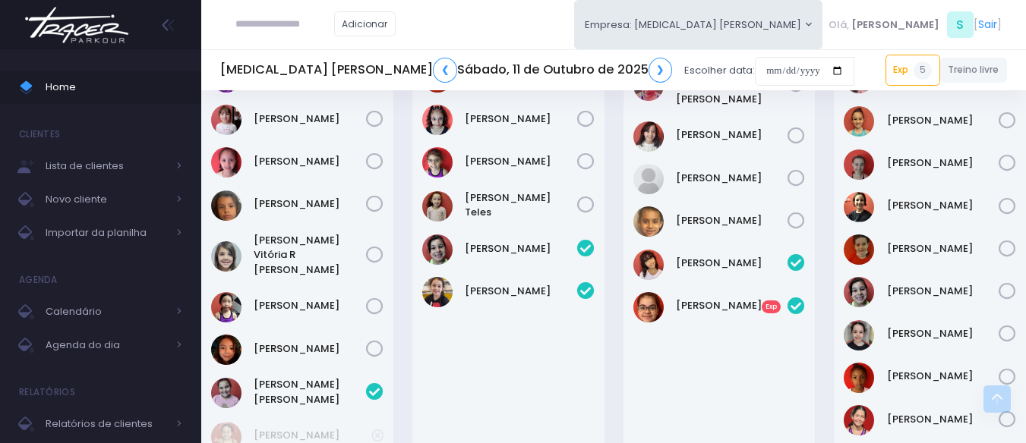
click at [602, 311] on div "[PERSON_NAME]" at bounding box center [508, 306] width 192 height 508
click at [670, 358] on div "[PERSON_NAME] Valga [PERSON_NAME]" at bounding box center [719, 306] width 192 height 508
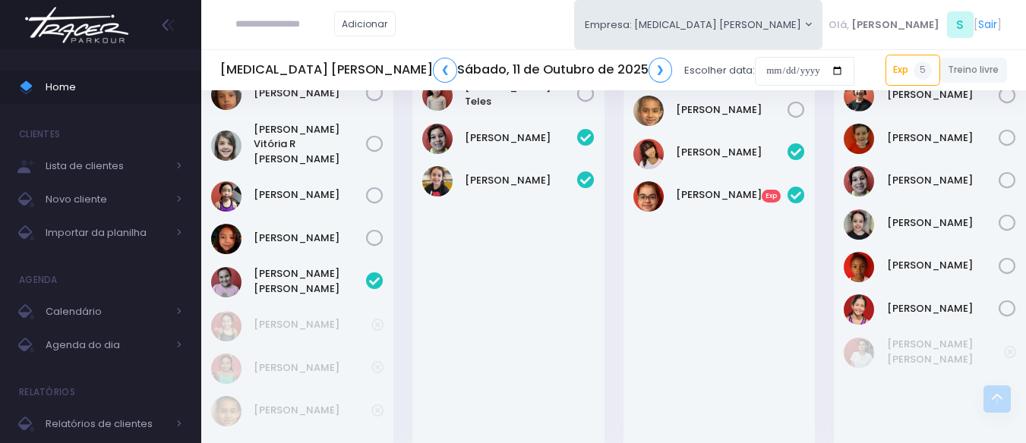
scroll to position [860, 0]
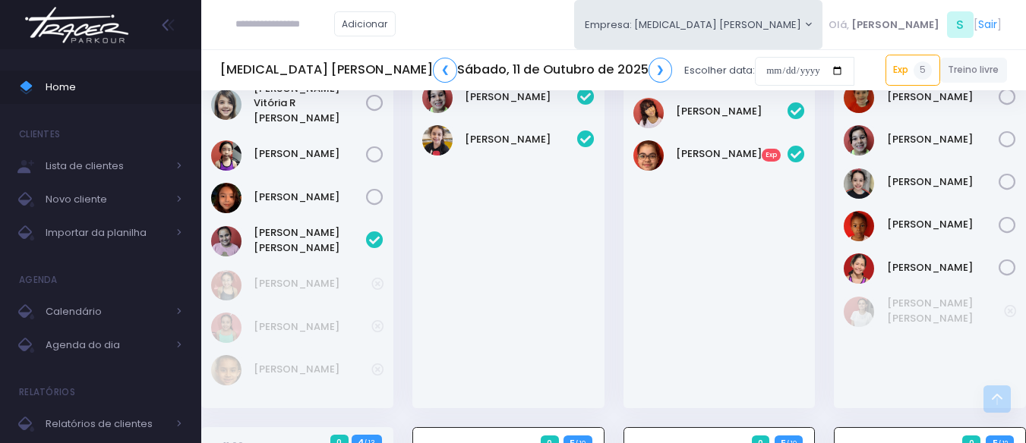
click at [675, 250] on div "[PERSON_NAME] Valga [PERSON_NAME]" at bounding box center [719, 155] width 192 height 508
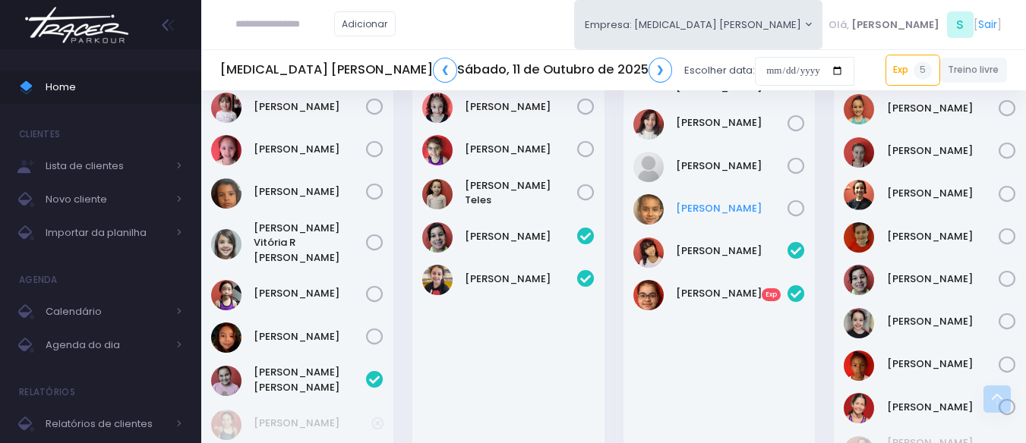
scroll to position [708, 0]
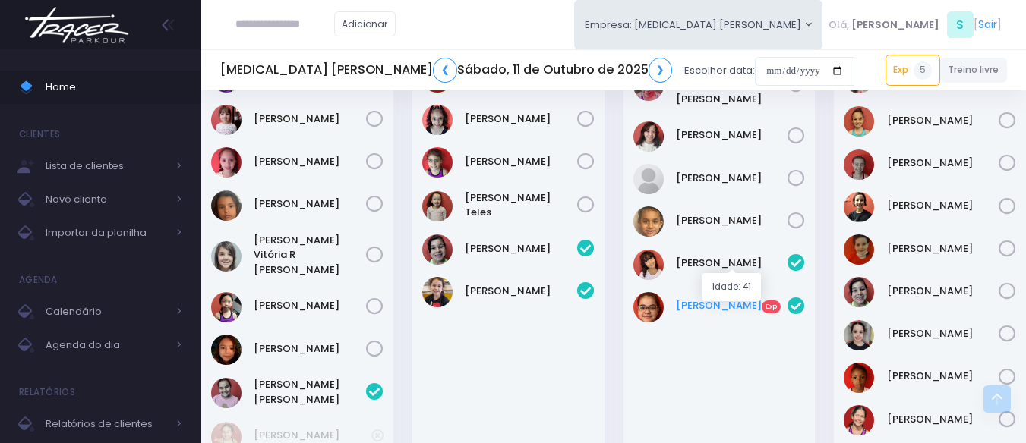
click at [691, 298] on link "[PERSON_NAME] Exp" at bounding box center [732, 305] width 112 height 15
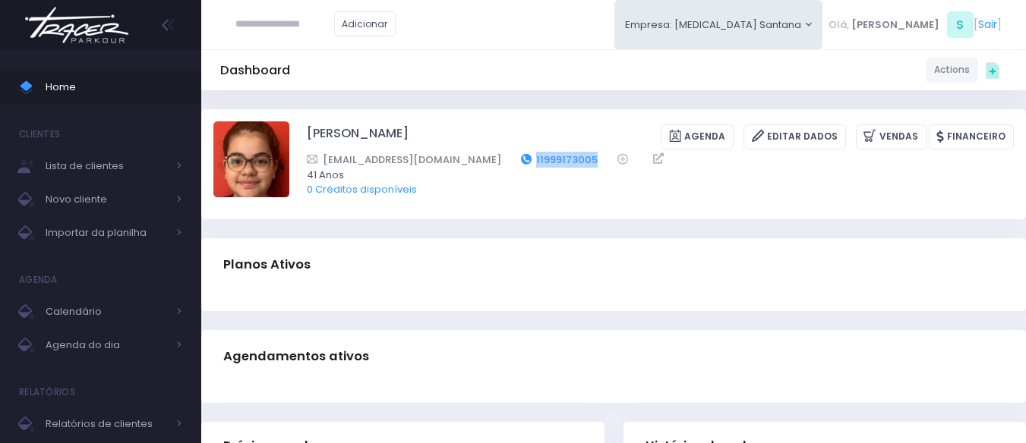
drag, startPoint x: 547, startPoint y: 157, endPoint x: 475, endPoint y: 159, distance: 72.1
click at [475, 159] on div "renunesp@hotmail.com 11999173005" at bounding box center [650, 160] width 687 height 16
click at [153, 66] on ul "Home Clientes Lista de clientes Novo cliente Importar da planilha Agenda Calend…" at bounding box center [100, 412] width 201 height 706
click at [150, 74] on link "Home" at bounding box center [100, 87] width 201 height 33
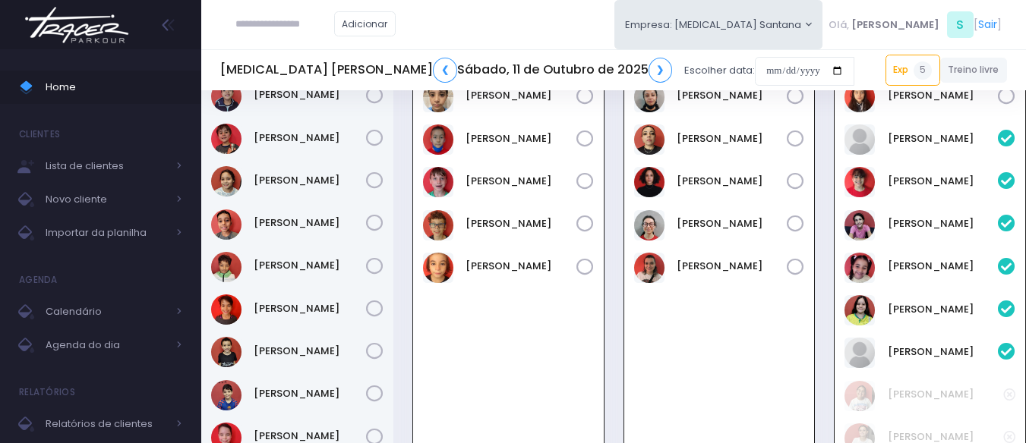
scroll to position [936, 0]
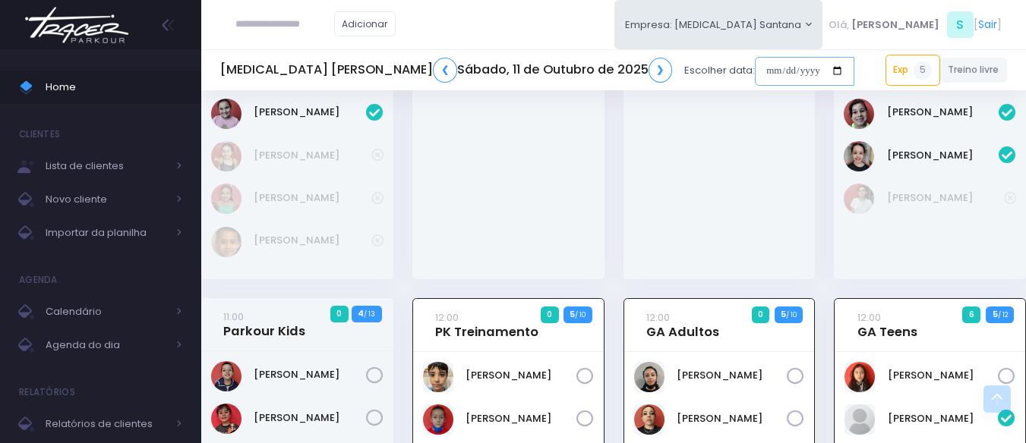
drag, startPoint x: 629, startPoint y: 67, endPoint x: 648, endPoint y: 76, distance: 20.4
click at [755, 70] on input "date" at bounding box center [804, 71] width 99 height 29
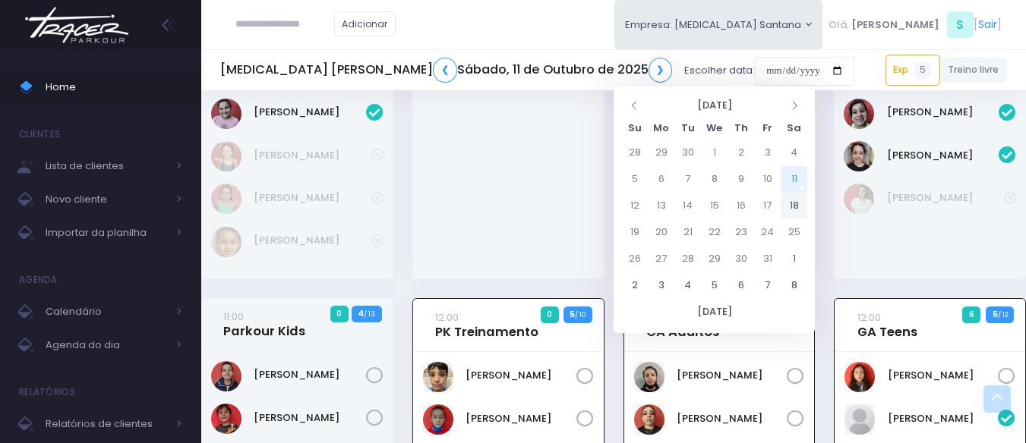
click at [790, 198] on td "18" at bounding box center [793, 206] width 27 height 27
type input "**********"
